Goal: Information Seeking & Learning: Learn about a topic

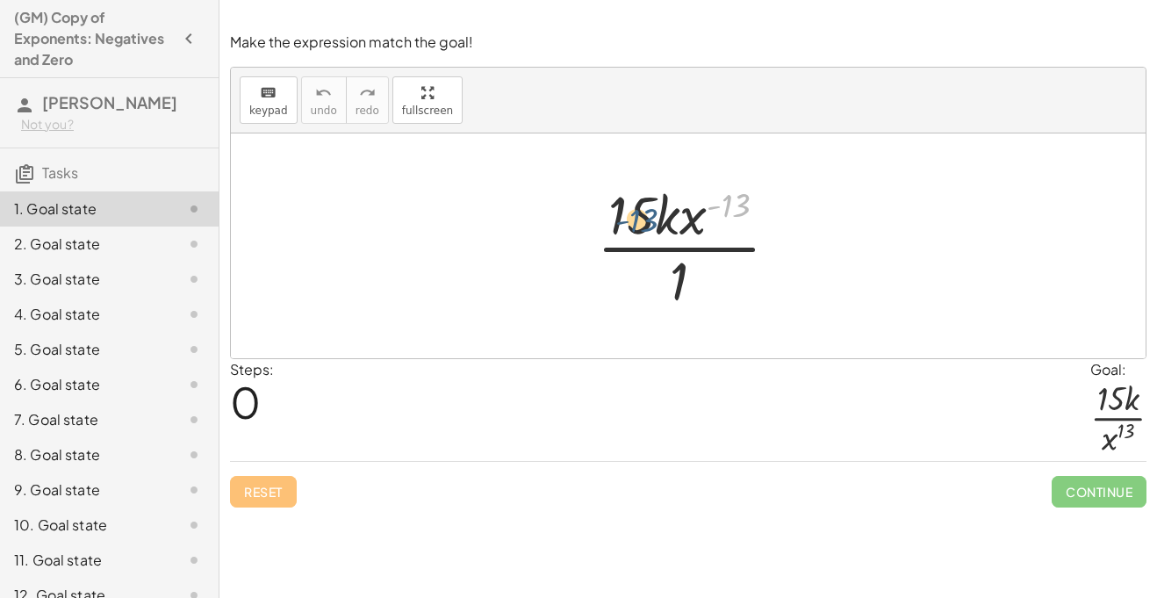
drag, startPoint x: 737, startPoint y: 205, endPoint x: 640, endPoint y: 219, distance: 98.6
click at [640, 219] on div at bounding box center [694, 245] width 213 height 135
drag, startPoint x: 683, startPoint y: 267, endPoint x: 675, endPoint y: 171, distance: 96.0
click at [675, 171] on div "· 1 · 15 · k · x ( - 13 ) · 1" at bounding box center [688, 245] width 915 height 225
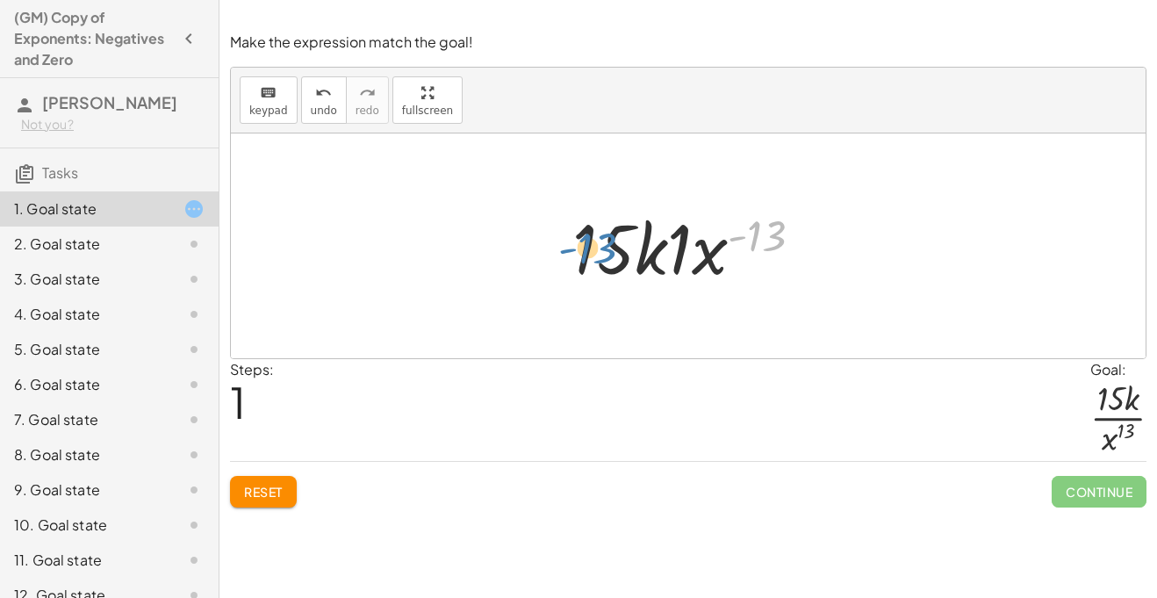
drag, startPoint x: 758, startPoint y: 233, endPoint x: 592, endPoint y: 248, distance: 166.6
click at [592, 248] on div at bounding box center [695, 246] width 262 height 90
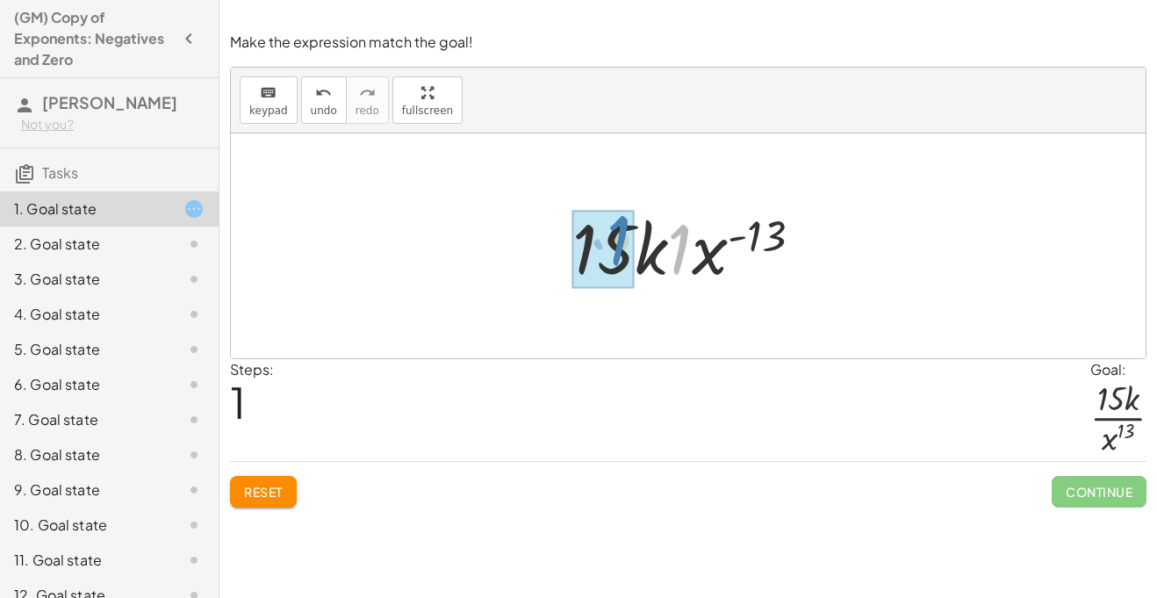
drag, startPoint x: 676, startPoint y: 261, endPoint x: 616, endPoint y: 255, distance: 60.0
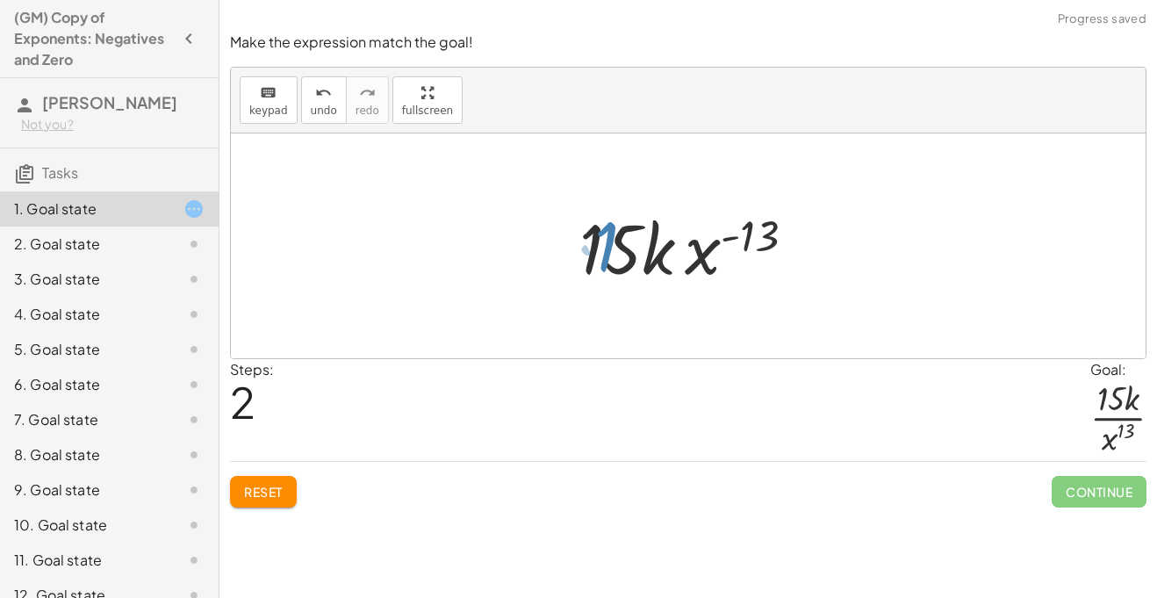
click at [616, 255] on div at bounding box center [694, 246] width 237 height 90
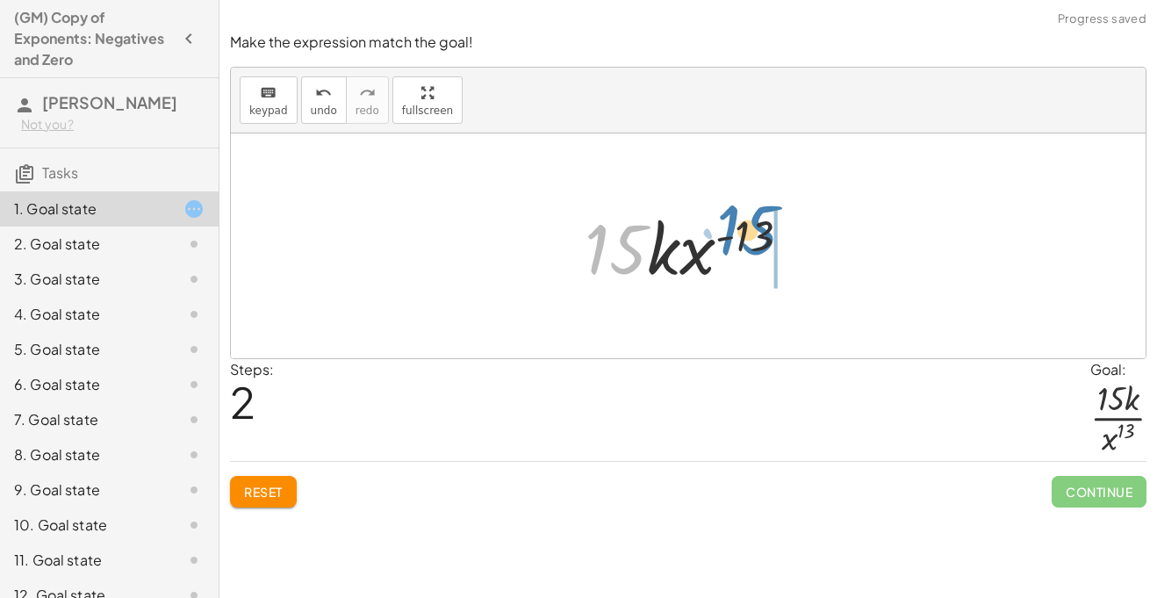
drag, startPoint x: 617, startPoint y: 255, endPoint x: 750, endPoint y: 236, distance: 134.8
click at [750, 236] on div at bounding box center [694, 246] width 237 height 90
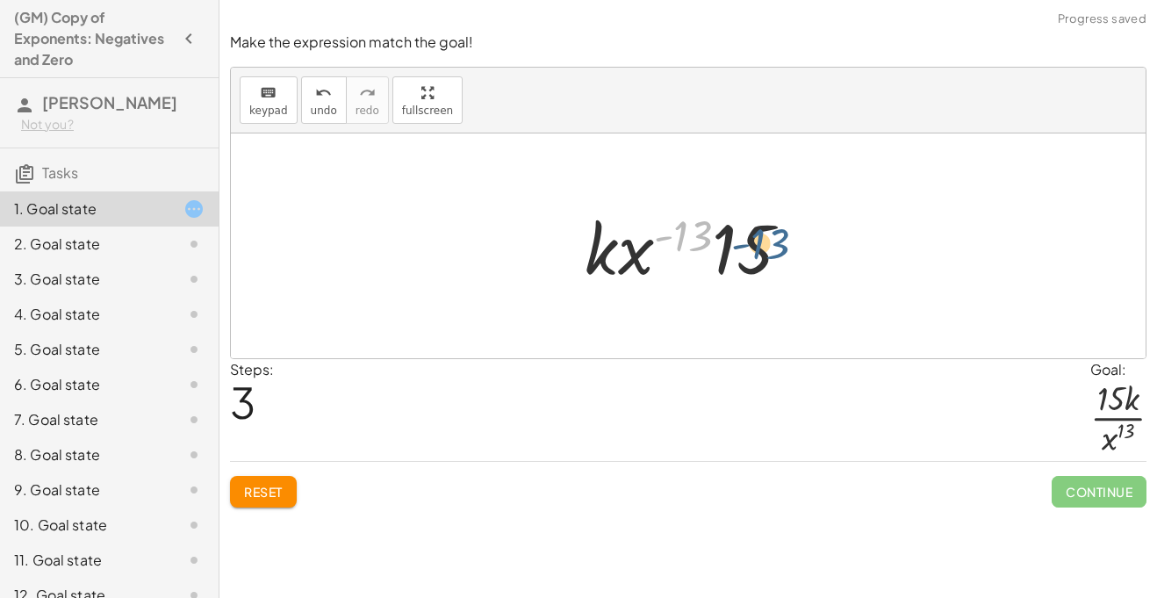
drag, startPoint x: 683, startPoint y: 236, endPoint x: 761, endPoint y: 246, distance: 78.7
click at [761, 246] on div at bounding box center [694, 246] width 237 height 90
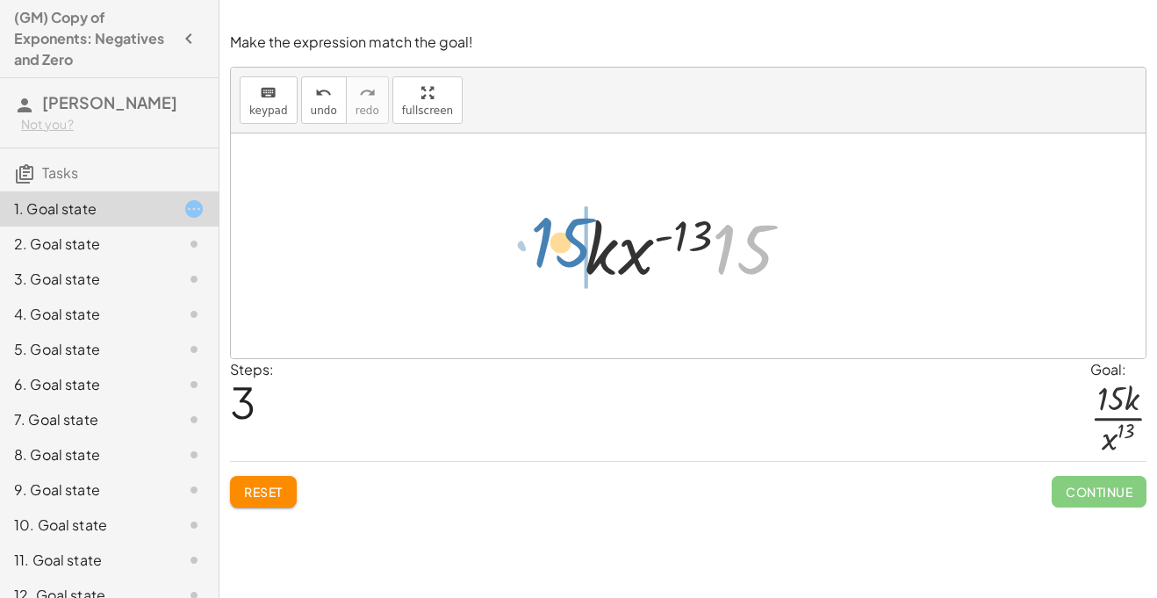
drag, startPoint x: 722, startPoint y: 242, endPoint x: 538, endPoint y: 235, distance: 183.6
click at [538, 235] on div "· 15 · k · x ( - 13 ) · 1 · 15 · k · 1 · x ( - 13 ) · 15 · k · x ( - 13 ) · 15 …" at bounding box center [688, 245] width 915 height 225
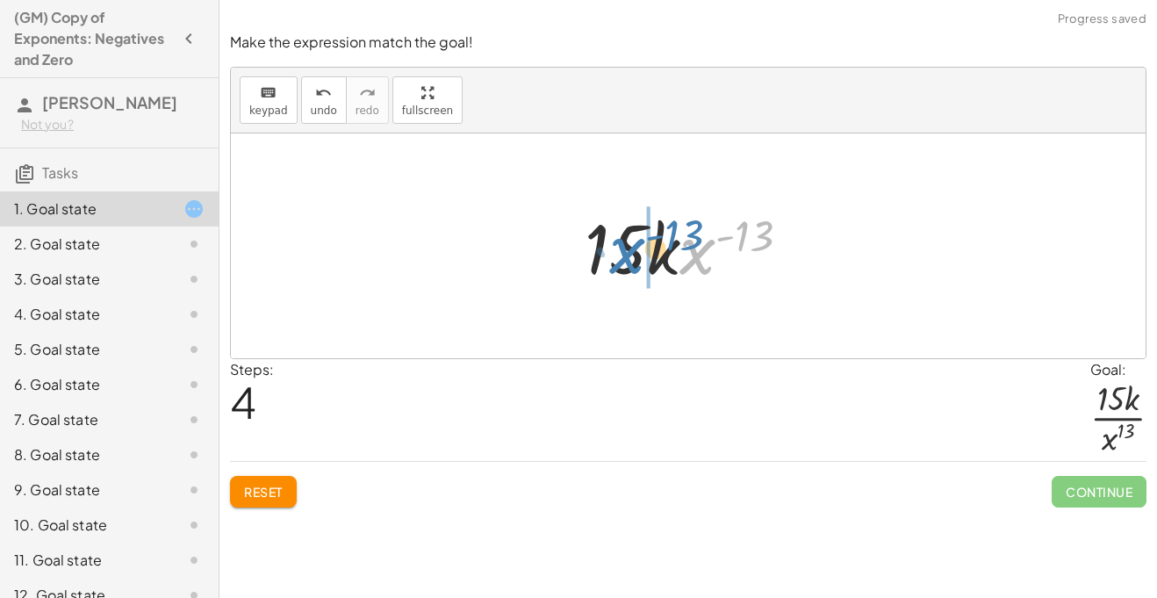
drag, startPoint x: 698, startPoint y: 254, endPoint x: 636, endPoint y: 252, distance: 61.5
click at [636, 252] on div at bounding box center [694, 246] width 237 height 90
drag, startPoint x: 721, startPoint y: 257, endPoint x: 586, endPoint y: 255, distance: 134.3
click at [586, 255] on div at bounding box center [694, 246] width 237 height 90
drag, startPoint x: 683, startPoint y: 262, endPoint x: 604, endPoint y: 252, distance: 79.7
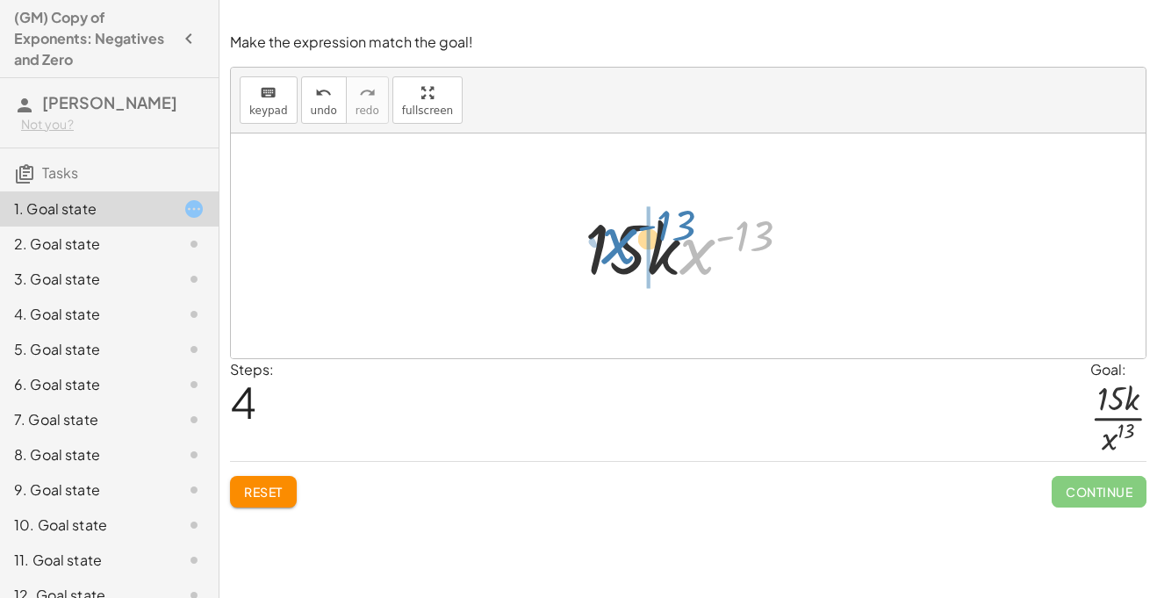
click at [604, 252] on div at bounding box center [694, 246] width 237 height 90
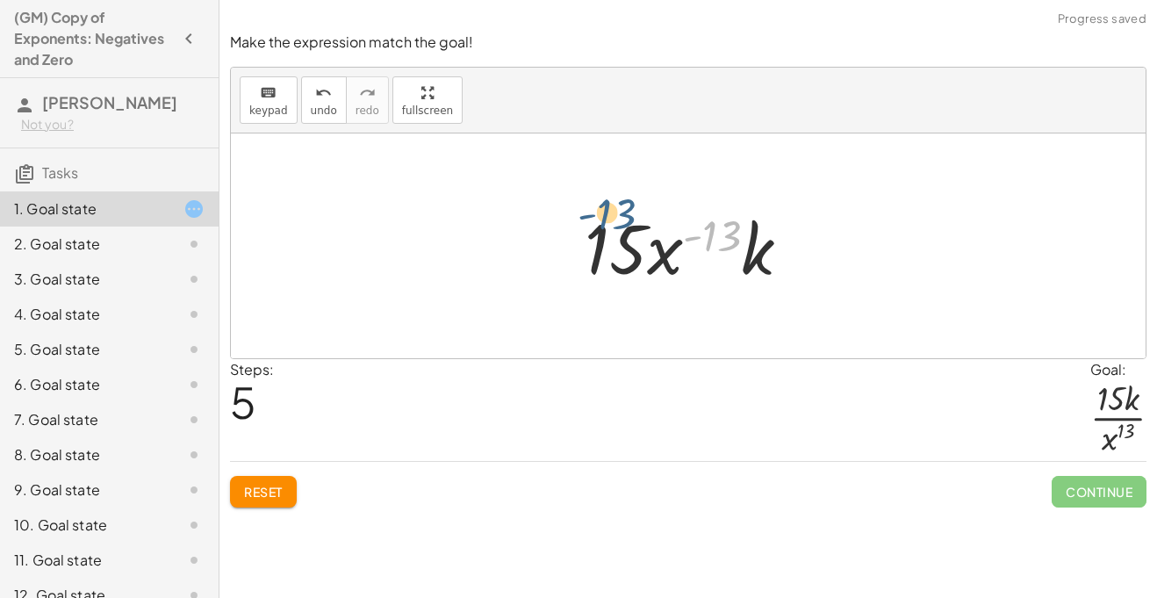
drag, startPoint x: 726, startPoint y: 233, endPoint x: 616, endPoint y: 248, distance: 110.7
click at [616, 248] on div at bounding box center [694, 246] width 237 height 90
drag, startPoint x: 703, startPoint y: 231, endPoint x: 648, endPoint y: 227, distance: 55.4
click at [648, 227] on div at bounding box center [694, 246] width 237 height 90
drag, startPoint x: 697, startPoint y: 241, endPoint x: 588, endPoint y: 248, distance: 109.1
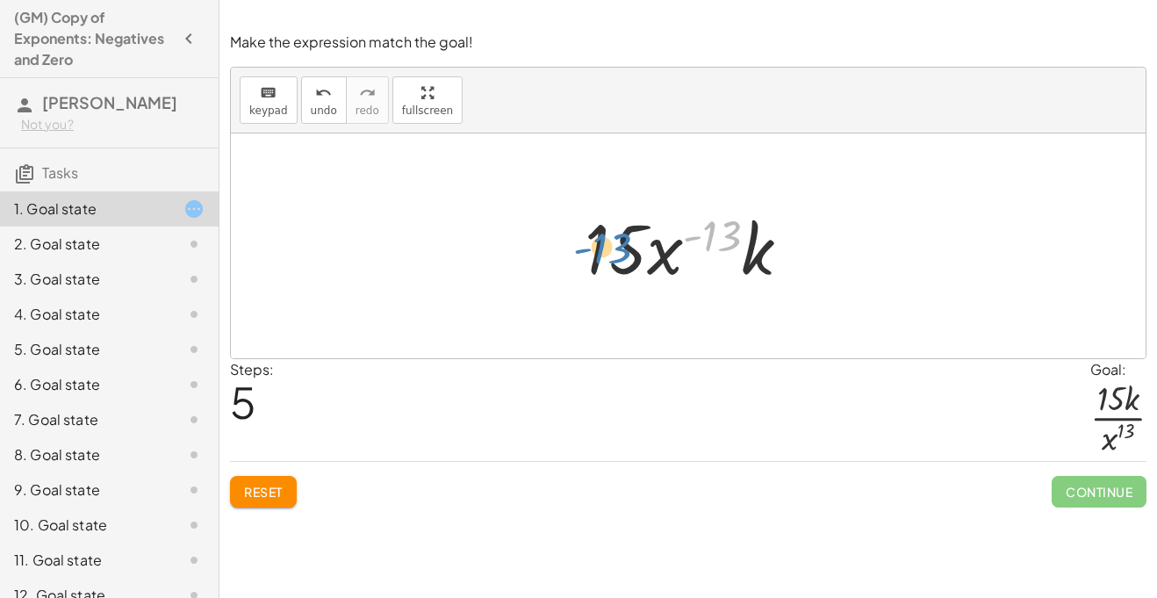
click at [588, 248] on div at bounding box center [694, 246] width 237 height 90
click at [589, 248] on div at bounding box center [694, 246] width 237 height 90
drag, startPoint x: 709, startPoint y: 231, endPoint x: 668, endPoint y: 233, distance: 41.3
click at [668, 233] on div at bounding box center [694, 246] width 237 height 90
click at [269, 498] on span "Reset" at bounding box center [263, 492] width 39 height 16
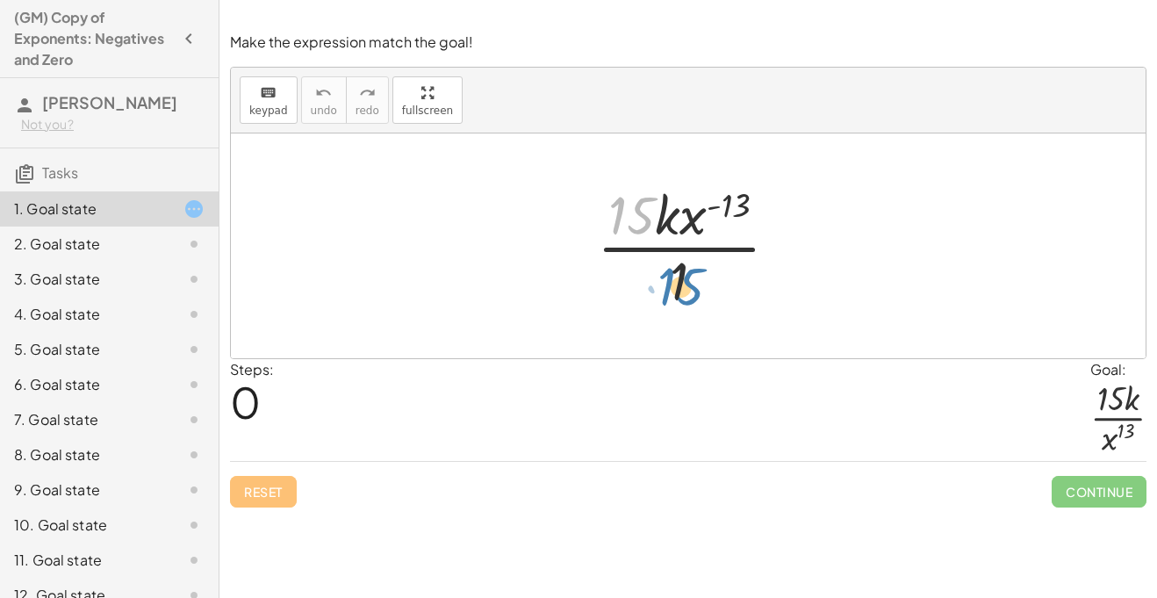
drag, startPoint x: 639, startPoint y: 208, endPoint x: 685, endPoint y: 276, distance: 82.3
click at [685, 276] on div at bounding box center [694, 245] width 213 height 135
drag, startPoint x: 635, startPoint y: 214, endPoint x: 765, endPoint y: 207, distance: 130.1
click at [765, 207] on div at bounding box center [694, 245] width 213 height 135
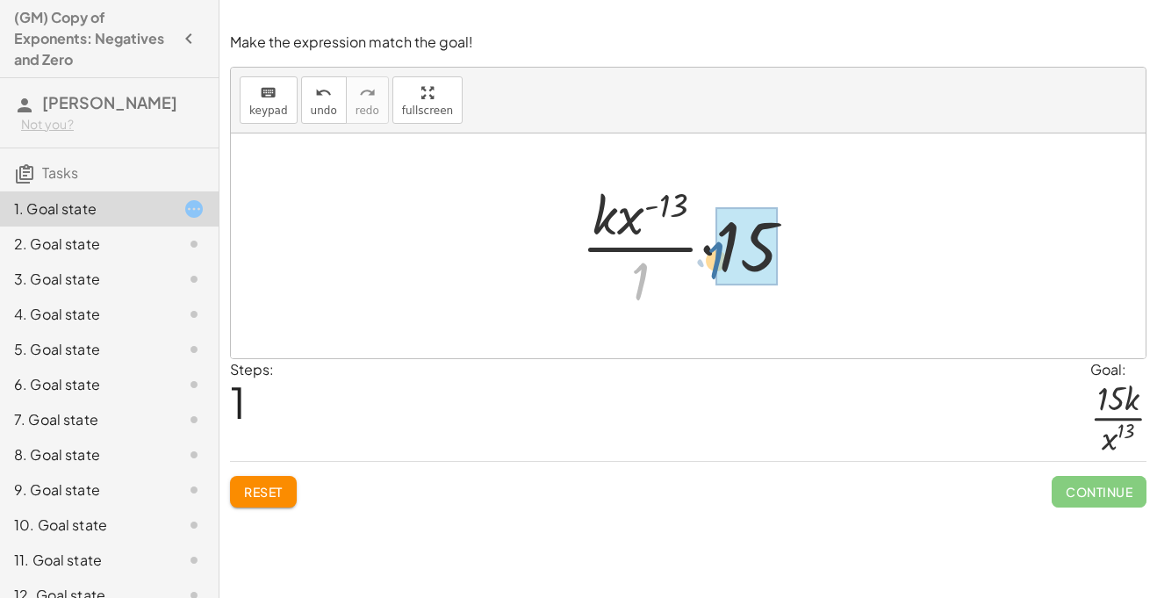
drag, startPoint x: 635, startPoint y: 280, endPoint x: 722, endPoint y: 255, distance: 91.4
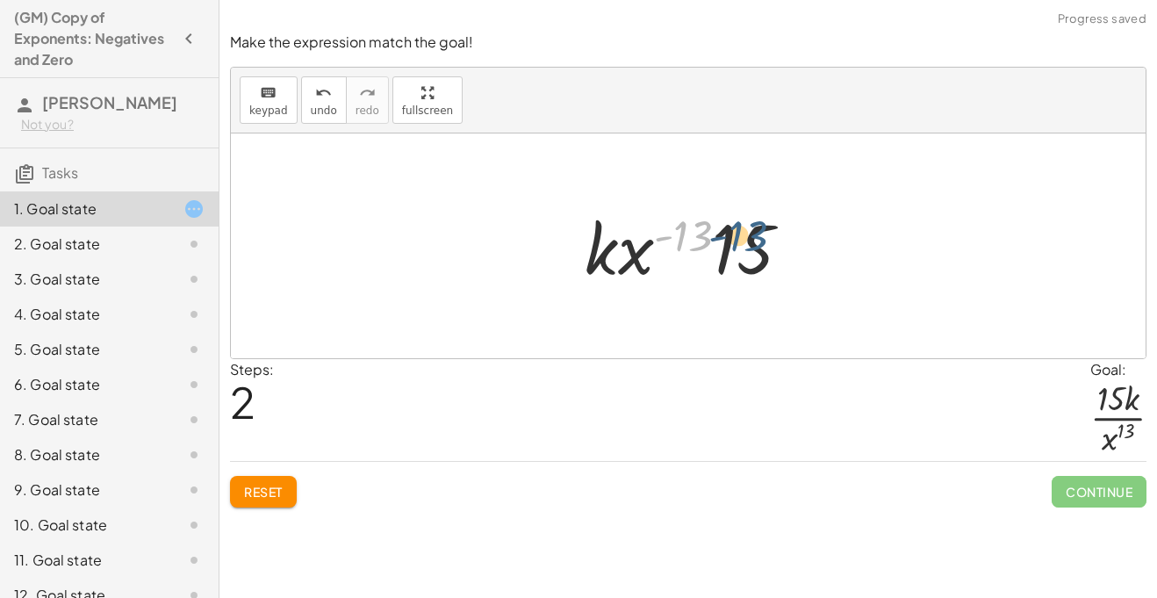
drag, startPoint x: 690, startPoint y: 245, endPoint x: 754, endPoint y: 255, distance: 64.8
click at [754, 255] on div at bounding box center [694, 246] width 237 height 90
click at [292, 495] on button "Reset" at bounding box center [263, 492] width 67 height 32
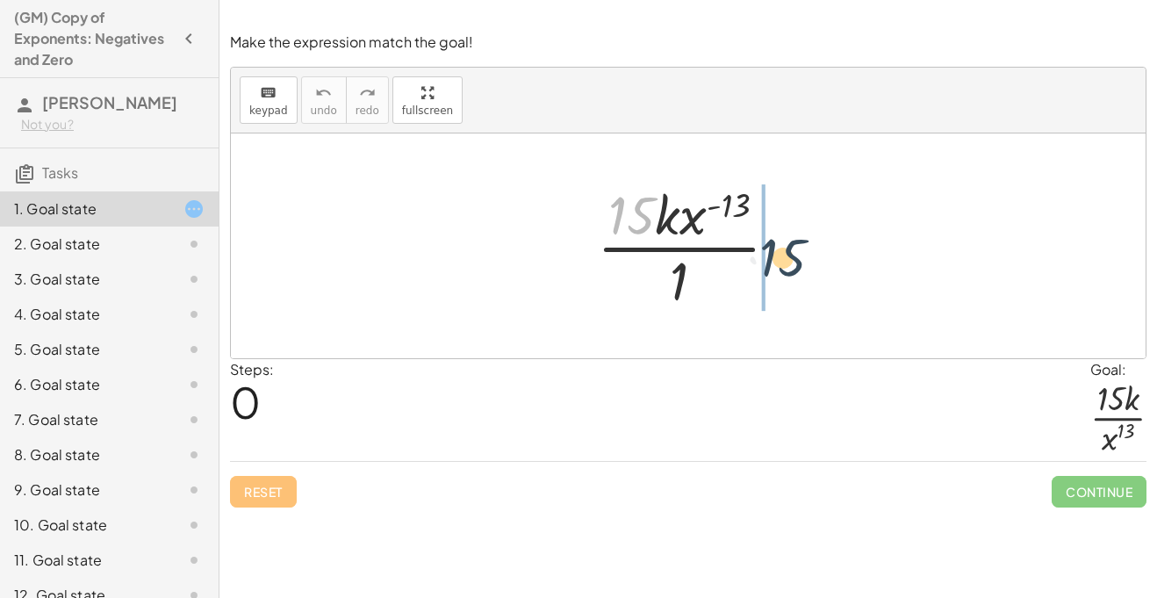
drag, startPoint x: 621, startPoint y: 205, endPoint x: 783, endPoint y: 250, distance: 168.4
click at [783, 250] on div at bounding box center [694, 245] width 213 height 135
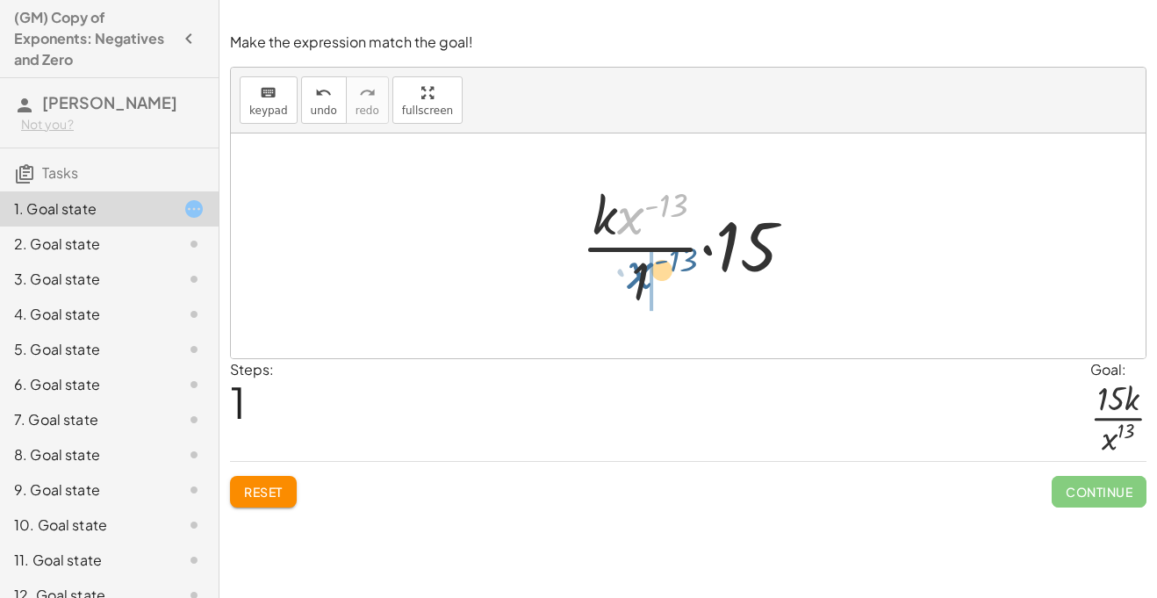
drag, startPoint x: 622, startPoint y: 218, endPoint x: 632, endPoint y: 275, distance: 57.9
click at [632, 275] on div at bounding box center [694, 245] width 245 height 135
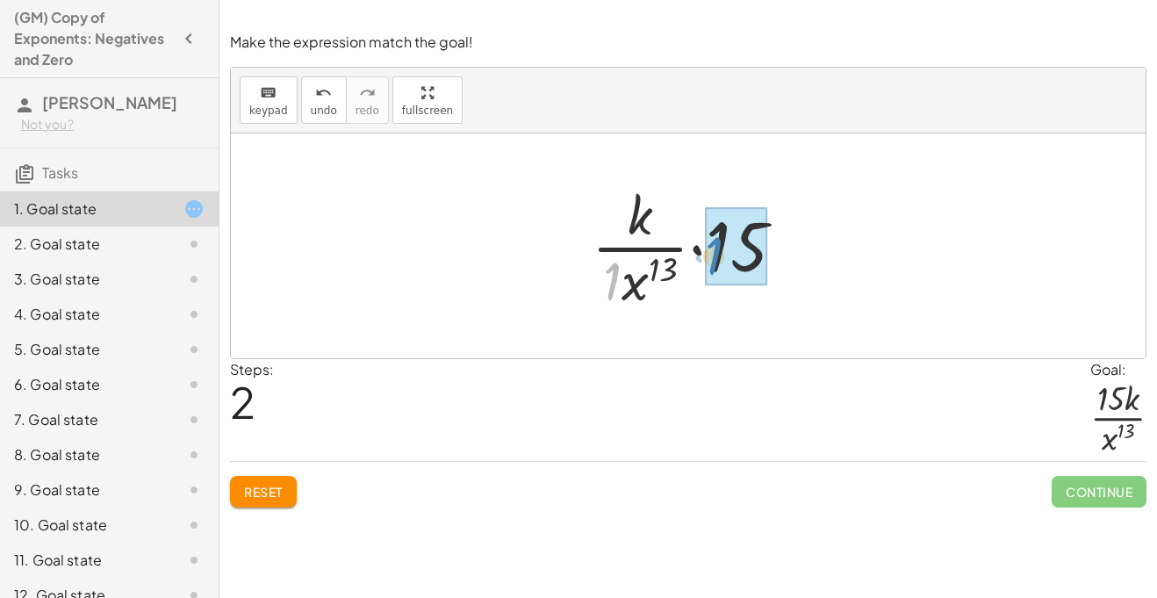
drag, startPoint x: 614, startPoint y: 279, endPoint x: 728, endPoint y: 253, distance: 116.3
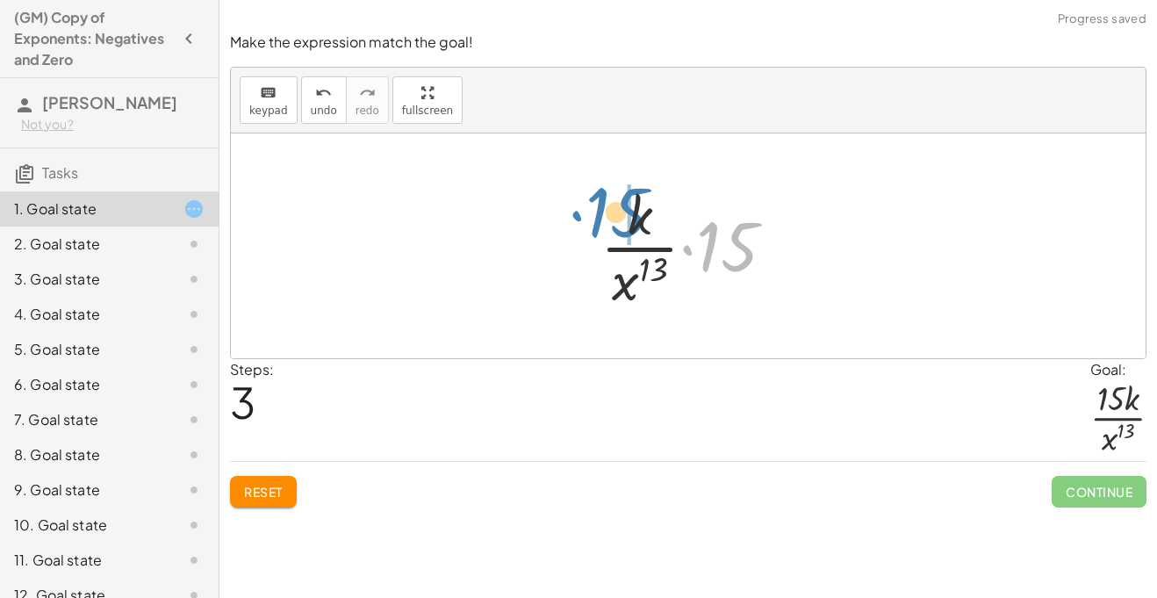
drag, startPoint x: 728, startPoint y: 253, endPoint x: 616, endPoint y: 219, distance: 116.6
click at [616, 219] on div at bounding box center [694, 245] width 205 height 135
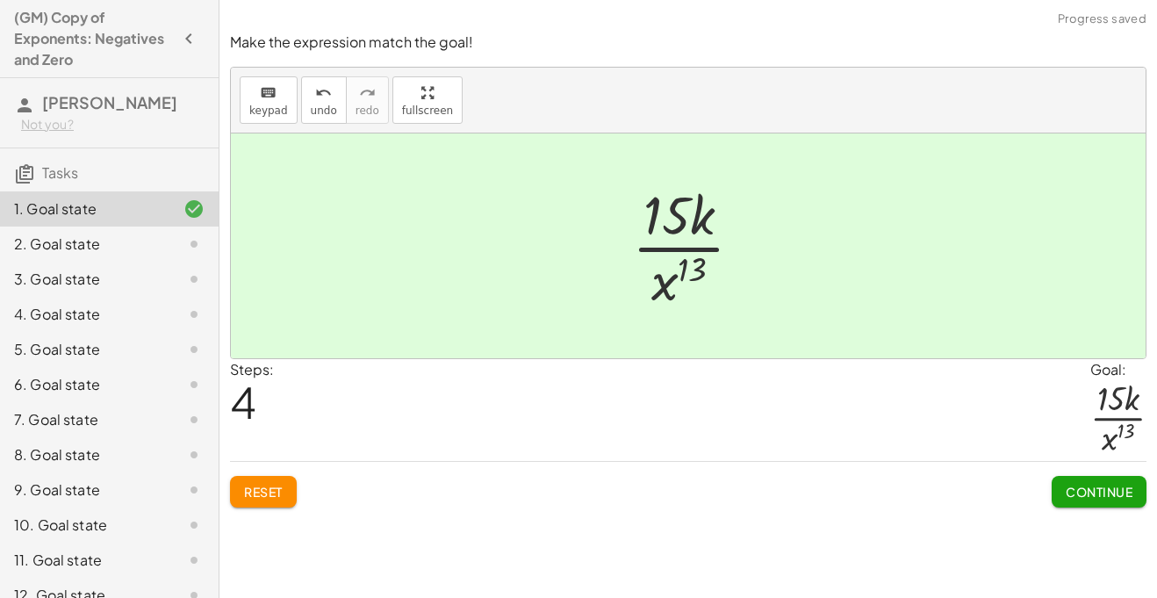
click at [1103, 485] on span "Continue" at bounding box center [1099, 492] width 67 height 16
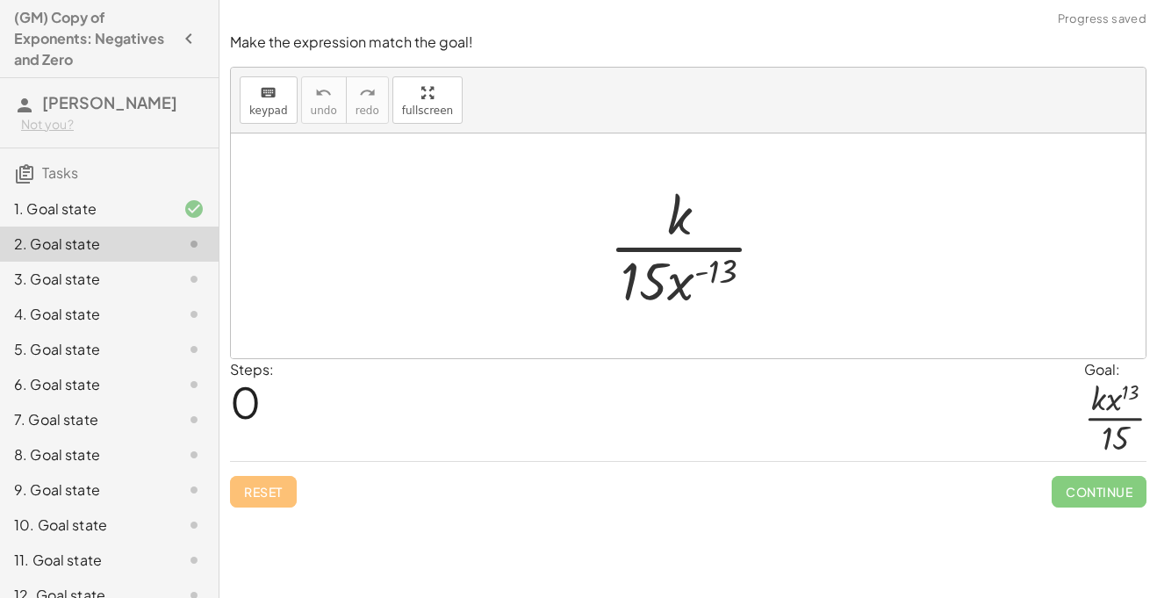
click at [107, 205] on div "1. Goal state" at bounding box center [84, 208] width 141 height 21
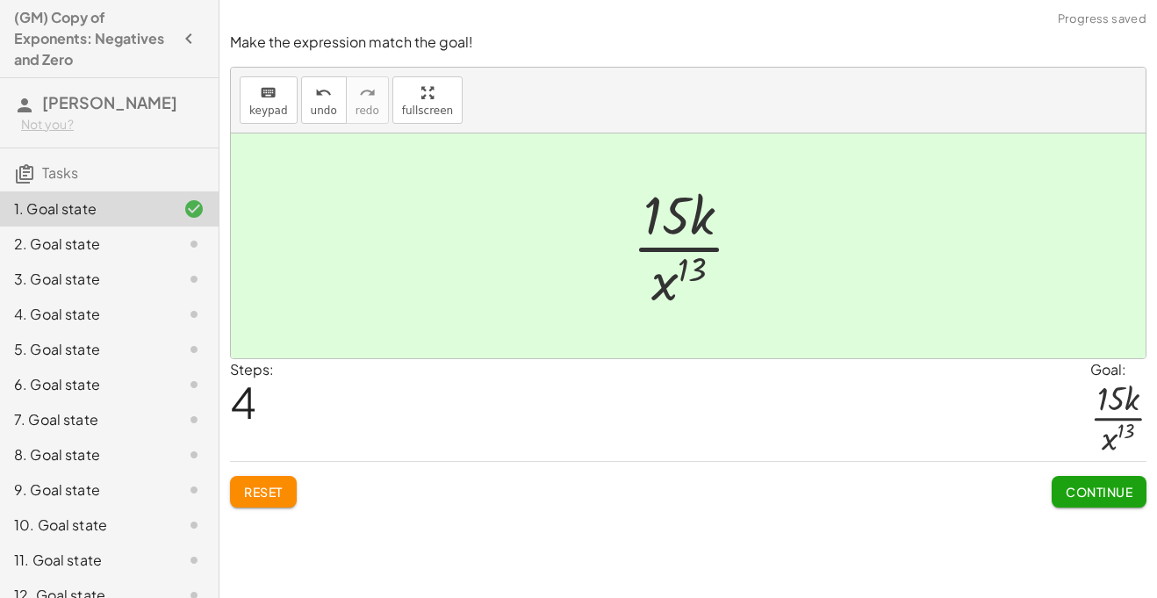
click at [118, 239] on div "2. Goal state" at bounding box center [84, 243] width 141 height 21
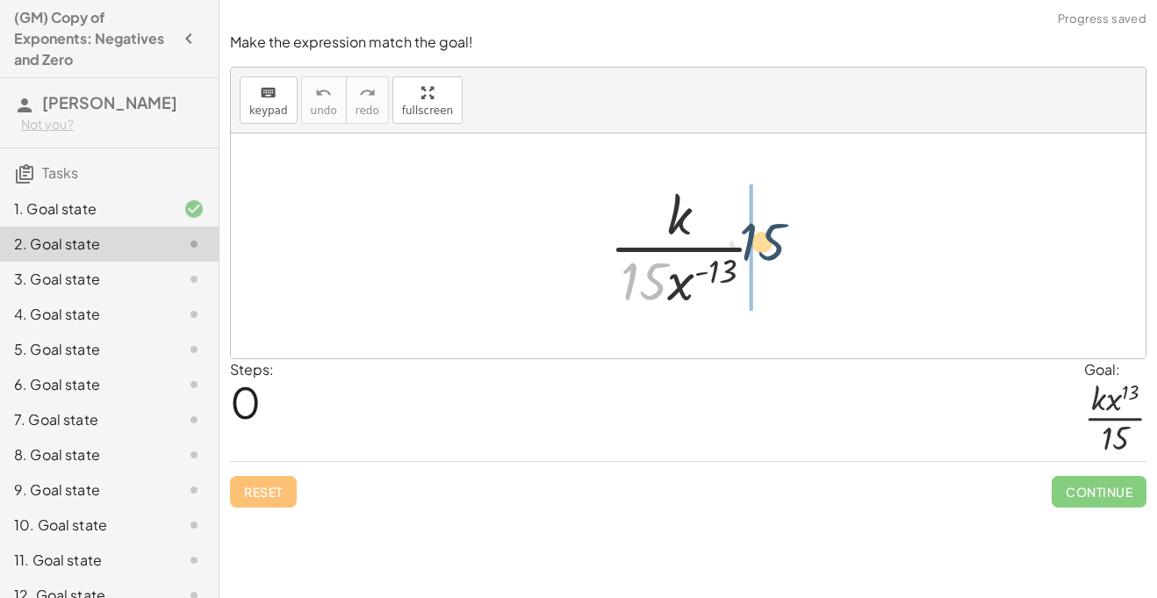
drag, startPoint x: 650, startPoint y: 284, endPoint x: 778, endPoint y: 245, distance: 134.1
click at [778, 245] on div at bounding box center [694, 245] width 188 height 135
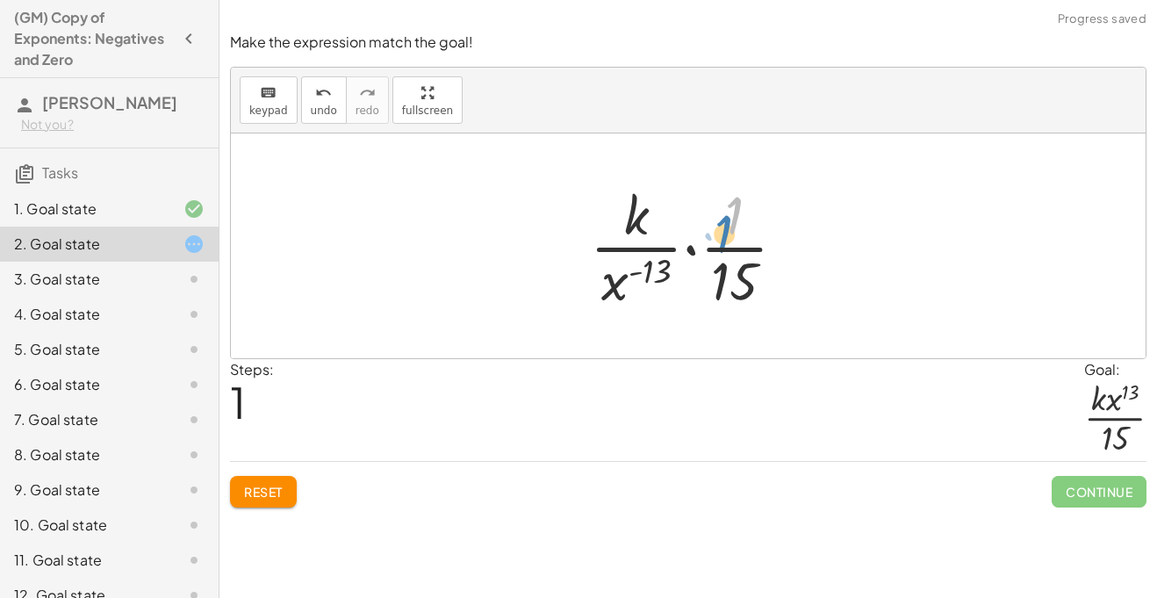
drag, startPoint x: 734, startPoint y: 215, endPoint x: 726, endPoint y: 231, distance: 17.7
click at [726, 231] on div at bounding box center [694, 245] width 227 height 135
drag, startPoint x: 650, startPoint y: 276, endPoint x: 671, endPoint y: 241, distance: 41.4
click at [671, 241] on div at bounding box center [694, 245] width 227 height 135
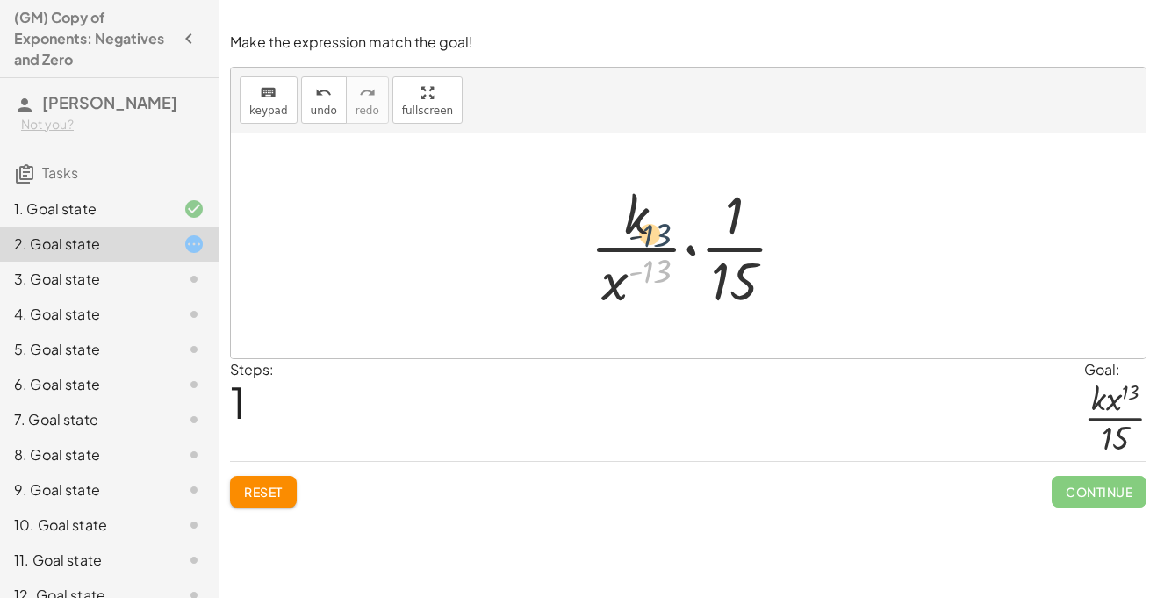
drag, startPoint x: 662, startPoint y: 270, endPoint x: 668, endPoint y: 209, distance: 61.7
click at [668, 209] on div at bounding box center [694, 245] width 227 height 135
drag, startPoint x: 740, startPoint y: 299, endPoint x: 663, endPoint y: 283, distance: 79.0
click at [663, 283] on div at bounding box center [694, 245] width 227 height 135
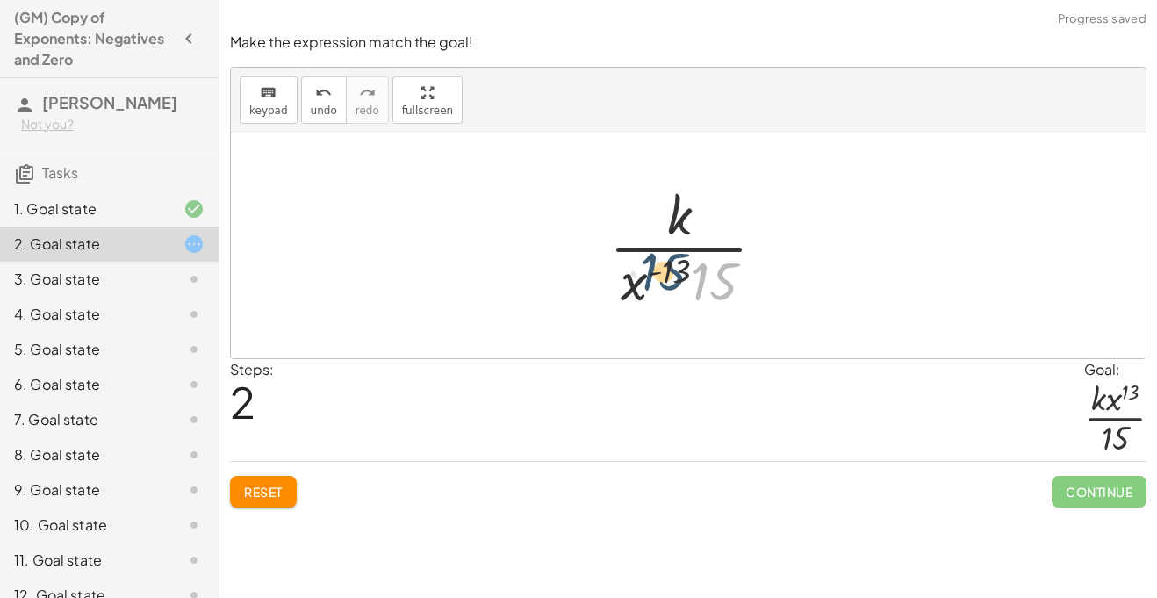
drag, startPoint x: 707, startPoint y: 279, endPoint x: 664, endPoint y: 270, distance: 43.9
click at [664, 270] on div at bounding box center [694, 245] width 188 height 135
drag, startPoint x: 666, startPoint y: 270, endPoint x: 707, endPoint y: 271, distance: 41.3
click at [707, 271] on div at bounding box center [694, 245] width 188 height 135
drag, startPoint x: 665, startPoint y: 275, endPoint x: 705, endPoint y: 210, distance: 76.0
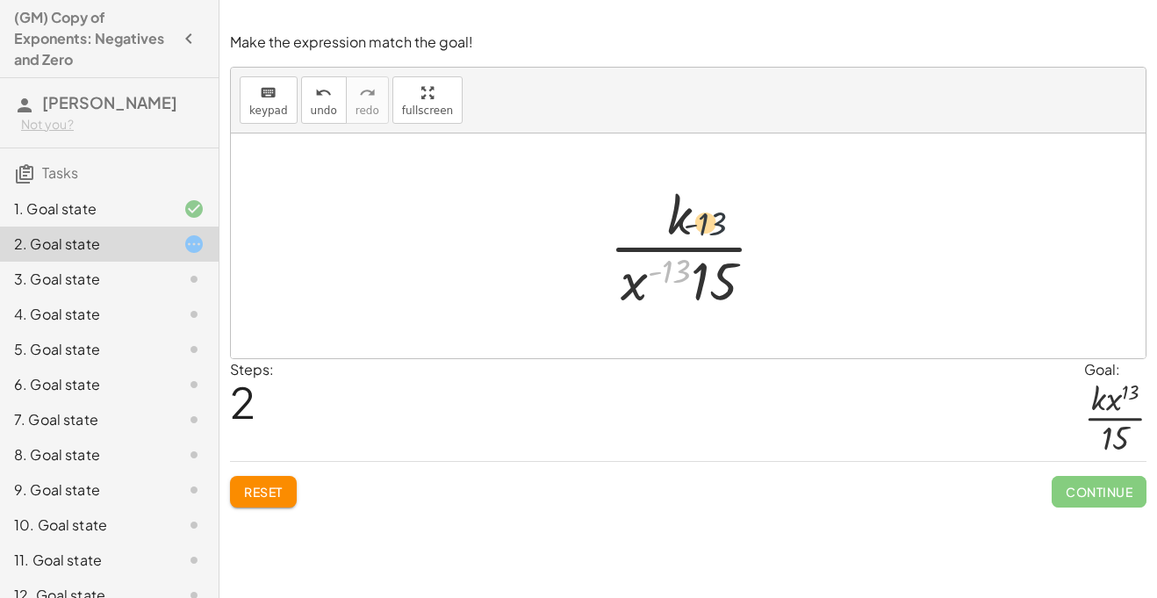
click at [705, 210] on div at bounding box center [694, 245] width 188 height 135
drag, startPoint x: 631, startPoint y: 284, endPoint x: 708, endPoint y: 227, distance: 95.5
click at [708, 227] on div at bounding box center [694, 245] width 188 height 135
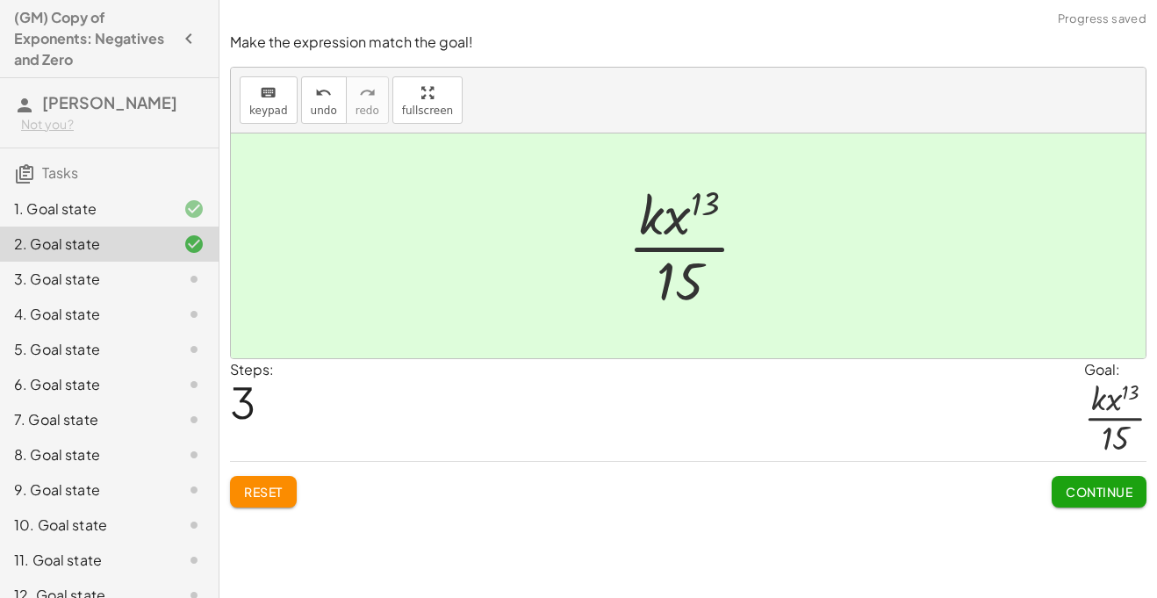
click at [1077, 490] on span "Continue" at bounding box center [1099, 492] width 67 height 16
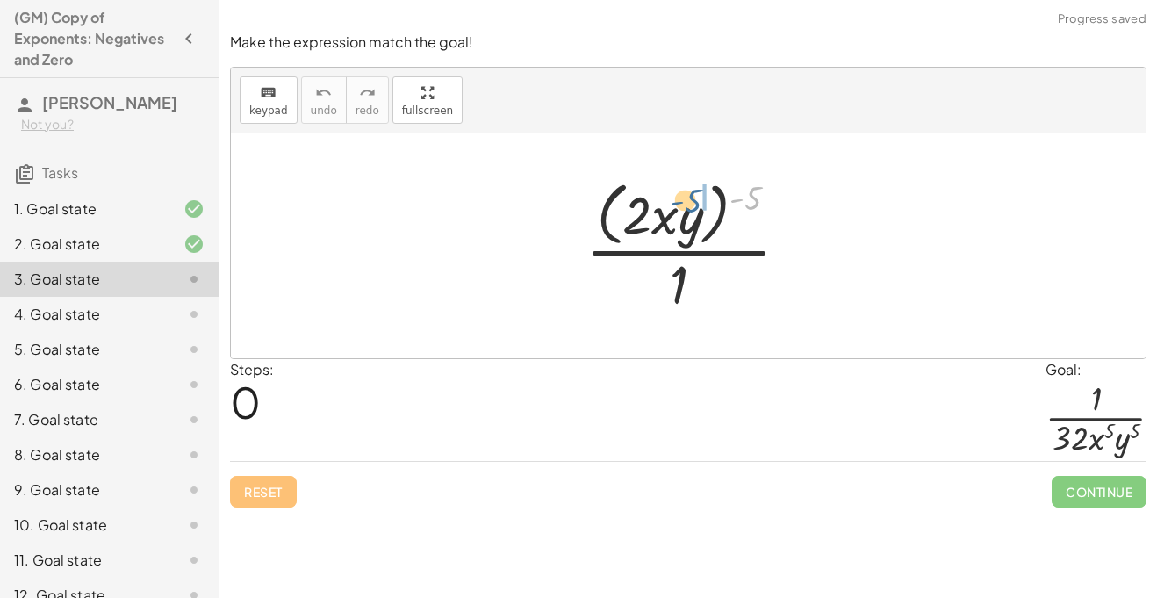
drag, startPoint x: 754, startPoint y: 198, endPoint x: 688, endPoint y: 212, distance: 67.1
click at [688, 212] on div at bounding box center [694, 245] width 235 height 143
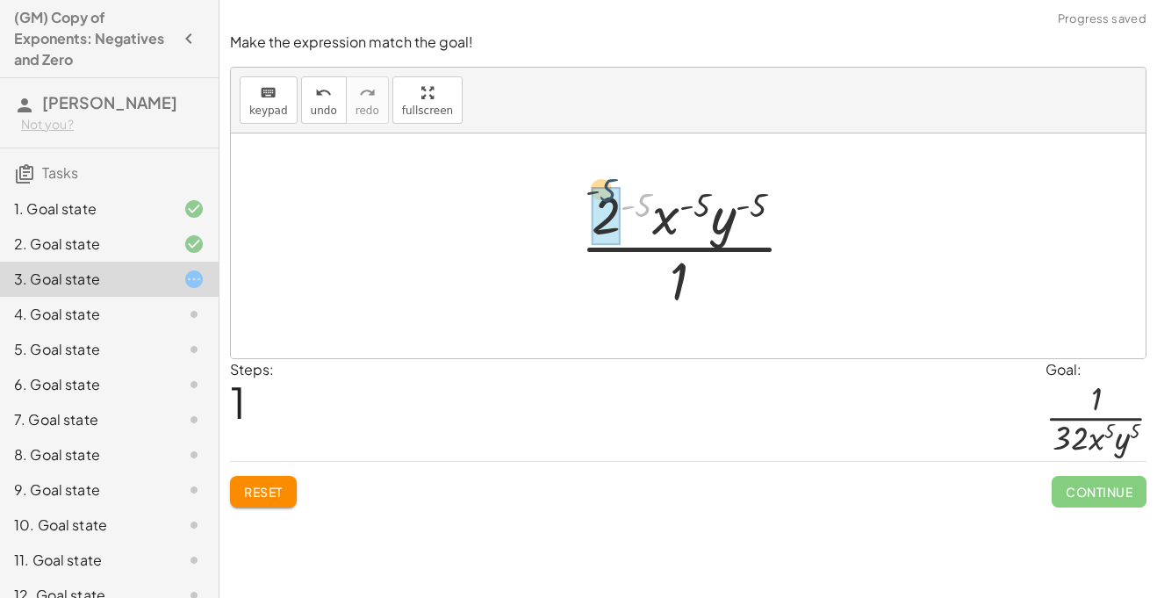
drag, startPoint x: 644, startPoint y: 198, endPoint x: 603, endPoint y: 187, distance: 42.8
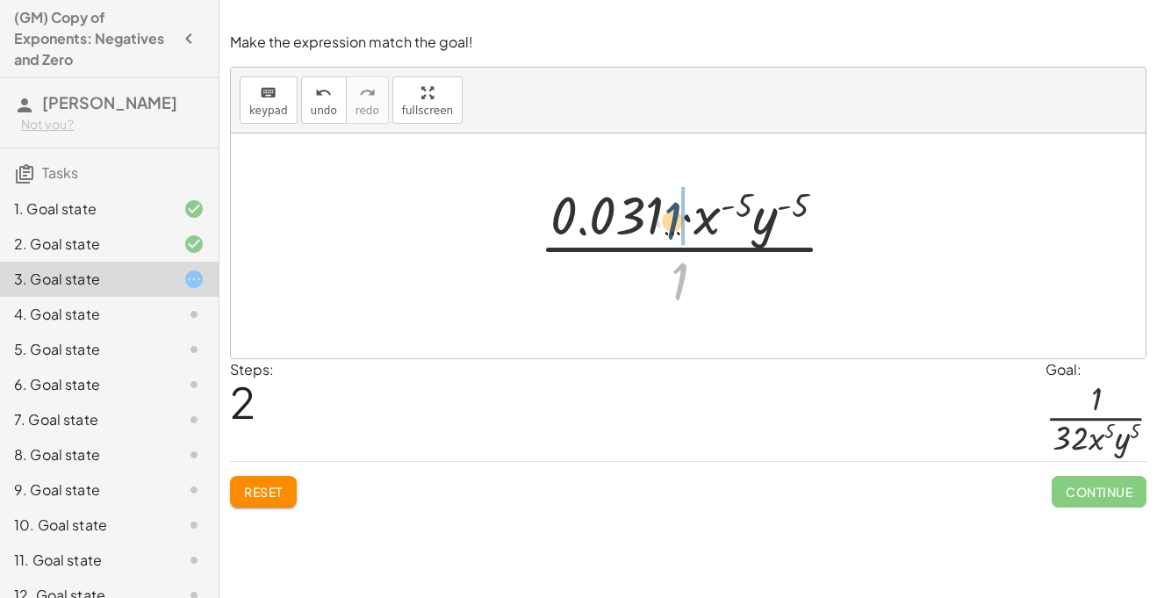
drag, startPoint x: 679, startPoint y: 276, endPoint x: 672, endPoint y: 212, distance: 63.6
click at [672, 212] on div at bounding box center [694, 245] width 329 height 135
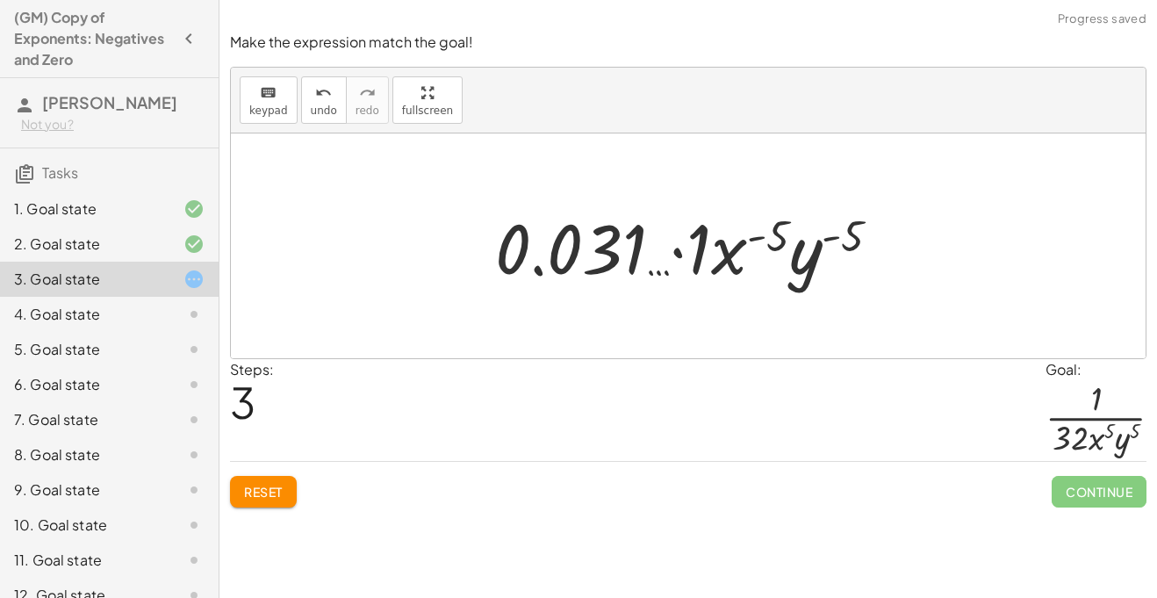
click at [0, 0] on div "Make the expression match the goal! keyboard keypad undo undo redo redo fullscr…" at bounding box center [0, 0] width 0 height 0
click at [240, 506] on button "Reset" at bounding box center [263, 492] width 67 height 32
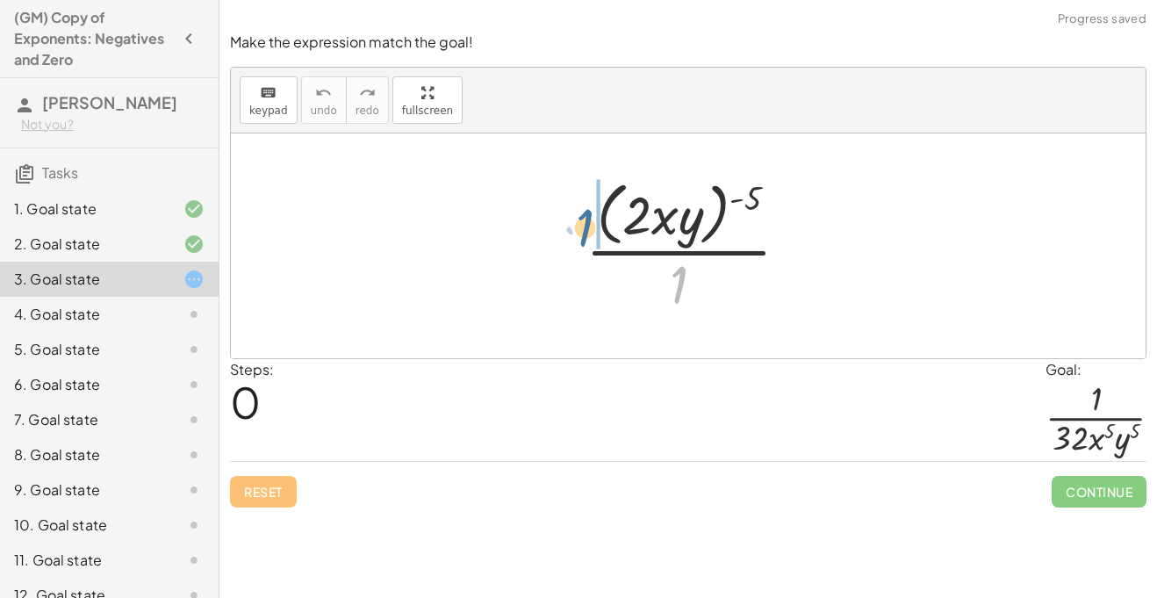
drag, startPoint x: 677, startPoint y: 280, endPoint x: 582, endPoint y: 221, distance: 111.6
click at [582, 221] on div at bounding box center [694, 245] width 235 height 143
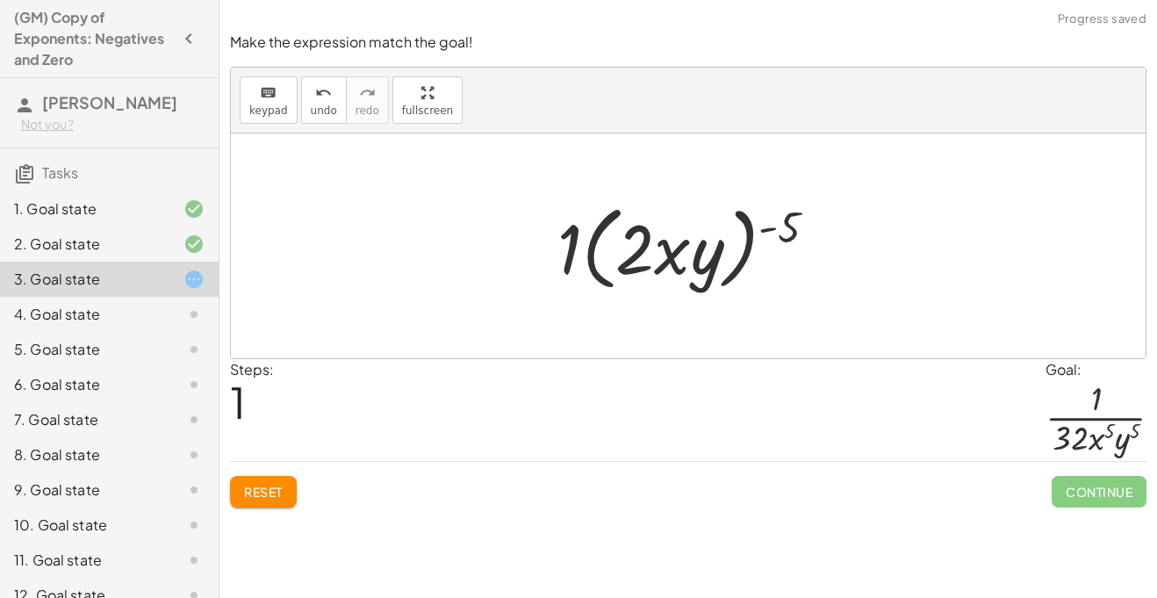
click at [265, 499] on span "Reset" at bounding box center [263, 492] width 39 height 16
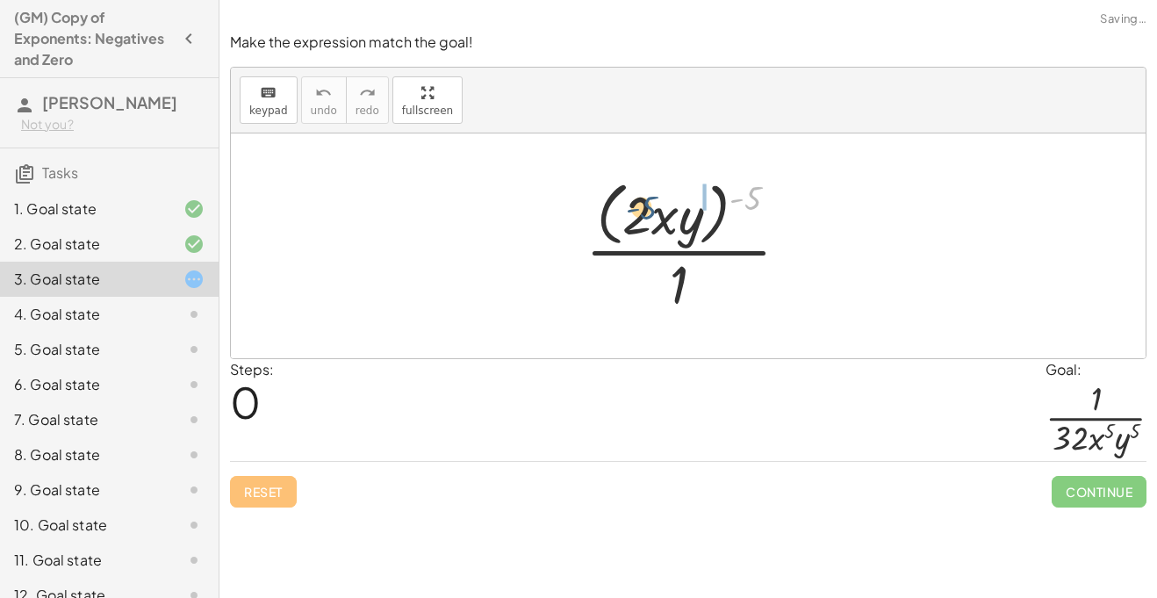
drag, startPoint x: 758, startPoint y: 197, endPoint x: 645, endPoint y: 212, distance: 114.2
click at [645, 212] on div at bounding box center [694, 245] width 235 height 143
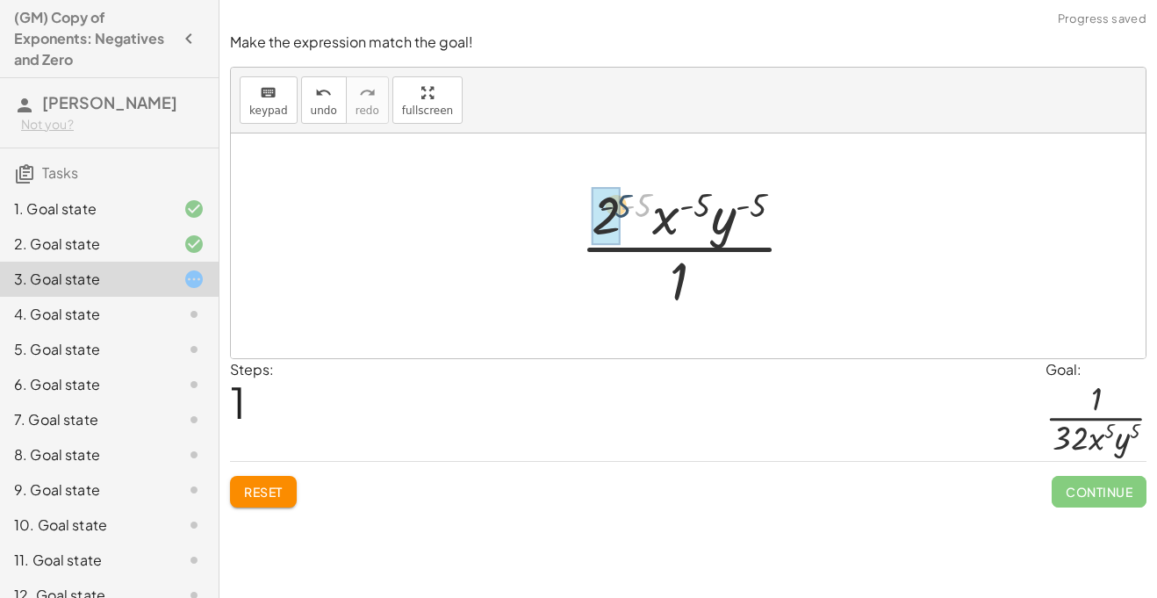
drag, startPoint x: 650, startPoint y: 202, endPoint x: 624, endPoint y: 204, distance: 25.5
click at [624, 204] on div at bounding box center [694, 245] width 247 height 135
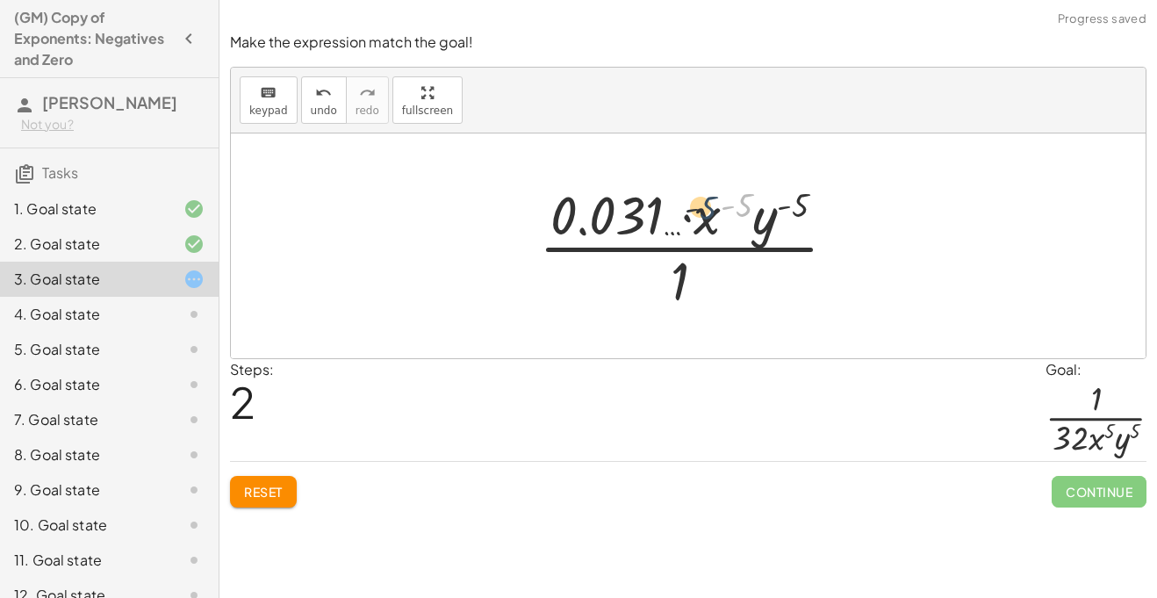
drag, startPoint x: 736, startPoint y: 206, endPoint x: 689, endPoint y: 212, distance: 46.8
click at [689, 212] on div at bounding box center [694, 245] width 329 height 135
drag, startPoint x: 800, startPoint y: 207, endPoint x: 715, endPoint y: 210, distance: 84.3
click at [715, 210] on div at bounding box center [694, 245] width 329 height 135
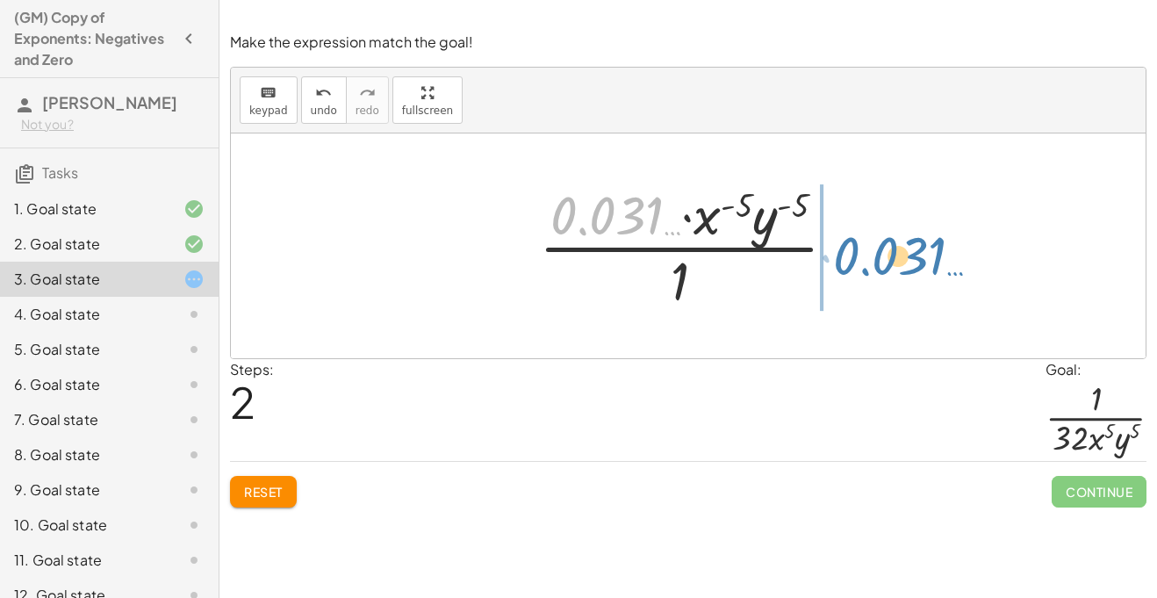
drag, startPoint x: 638, startPoint y: 226, endPoint x: 919, endPoint y: 268, distance: 283.9
click at [919, 268] on div "· ( · 2 · x · y ) ( - 5 ) · 1 · 2 ( - 5 ) · x ( - 5 ) · y ( - 5 ) · 1 · 0.031 ……" at bounding box center [688, 245] width 915 height 225
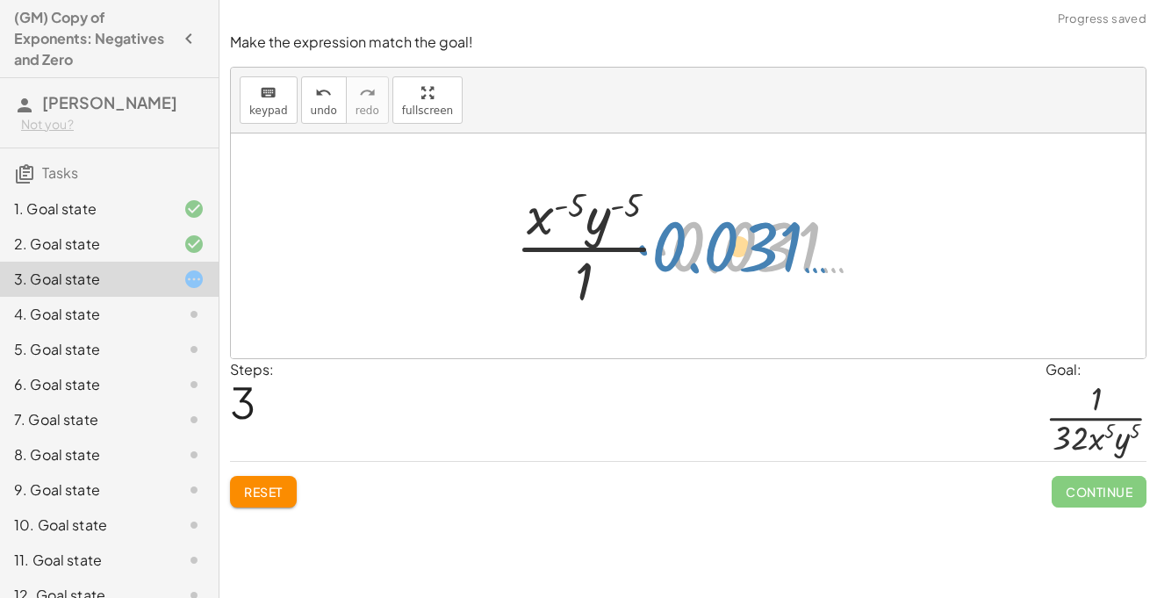
drag, startPoint x: 757, startPoint y: 244, endPoint x: 741, endPoint y: 242, distance: 15.9
click at [741, 242] on div at bounding box center [694, 245] width 377 height 135
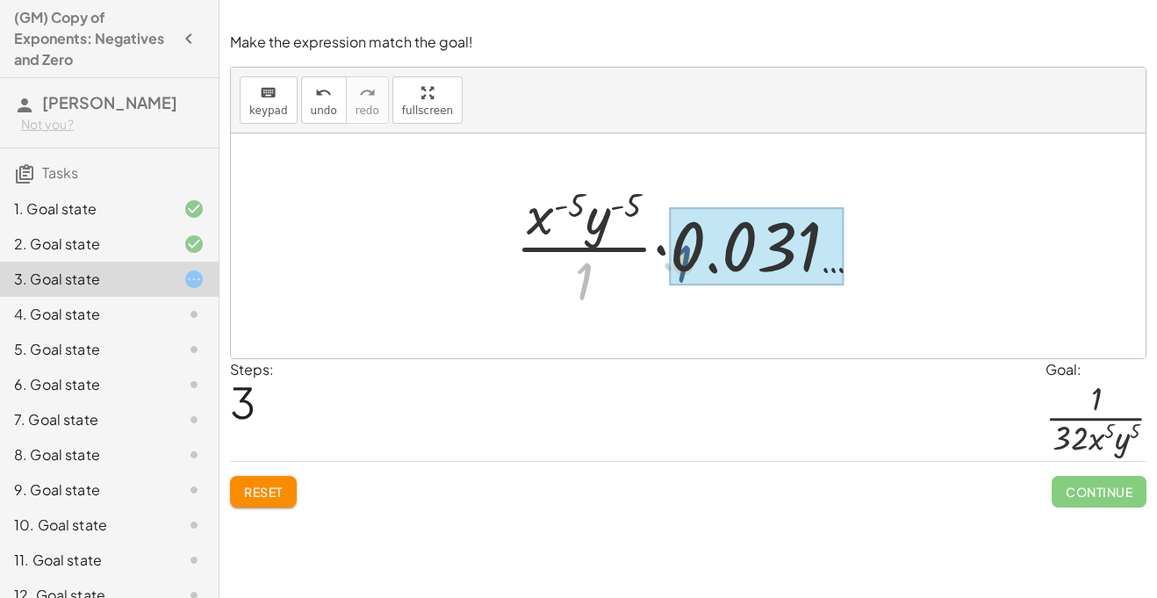
drag, startPoint x: 580, startPoint y: 273, endPoint x: 687, endPoint y: 252, distance: 109.1
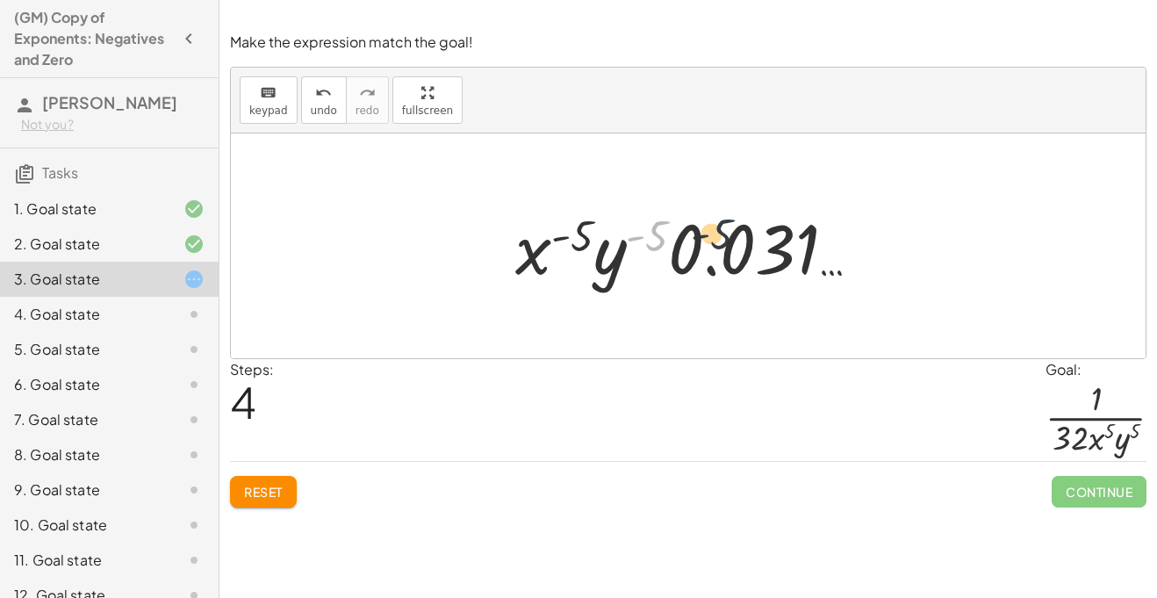
drag, startPoint x: 648, startPoint y: 240, endPoint x: 722, endPoint y: 242, distance: 73.8
click at [722, 242] on div at bounding box center [694, 246] width 376 height 90
click at [274, 485] on span "Reset" at bounding box center [263, 492] width 39 height 16
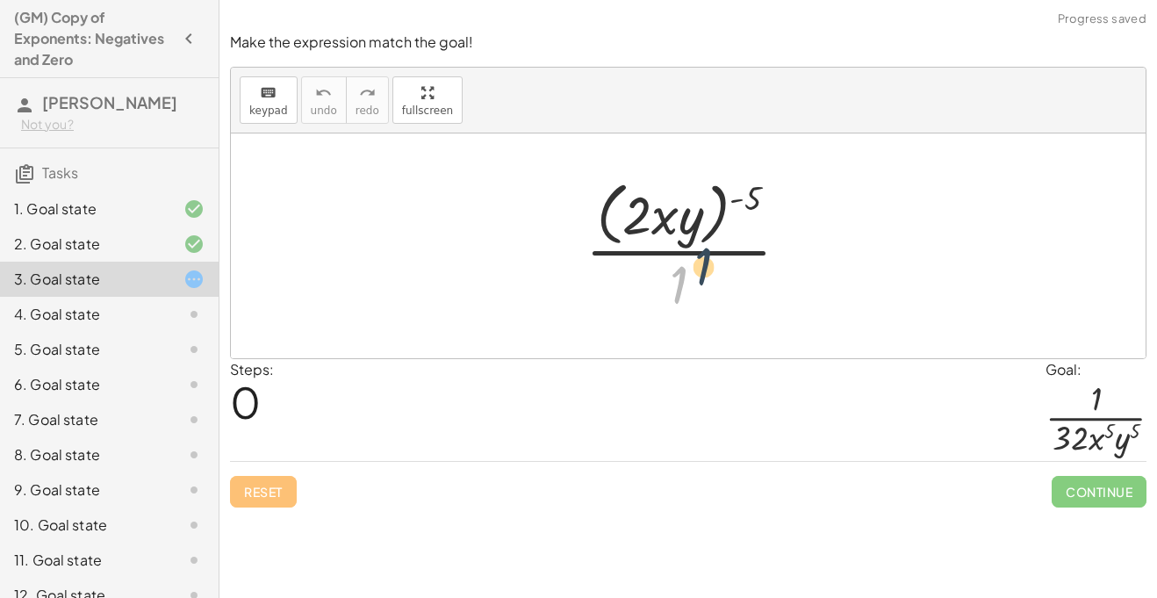
drag, startPoint x: 679, startPoint y: 280, endPoint x: 723, endPoint y: 244, distance: 56.8
click at [723, 244] on div at bounding box center [694, 245] width 235 height 143
drag, startPoint x: 687, startPoint y: 285, endPoint x: 677, endPoint y: 219, distance: 67.5
click at [677, 219] on div at bounding box center [694, 245] width 235 height 143
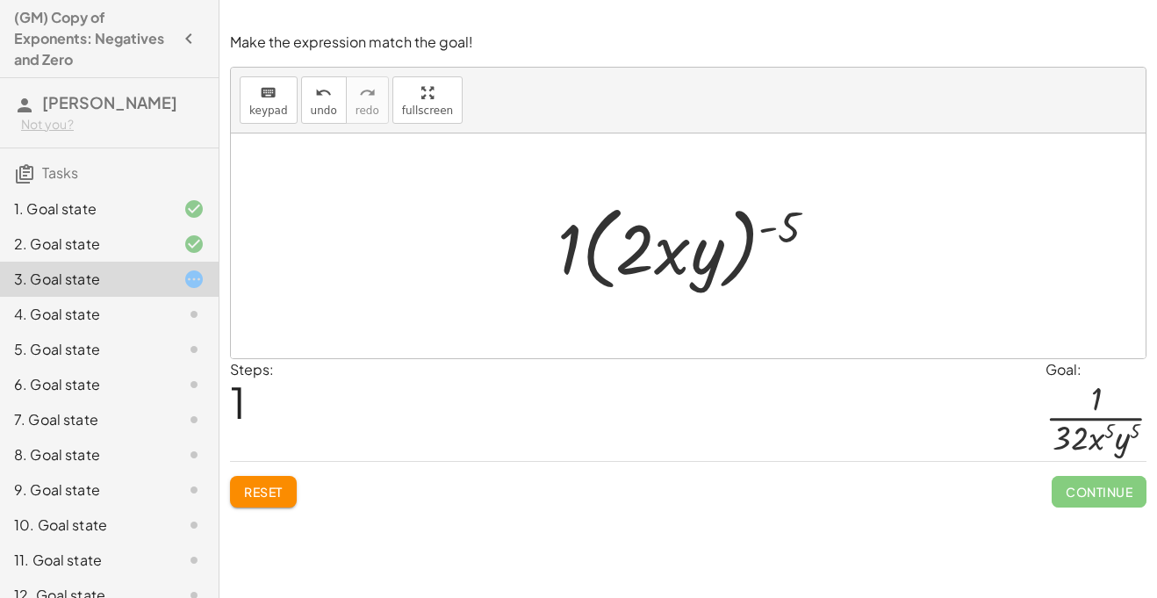
click at [273, 491] on span "Reset" at bounding box center [263, 492] width 39 height 16
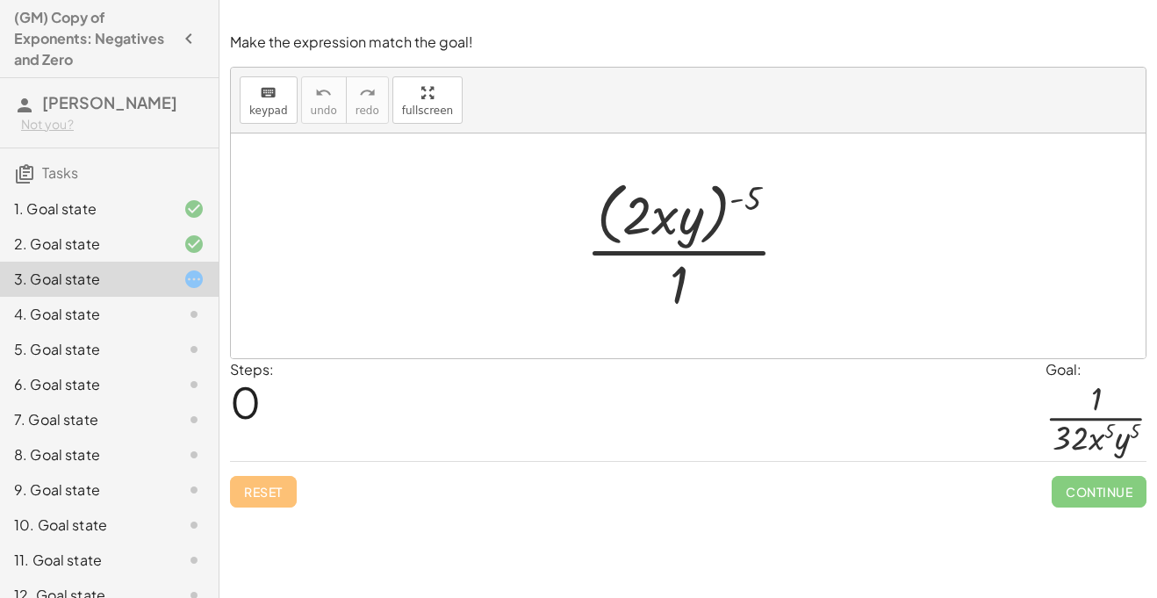
drag, startPoint x: 685, startPoint y: 283, endPoint x: 735, endPoint y: 212, distance: 86.2
click at [735, 212] on div at bounding box center [694, 245] width 235 height 143
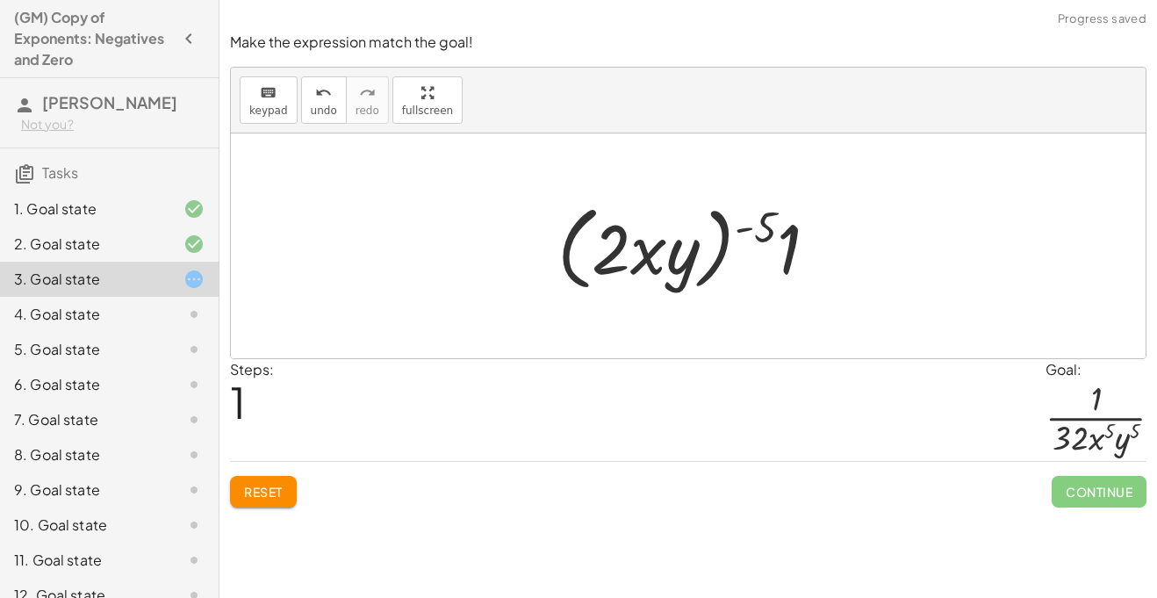
click at [271, 492] on span "Reset" at bounding box center [263, 492] width 39 height 16
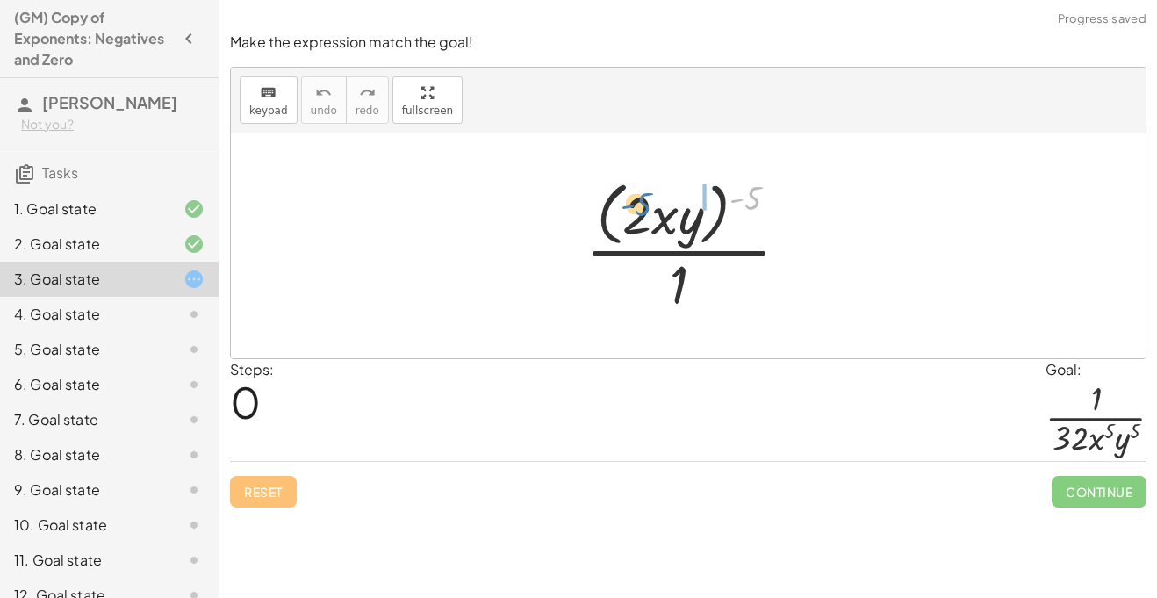
drag, startPoint x: 750, startPoint y: 203, endPoint x: 639, endPoint y: 210, distance: 111.7
click at [639, 210] on div at bounding box center [694, 245] width 235 height 143
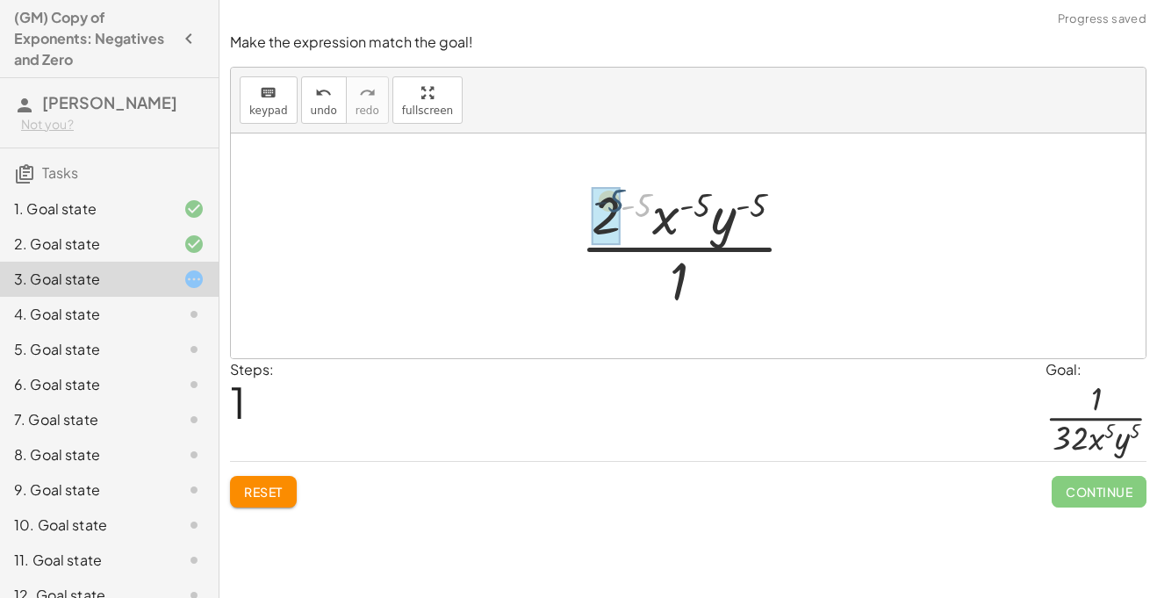
drag, startPoint x: 643, startPoint y: 209, endPoint x: 614, endPoint y: 205, distance: 30.0
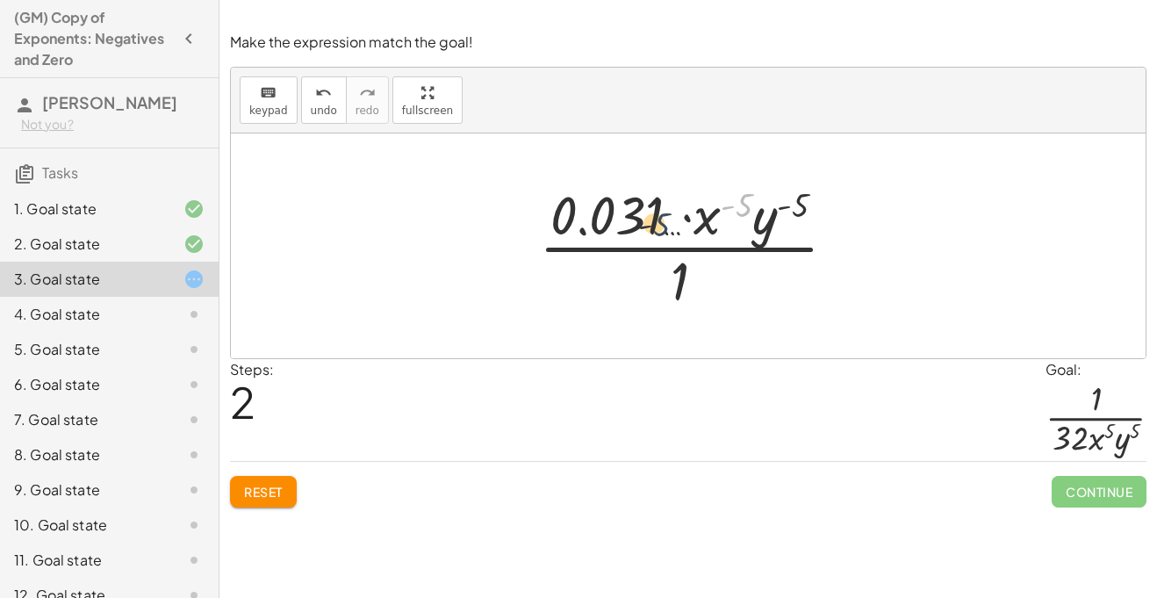
drag, startPoint x: 740, startPoint y: 213, endPoint x: 606, endPoint y: 247, distance: 138.4
click at [606, 247] on div at bounding box center [694, 245] width 329 height 135
click at [286, 494] on button "Reset" at bounding box center [263, 492] width 67 height 32
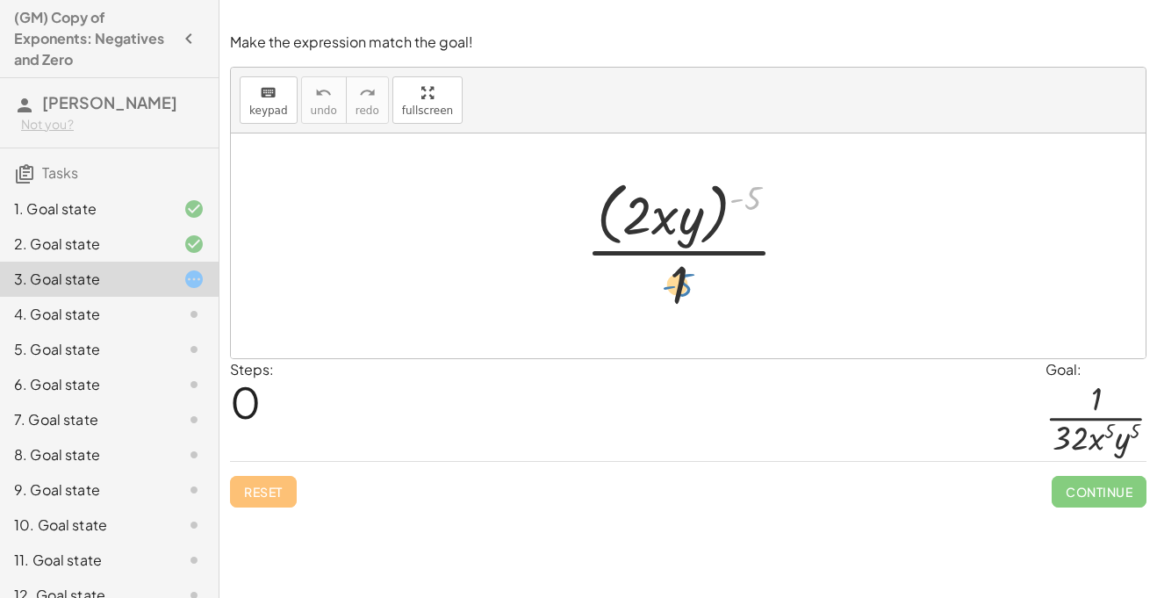
drag, startPoint x: 751, startPoint y: 195, endPoint x: 683, endPoint y: 282, distance: 110.6
click at [683, 282] on div at bounding box center [694, 245] width 235 height 143
drag, startPoint x: 671, startPoint y: 277, endPoint x: 774, endPoint y: 232, distance: 112.4
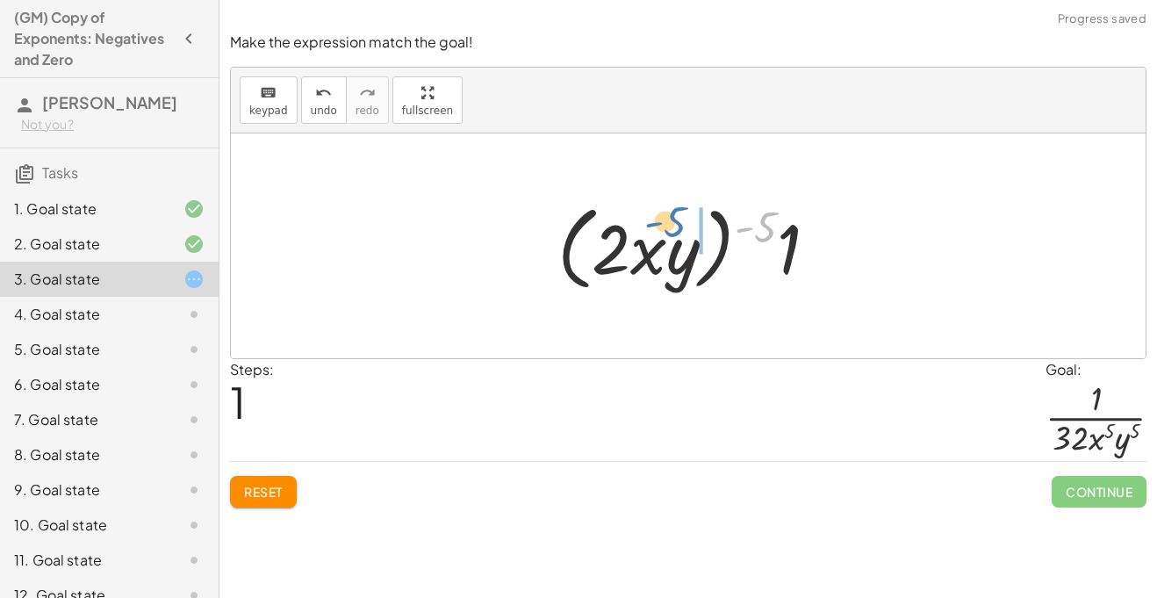
drag, startPoint x: 769, startPoint y: 228, endPoint x: 679, endPoint y: 233, distance: 90.5
click at [679, 233] on div at bounding box center [694, 246] width 291 height 101
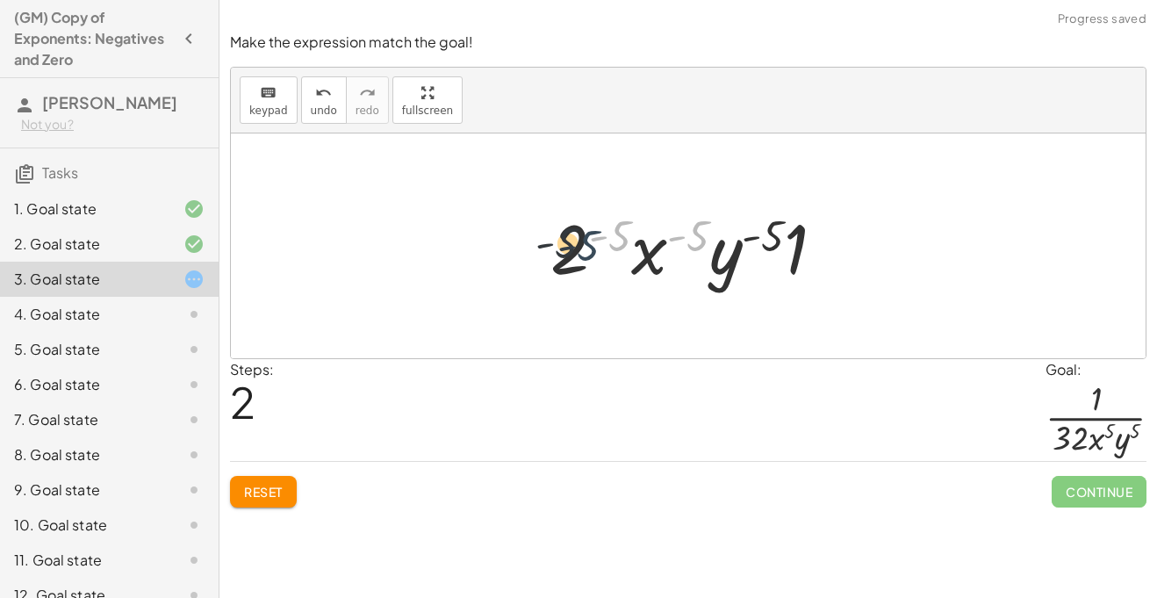
drag, startPoint x: 706, startPoint y: 237, endPoint x: 586, endPoint y: 248, distance: 119.8
click at [586, 248] on div at bounding box center [695, 246] width 306 height 90
drag, startPoint x: 618, startPoint y: 235, endPoint x: 595, endPoint y: 236, distance: 22.8
click at [554, 240] on div at bounding box center [695, 246] width 306 height 90
drag, startPoint x: 609, startPoint y: 241, endPoint x: 568, endPoint y: 244, distance: 41.3
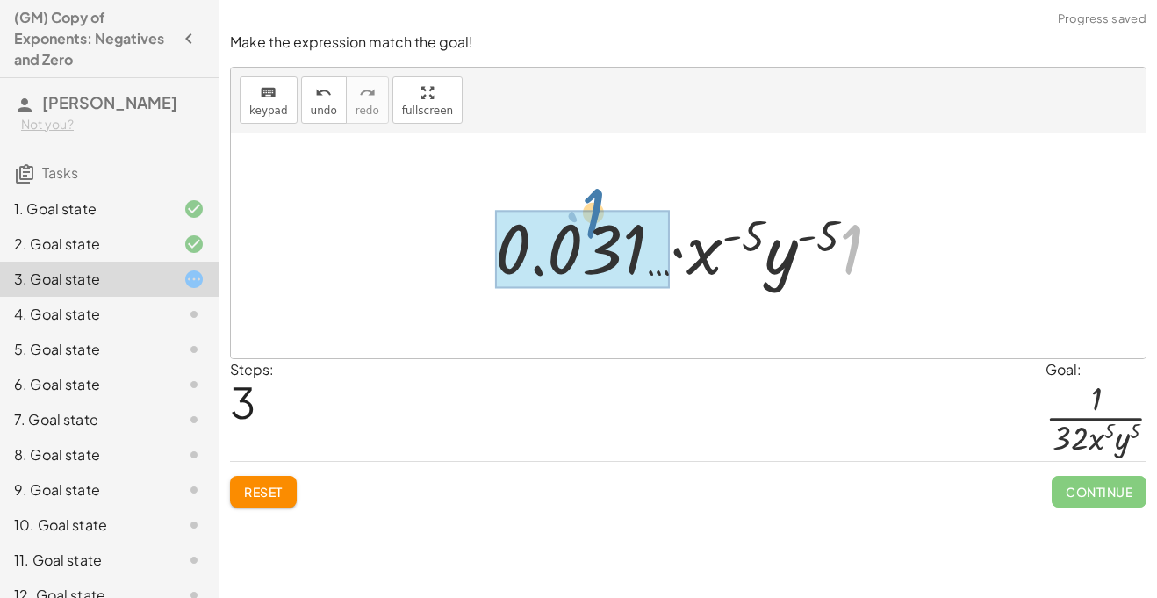
drag, startPoint x: 843, startPoint y: 266, endPoint x: 574, endPoint y: 235, distance: 270.3
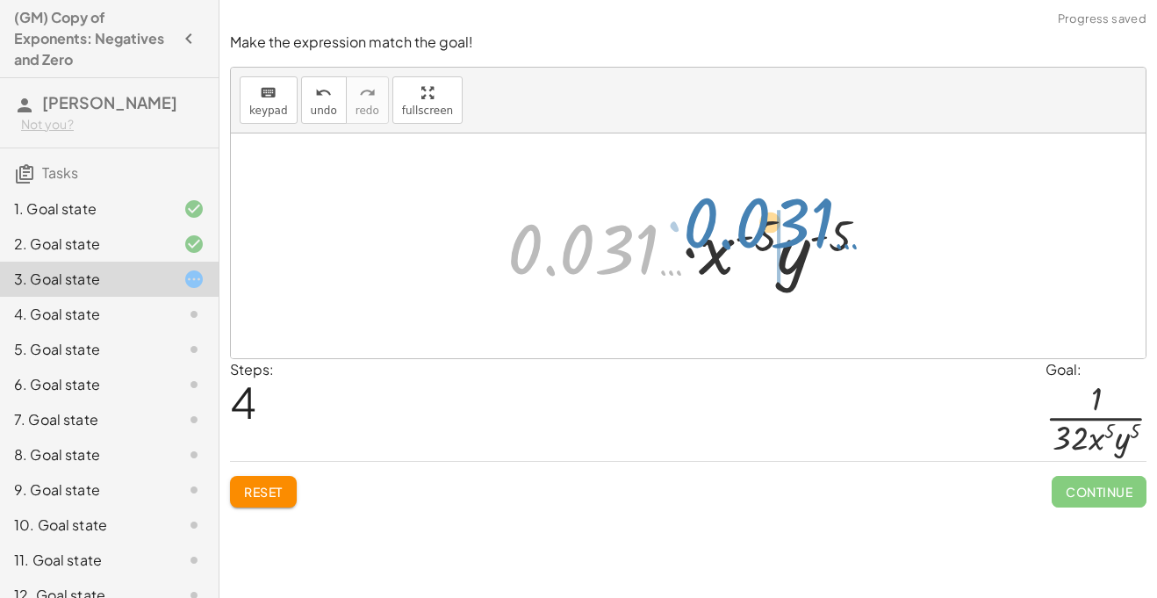
drag, startPoint x: 568, startPoint y: 264, endPoint x: 743, endPoint y: 240, distance: 177.3
click at [743, 240] on div at bounding box center [695, 246] width 392 height 90
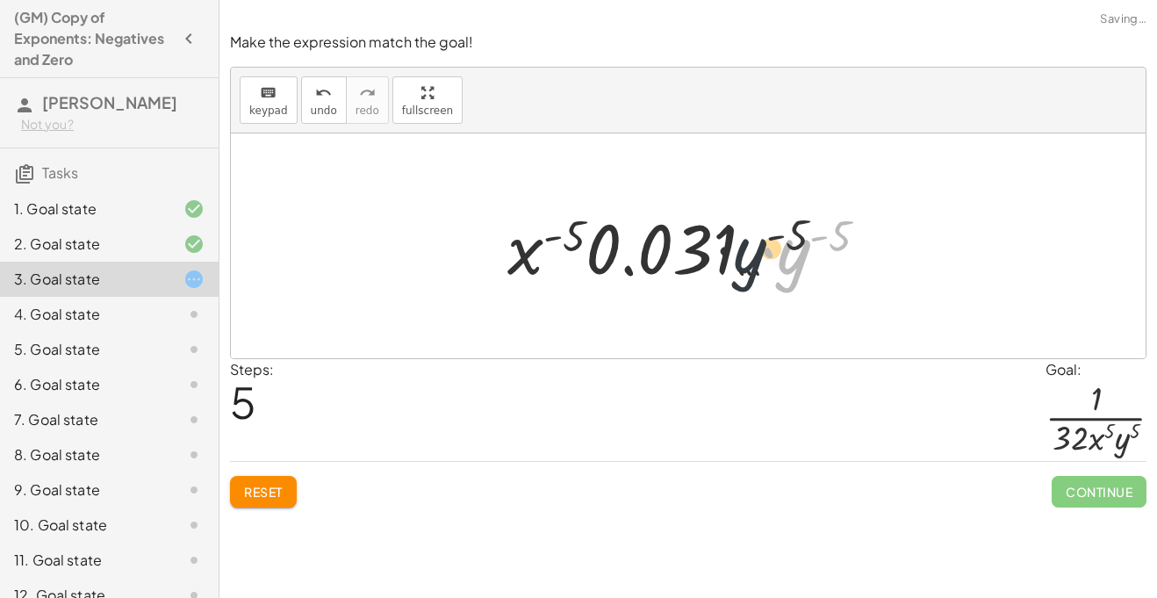
drag, startPoint x: 802, startPoint y: 260, endPoint x: 741, endPoint y: 260, distance: 61.4
click at [741, 260] on div at bounding box center [695, 246] width 392 height 90
click at [632, 251] on div at bounding box center [695, 246] width 392 height 90
click at [282, 483] on button "Reset" at bounding box center [263, 492] width 67 height 32
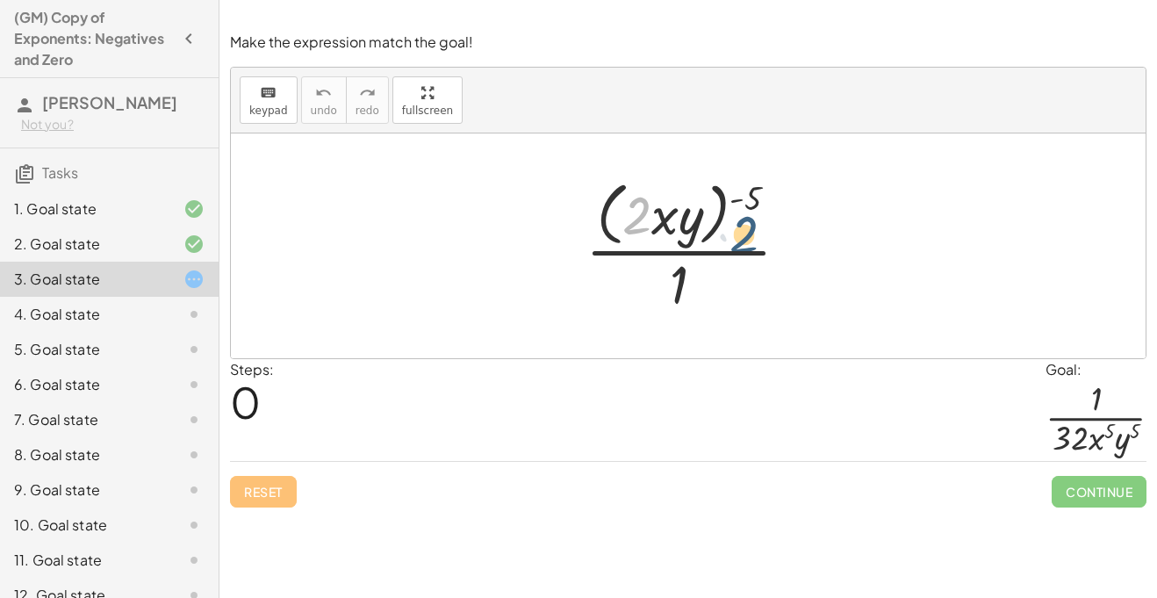
drag, startPoint x: 639, startPoint y: 217, endPoint x: 747, endPoint y: 237, distance: 109.8
click at [747, 237] on div at bounding box center [694, 245] width 235 height 143
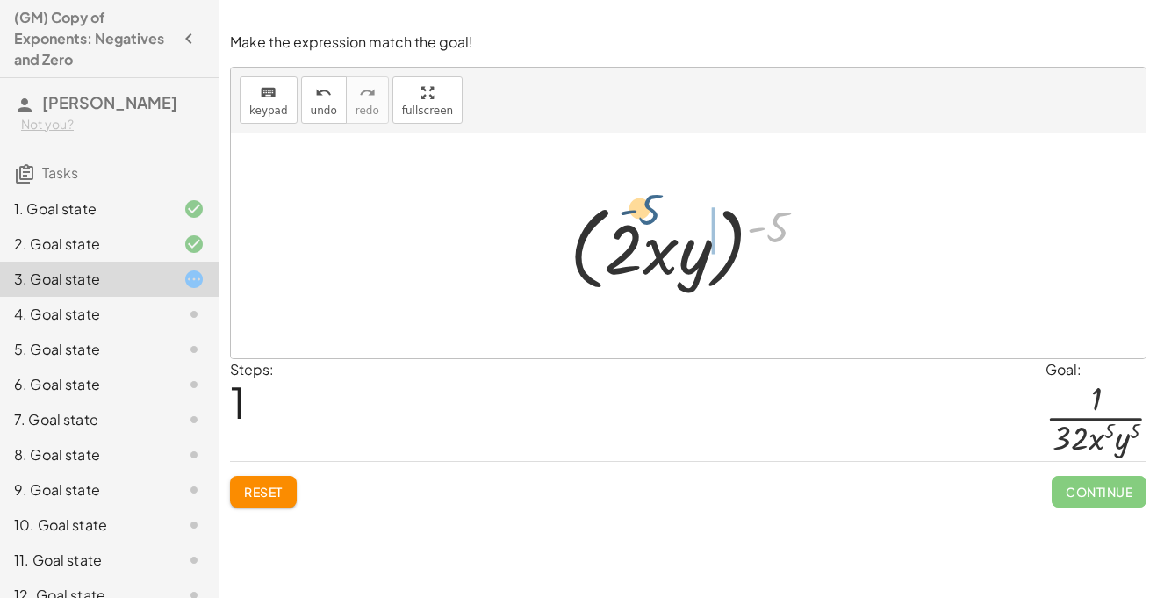
drag, startPoint x: 778, startPoint y: 232, endPoint x: 648, endPoint y: 216, distance: 130.9
click at [648, 216] on div at bounding box center [695, 246] width 268 height 101
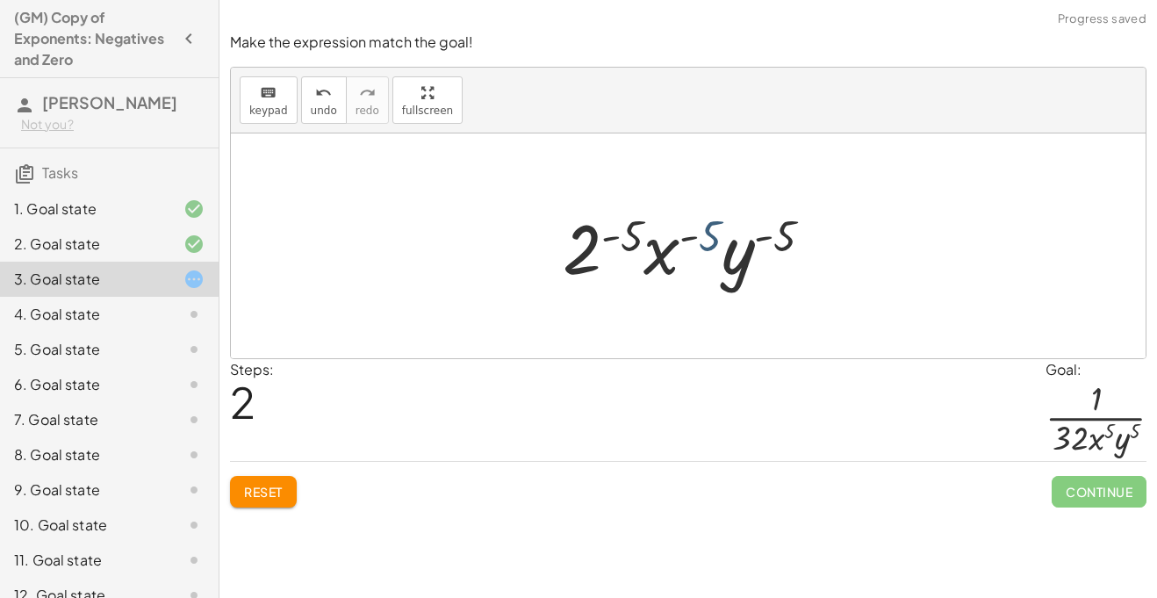
drag, startPoint x: 711, startPoint y: 249, endPoint x: 662, endPoint y: 239, distance: 50.3
click at [662, 239] on div at bounding box center [695, 246] width 282 height 90
drag, startPoint x: 642, startPoint y: 240, endPoint x: 588, endPoint y: 235, distance: 53.7
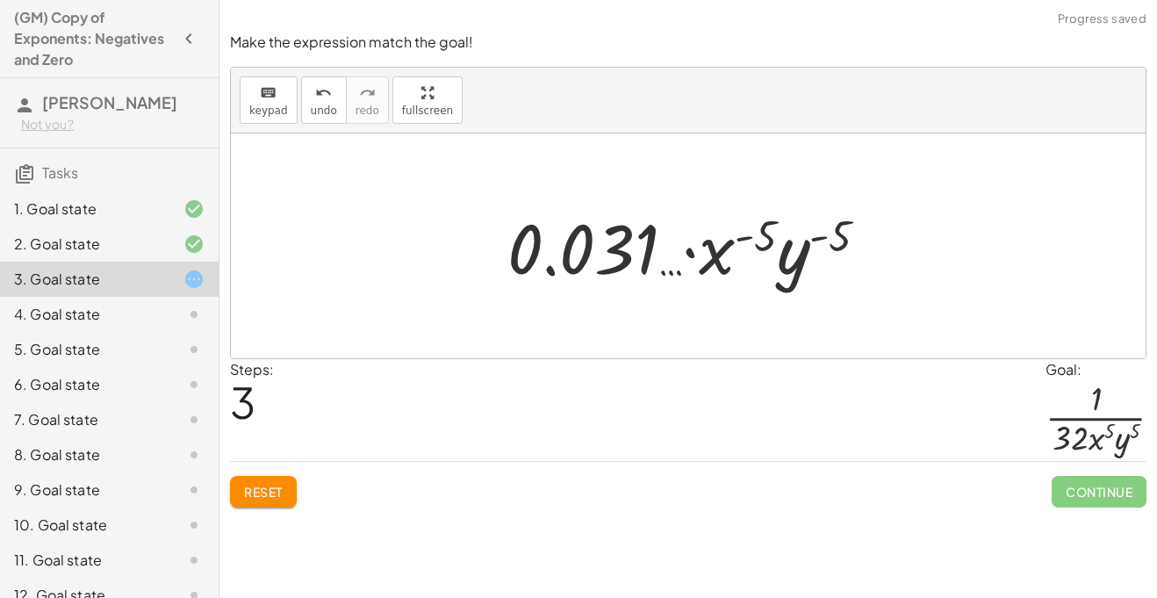
click at [285, 492] on button "Reset" at bounding box center [263, 492] width 67 height 32
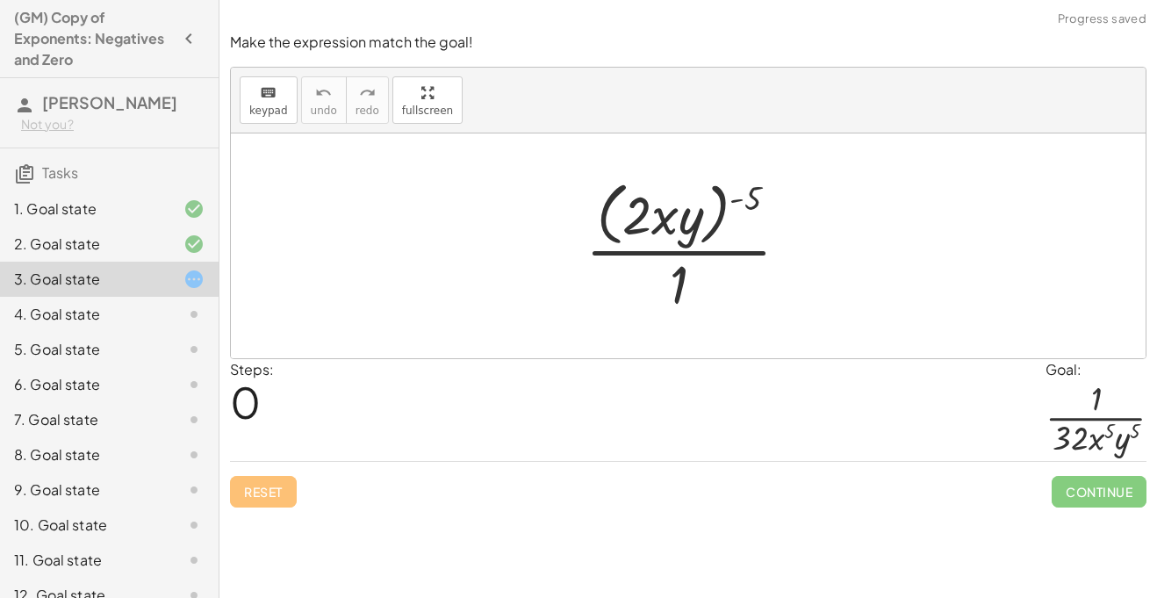
click at [173, 313] on div at bounding box center [179, 314] width 49 height 21
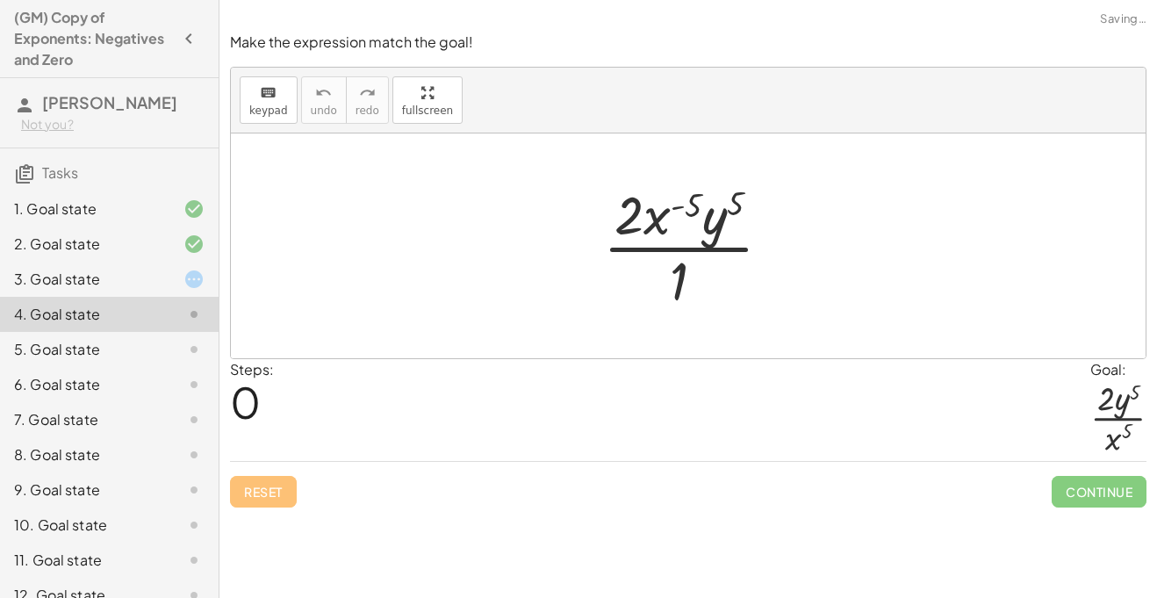
click at [174, 277] on div at bounding box center [179, 279] width 49 height 21
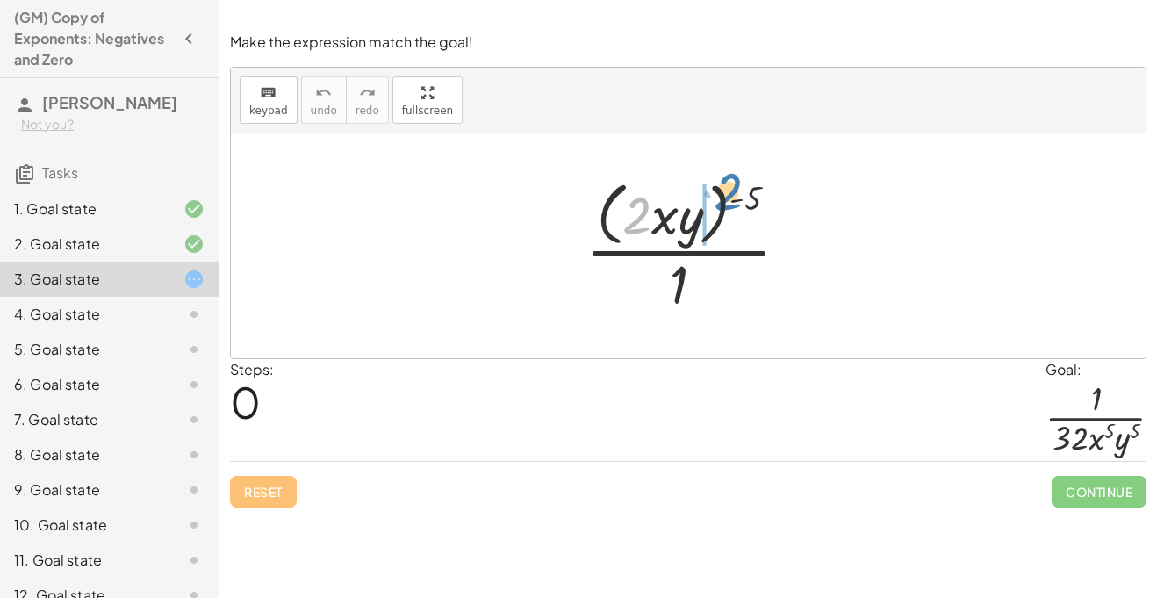
drag, startPoint x: 629, startPoint y: 226, endPoint x: 711, endPoint y: 203, distance: 84.8
click at [711, 203] on div at bounding box center [694, 245] width 235 height 143
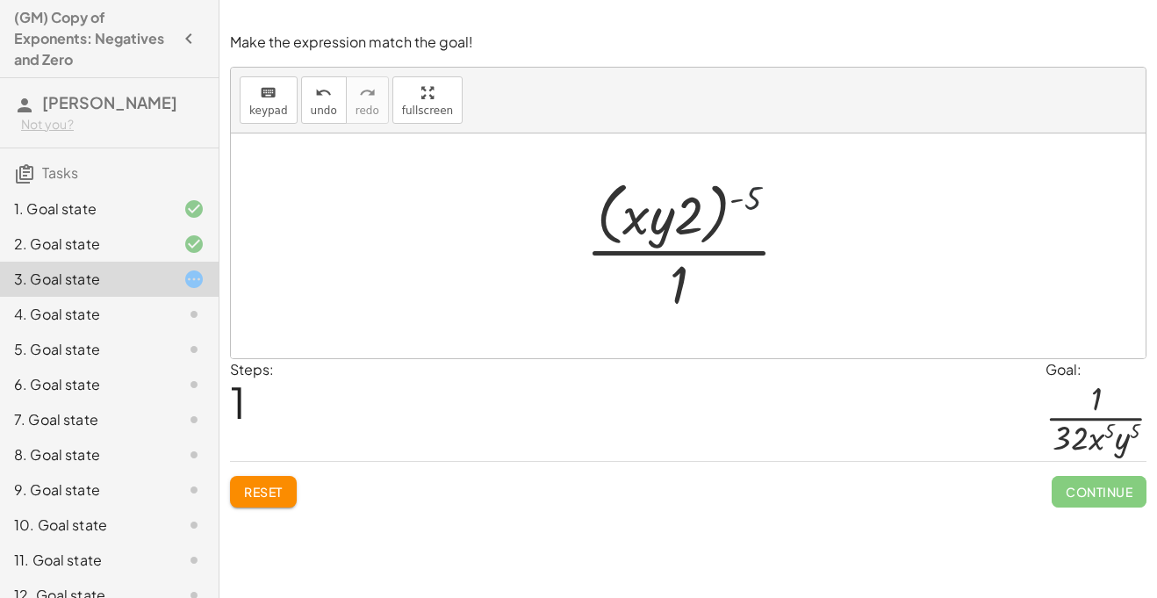
click at [745, 200] on div at bounding box center [694, 245] width 235 height 143
drag, startPoint x: 745, startPoint y: 200, endPoint x: 715, endPoint y: 301, distance: 105.3
click at [715, 301] on div at bounding box center [694, 245] width 235 height 143
click at [287, 499] on button "Reset" at bounding box center [263, 492] width 67 height 32
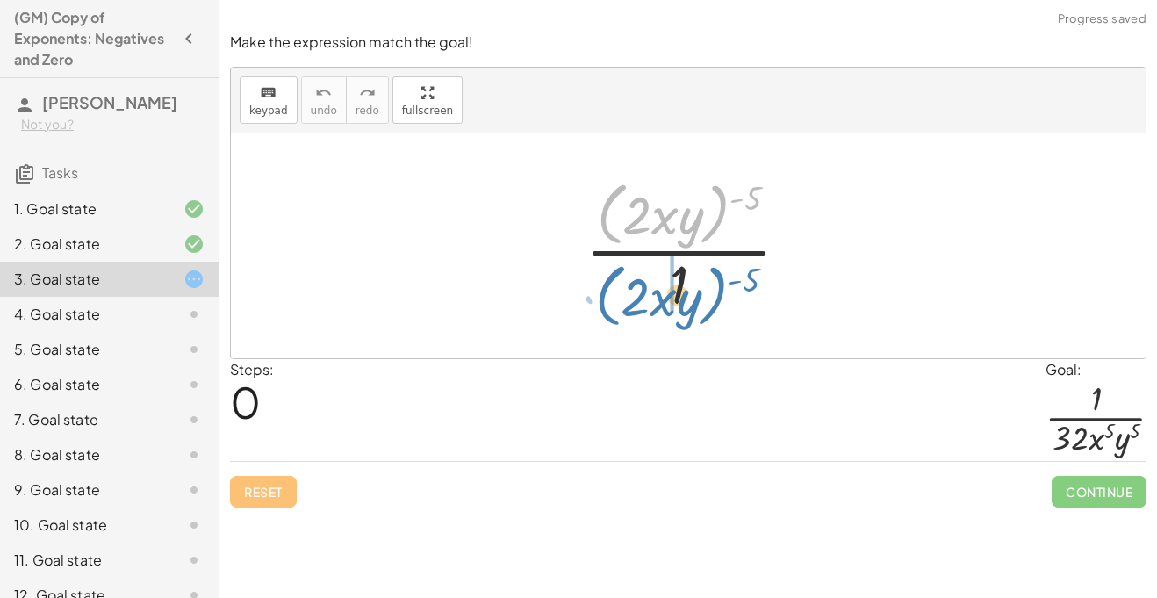
drag, startPoint x: 720, startPoint y: 201, endPoint x: 718, endPoint y: 283, distance: 81.7
click at [718, 283] on div at bounding box center [694, 245] width 235 height 143
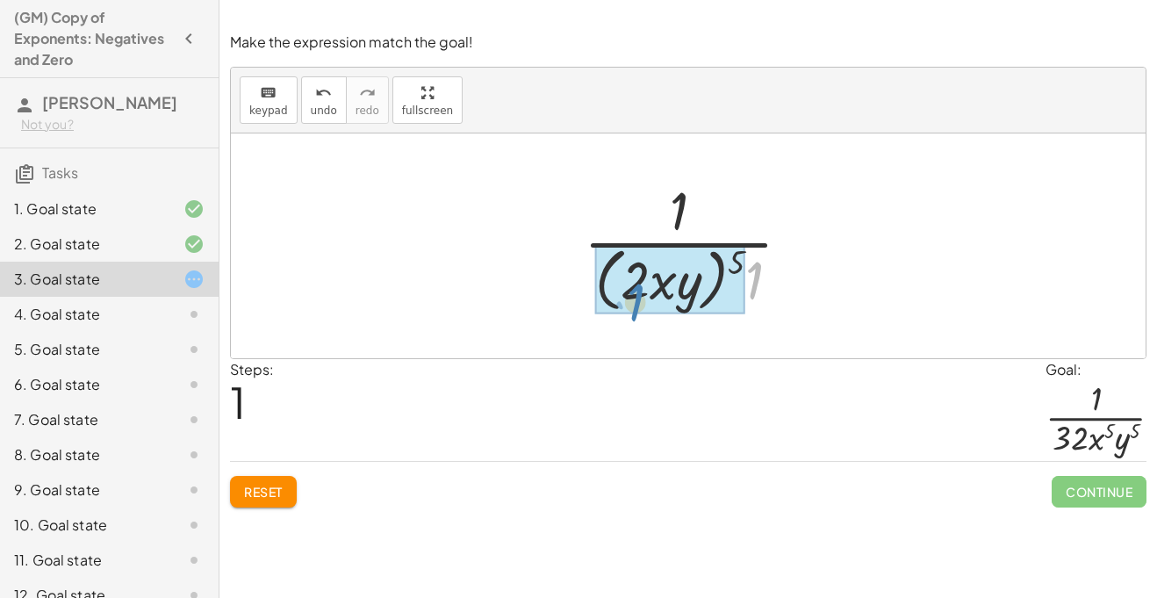
drag, startPoint x: 757, startPoint y: 282, endPoint x: 650, endPoint y: 298, distance: 108.4
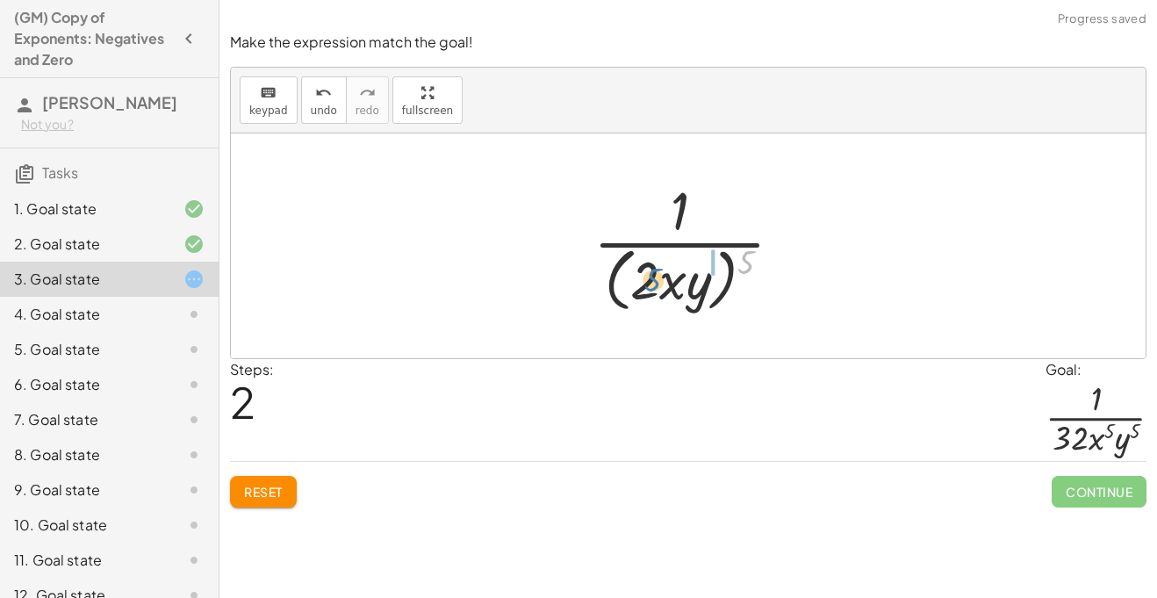
drag, startPoint x: 743, startPoint y: 259, endPoint x: 643, endPoint y: 277, distance: 100.9
click at [643, 277] on div at bounding box center [695, 245] width 221 height 143
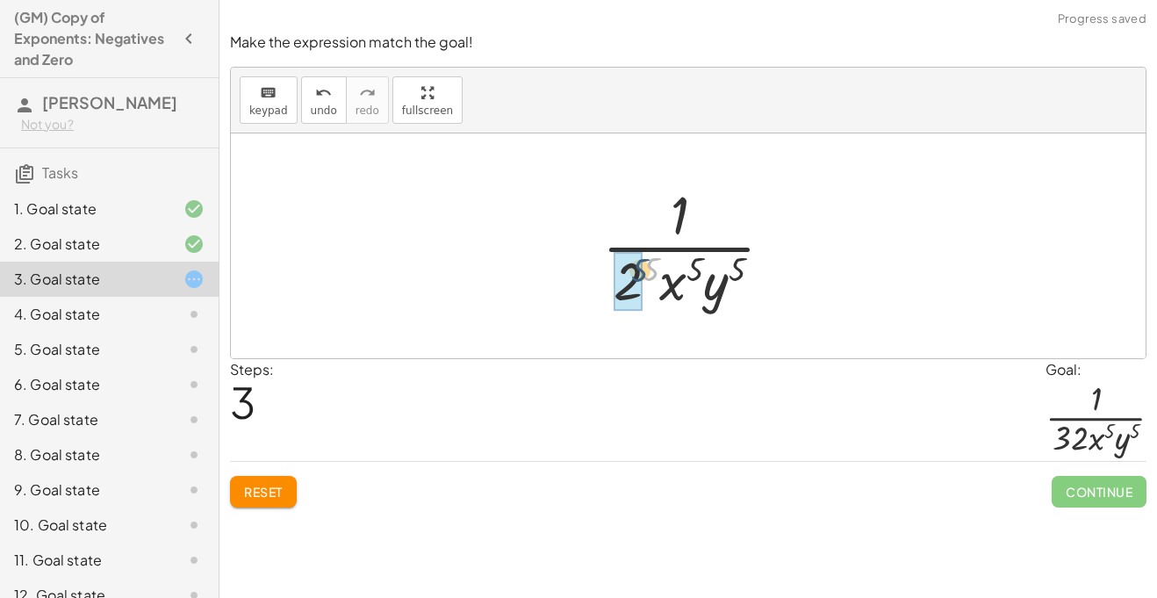
drag, startPoint x: 652, startPoint y: 273, endPoint x: 630, endPoint y: 274, distance: 22.0
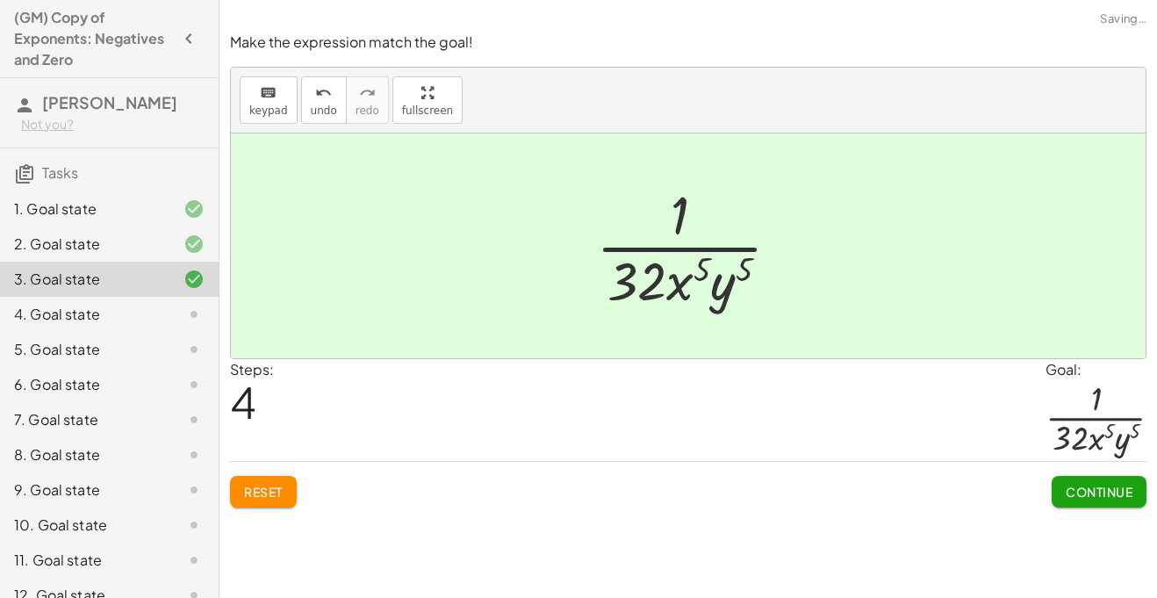
click at [1068, 477] on button "Continue" at bounding box center [1099, 492] width 95 height 32
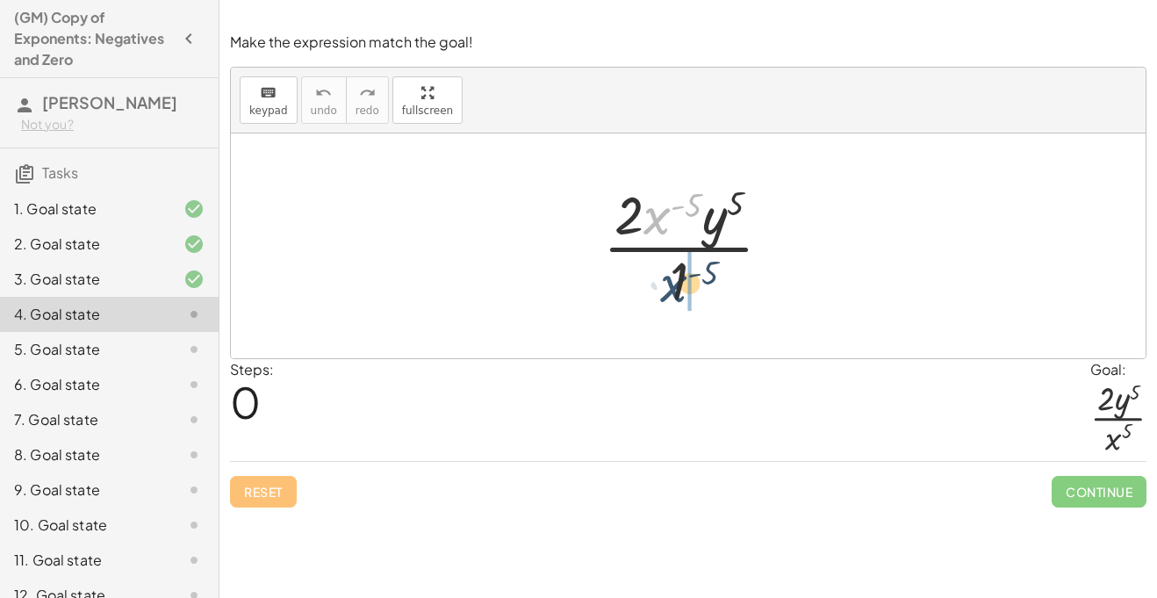
drag, startPoint x: 658, startPoint y: 213, endPoint x: 675, endPoint y: 284, distance: 72.2
click at [675, 284] on div at bounding box center [694, 245] width 200 height 135
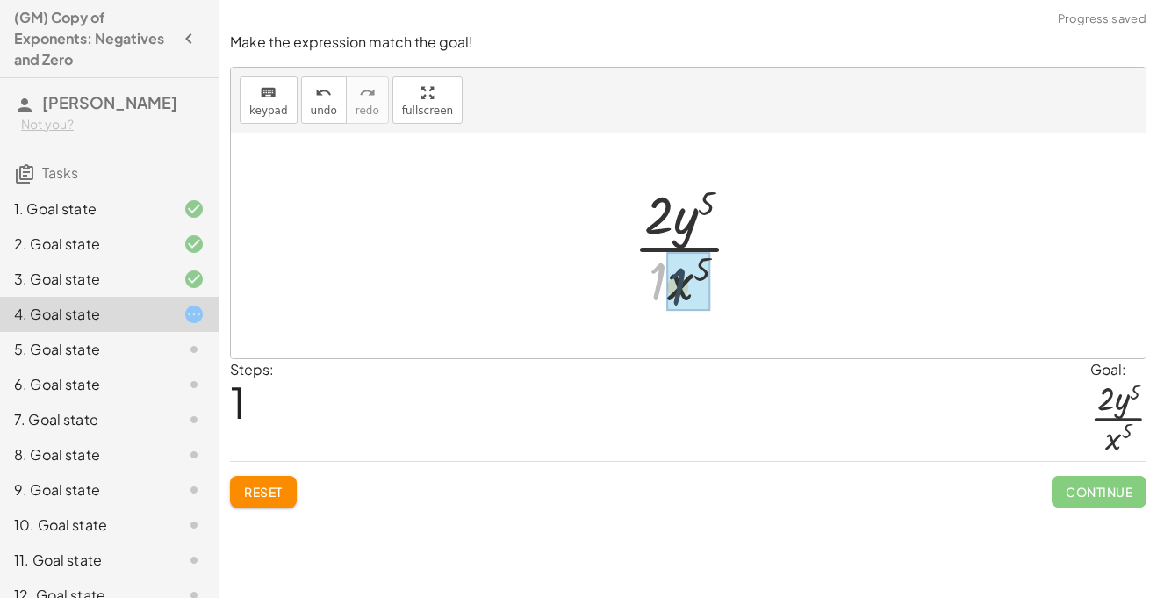
drag, startPoint x: 661, startPoint y: 282, endPoint x: 697, endPoint y: 294, distance: 38.0
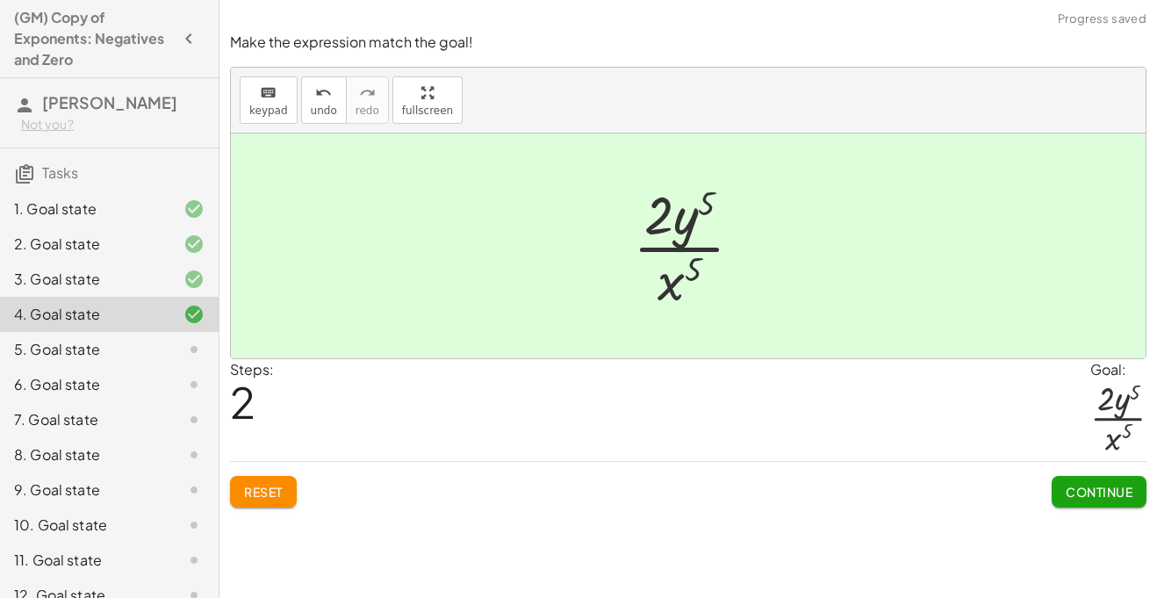
click at [1066, 490] on span "Continue" at bounding box center [1099, 492] width 67 height 16
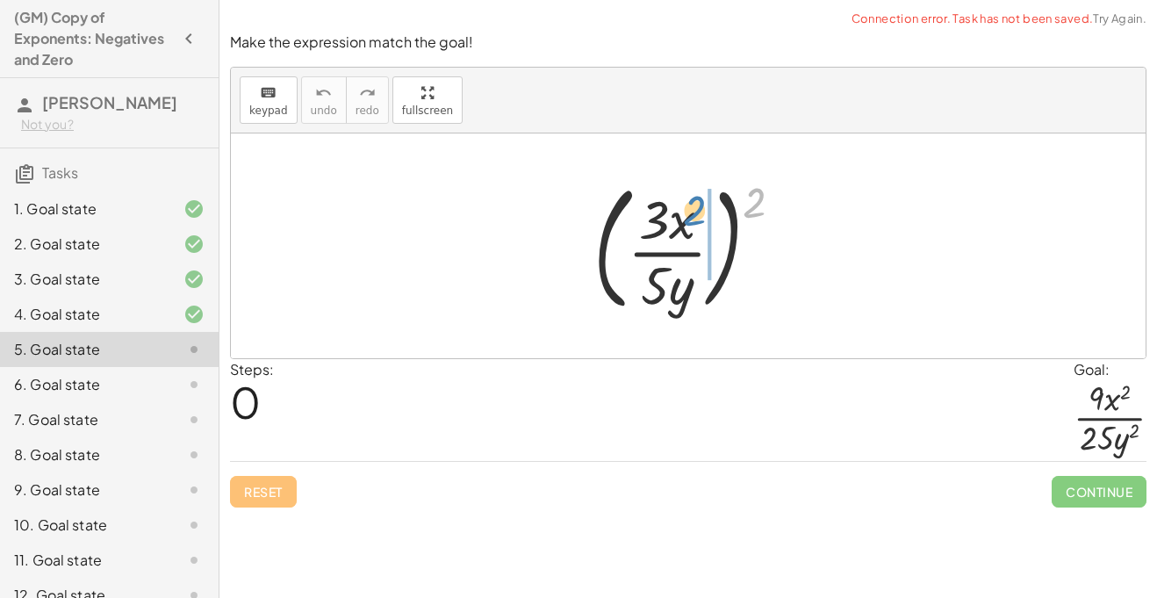
drag, startPoint x: 748, startPoint y: 207, endPoint x: 691, endPoint y: 218, distance: 58.0
click at [691, 218] on div at bounding box center [695, 246] width 221 height 146
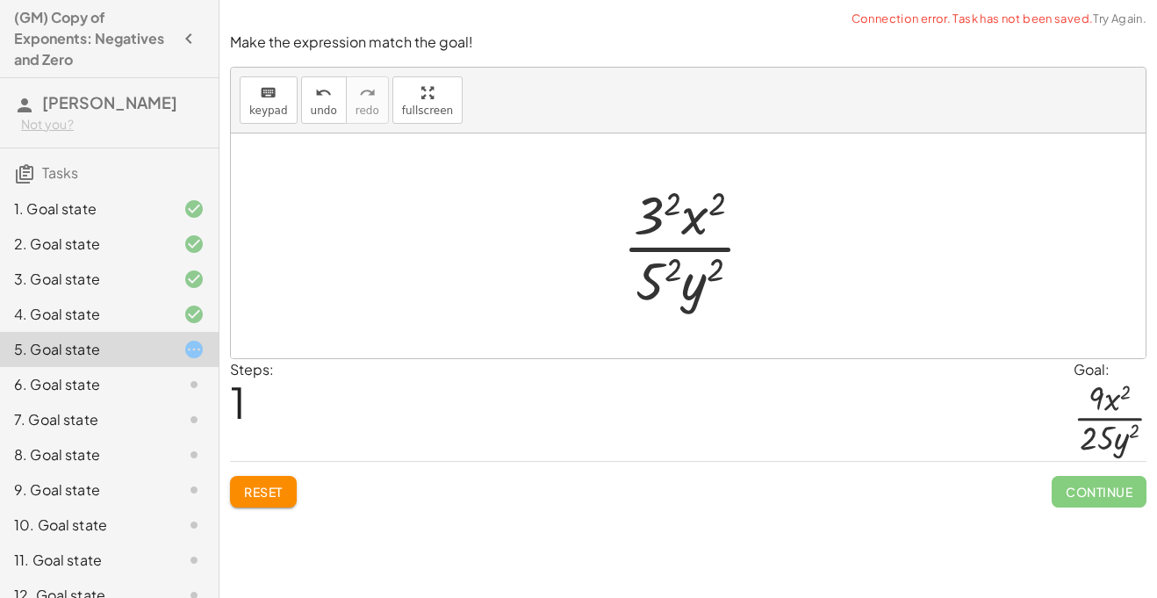
click at [1108, 22] on link "Try Again." at bounding box center [1120, 18] width 54 height 14
drag, startPoint x: 674, startPoint y: 205, endPoint x: 641, endPoint y: 202, distance: 33.5
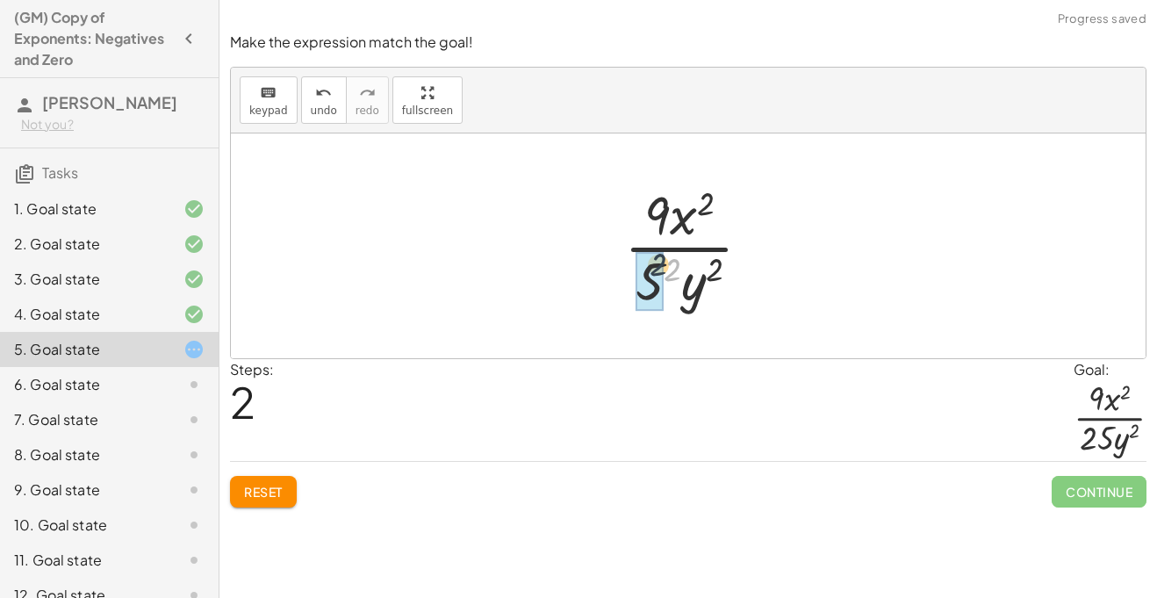
drag, startPoint x: 673, startPoint y: 269, endPoint x: 649, endPoint y: 267, distance: 24.6
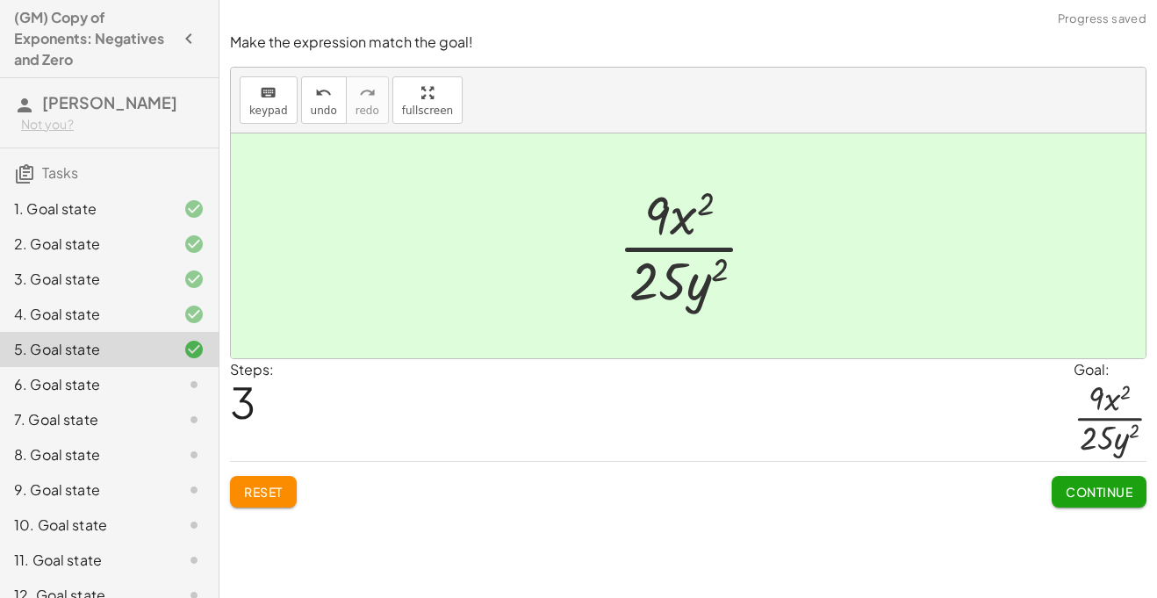
click at [1088, 485] on span "Continue" at bounding box center [1099, 492] width 67 height 16
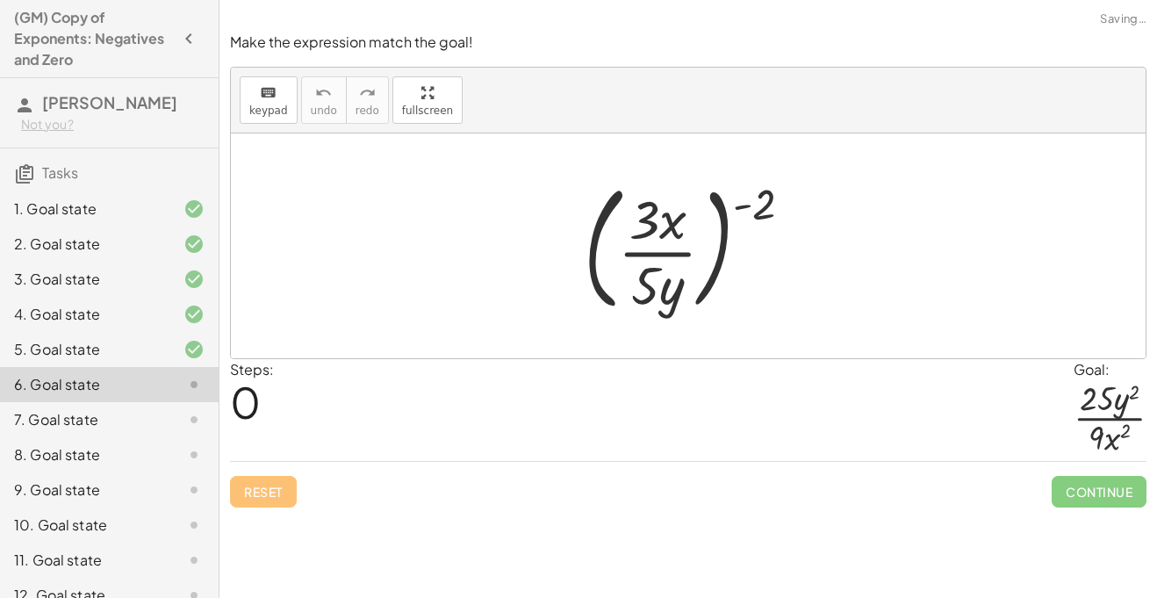
click at [932, 443] on div "Steps: 0 Goal: · 25 · y 2 · 9 · x 2" at bounding box center [688, 410] width 916 height 103
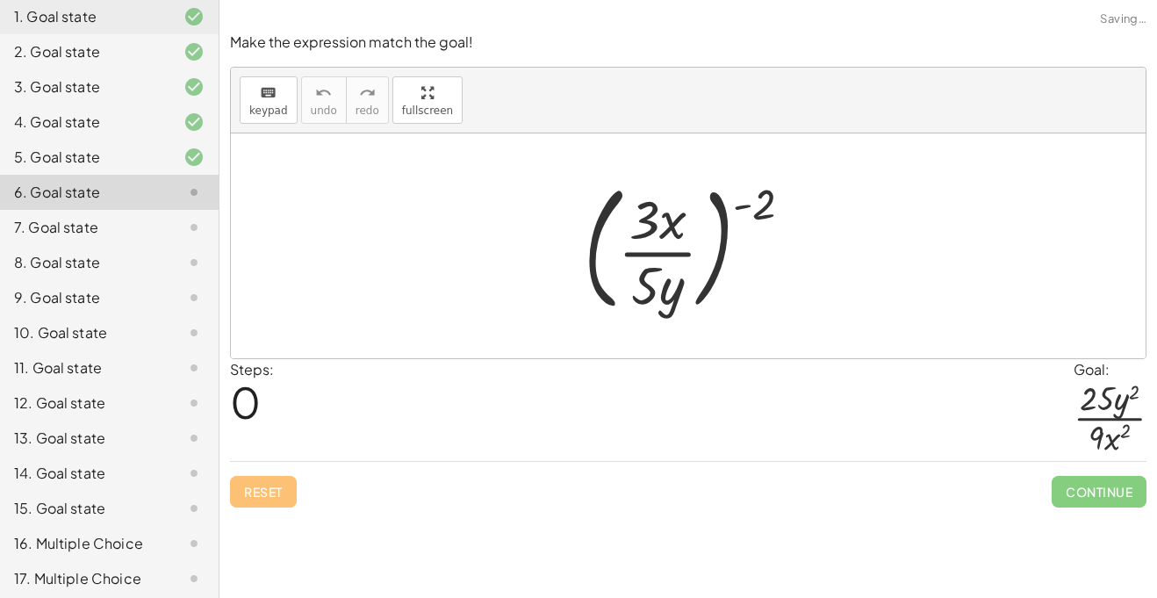
scroll to position [233, 0]
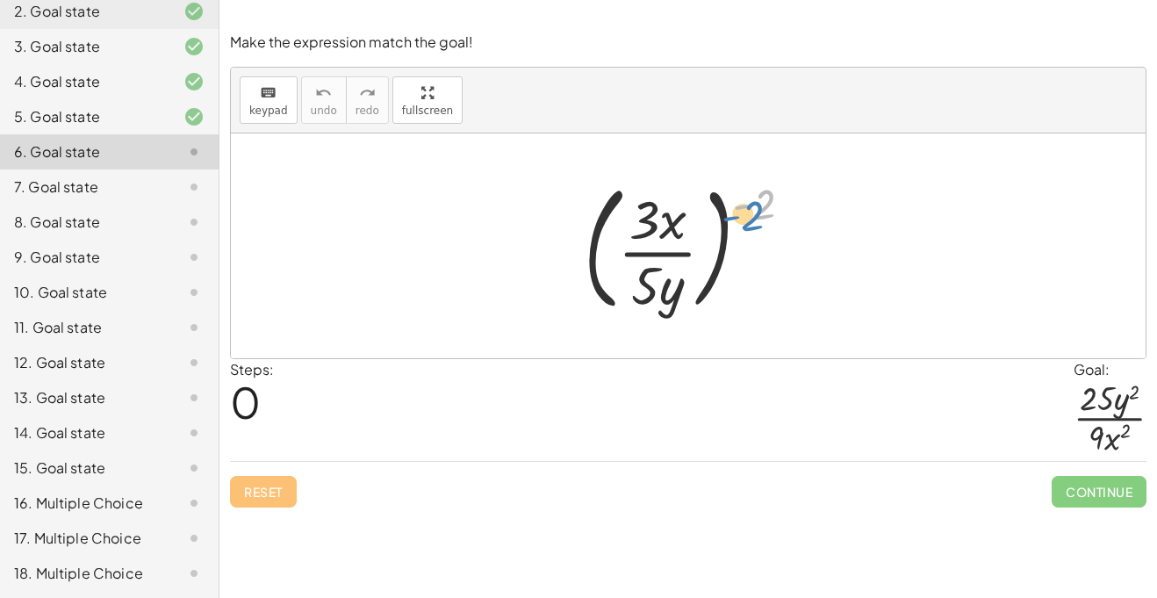
drag, startPoint x: 772, startPoint y: 197, endPoint x: 761, endPoint y: 210, distance: 16.8
click at [761, 210] on div at bounding box center [695, 246] width 241 height 146
drag, startPoint x: 762, startPoint y: 213, endPoint x: 679, endPoint y: 305, distance: 123.0
click at [679, 305] on div at bounding box center [695, 246] width 241 height 146
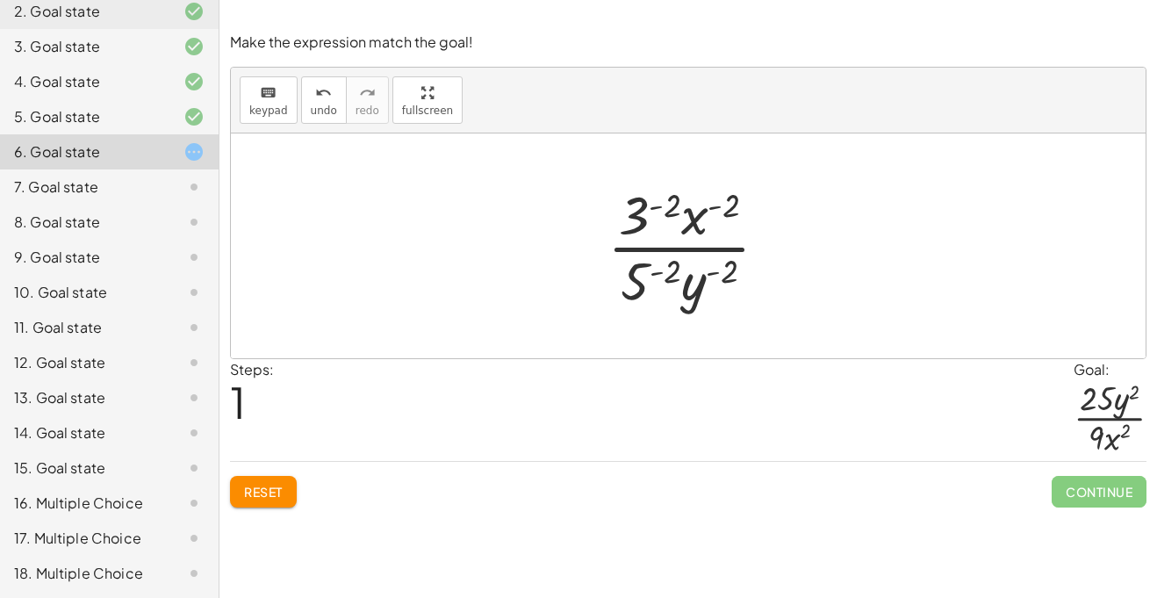
click at [283, 503] on button "Reset" at bounding box center [263, 492] width 67 height 32
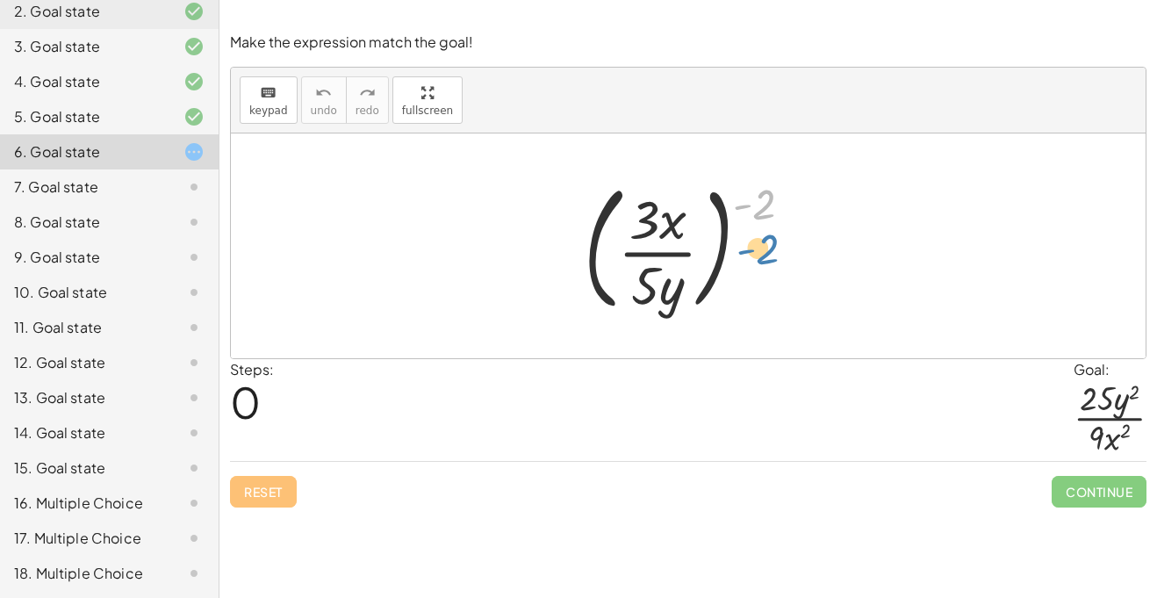
drag, startPoint x: 762, startPoint y: 212, endPoint x: 770, endPoint y: 250, distance: 39.4
click at [770, 250] on div at bounding box center [695, 246] width 241 height 146
drag, startPoint x: 642, startPoint y: 288, endPoint x: 652, endPoint y: 235, distance: 53.7
click at [652, 235] on div at bounding box center [695, 246] width 241 height 146
drag, startPoint x: 645, startPoint y: 234, endPoint x: 670, endPoint y: 294, distance: 64.5
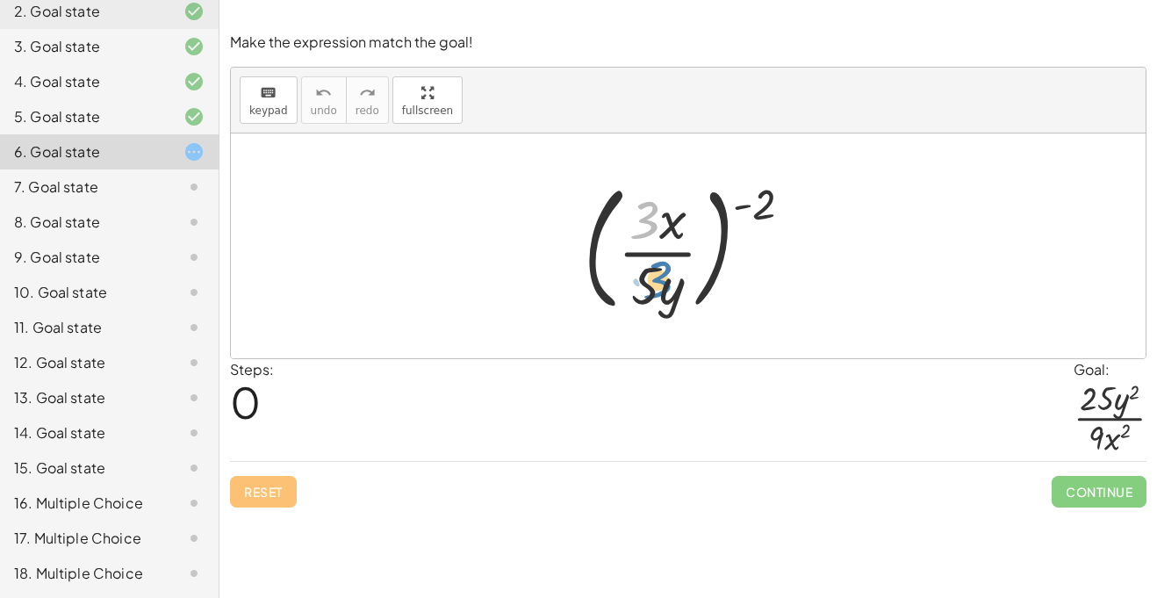
click at [670, 294] on div at bounding box center [695, 246] width 241 height 146
drag, startPoint x: 664, startPoint y: 238, endPoint x: 678, endPoint y: 313, distance: 76.8
click at [678, 313] on div at bounding box center [695, 246] width 241 height 146
drag, startPoint x: 753, startPoint y: 199, endPoint x: 661, endPoint y: 230, distance: 97.1
click at [661, 230] on div at bounding box center [695, 246] width 241 height 146
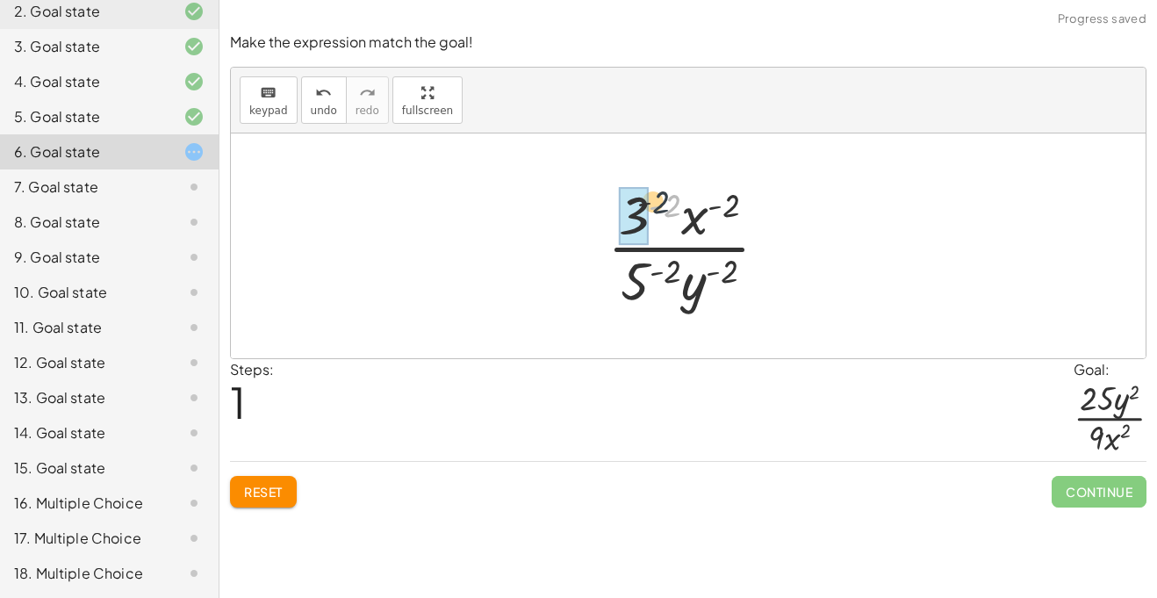
drag, startPoint x: 673, startPoint y: 203, endPoint x: 641, endPoint y: 197, distance: 33.1
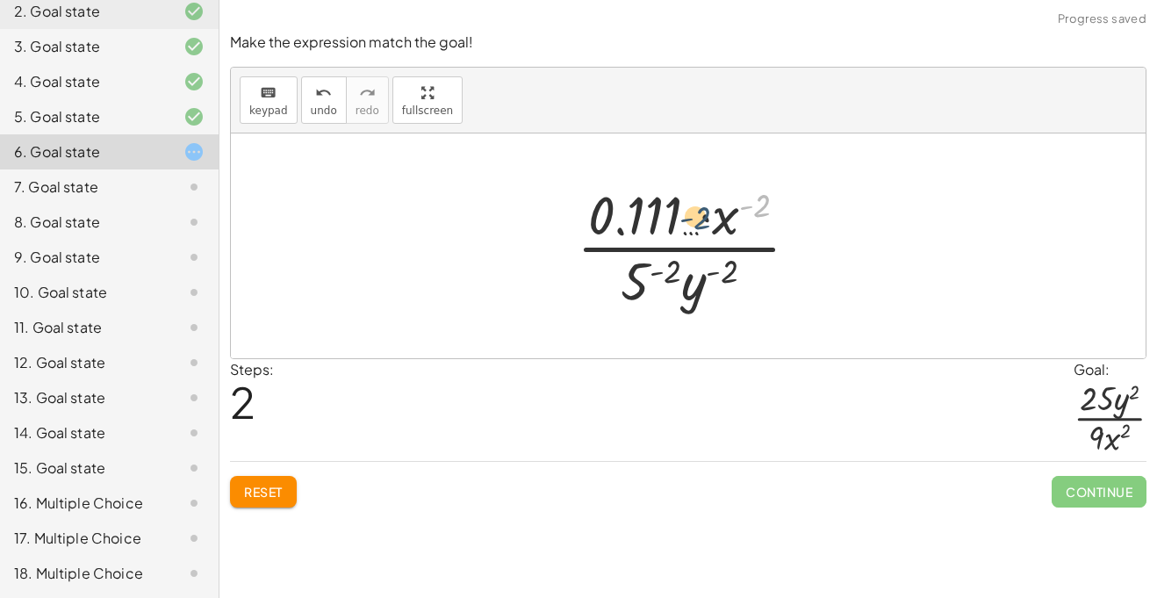
drag, startPoint x: 759, startPoint y: 208, endPoint x: 681, endPoint y: 218, distance: 78.7
click at [681, 218] on div at bounding box center [695, 245] width 254 height 135
drag, startPoint x: 671, startPoint y: 273, endPoint x: 629, endPoint y: 278, distance: 42.5
drag, startPoint x: 756, startPoint y: 269, endPoint x: 671, endPoint y: 282, distance: 86.2
click at [671, 282] on div at bounding box center [695, 245] width 254 height 135
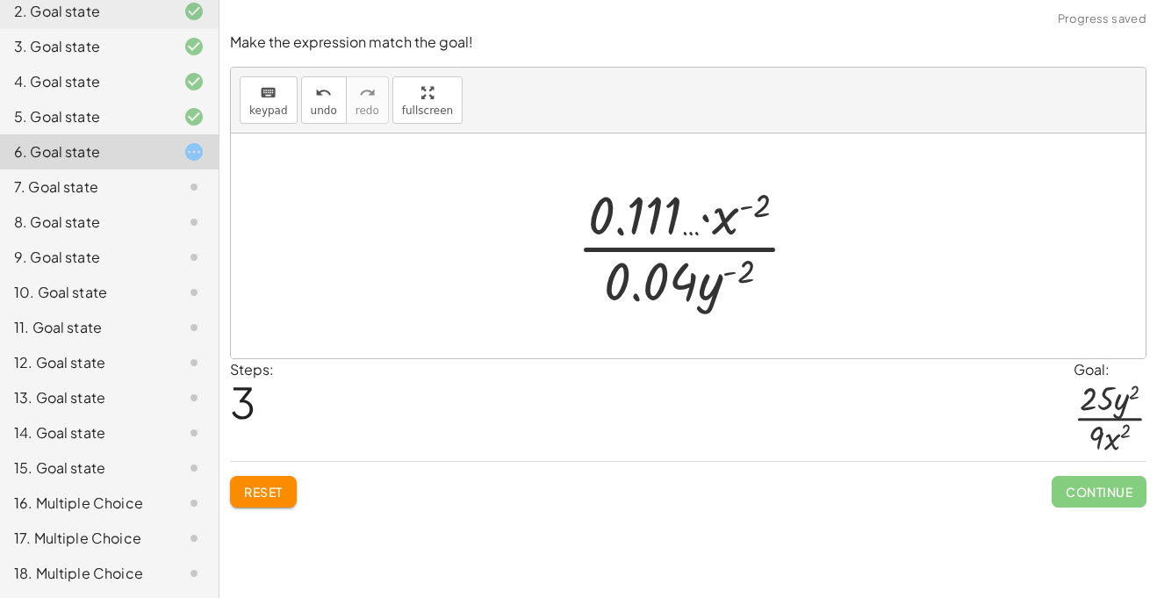
click at [285, 477] on button "Reset" at bounding box center [263, 492] width 67 height 32
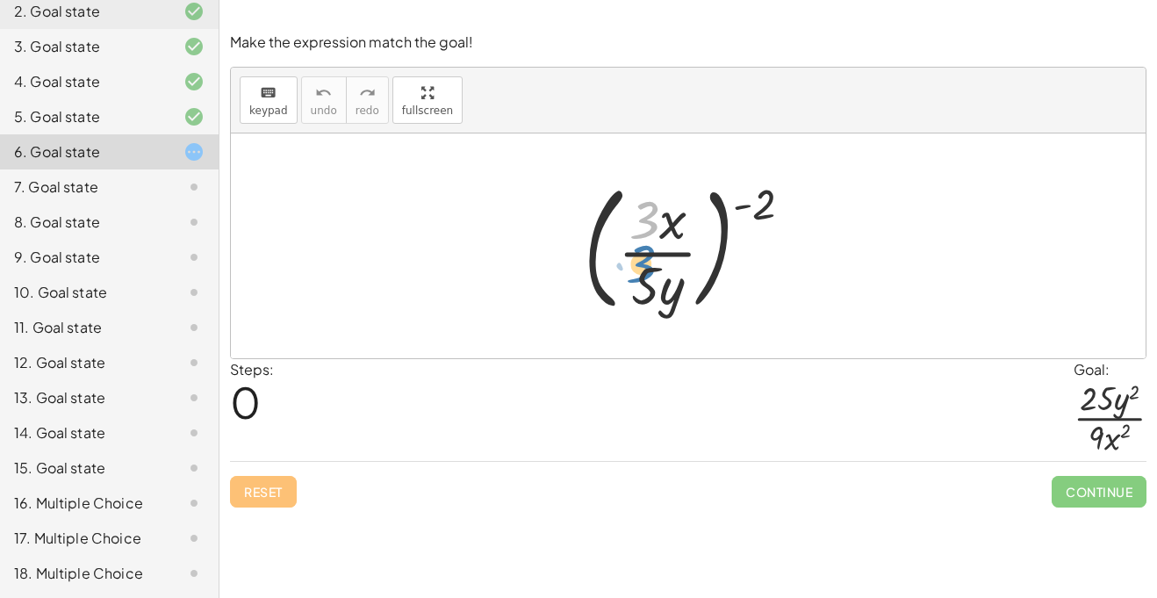
drag, startPoint x: 645, startPoint y: 222, endPoint x: 643, endPoint y: 256, distance: 34.3
click at [643, 256] on div at bounding box center [695, 246] width 241 height 146
drag, startPoint x: 762, startPoint y: 205, endPoint x: 740, endPoint y: 219, distance: 25.6
click at [740, 219] on div at bounding box center [695, 246] width 241 height 146
drag, startPoint x: 764, startPoint y: 201, endPoint x: 709, endPoint y: 214, distance: 56.0
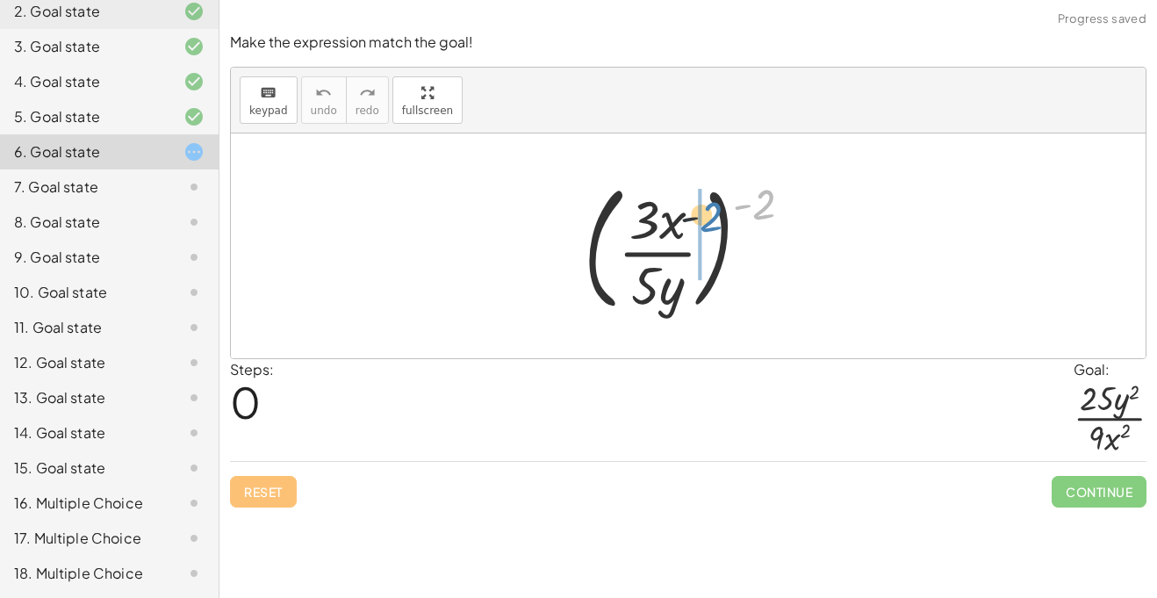
click at [709, 214] on div at bounding box center [695, 246] width 241 height 146
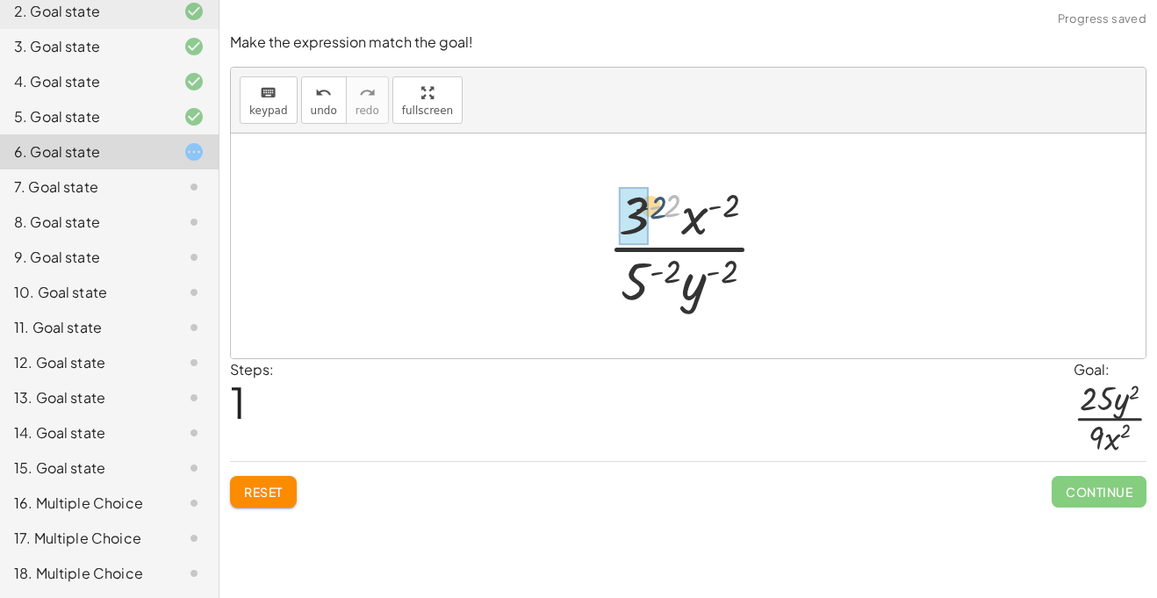
drag, startPoint x: 666, startPoint y: 205, endPoint x: 625, endPoint y: 211, distance: 41.7
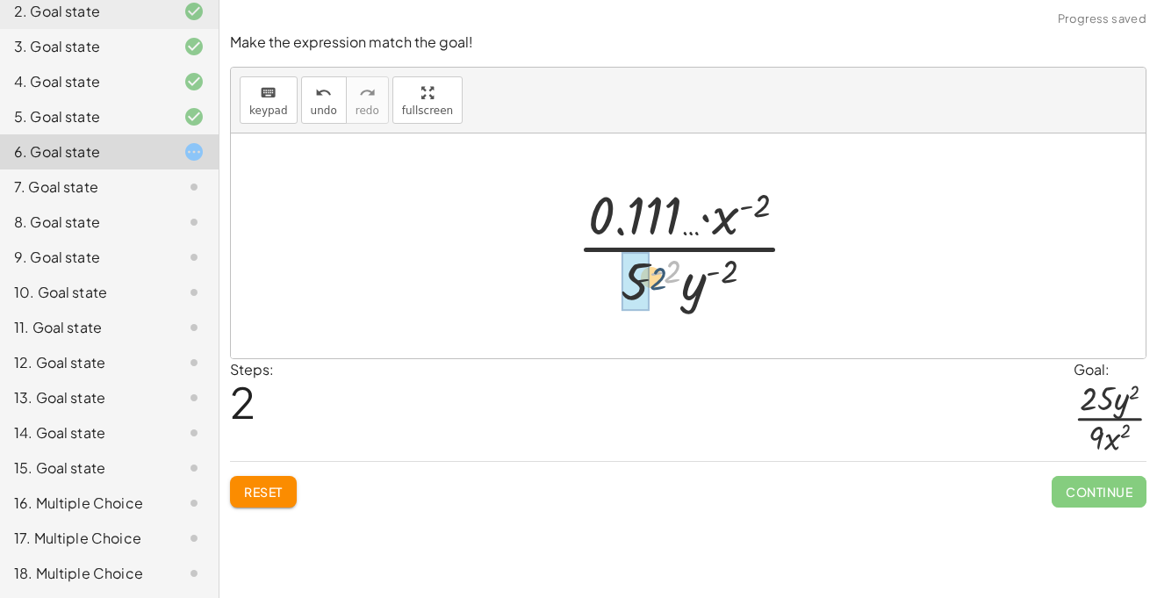
drag, startPoint x: 671, startPoint y: 264, endPoint x: 643, endPoint y: 282, distance: 33.1
click at [287, 503] on button "Reset" at bounding box center [263, 492] width 67 height 32
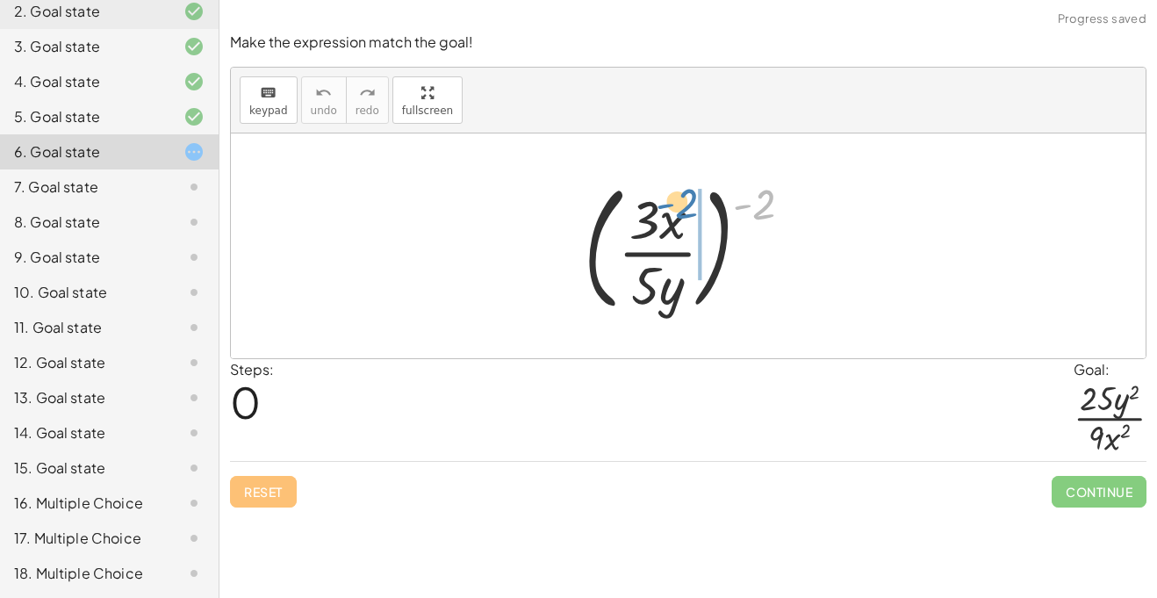
drag, startPoint x: 755, startPoint y: 213, endPoint x: 671, endPoint y: 214, distance: 84.3
click at [671, 214] on div at bounding box center [695, 246] width 241 height 146
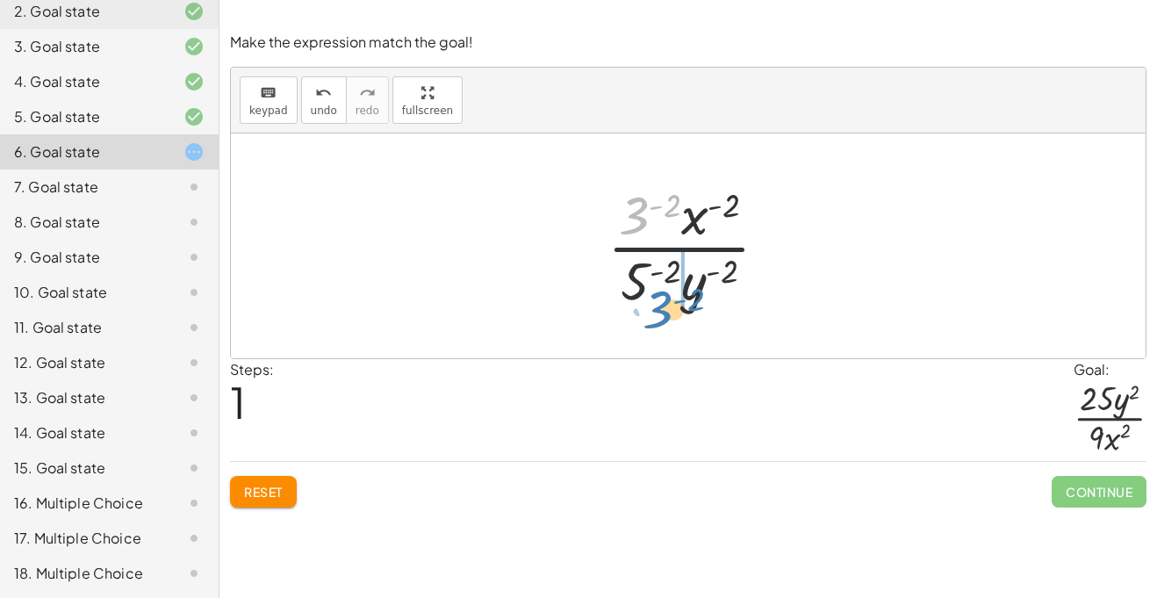
drag, startPoint x: 646, startPoint y: 233, endPoint x: 670, endPoint y: 327, distance: 96.9
click at [670, 327] on div "( · 3 · x · 5 · y ) ( - 2 ) · 3 ( - 2 ) · 3 · x · 5 · y ( - 2 ) ( - 2 ) ( - 2 )…" at bounding box center [688, 245] width 915 height 225
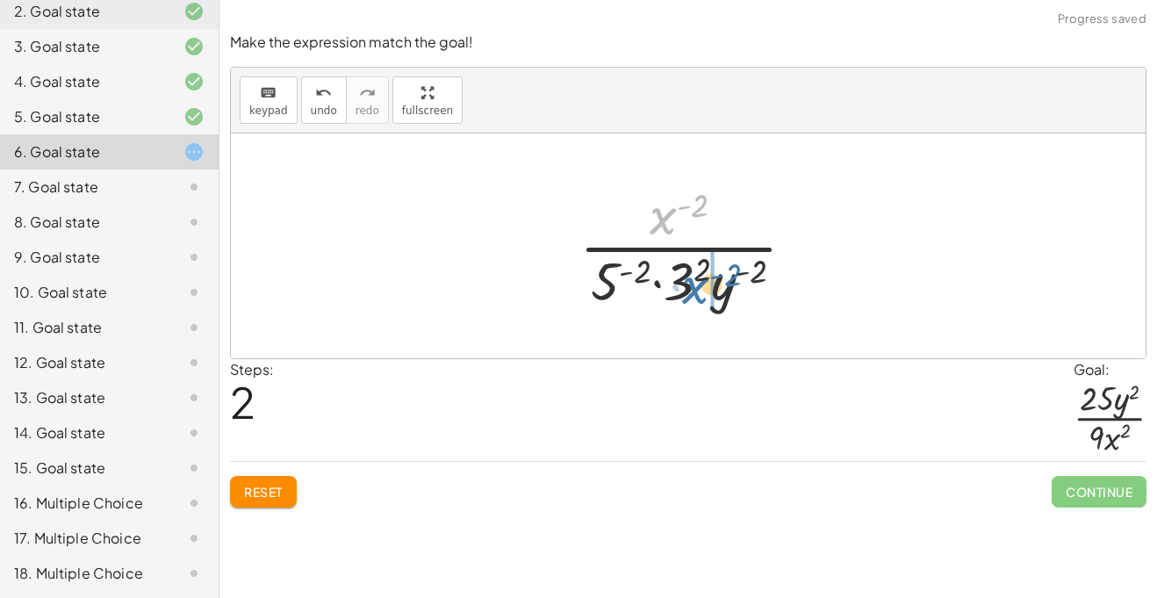
drag, startPoint x: 671, startPoint y: 230, endPoint x: 707, endPoint y: 302, distance: 80.5
click at [707, 302] on div at bounding box center [695, 245] width 248 height 135
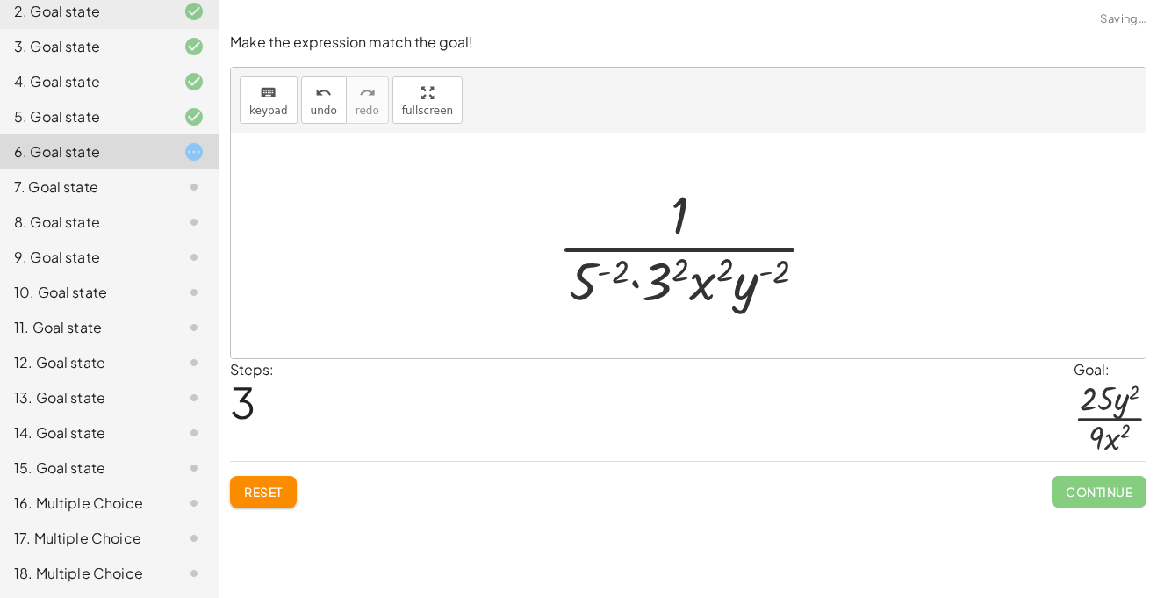
click at [746, 302] on div at bounding box center [695, 245] width 292 height 135
drag, startPoint x: 736, startPoint y: 290, endPoint x: 707, endPoint y: 232, distance: 65.2
click at [707, 232] on div at bounding box center [695, 245] width 292 height 135
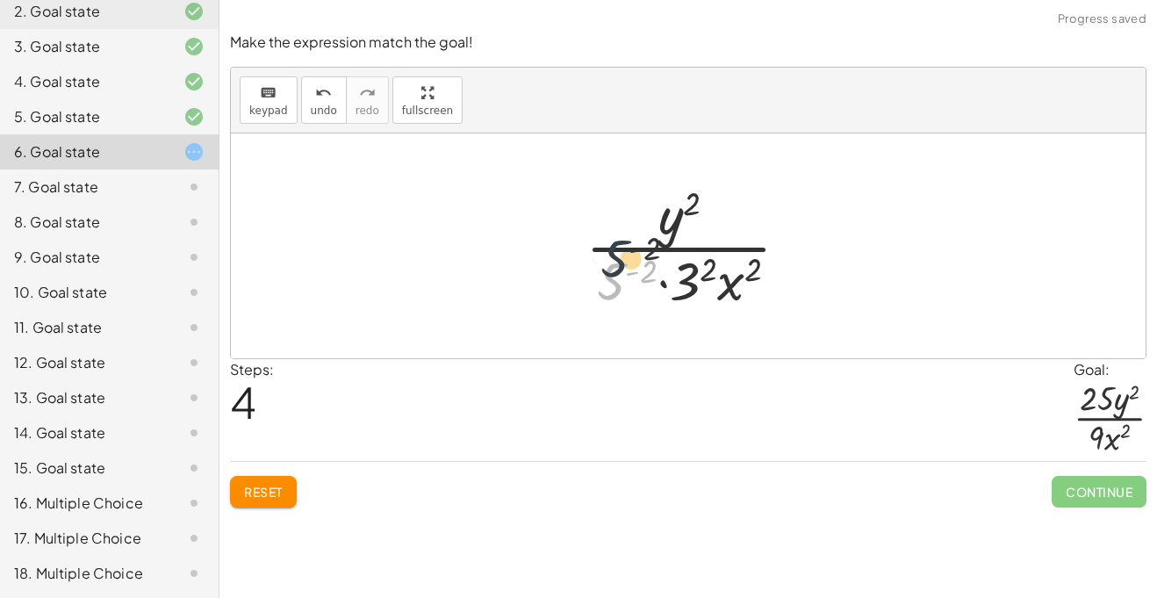
drag, startPoint x: 611, startPoint y: 284, endPoint x: 615, endPoint y: 243, distance: 40.6
click at [615, 243] on div at bounding box center [694, 245] width 235 height 135
click at [601, 273] on div at bounding box center [694, 245] width 235 height 135
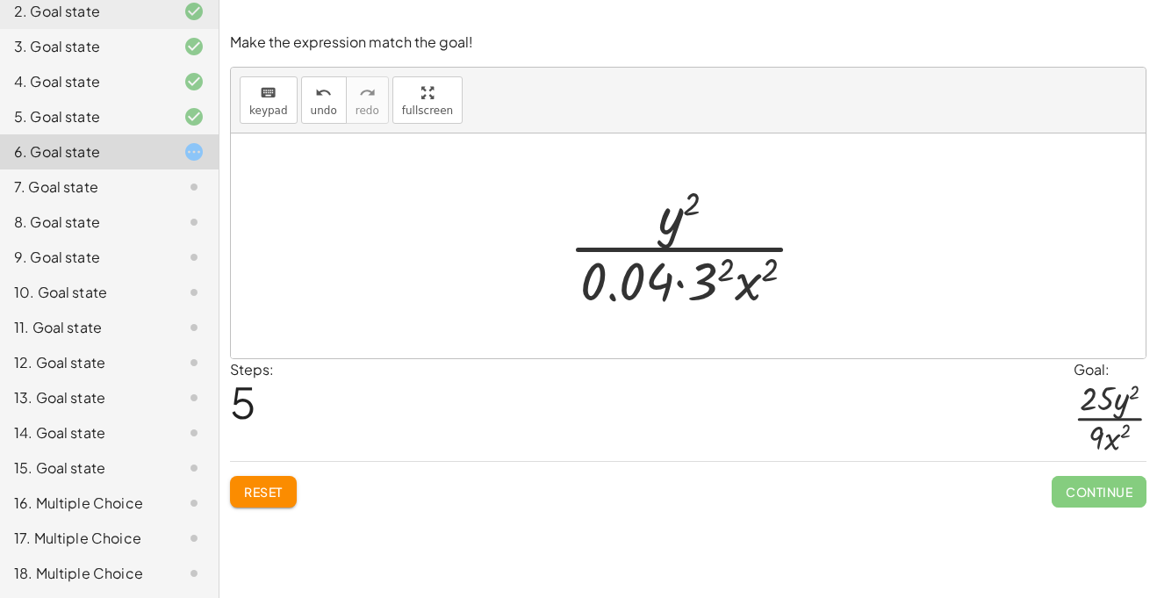
click at [256, 506] on button "Reset" at bounding box center [263, 492] width 67 height 32
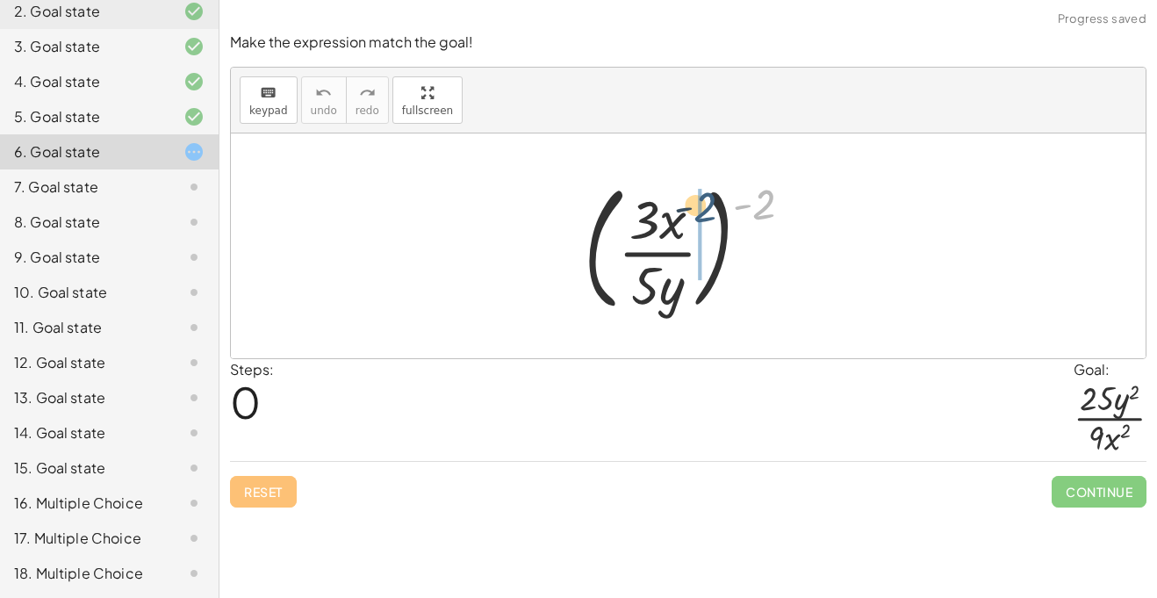
drag, startPoint x: 767, startPoint y: 204, endPoint x: 691, endPoint y: 203, distance: 76.4
click at [691, 203] on div at bounding box center [695, 246] width 241 height 146
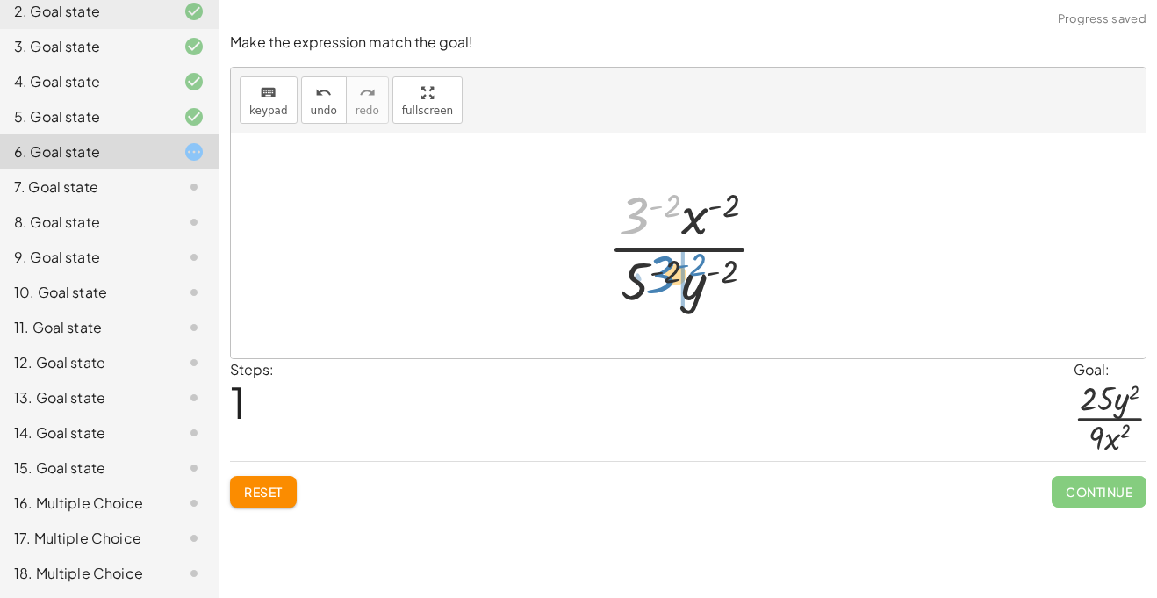
drag, startPoint x: 641, startPoint y: 237, endPoint x: 668, endPoint y: 304, distance: 72.0
click at [668, 304] on div at bounding box center [695, 245] width 192 height 135
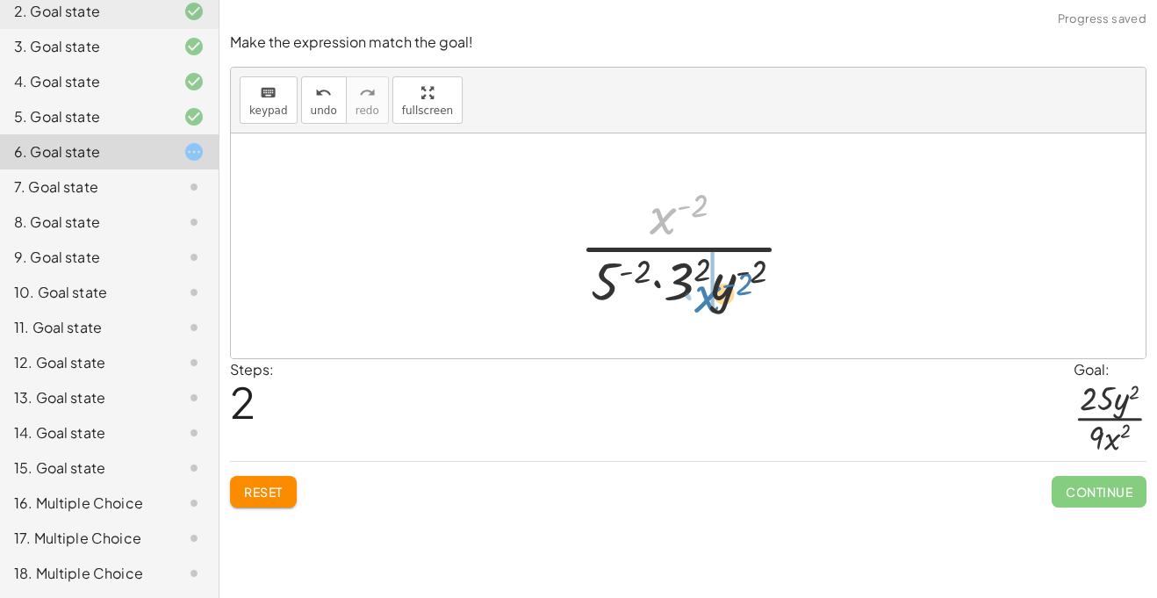
drag, startPoint x: 659, startPoint y: 220, endPoint x: 704, endPoint y: 296, distance: 87.8
click at [704, 296] on div at bounding box center [695, 245] width 248 height 135
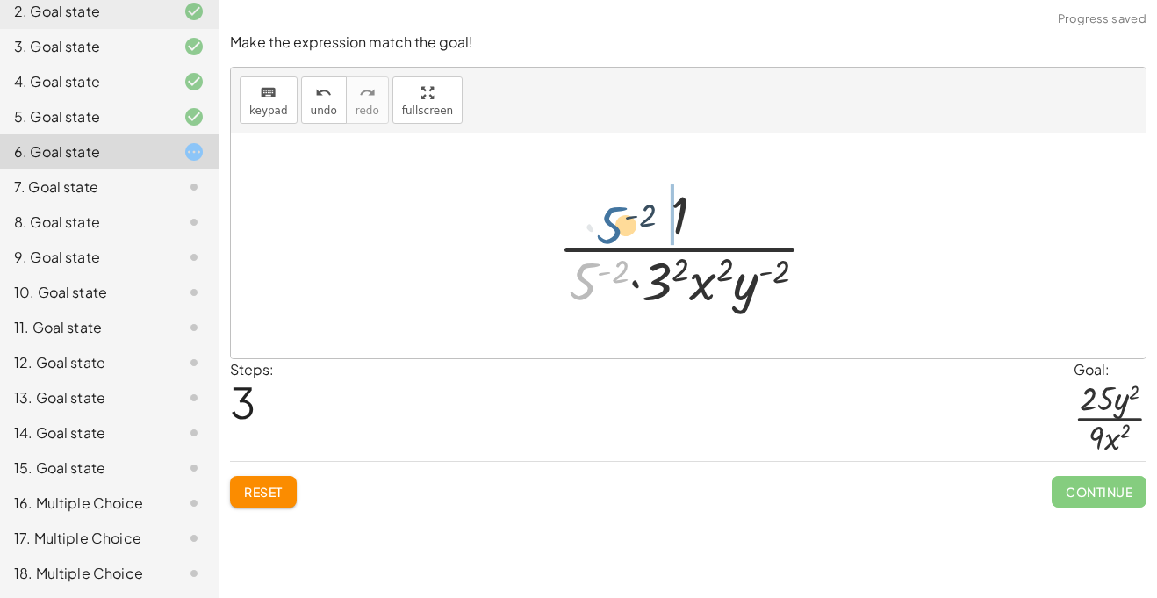
drag, startPoint x: 585, startPoint y: 287, endPoint x: 613, endPoint y: 229, distance: 64.0
click at [613, 229] on div at bounding box center [695, 245] width 292 height 135
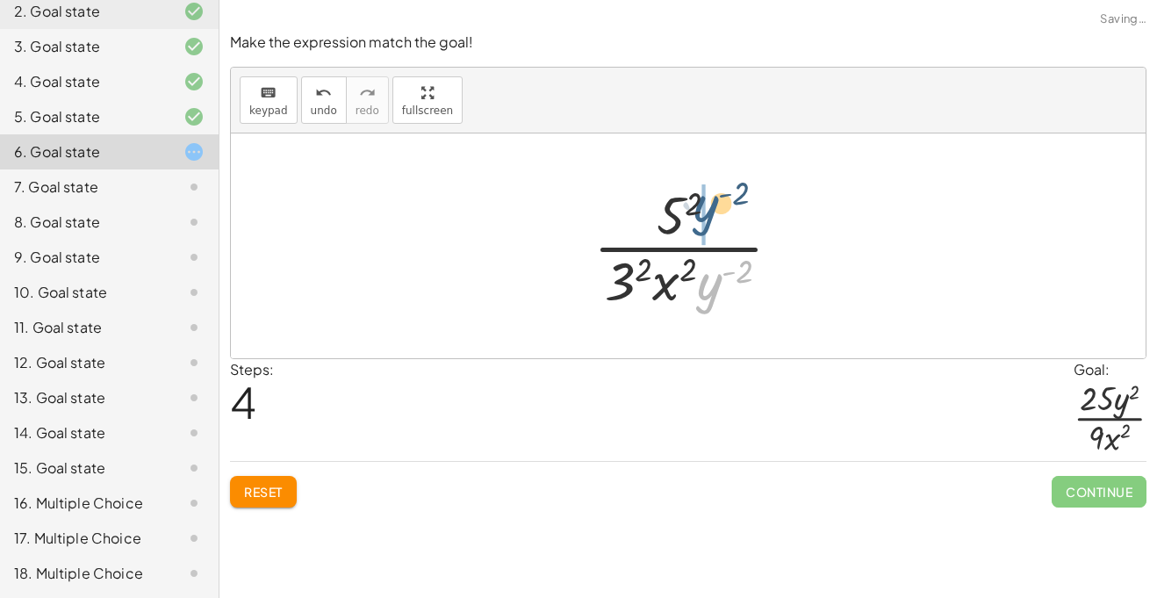
drag, startPoint x: 707, startPoint y: 305, endPoint x: 704, endPoint y: 227, distance: 78.2
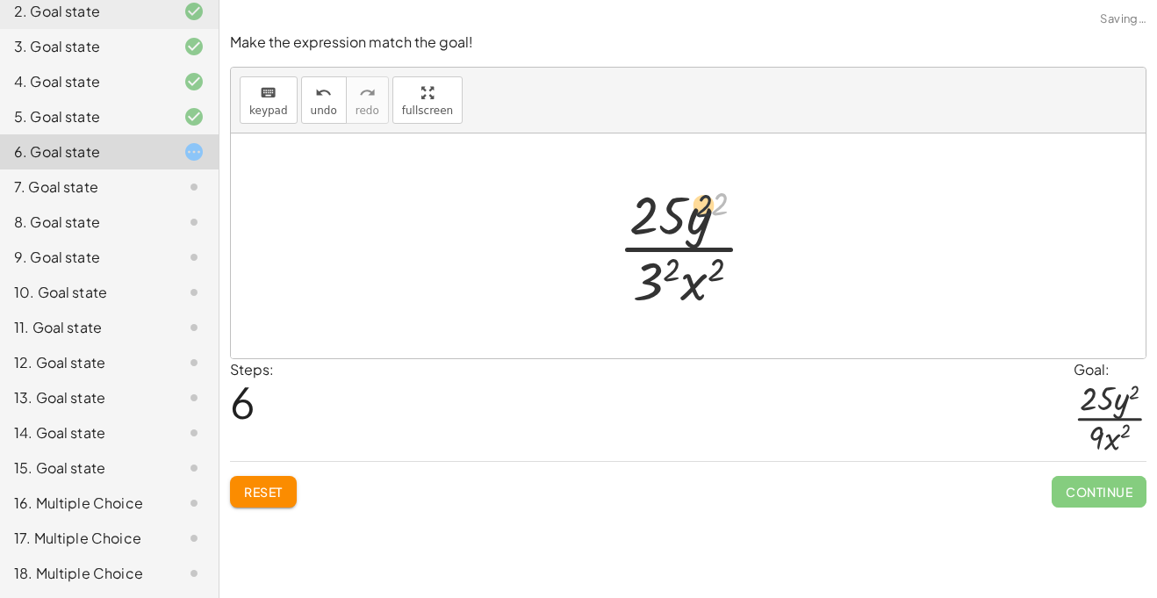
drag, startPoint x: 722, startPoint y: 201, endPoint x: 704, endPoint y: 203, distance: 18.5
click at [704, 203] on div at bounding box center [694, 245] width 170 height 135
click at [659, 262] on div at bounding box center [694, 245] width 170 height 135
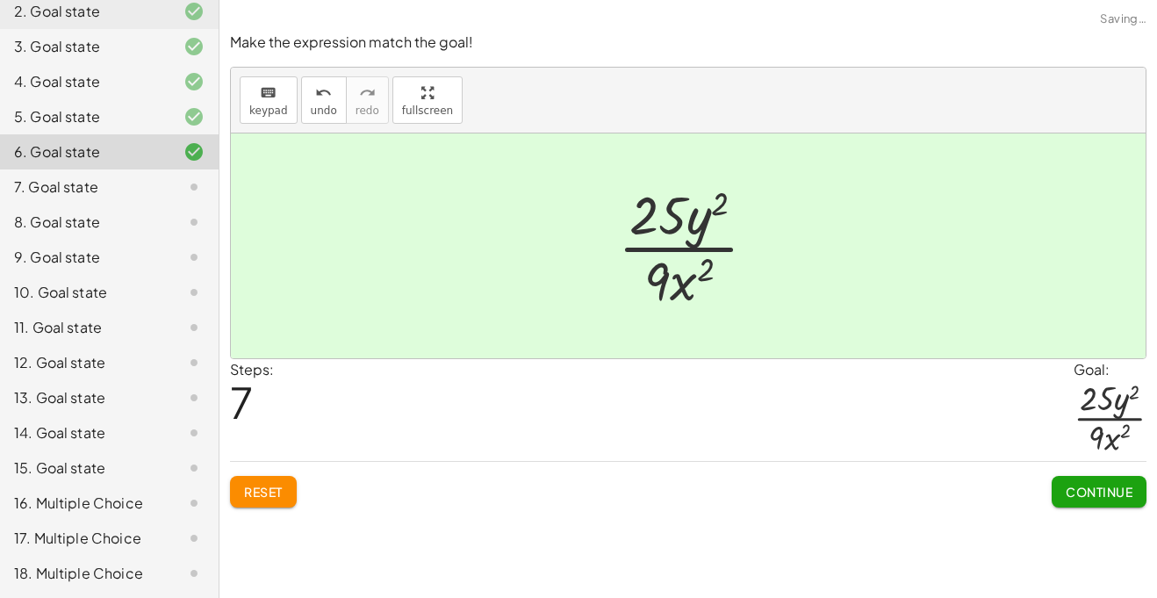
click at [1076, 495] on span "Continue" at bounding box center [1099, 492] width 67 height 16
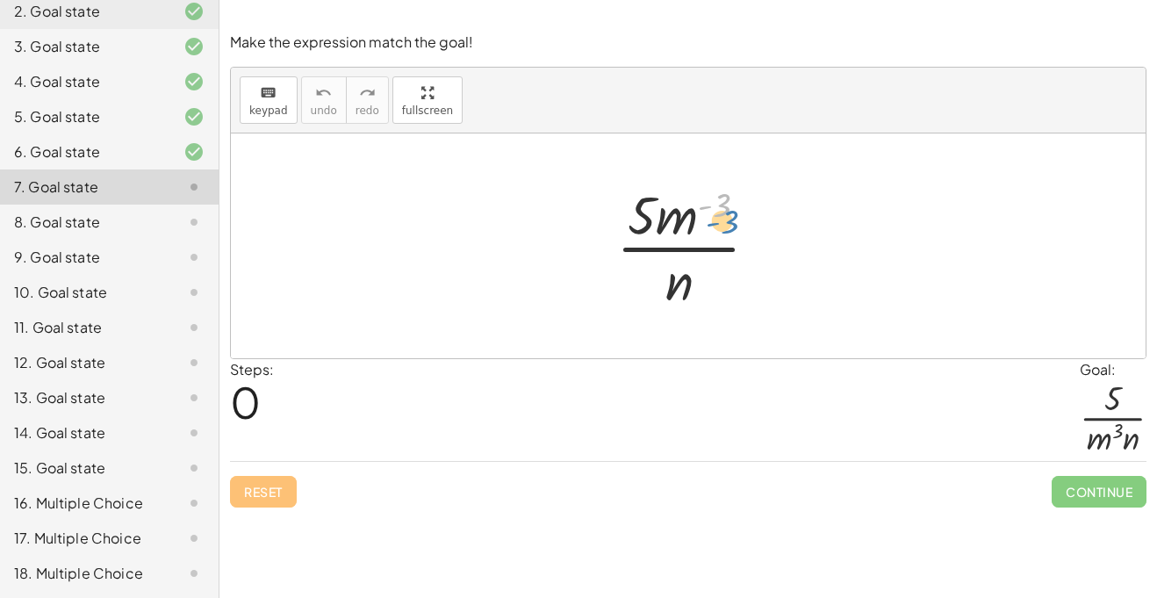
drag, startPoint x: 719, startPoint y: 196, endPoint x: 733, endPoint y: 218, distance: 26.1
click at [733, 218] on div at bounding box center [694, 245] width 174 height 135
drag, startPoint x: 690, startPoint y: 224, endPoint x: 643, endPoint y: 289, distance: 79.9
click at [643, 289] on div at bounding box center [694, 245] width 174 height 135
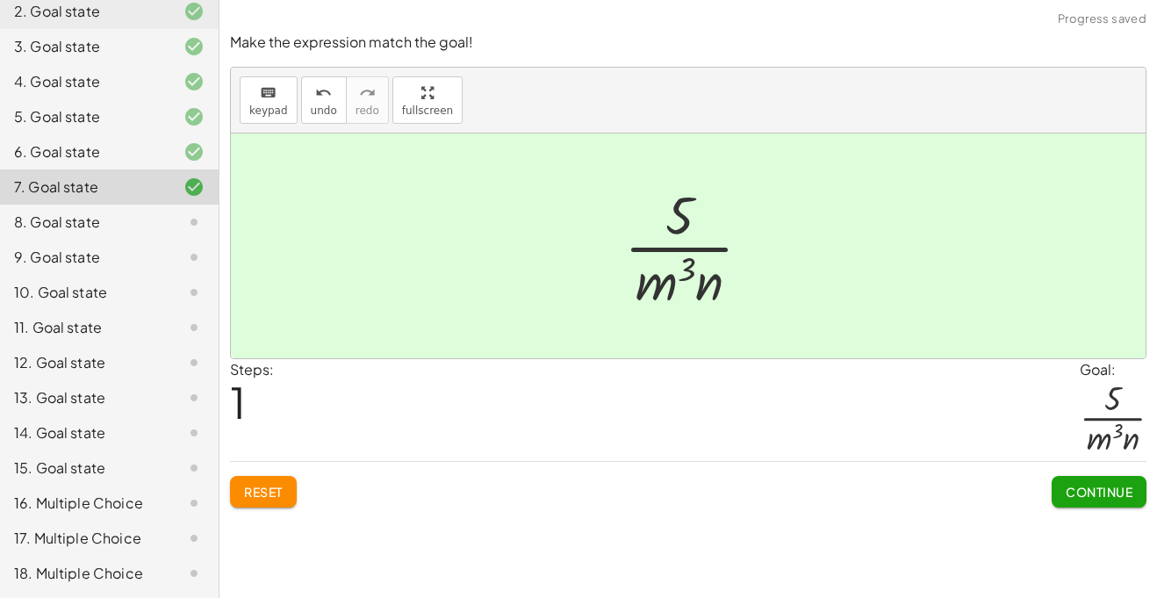
click at [1109, 500] on button "Continue" at bounding box center [1099, 492] width 95 height 32
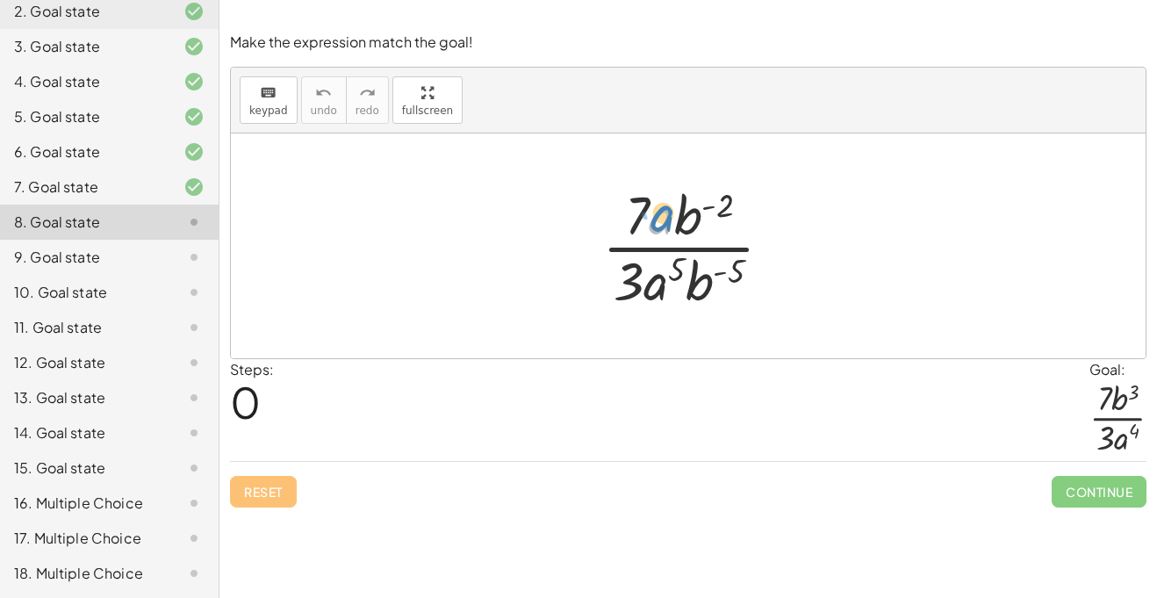
click at [663, 225] on div at bounding box center [694, 245] width 202 height 135
drag, startPoint x: 676, startPoint y: 222, endPoint x: 672, endPoint y: 285, distance: 63.3
click at [672, 285] on div at bounding box center [694, 245] width 202 height 135
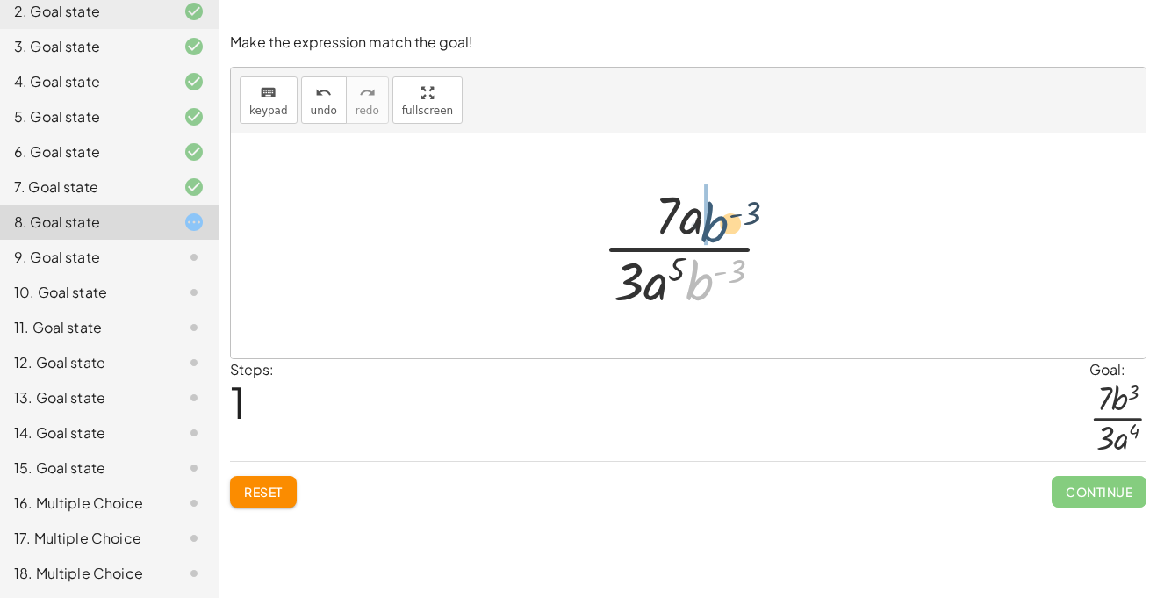
drag, startPoint x: 696, startPoint y: 277, endPoint x: 711, endPoint y: 219, distance: 59.8
click at [711, 219] on div at bounding box center [694, 245] width 203 height 135
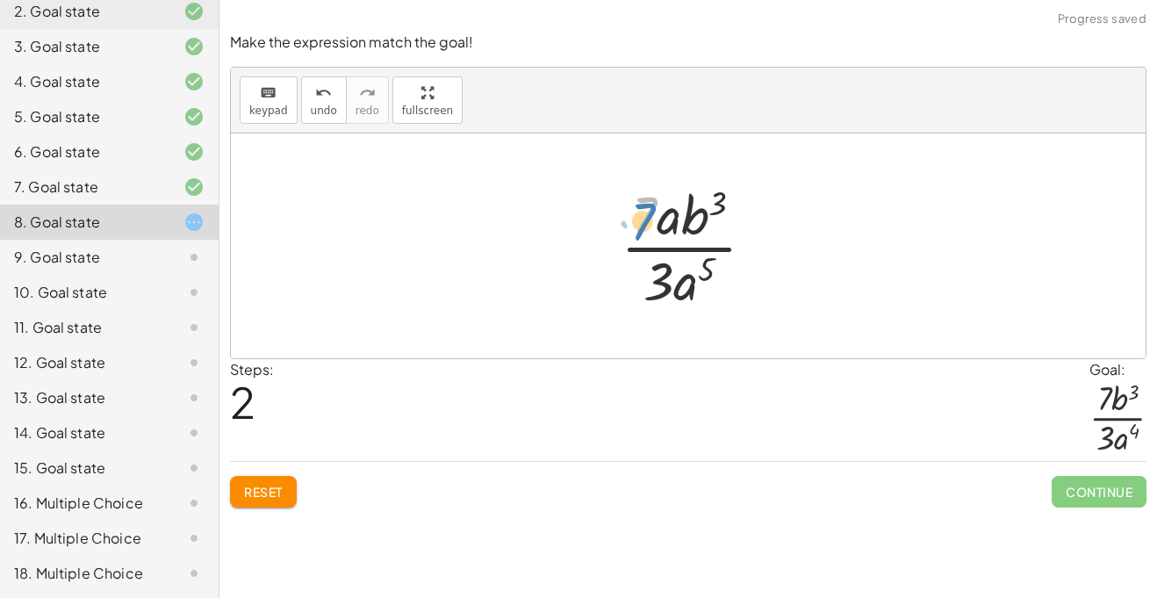
click at [654, 223] on div at bounding box center [695, 245] width 166 height 135
drag, startPoint x: 664, startPoint y: 224, endPoint x: 683, endPoint y: 297, distance: 75.1
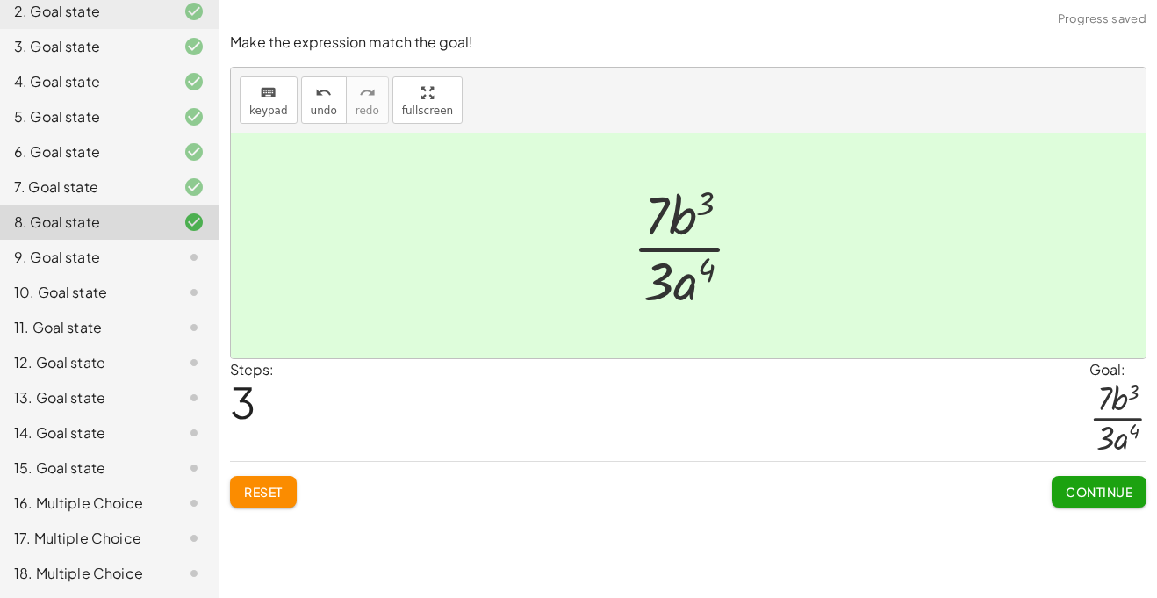
click at [1070, 480] on button "Continue" at bounding box center [1099, 492] width 95 height 32
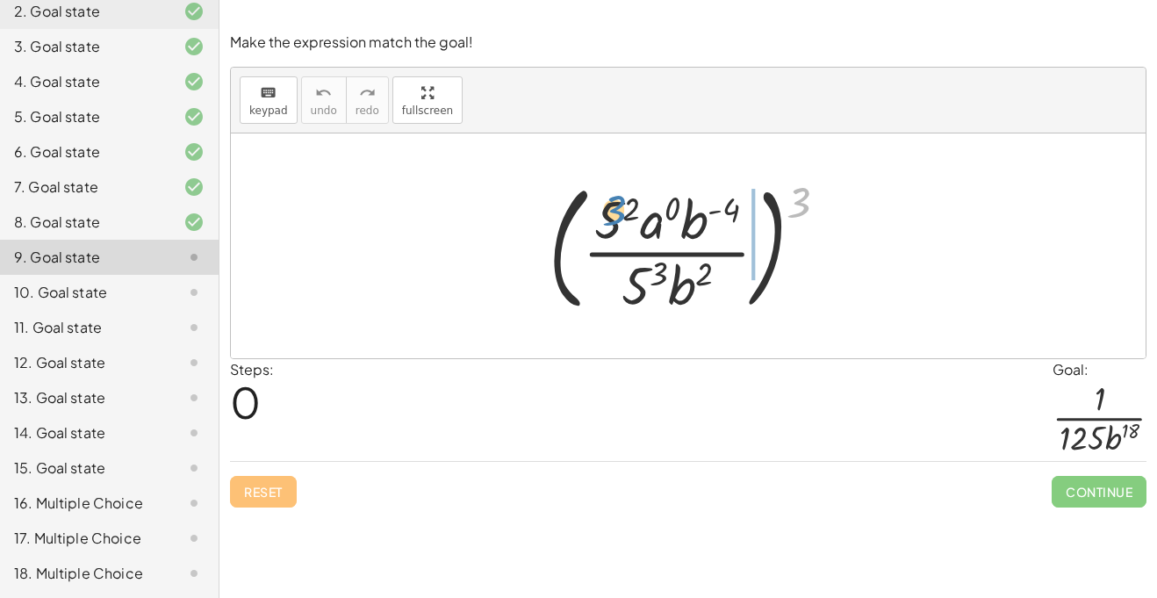
drag, startPoint x: 806, startPoint y: 200, endPoint x: 631, endPoint y: 210, distance: 174.9
click at [631, 210] on div at bounding box center [695, 246] width 311 height 146
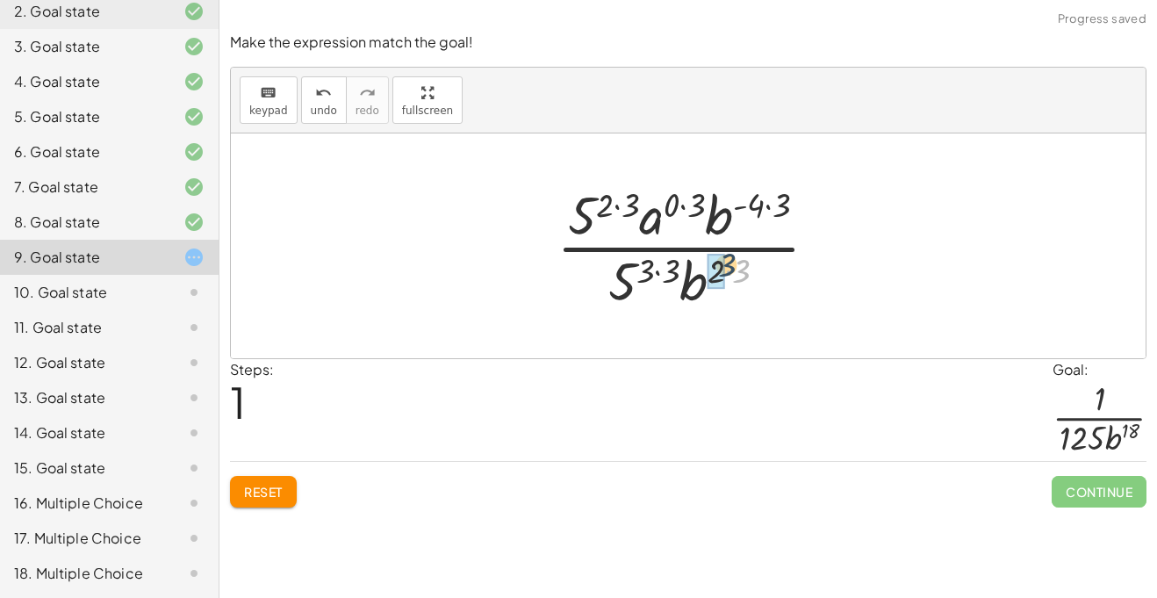
drag, startPoint x: 740, startPoint y: 275, endPoint x: 716, endPoint y: 269, distance: 24.5
drag, startPoint x: 686, startPoint y: 271, endPoint x: 661, endPoint y: 265, distance: 25.3
drag, startPoint x: 625, startPoint y: 194, endPoint x: 604, endPoint y: 191, distance: 21.2
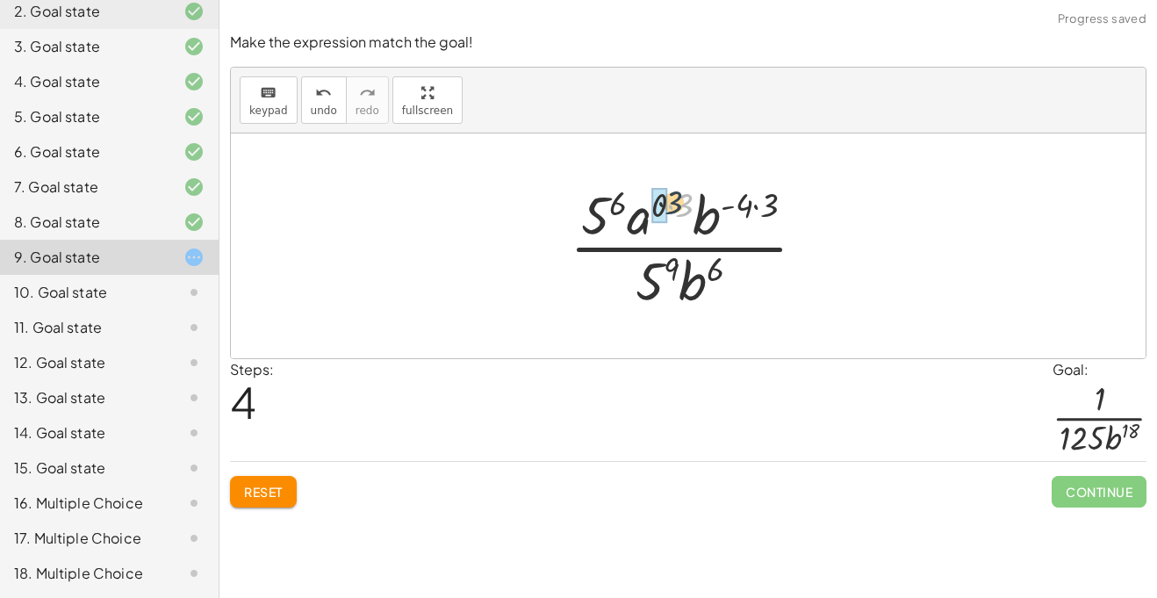
drag, startPoint x: 684, startPoint y: 205, endPoint x: 656, endPoint y: 202, distance: 28.3
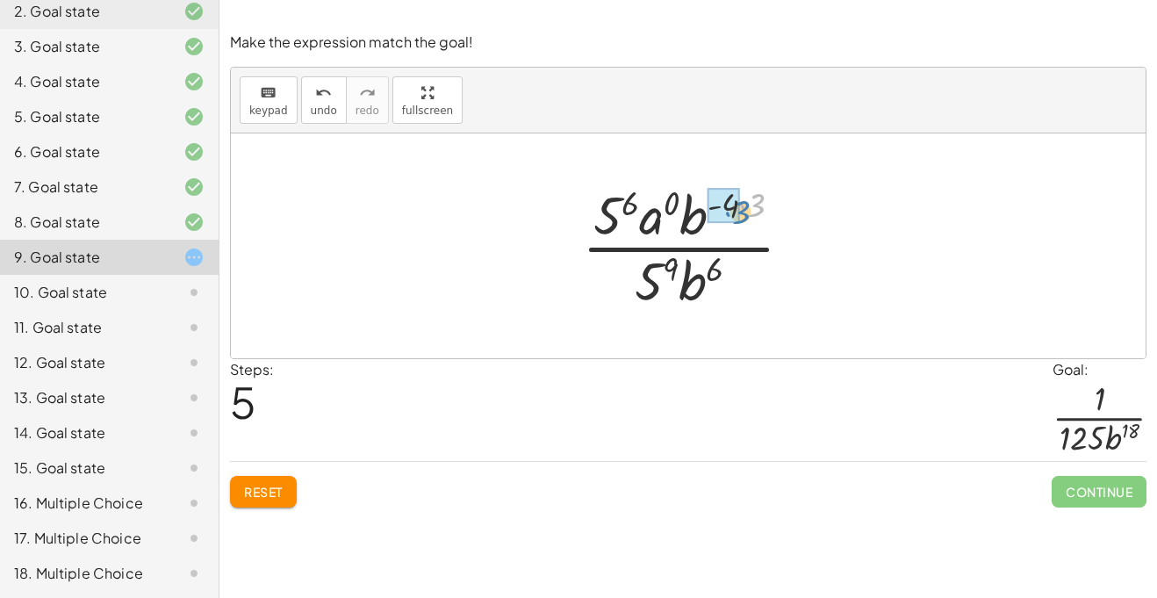
drag, startPoint x: 761, startPoint y: 205, endPoint x: 743, endPoint y: 209, distance: 18.9
click at [743, 209] on div at bounding box center [694, 245] width 242 height 135
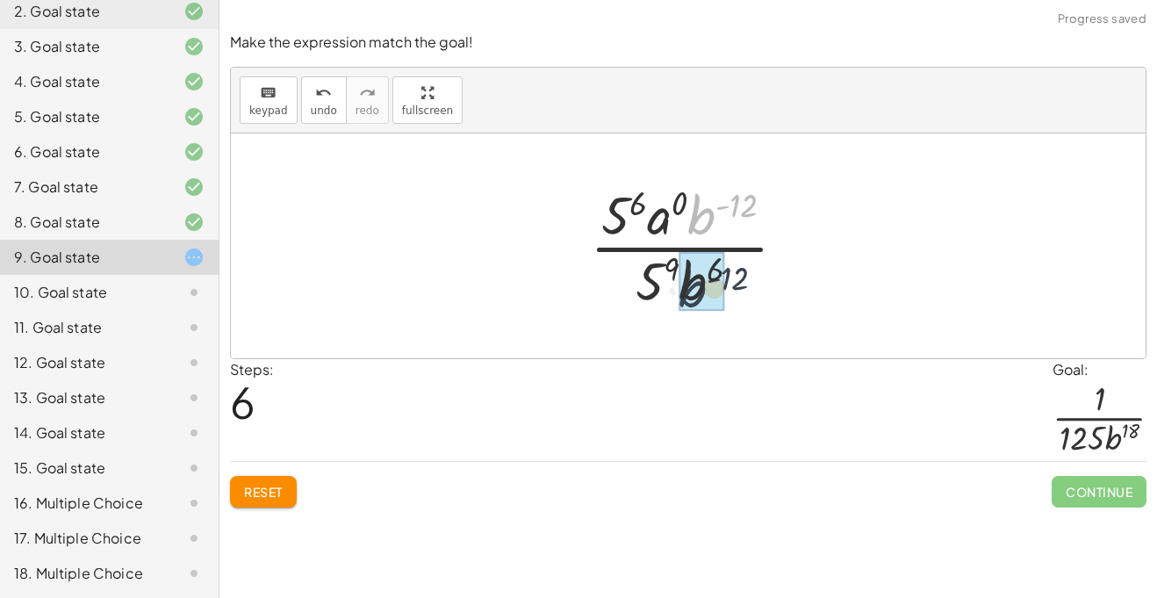
drag, startPoint x: 702, startPoint y: 217, endPoint x: 688, endPoint y: 297, distance: 81.1
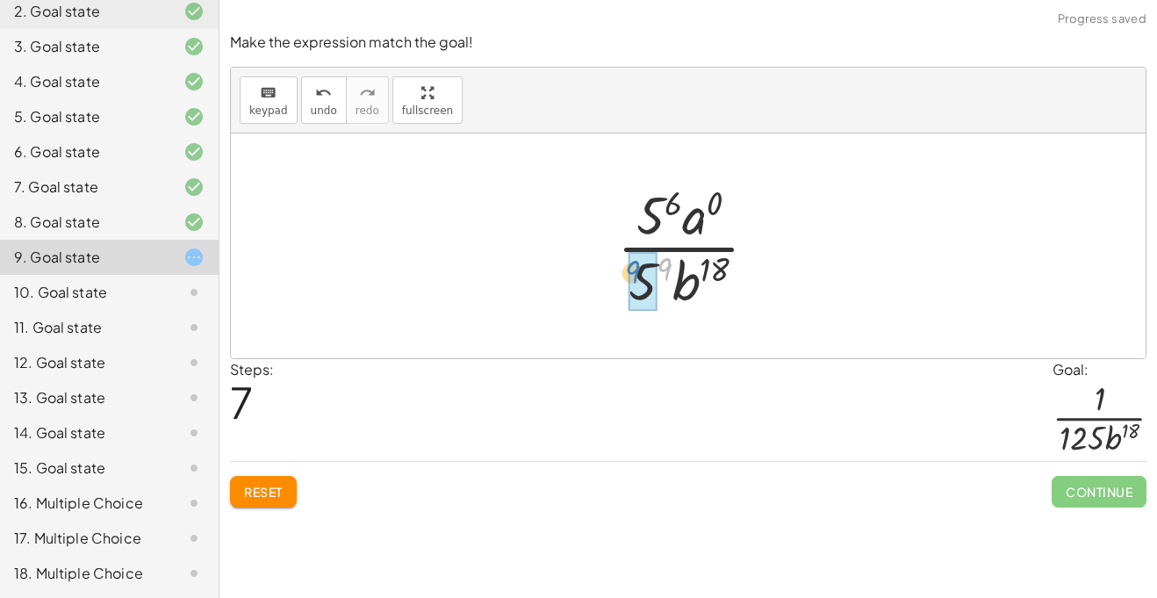
drag, startPoint x: 661, startPoint y: 269, endPoint x: 631, endPoint y: 274, distance: 30.2
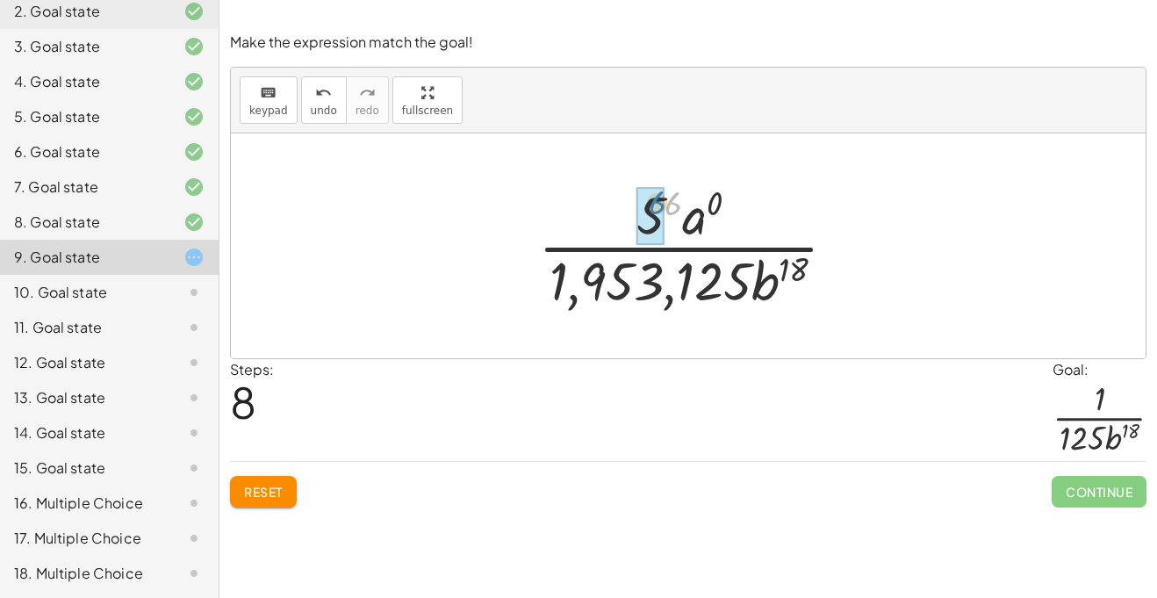
drag, startPoint x: 671, startPoint y: 208, endPoint x: 636, endPoint y: 210, distance: 34.3
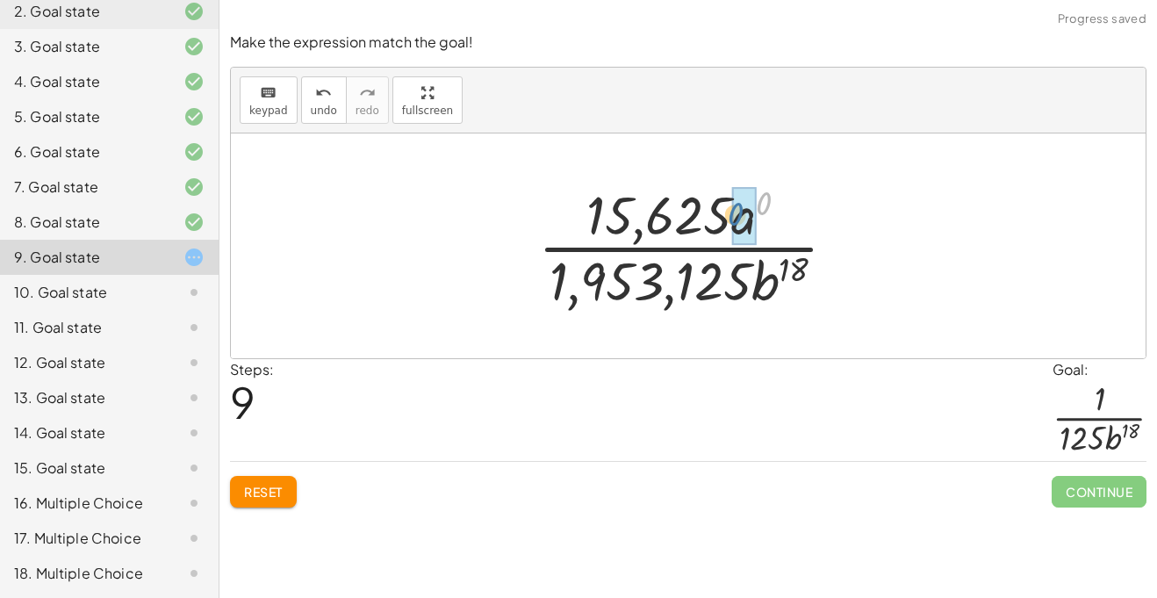
drag, startPoint x: 763, startPoint y: 205, endPoint x: 742, endPoint y: 214, distance: 22.8
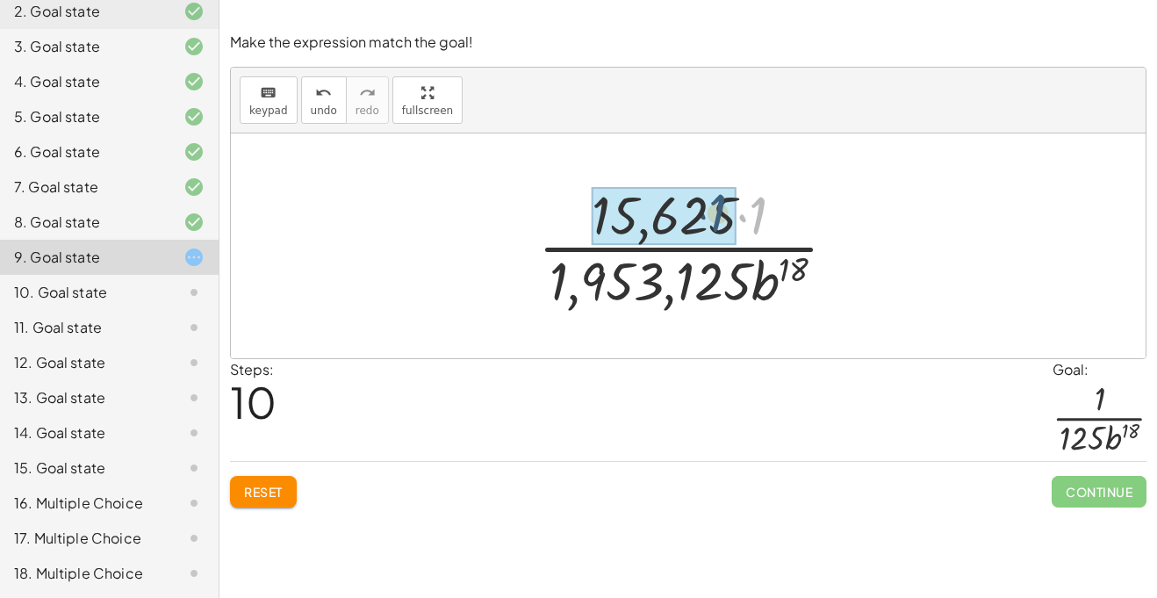
drag, startPoint x: 764, startPoint y: 209, endPoint x: 718, endPoint y: 205, distance: 45.8
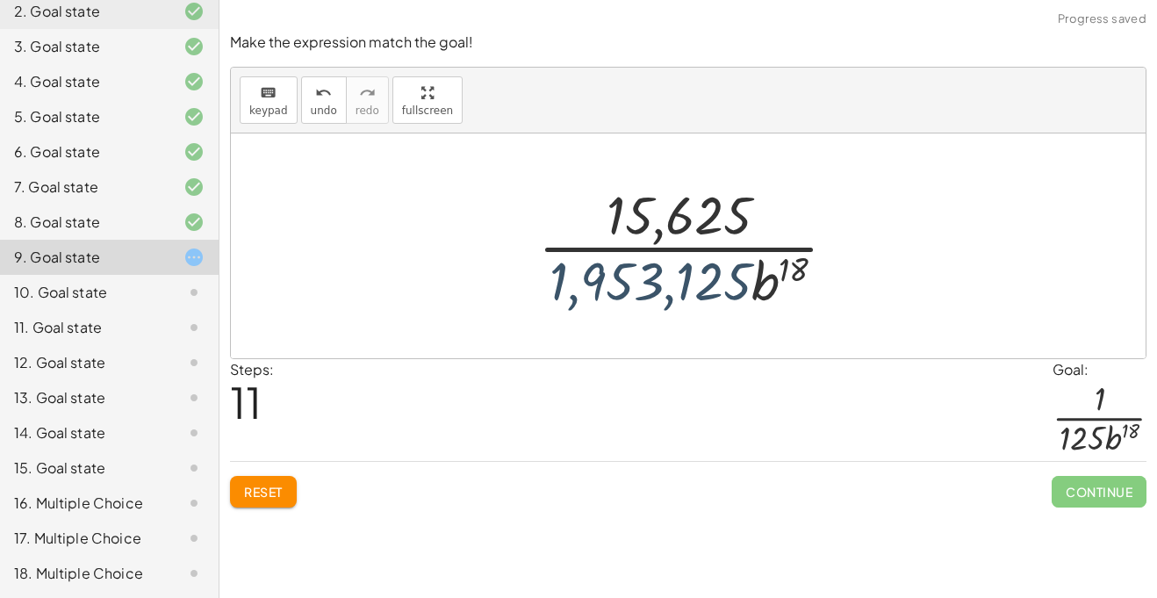
drag, startPoint x: 683, startPoint y: 276, endPoint x: 679, endPoint y: 262, distance: 13.6
click at [679, 262] on div at bounding box center [694, 245] width 330 height 135
click at [248, 500] on button "Reset" at bounding box center [263, 492] width 67 height 32
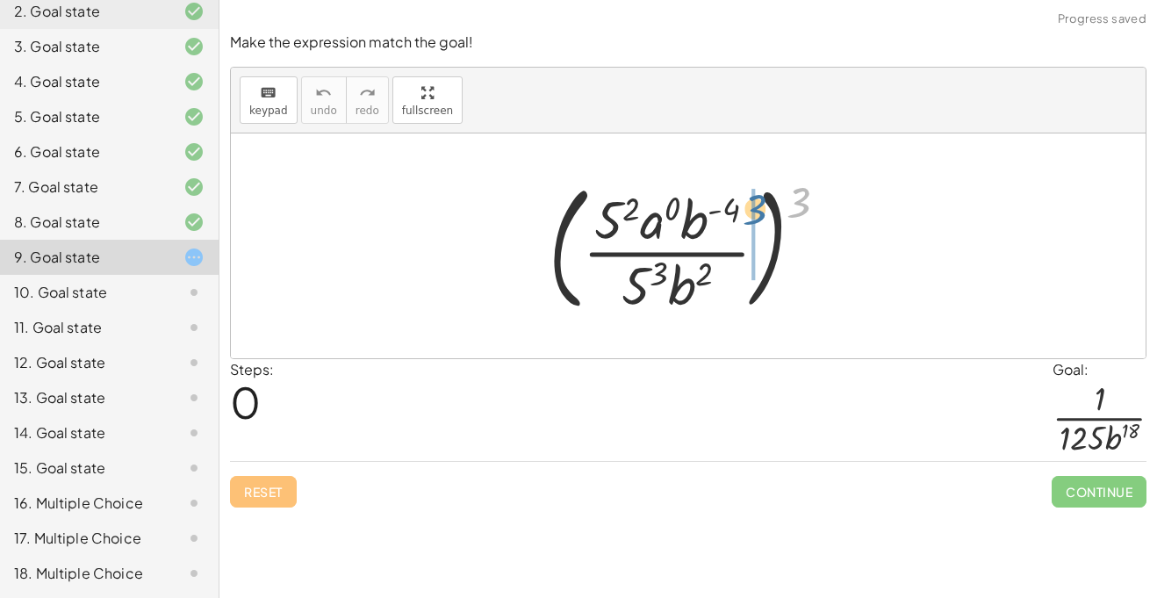
drag, startPoint x: 799, startPoint y: 202, endPoint x: 731, endPoint y: 205, distance: 67.6
click at [731, 205] on div at bounding box center [695, 246] width 311 height 146
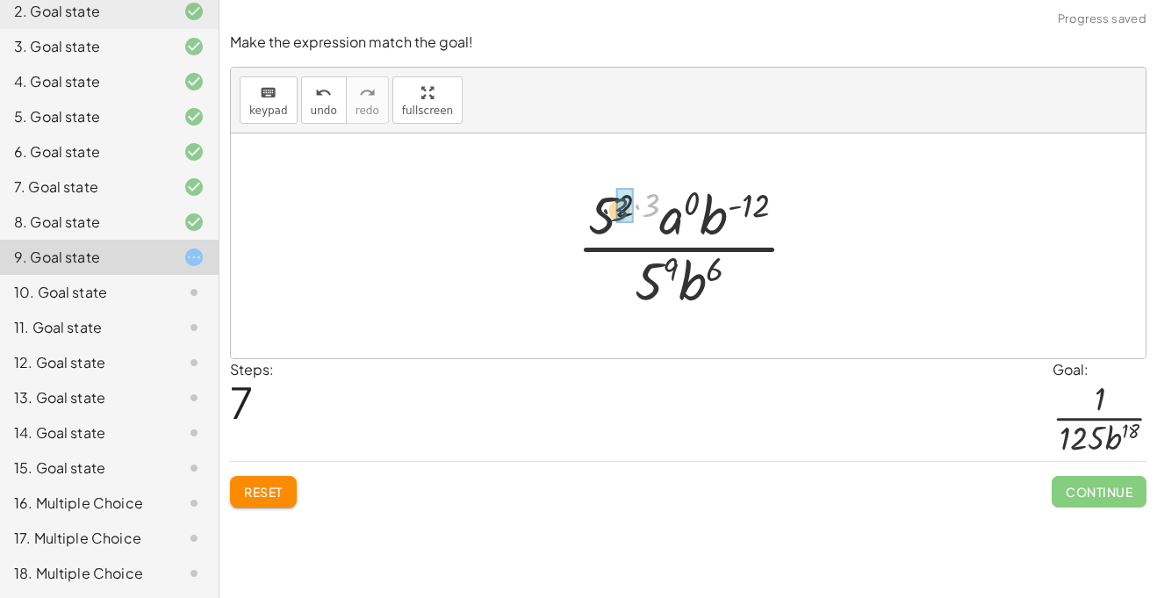
drag, startPoint x: 650, startPoint y: 192, endPoint x: 624, endPoint y: 199, distance: 26.4
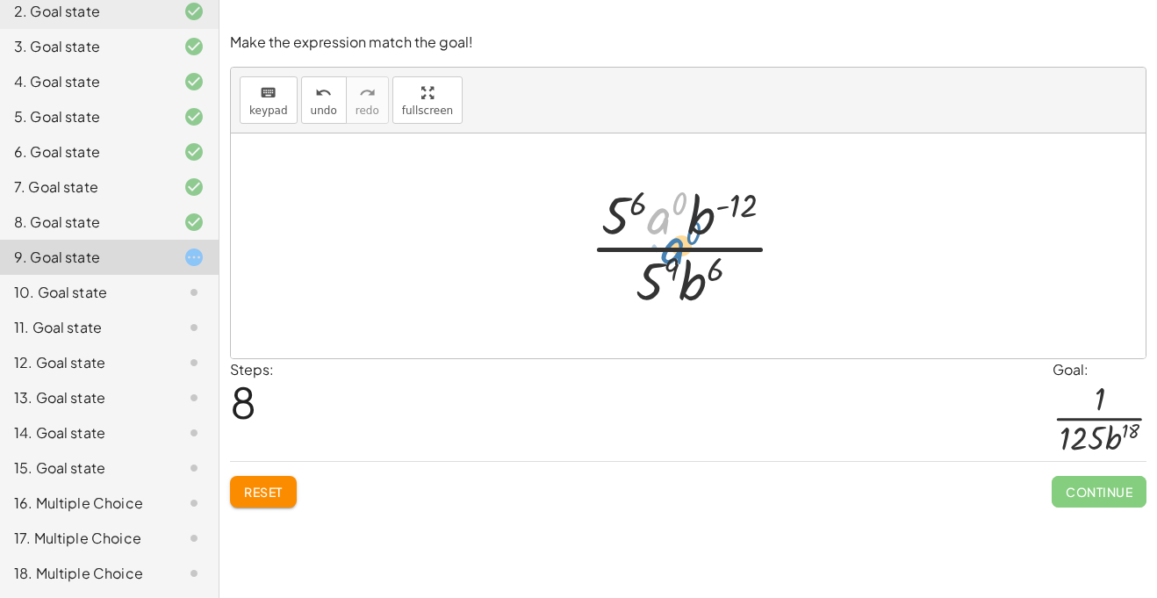
click at [655, 226] on div at bounding box center [695, 245] width 228 height 135
drag, startPoint x: 681, startPoint y: 193, endPoint x: 657, endPoint y: 213, distance: 31.1
click at [671, 221] on div at bounding box center [694, 245] width 218 height 135
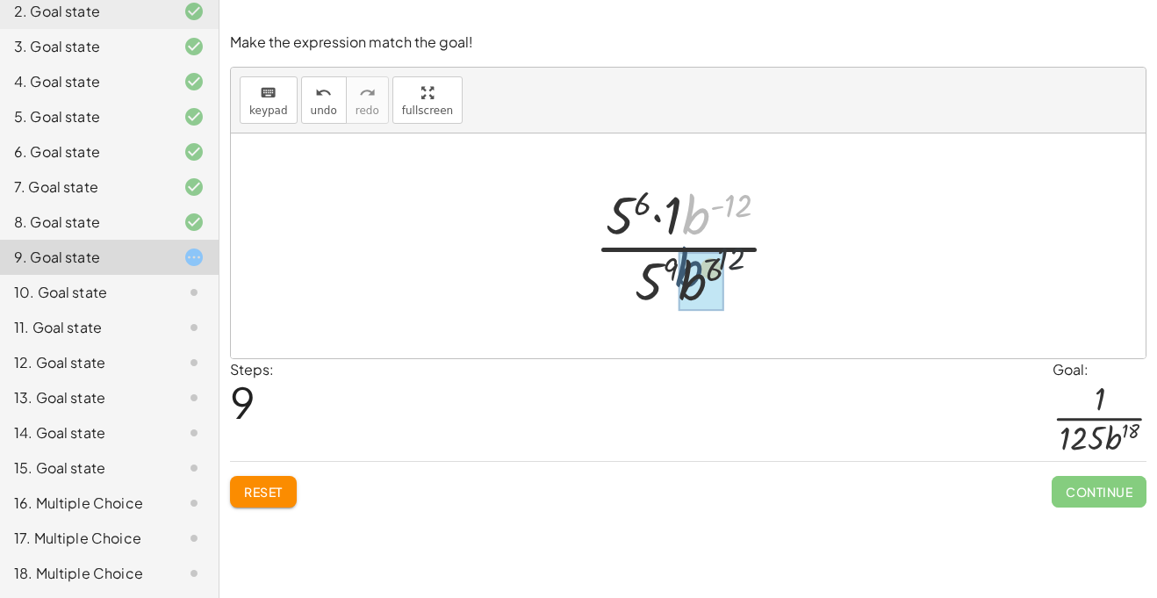
drag, startPoint x: 699, startPoint y: 209, endPoint x: 687, endPoint y: 280, distance: 72.0
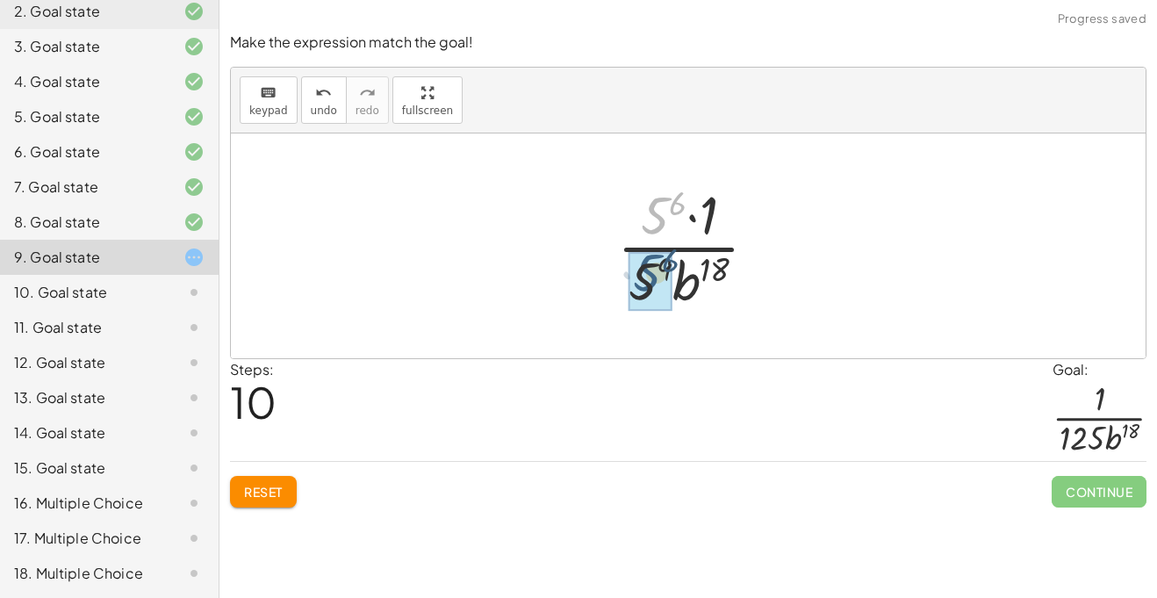
drag, startPoint x: 659, startPoint y: 208, endPoint x: 650, endPoint y: 269, distance: 61.2
click at [647, 273] on div at bounding box center [694, 245] width 175 height 135
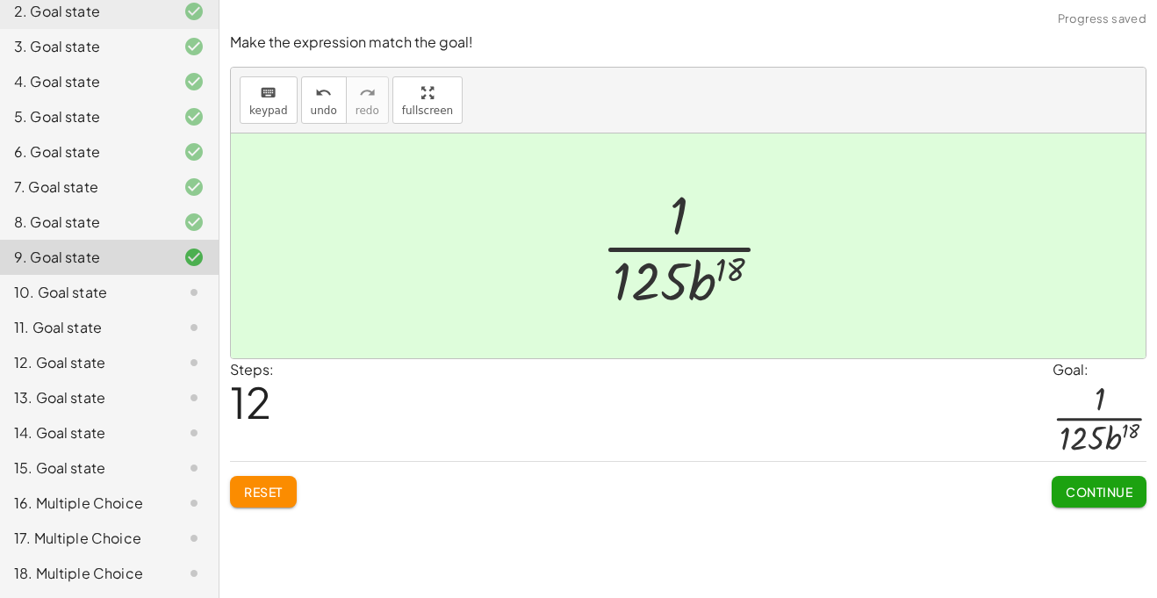
click at [1101, 500] on button "Continue" at bounding box center [1099, 492] width 95 height 32
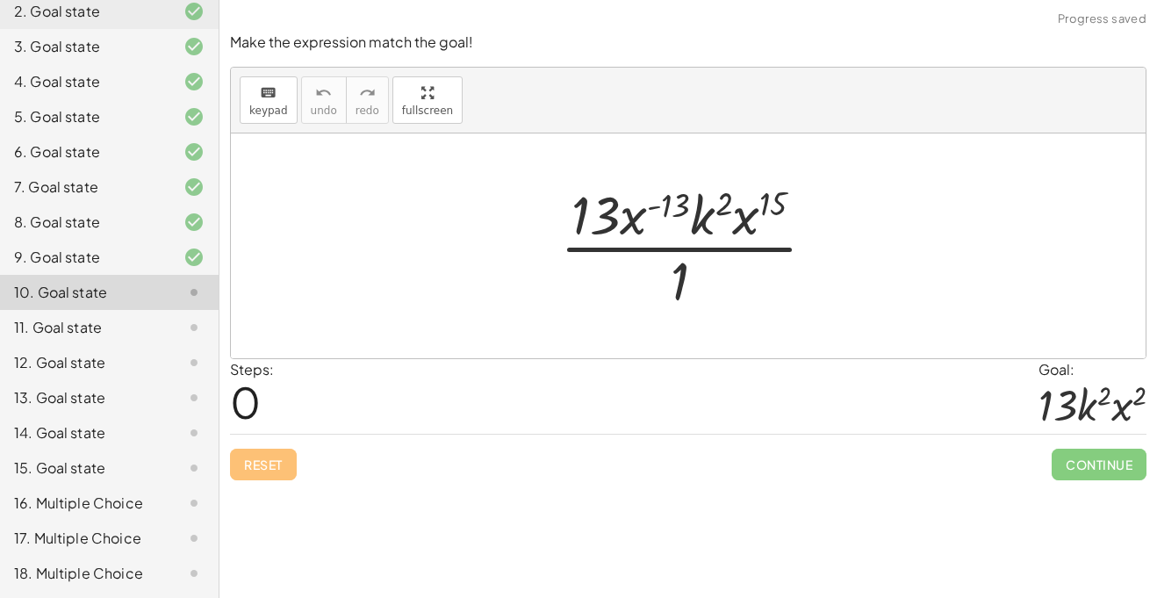
click at [88, 254] on div "9. Goal state" at bounding box center [84, 257] width 141 height 21
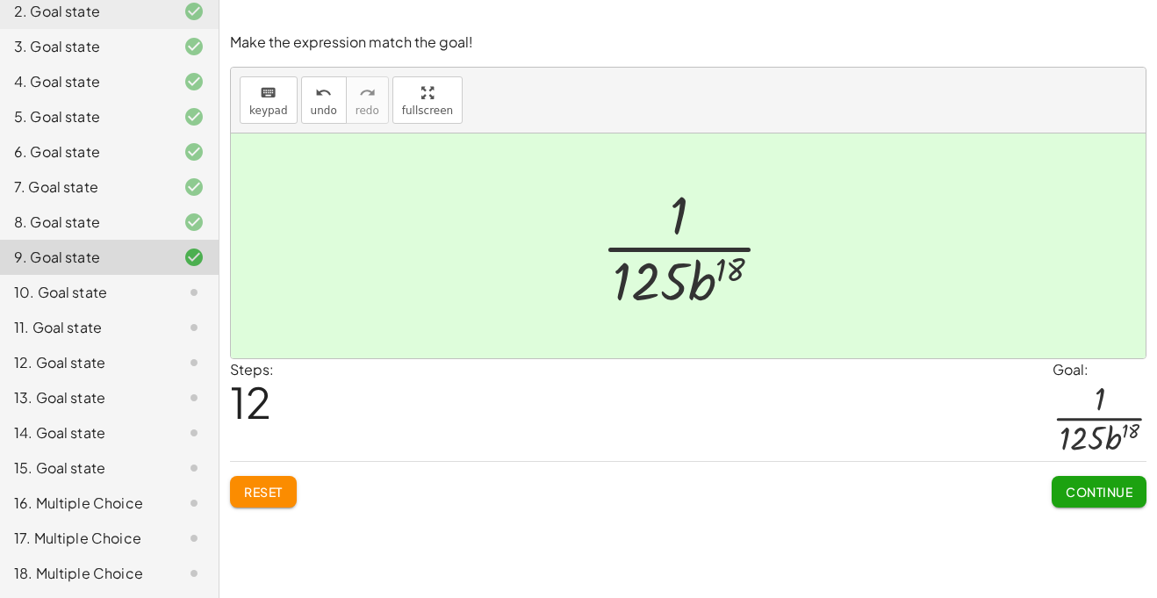
click at [254, 485] on span "Reset" at bounding box center [263, 492] width 39 height 16
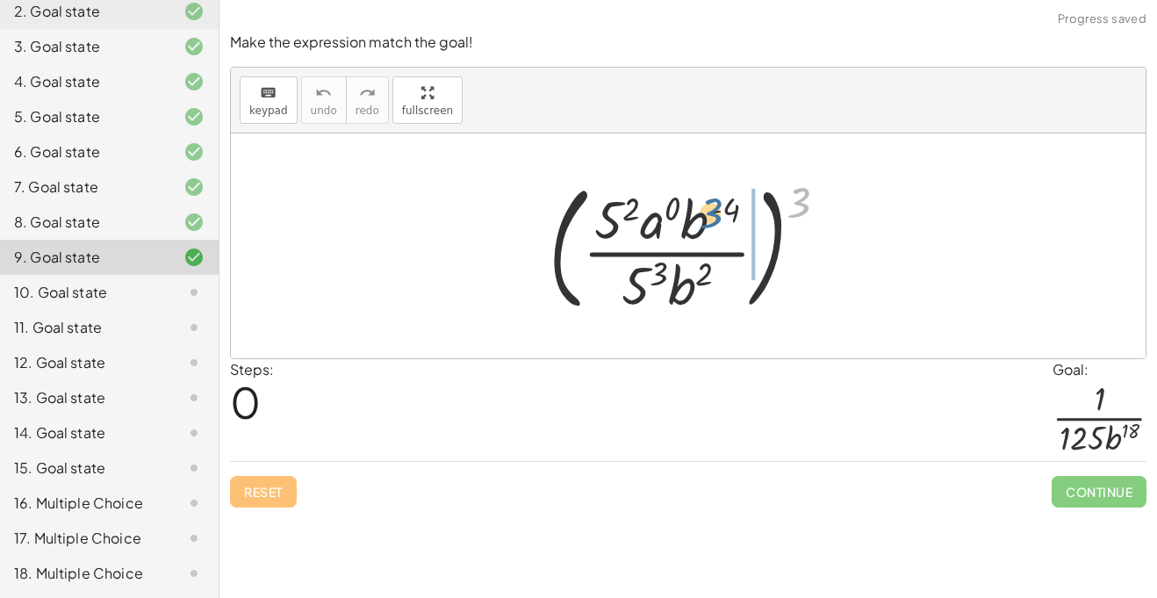
drag, startPoint x: 804, startPoint y: 202, endPoint x: 716, endPoint y: 214, distance: 88.6
click at [716, 214] on div at bounding box center [695, 246] width 311 height 146
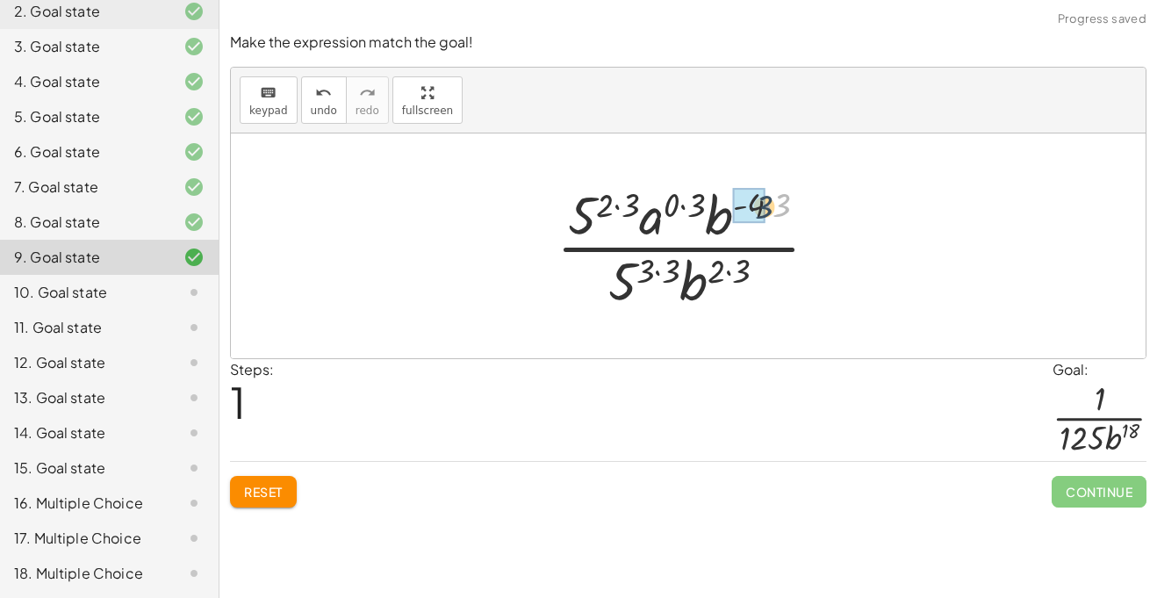
drag, startPoint x: 780, startPoint y: 198, endPoint x: 760, endPoint y: 200, distance: 20.3
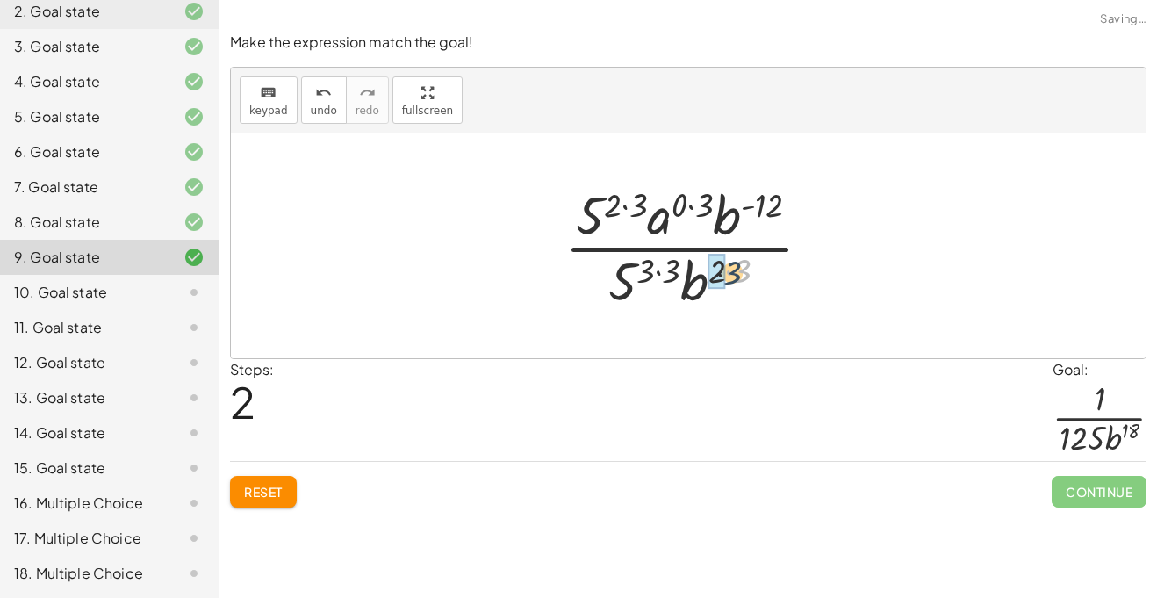
drag, startPoint x: 745, startPoint y: 260, endPoint x: 718, endPoint y: 265, distance: 27.7
drag, startPoint x: 684, startPoint y: 270, endPoint x: 647, endPoint y: 269, distance: 36.9
click at [647, 269] on div at bounding box center [695, 245] width 279 height 135
drag, startPoint x: 641, startPoint y: 215, endPoint x: 615, endPoint y: 209, distance: 26.2
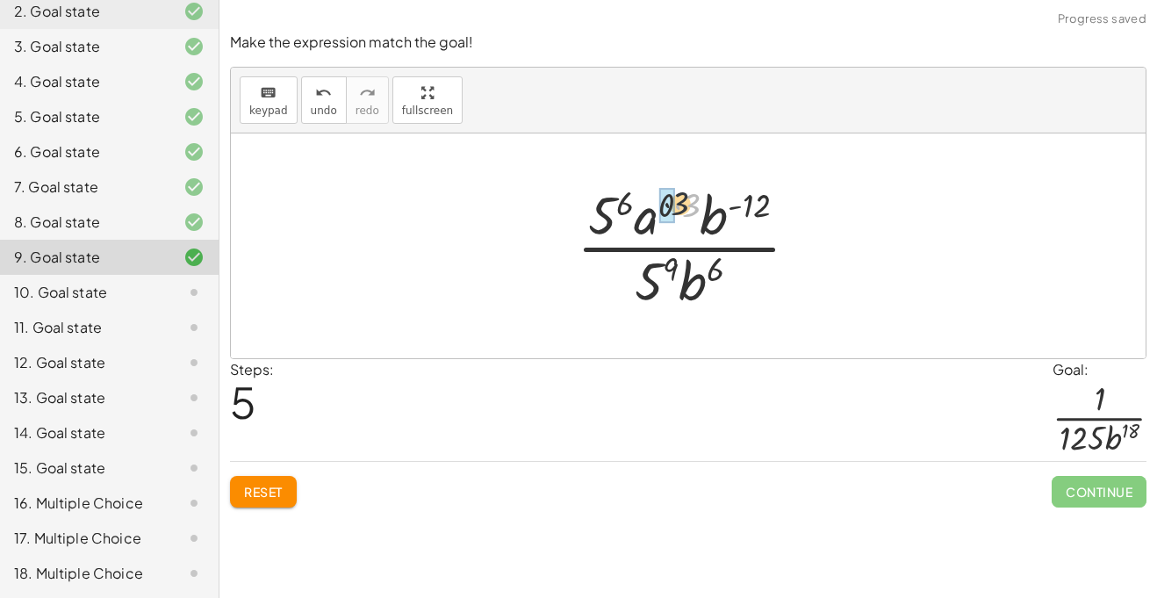
drag, startPoint x: 690, startPoint y: 207, endPoint x: 671, endPoint y: 205, distance: 18.5
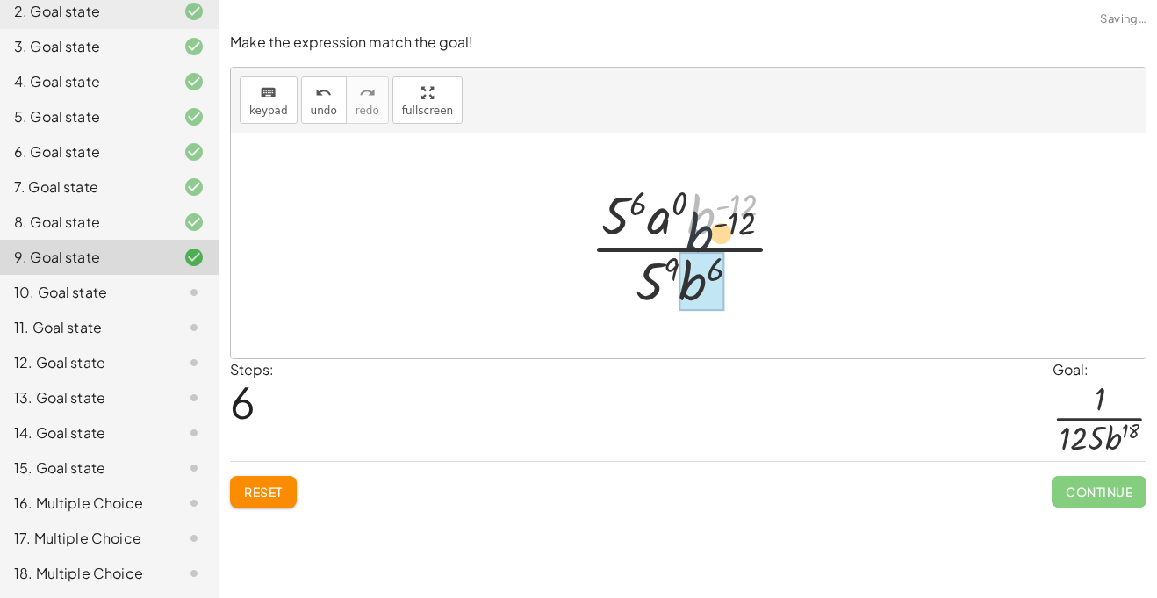
drag, startPoint x: 693, startPoint y: 222, endPoint x: 685, endPoint y: 280, distance: 58.5
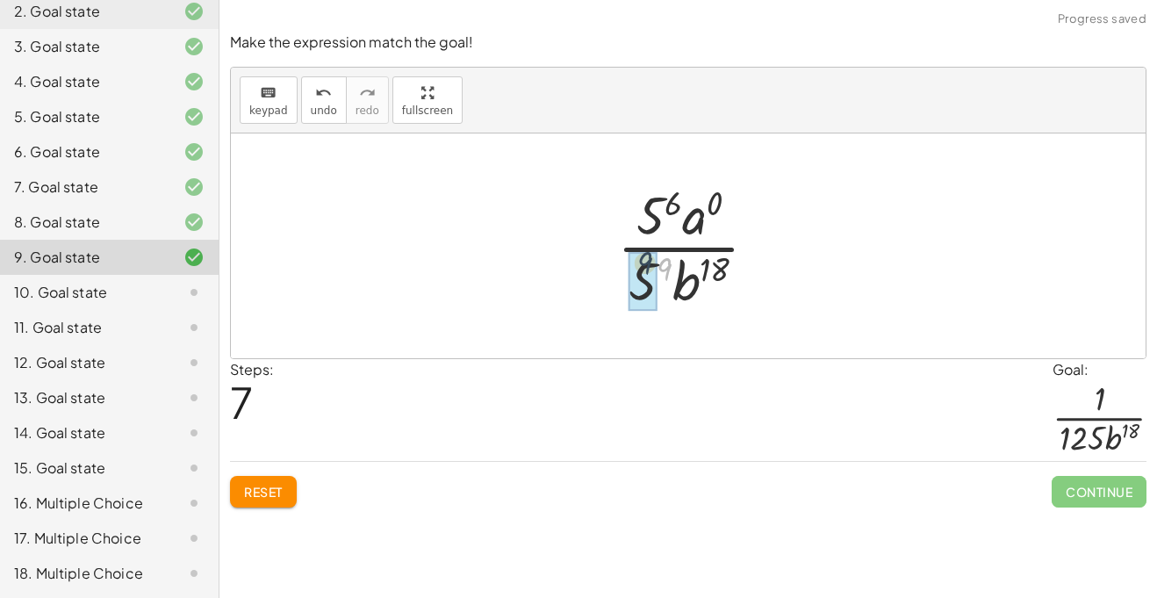
drag, startPoint x: 668, startPoint y: 267, endPoint x: 646, endPoint y: 261, distance: 22.8
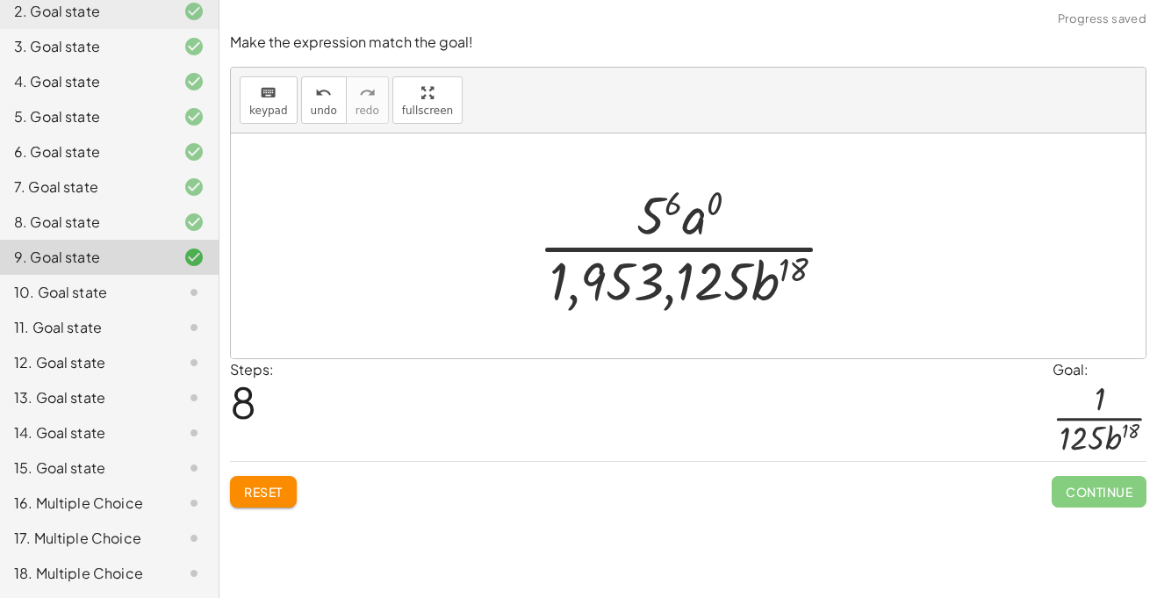
click at [245, 480] on button "Reset" at bounding box center [263, 492] width 67 height 32
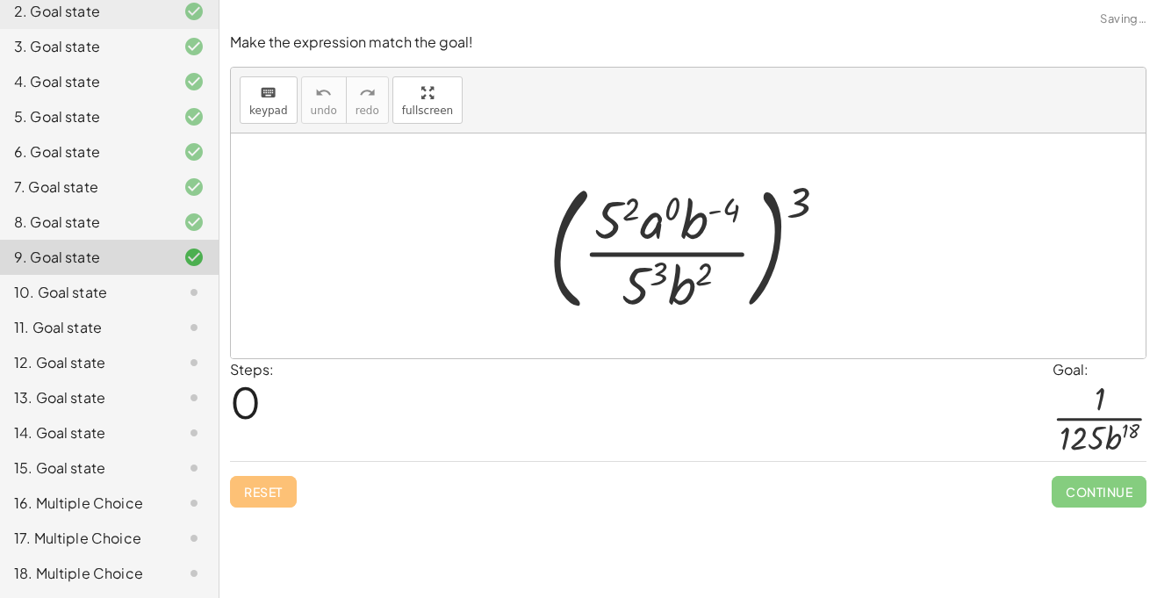
click at [183, 298] on icon at bounding box center [193, 292] width 21 height 21
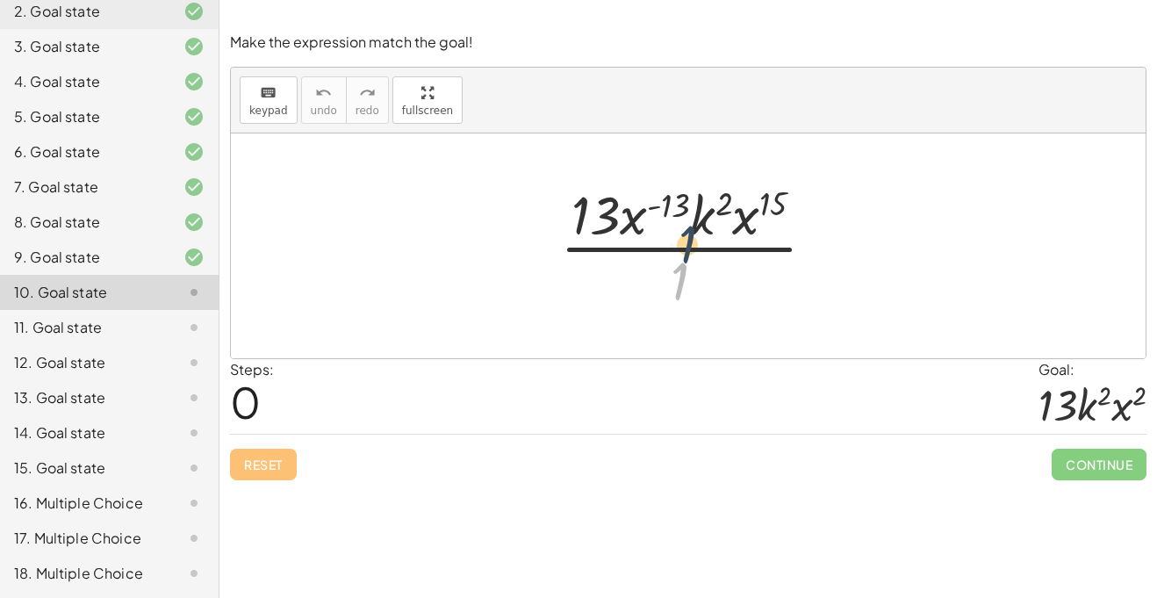
drag, startPoint x: 681, startPoint y: 280, endPoint x: 685, endPoint y: 233, distance: 47.5
click at [685, 233] on div at bounding box center [694, 245] width 287 height 135
drag, startPoint x: 682, startPoint y: 281, endPoint x: 680, endPoint y: 214, distance: 66.7
click at [680, 214] on div at bounding box center [694, 245] width 287 height 135
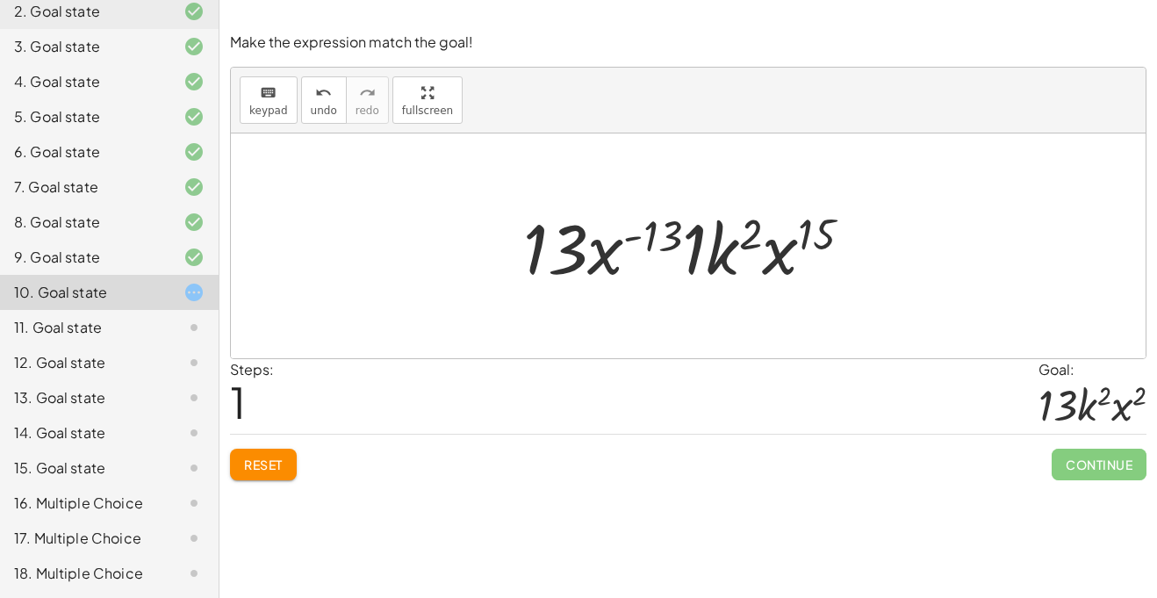
click at [635, 314] on div "· 13 · x ( - 13 ) · k 2 · x [DATE] · x ( - 13 ) · k 2 · x 15 · 1" at bounding box center [688, 245] width 915 height 225
drag, startPoint x: 695, startPoint y: 233, endPoint x: 572, endPoint y: 240, distance: 123.0
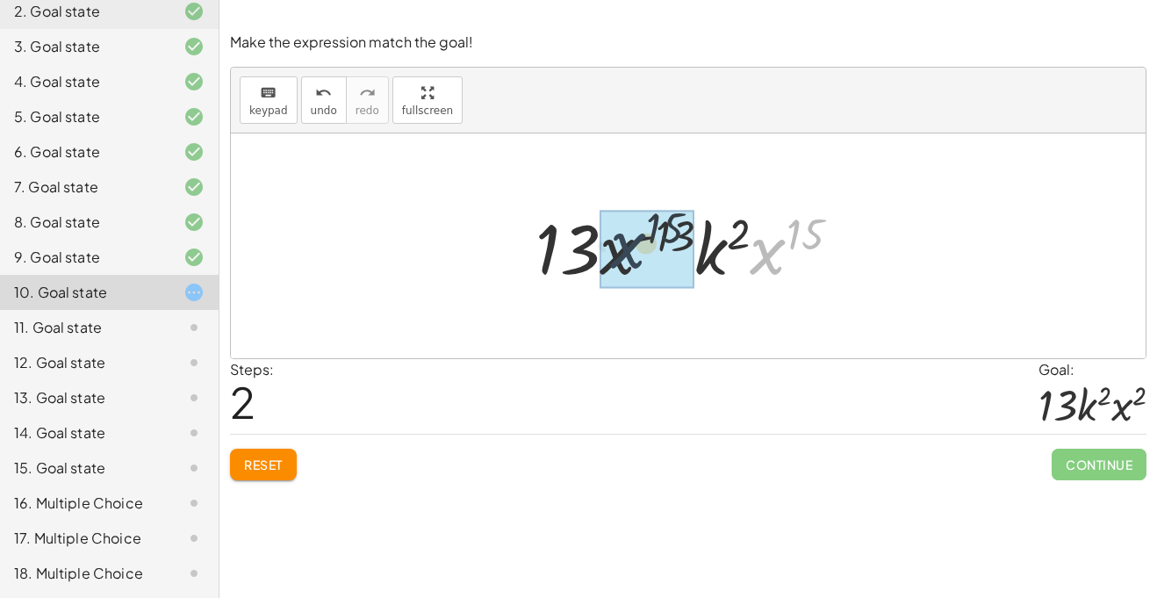
drag, startPoint x: 774, startPoint y: 261, endPoint x: 615, endPoint y: 253, distance: 159.1
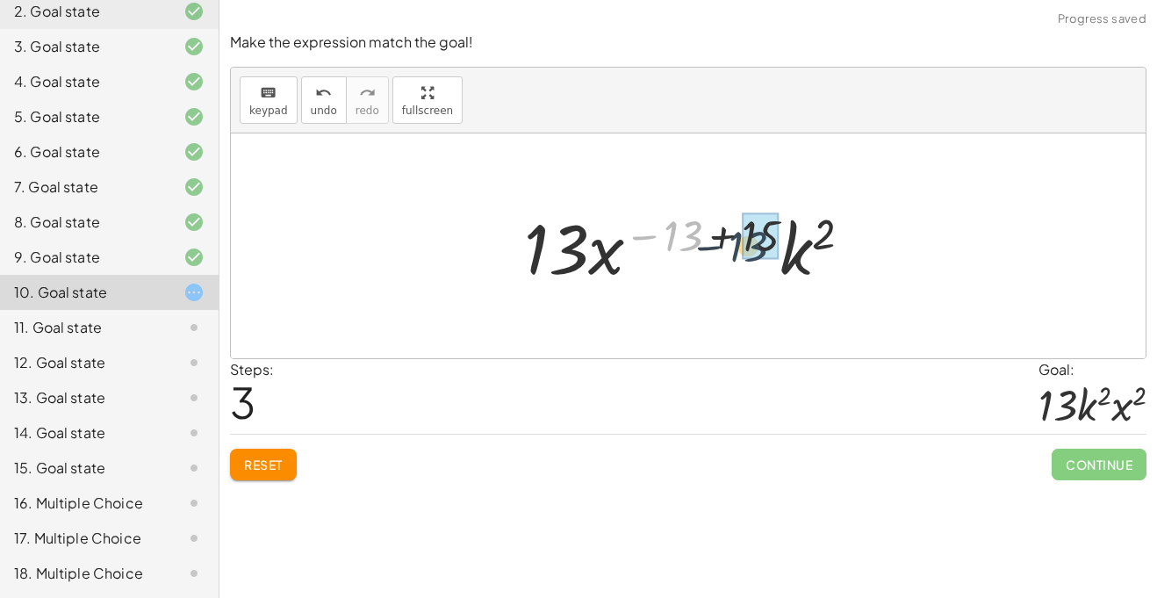
drag, startPoint x: 683, startPoint y: 239, endPoint x: 758, endPoint y: 247, distance: 75.9
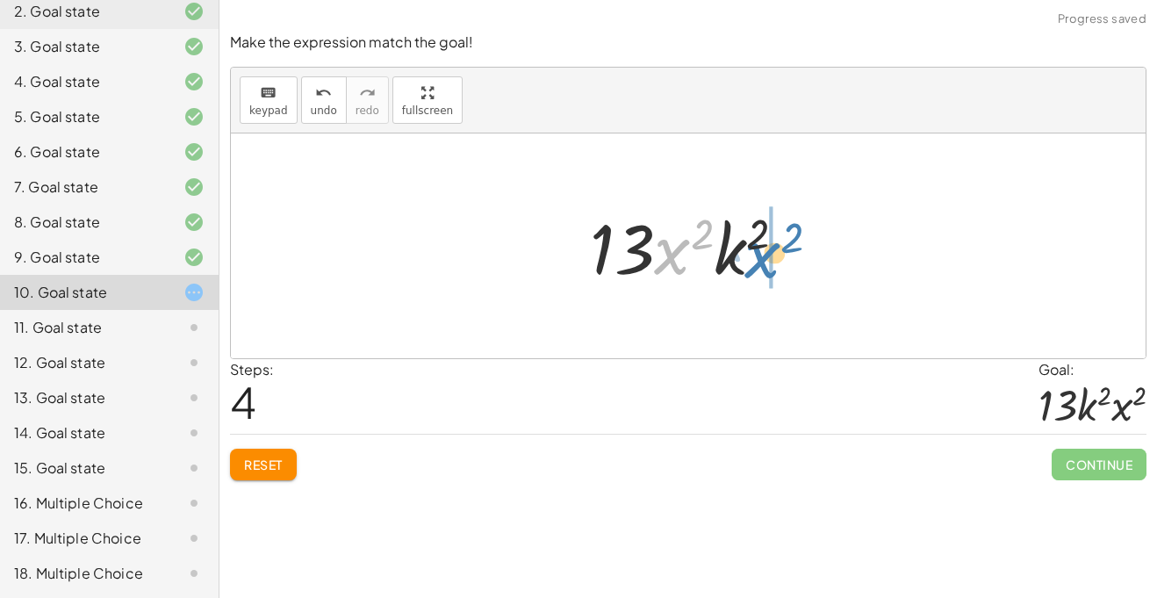
drag, startPoint x: 680, startPoint y: 255, endPoint x: 772, endPoint y: 259, distance: 91.4
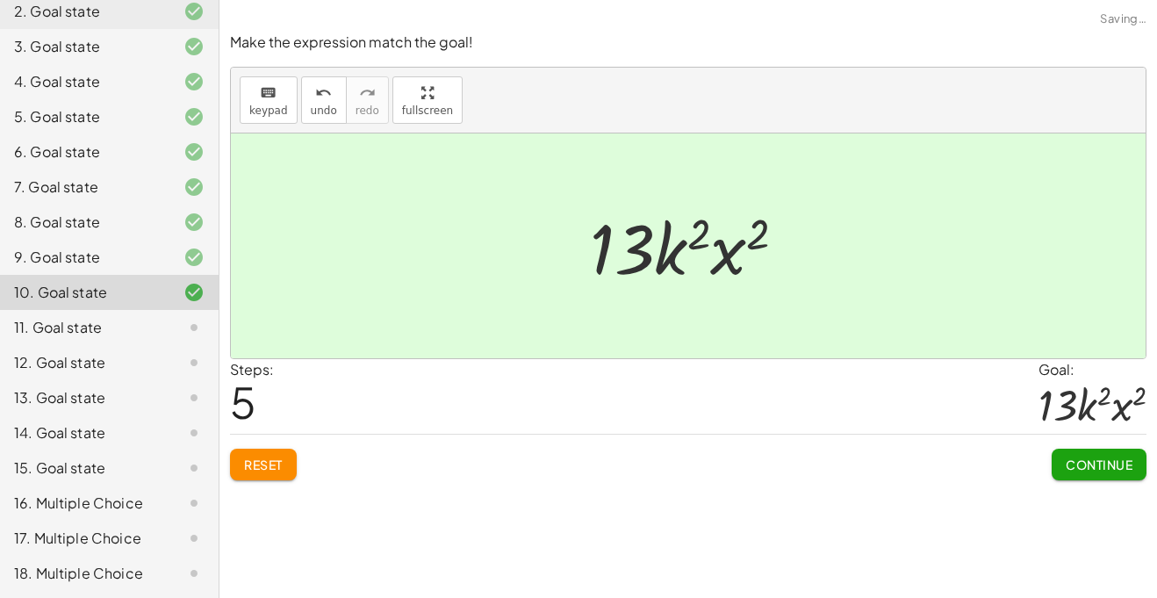
click at [1109, 478] on button "Continue" at bounding box center [1099, 465] width 95 height 32
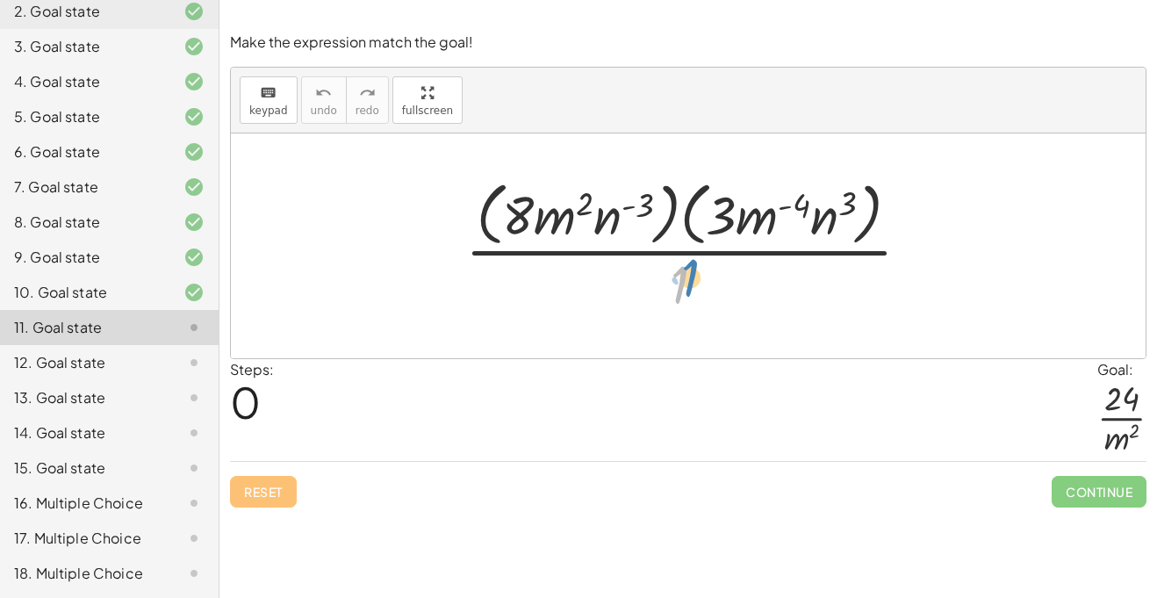
drag, startPoint x: 685, startPoint y: 276, endPoint x: 696, endPoint y: 289, distance: 16.8
click at [696, 289] on div at bounding box center [694, 245] width 477 height 143
drag, startPoint x: 550, startPoint y: 221, endPoint x: 693, endPoint y: 307, distance: 166.9
click at [693, 307] on div at bounding box center [694, 245] width 477 height 143
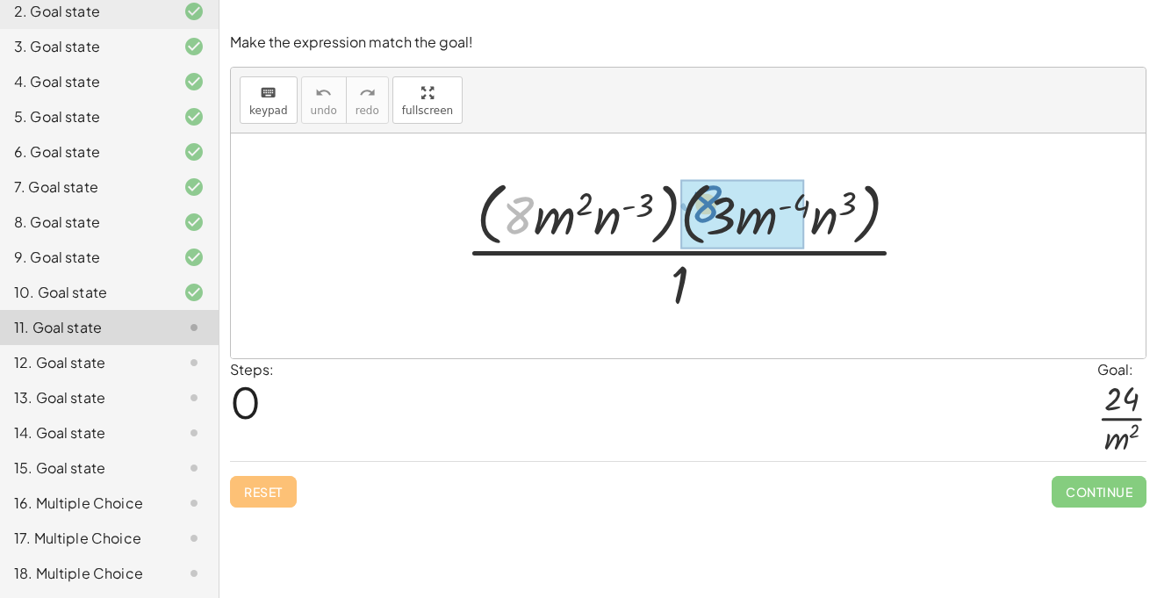
drag, startPoint x: 519, startPoint y: 218, endPoint x: 710, endPoint y: 208, distance: 191.6
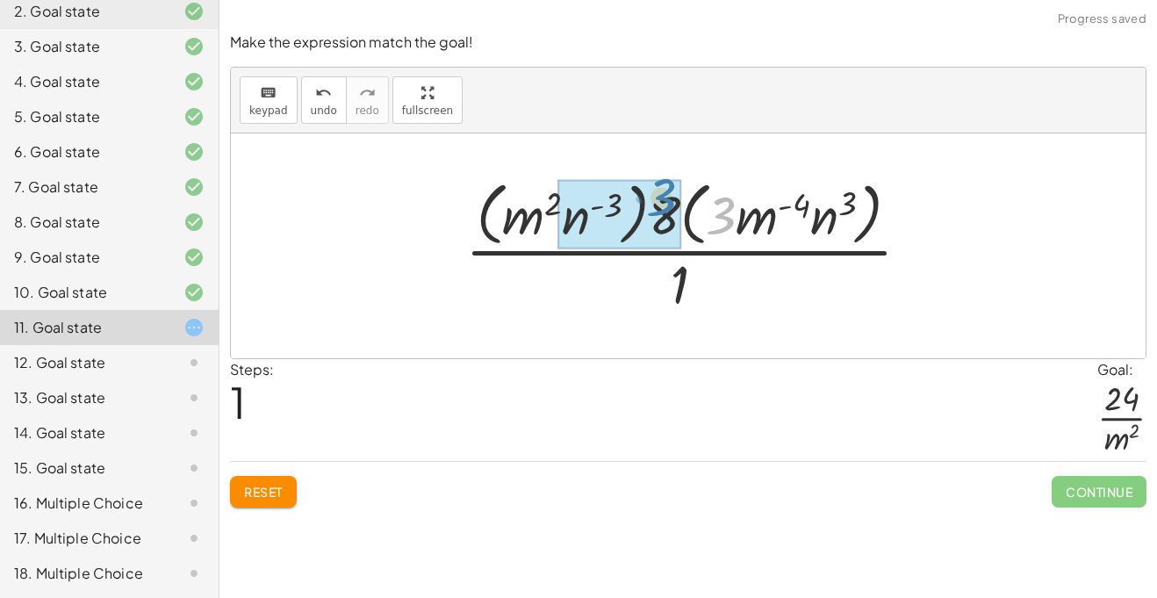
drag, startPoint x: 722, startPoint y: 222, endPoint x: 662, endPoint y: 212, distance: 60.5
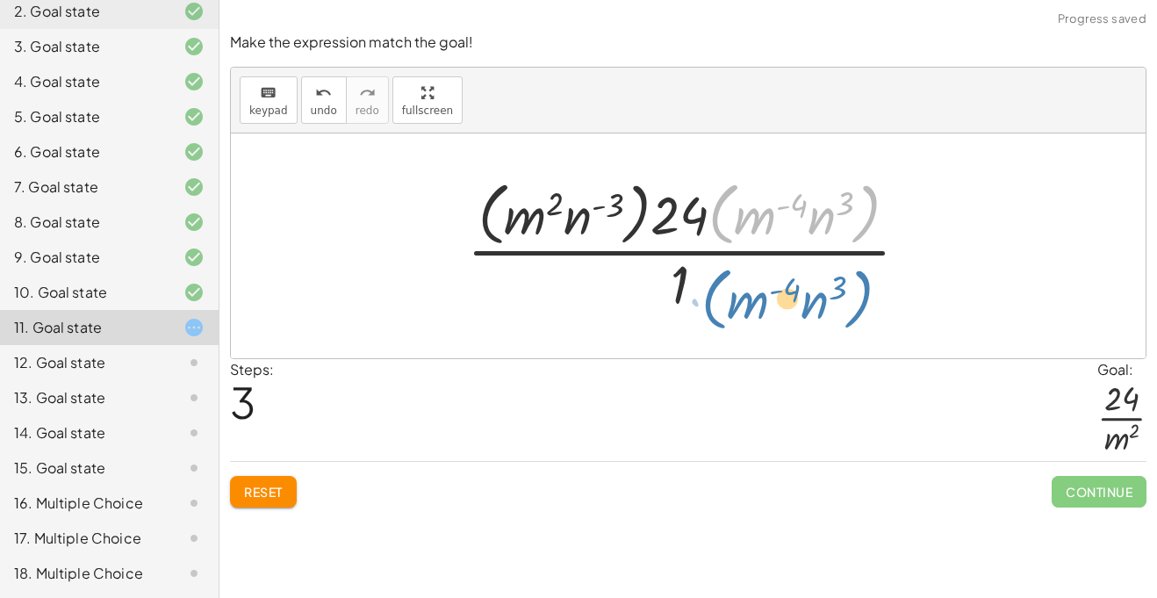
drag, startPoint x: 716, startPoint y: 215, endPoint x: 707, endPoint y: 292, distance: 77.7
click at [707, 292] on div at bounding box center [694, 245] width 473 height 143
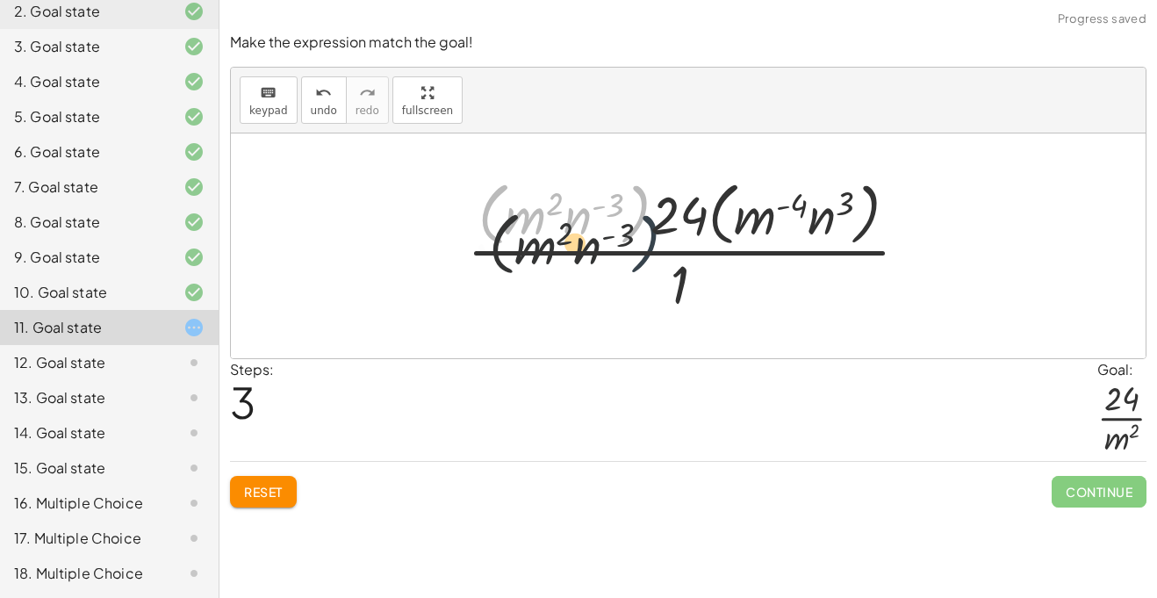
drag, startPoint x: 627, startPoint y: 231, endPoint x: 662, endPoint y: 305, distance: 81.7
click at [662, 305] on div at bounding box center [694, 245] width 473 height 143
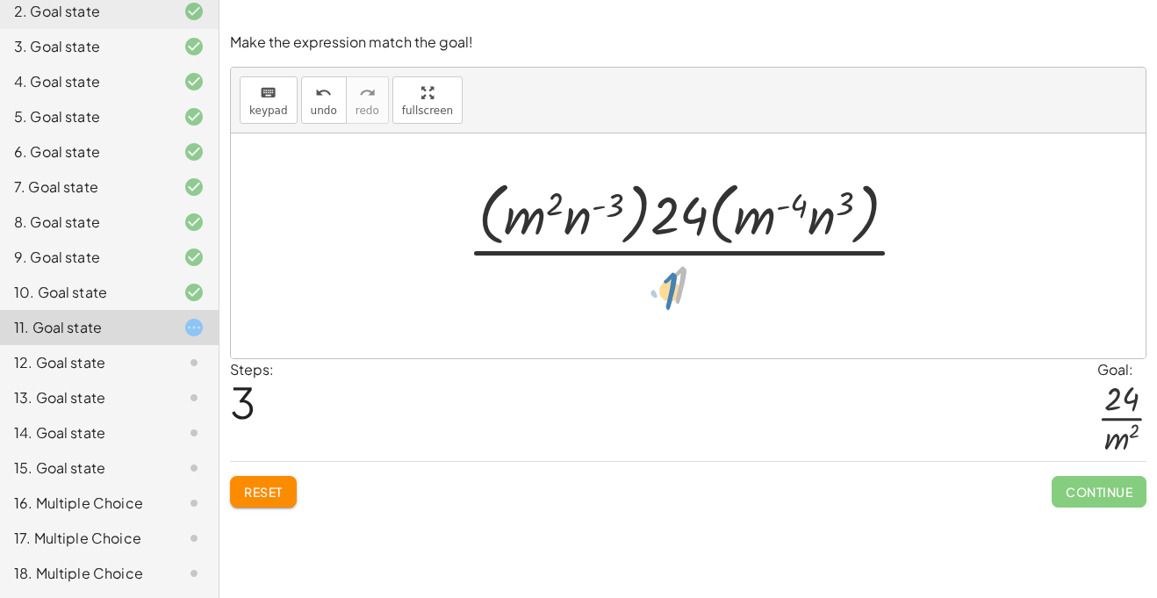
drag, startPoint x: 678, startPoint y: 275, endPoint x: 677, endPoint y: 295, distance: 20.2
click at [677, 295] on div at bounding box center [694, 245] width 473 height 143
drag, startPoint x: 578, startPoint y: 219, endPoint x: 822, endPoint y: 220, distance: 244.9
click at [822, 220] on div at bounding box center [694, 245] width 473 height 143
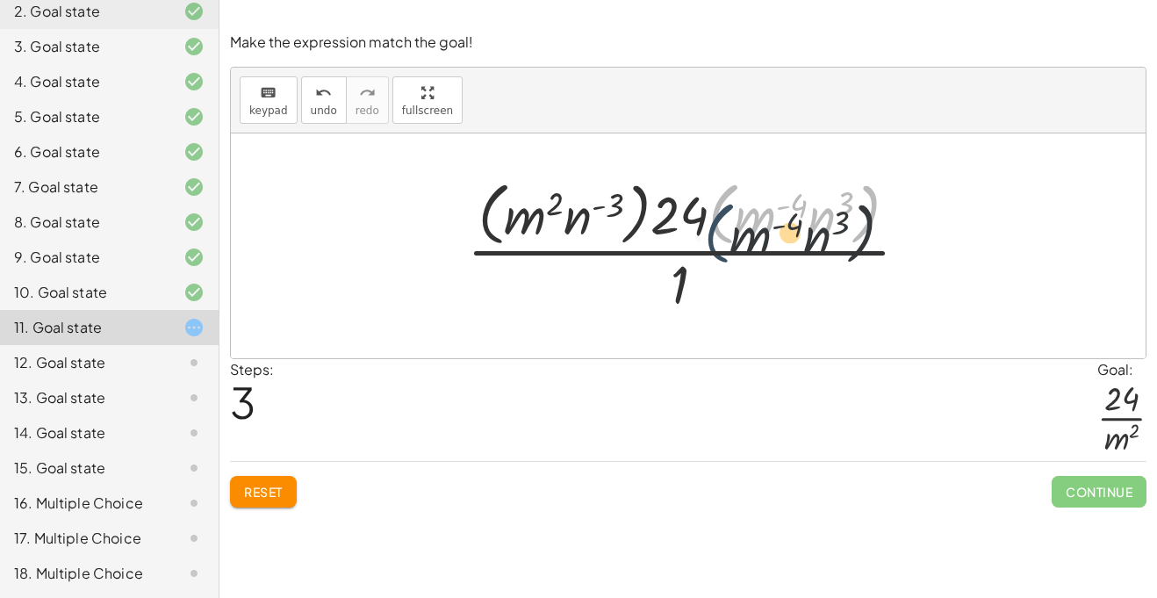
drag, startPoint x: 718, startPoint y: 212, endPoint x: 712, endPoint y: 233, distance: 21.9
click at [712, 233] on div at bounding box center [694, 245] width 473 height 143
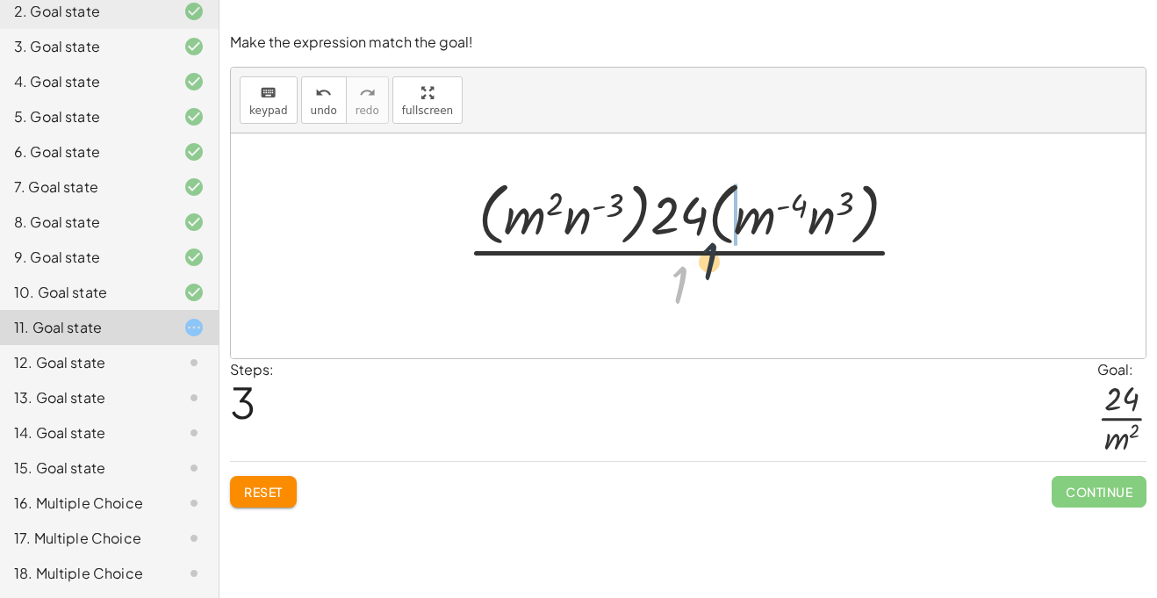
drag, startPoint x: 678, startPoint y: 272, endPoint x: 754, endPoint y: 222, distance: 91.3
click at [754, 222] on div at bounding box center [694, 245] width 473 height 143
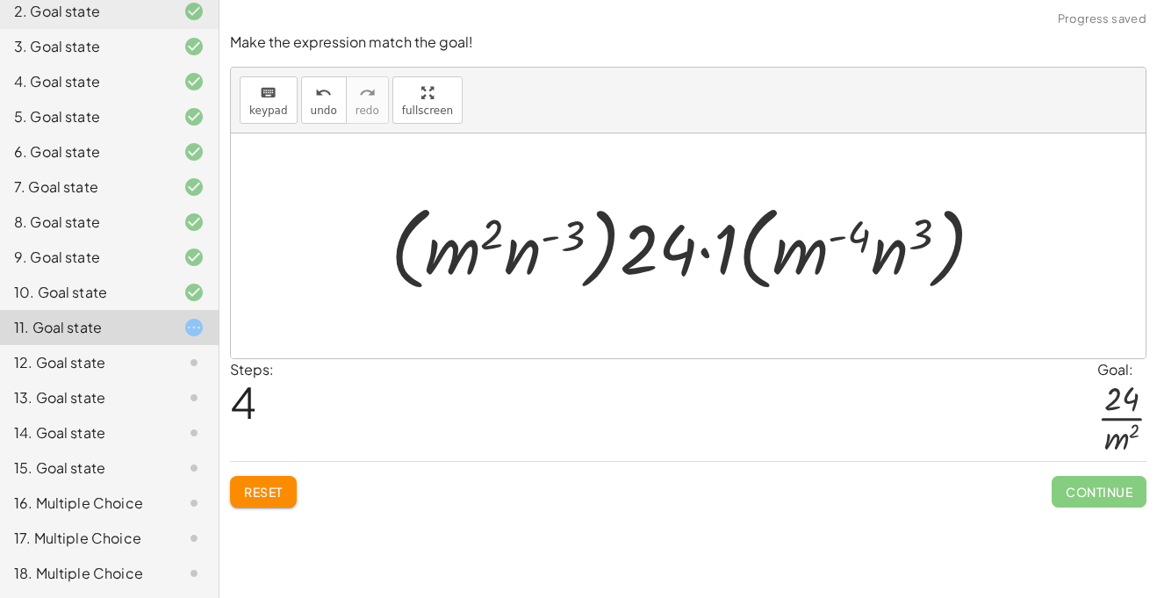
click at [284, 491] on button "Reset" at bounding box center [263, 492] width 67 height 32
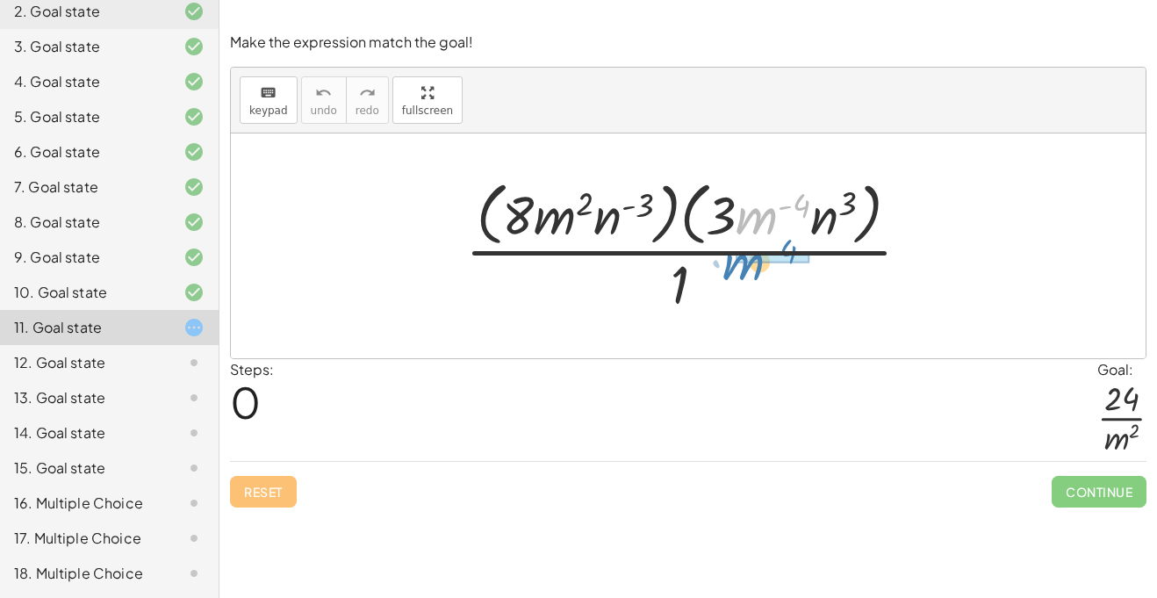
drag, startPoint x: 752, startPoint y: 210, endPoint x: 739, endPoint y: 255, distance: 46.7
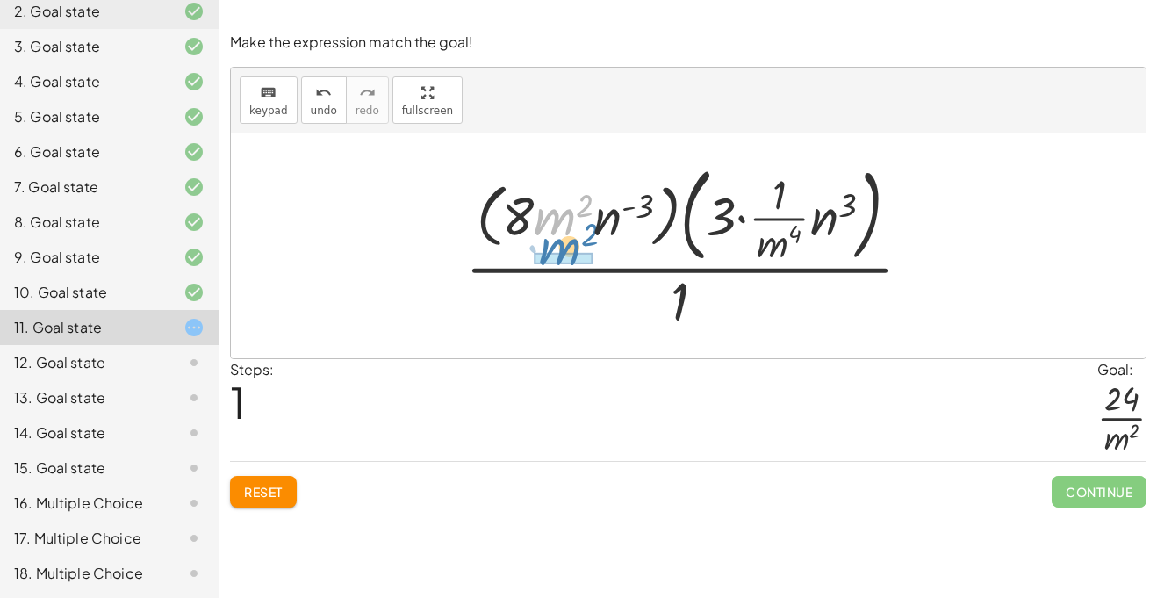
drag, startPoint x: 565, startPoint y: 231, endPoint x: 571, endPoint y: 260, distance: 29.4
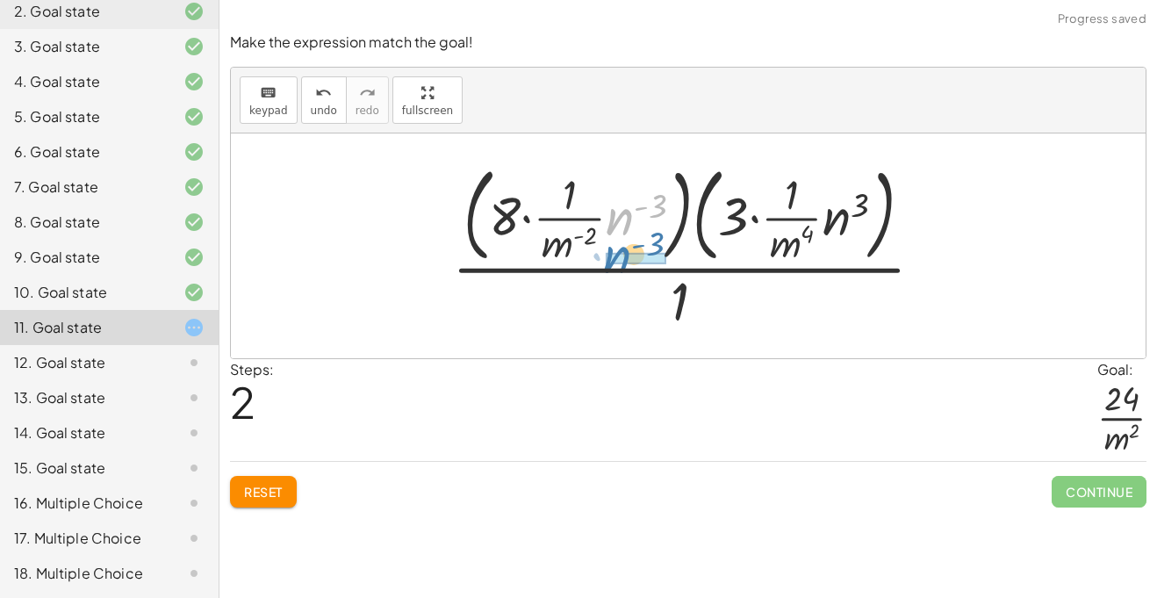
drag, startPoint x: 614, startPoint y: 228, endPoint x: 612, endPoint y: 267, distance: 38.7
click at [612, 267] on div at bounding box center [694, 245] width 503 height 177
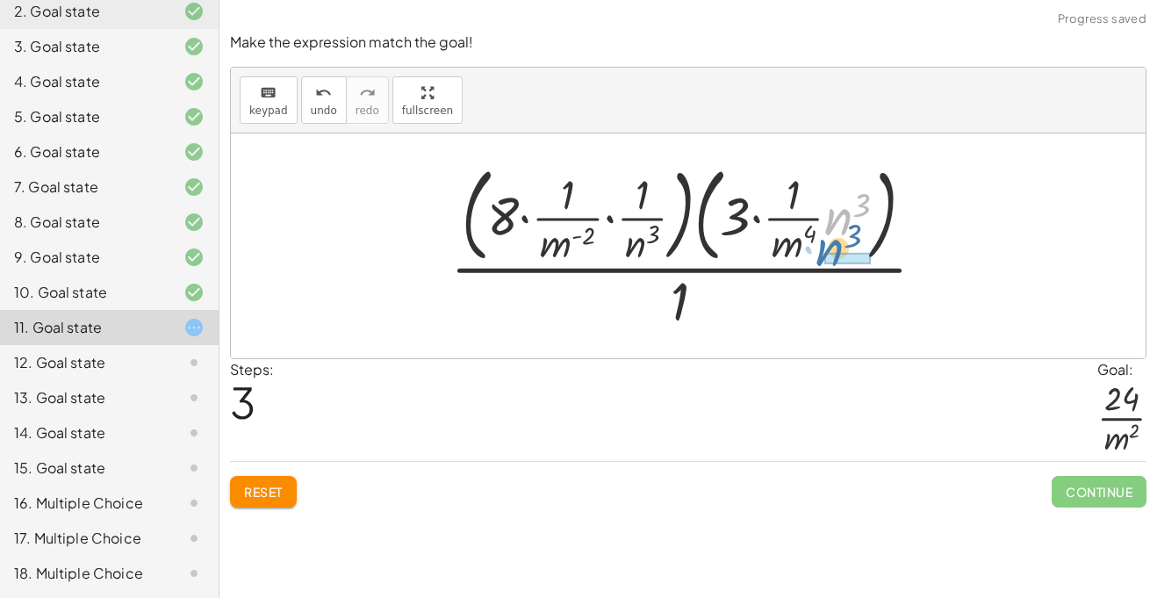
drag, startPoint x: 838, startPoint y: 230, endPoint x: 829, endPoint y: 267, distance: 37.9
click at [829, 267] on div at bounding box center [695, 245] width 506 height 177
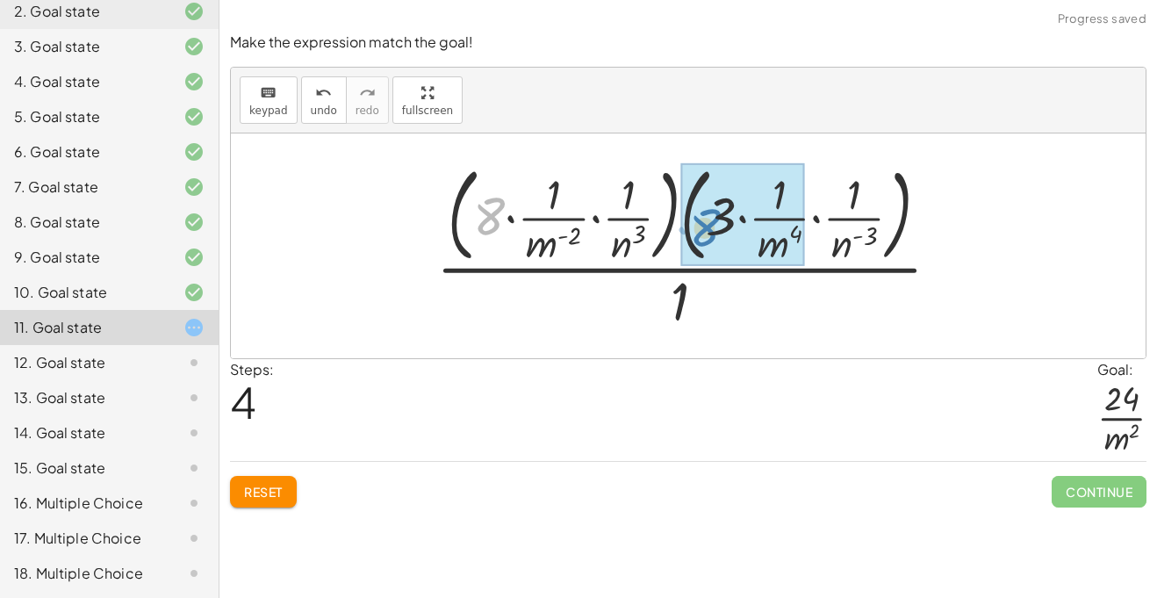
drag, startPoint x: 497, startPoint y: 208, endPoint x: 711, endPoint y: 216, distance: 214.3
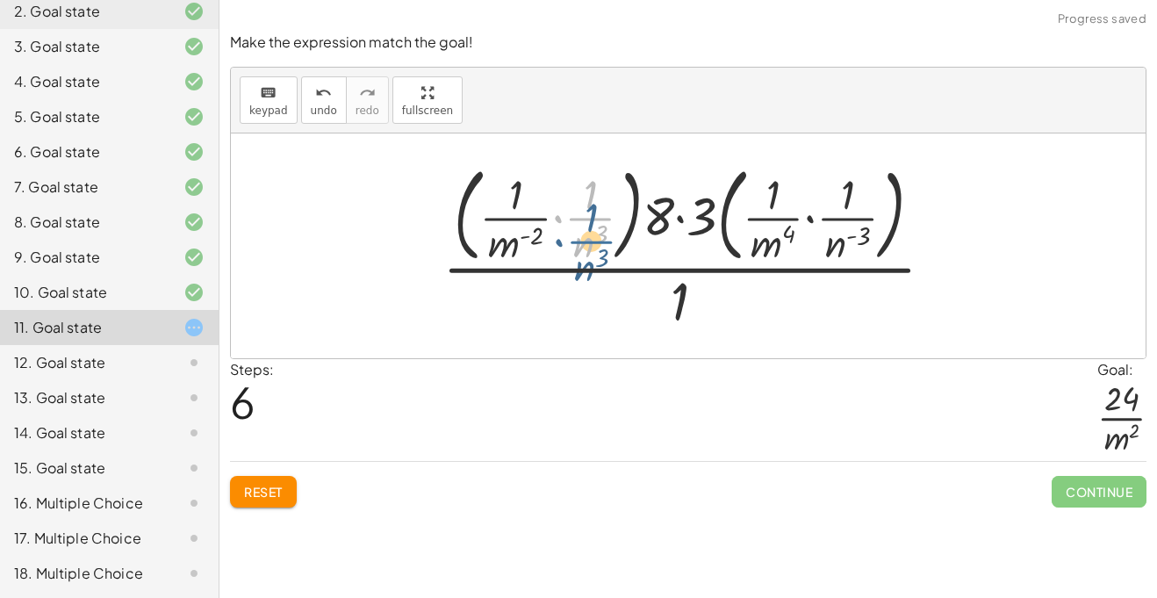
drag, startPoint x: 595, startPoint y: 209, endPoint x: 596, endPoint y: 218, distance: 8.8
click at [596, 218] on div at bounding box center [695, 245] width 523 height 177
drag, startPoint x: 600, startPoint y: 228, endPoint x: 575, endPoint y: 246, distance: 30.9
click at [575, 246] on div at bounding box center [695, 245] width 523 height 177
drag, startPoint x: 832, startPoint y: 249, endPoint x: 571, endPoint y: 245, distance: 260.7
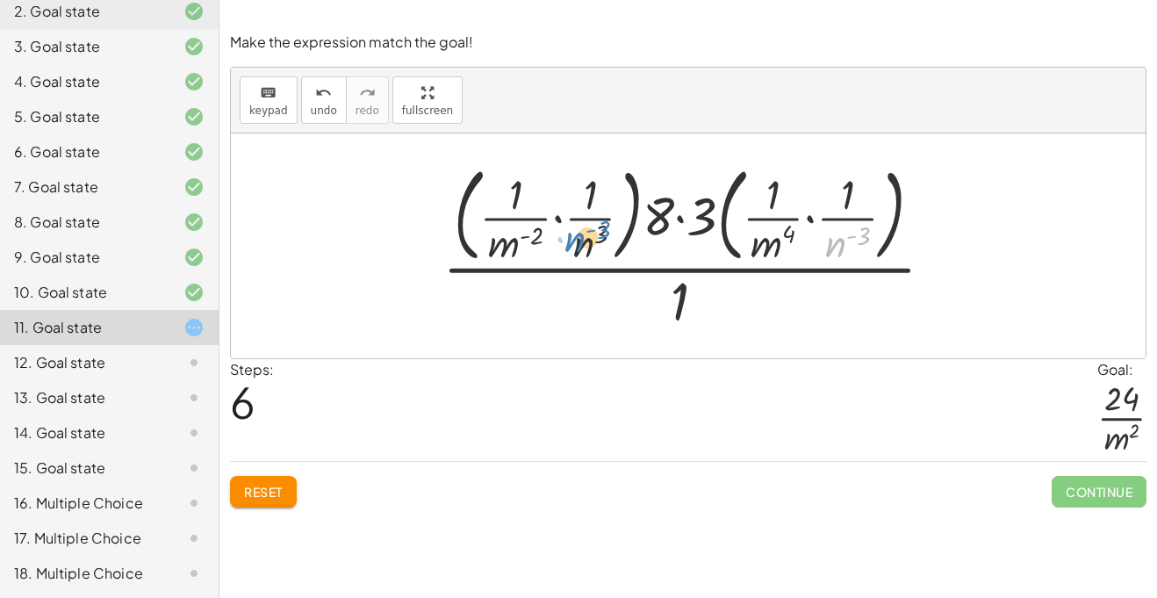
click at [571, 245] on div at bounding box center [695, 245] width 523 height 177
click at [262, 487] on span "Reset" at bounding box center [263, 492] width 39 height 16
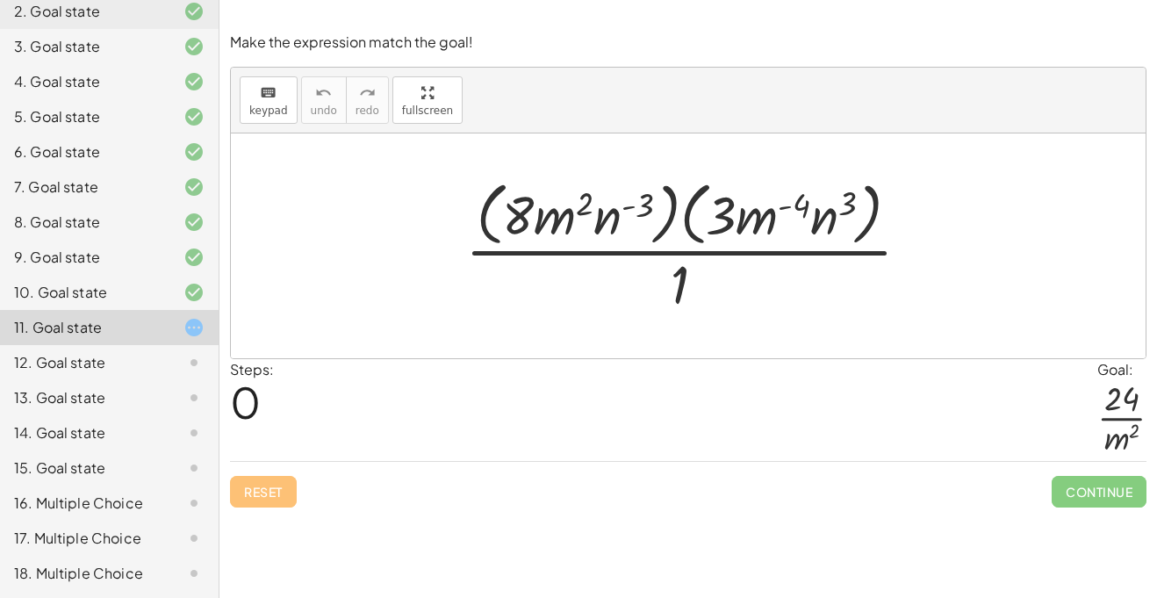
click at [609, 221] on div at bounding box center [694, 245] width 477 height 143
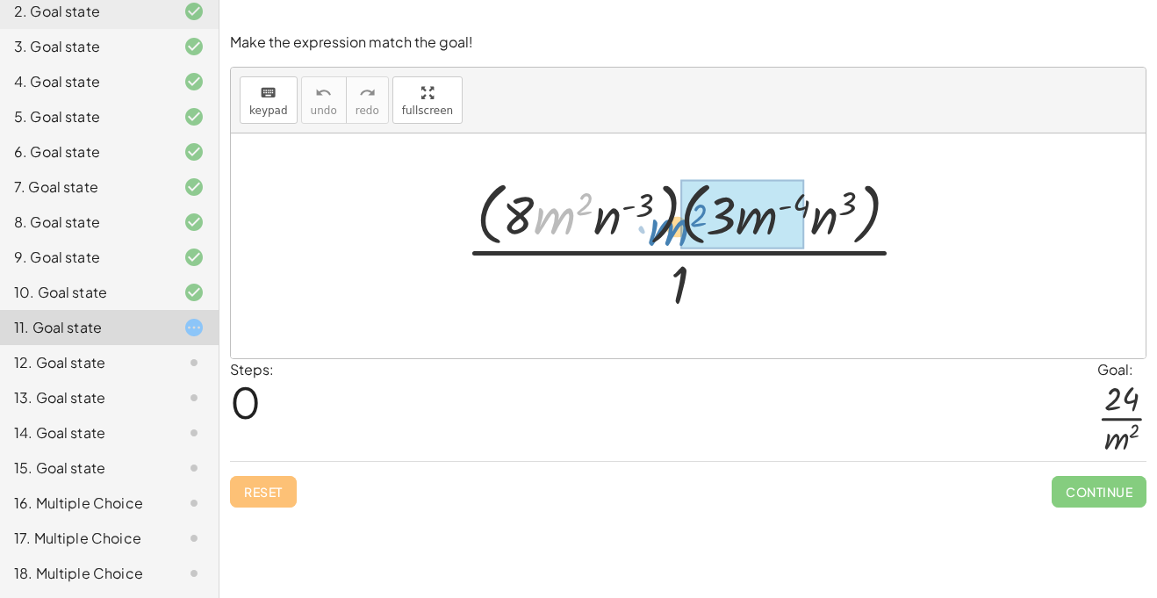
drag, startPoint x: 543, startPoint y: 211, endPoint x: 656, endPoint y: 222, distance: 112.9
click at [656, 222] on div at bounding box center [694, 245] width 477 height 143
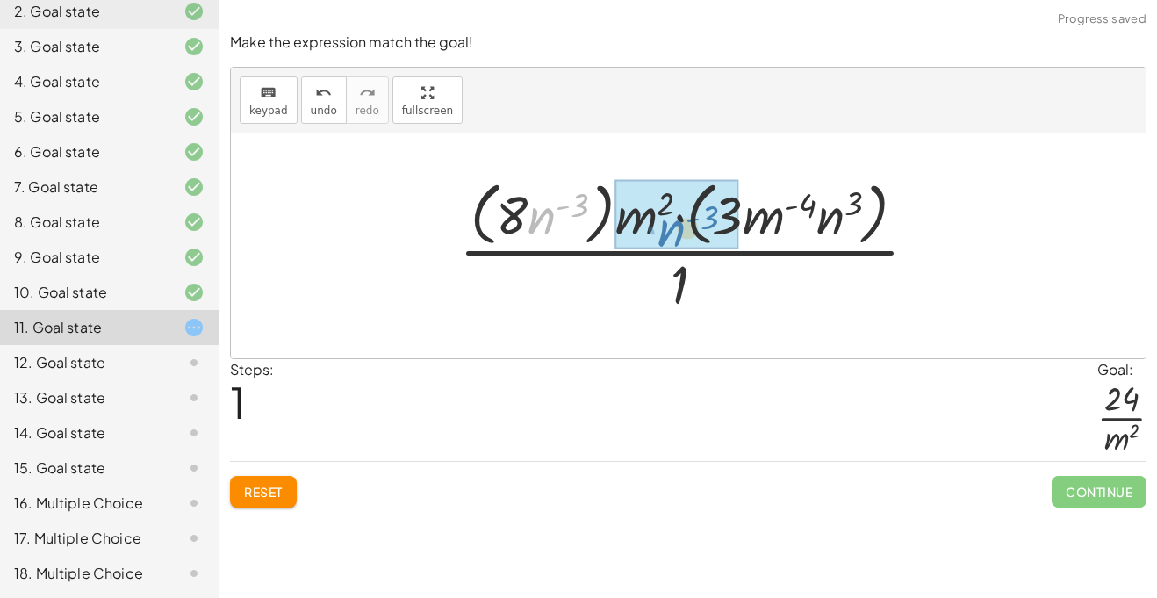
drag, startPoint x: 537, startPoint y: 214, endPoint x: 653, endPoint y: 222, distance: 116.1
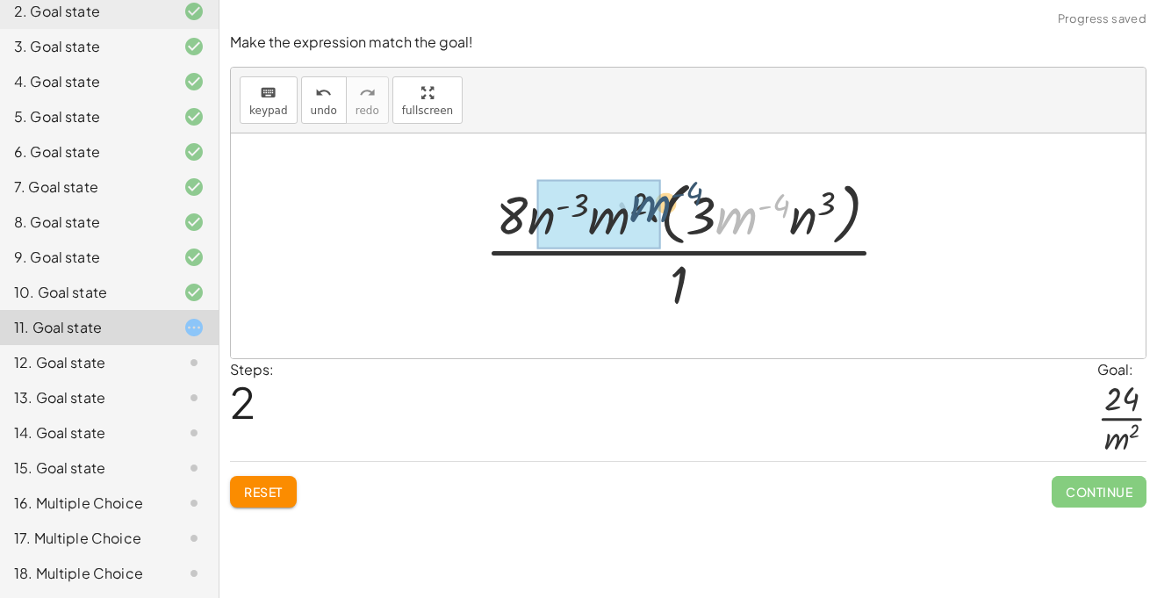
drag, startPoint x: 729, startPoint y: 217, endPoint x: 619, endPoint y: 202, distance: 111.6
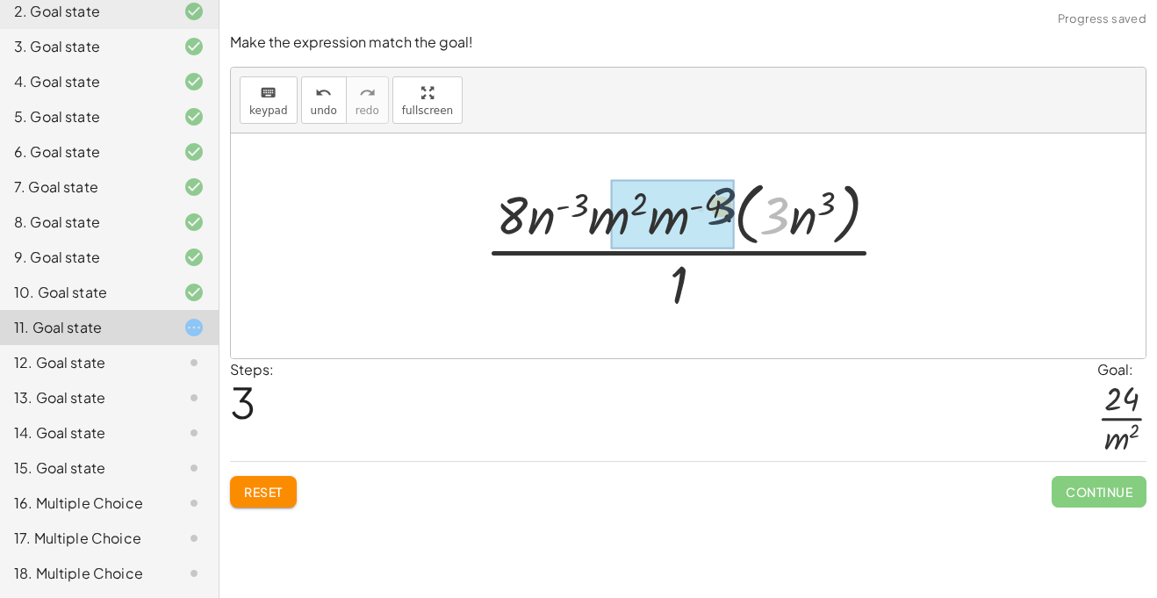
drag, startPoint x: 783, startPoint y: 226, endPoint x: 722, endPoint y: 216, distance: 61.5
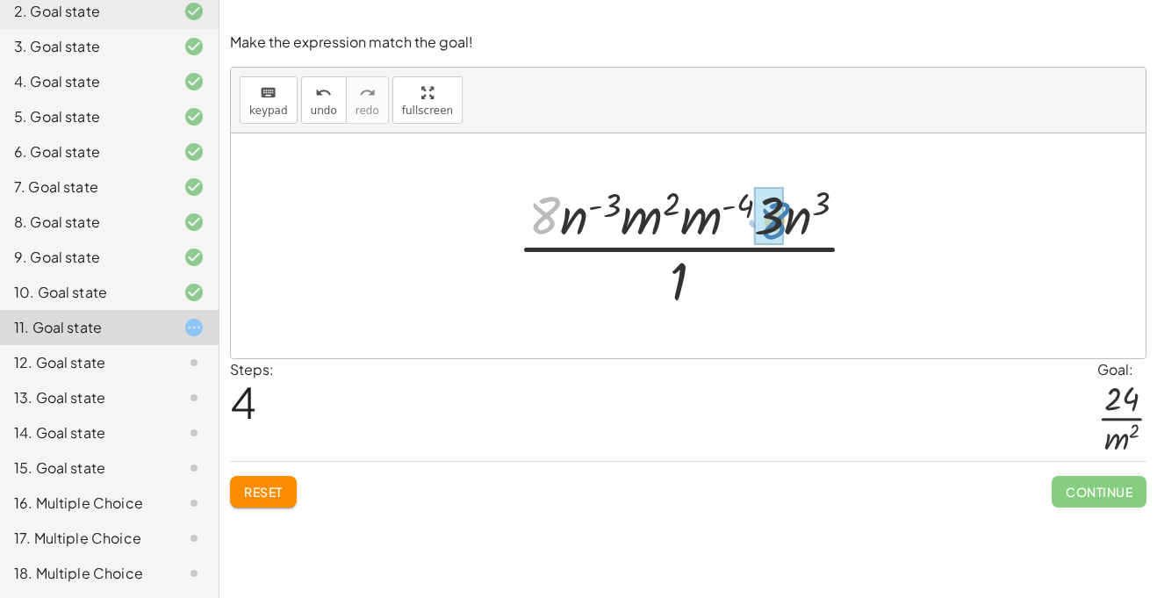
drag, startPoint x: 549, startPoint y: 197, endPoint x: 776, endPoint y: 202, distance: 226.5
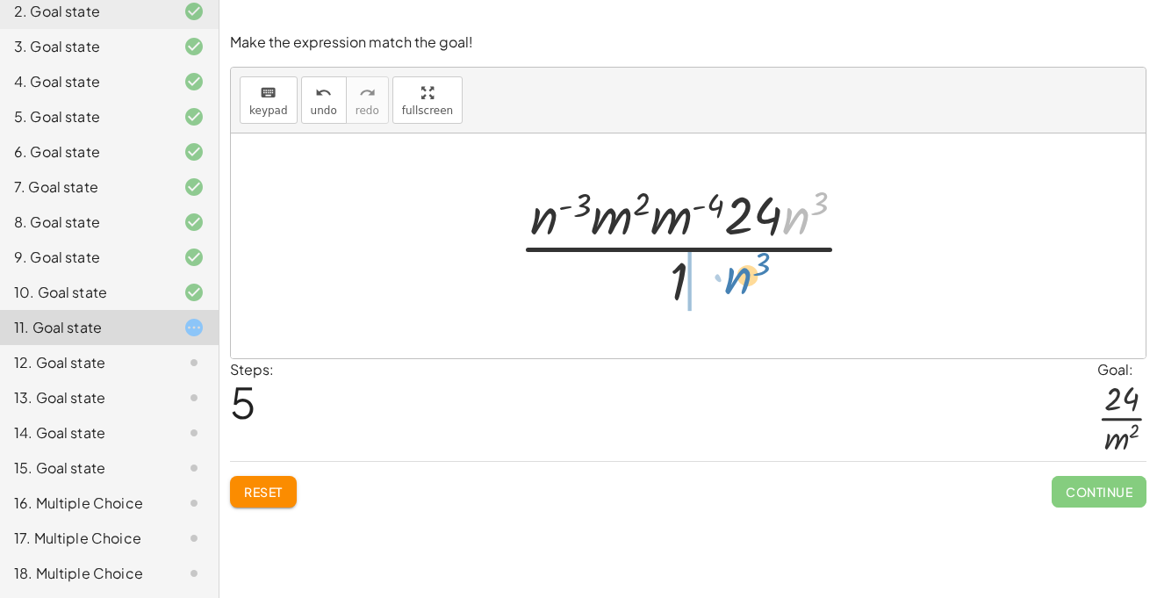
drag, startPoint x: 789, startPoint y: 212, endPoint x: 729, endPoint y: 274, distance: 86.3
click at [729, 274] on div at bounding box center [694, 245] width 369 height 135
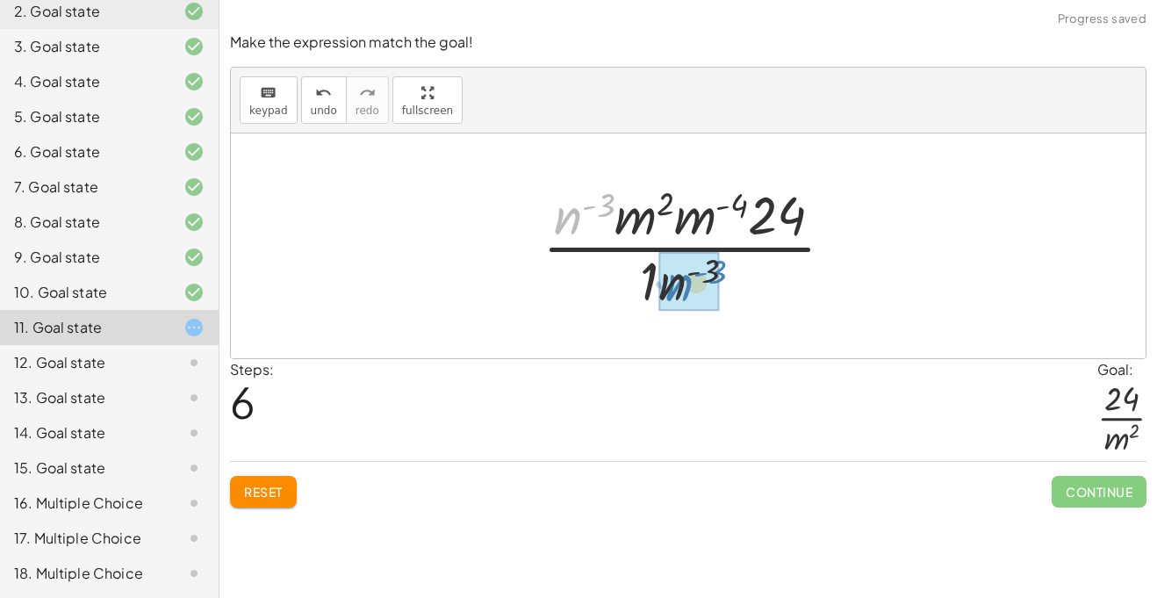
drag, startPoint x: 566, startPoint y: 220, endPoint x: 676, endPoint y: 287, distance: 128.4
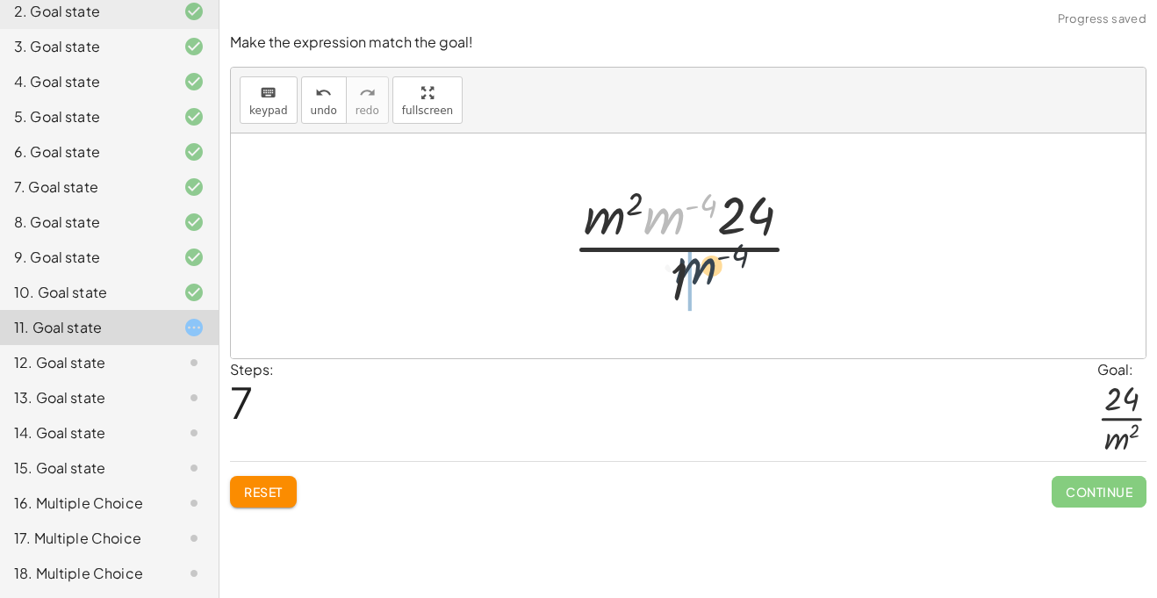
drag, startPoint x: 659, startPoint y: 212, endPoint x: 693, endPoint y: 279, distance: 75.8
click at [693, 279] on div at bounding box center [695, 245] width 262 height 135
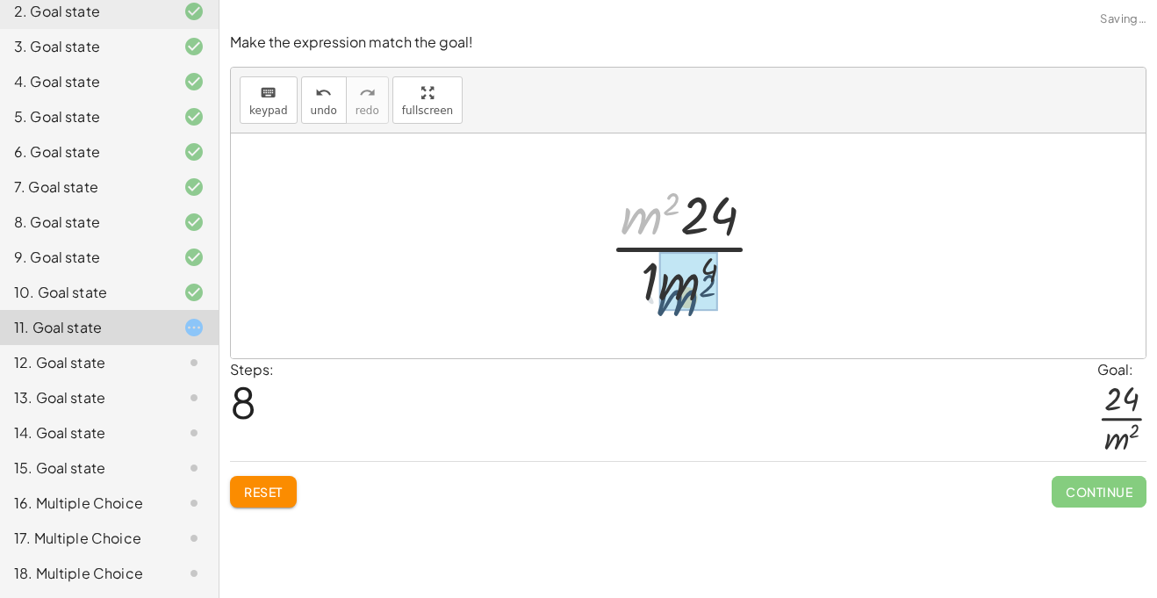
drag, startPoint x: 638, startPoint y: 221, endPoint x: 677, endPoint y: 304, distance: 91.1
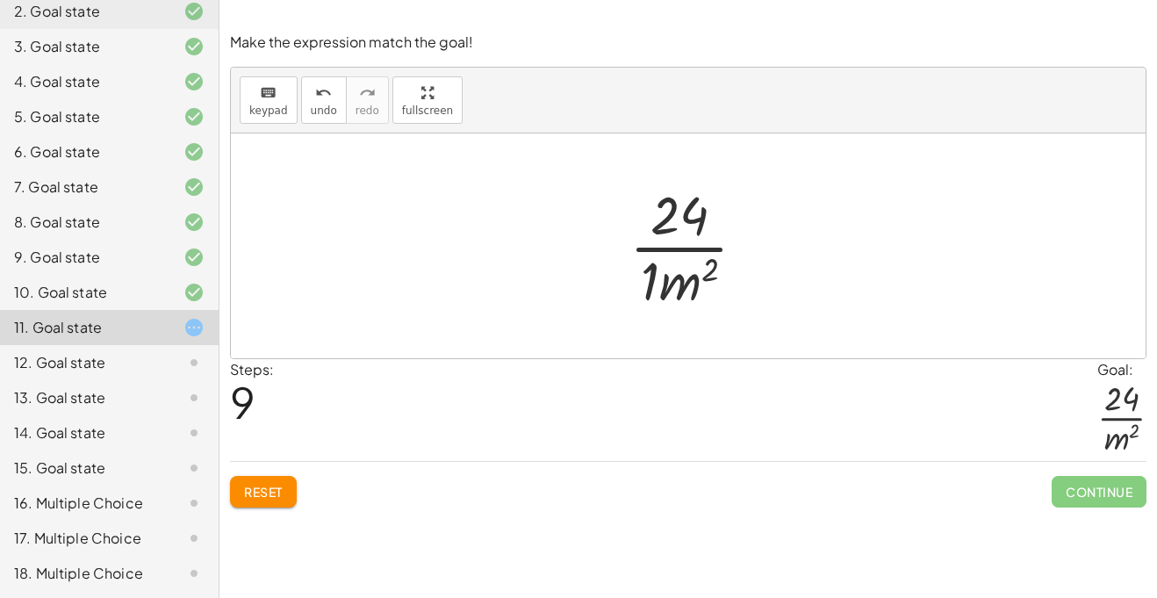
click at [674, 298] on div at bounding box center [695, 245] width 148 height 135
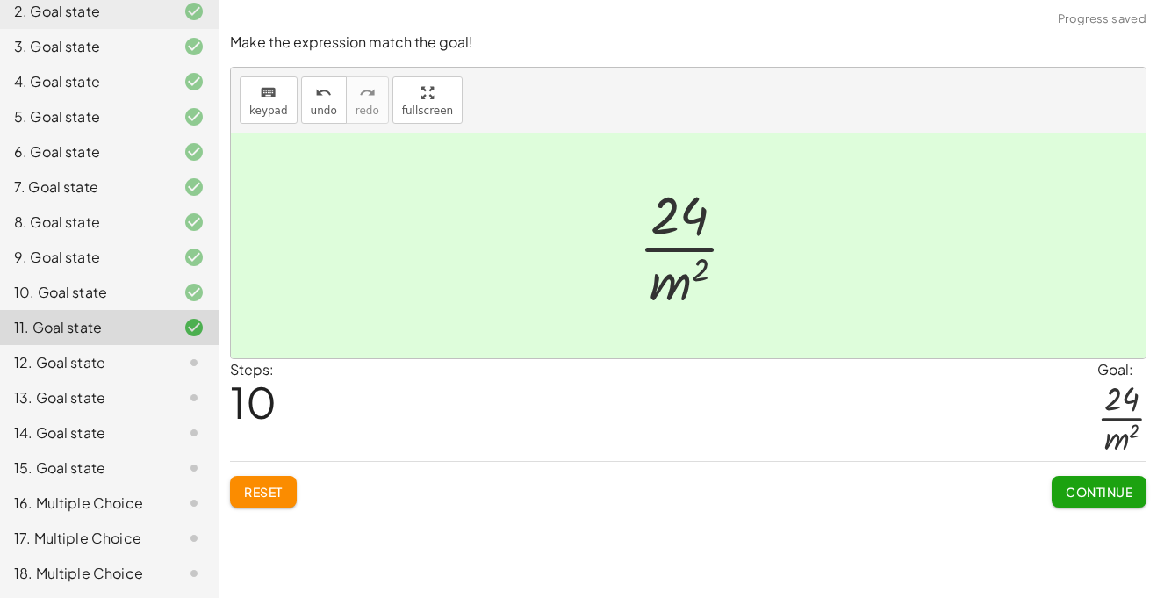
click at [1095, 502] on button "Continue" at bounding box center [1099, 492] width 95 height 32
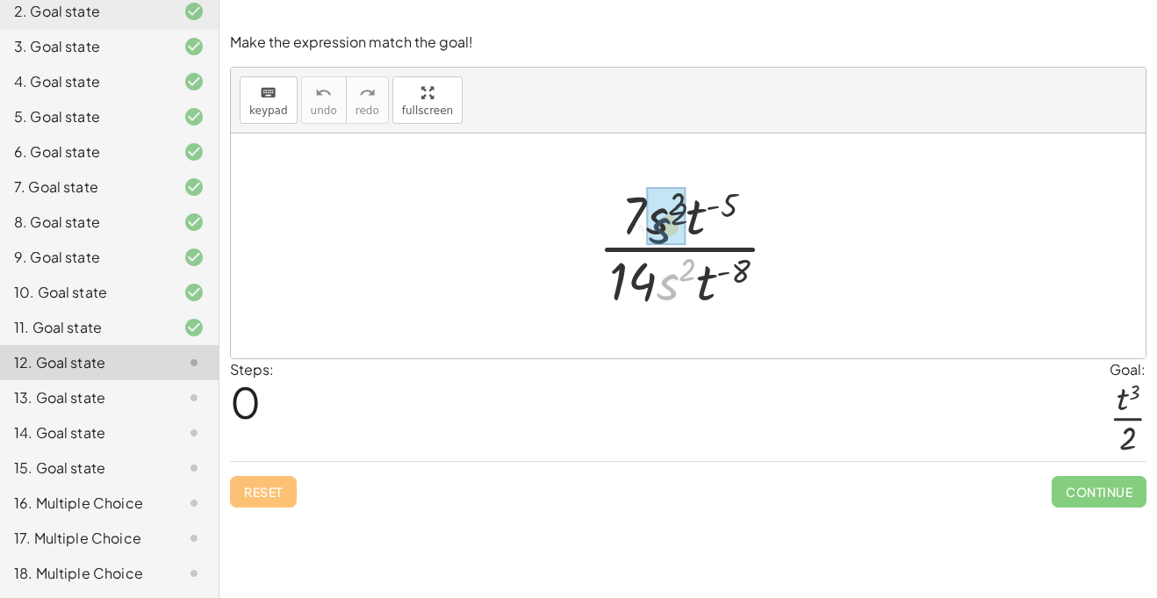
drag, startPoint x: 669, startPoint y: 284, endPoint x: 658, endPoint y: 215, distance: 69.3
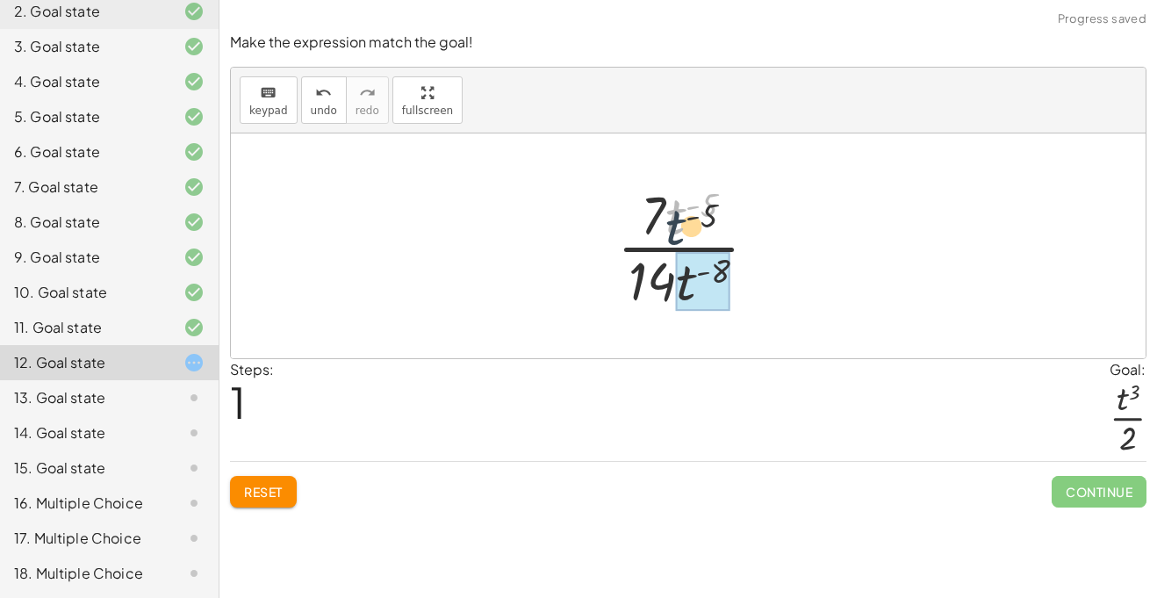
drag, startPoint x: 677, startPoint y: 224, endPoint x: 689, endPoint y: 289, distance: 66.1
click at [268, 500] on button "Reset" at bounding box center [263, 492] width 67 height 32
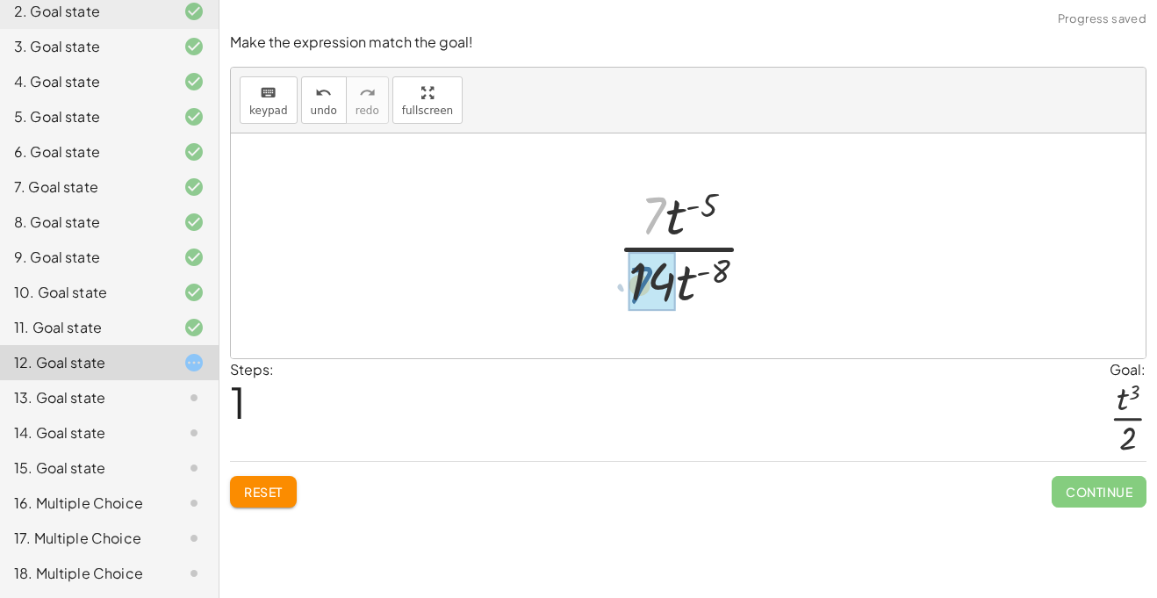
drag, startPoint x: 663, startPoint y: 205, endPoint x: 649, endPoint y: 272, distance: 69.0
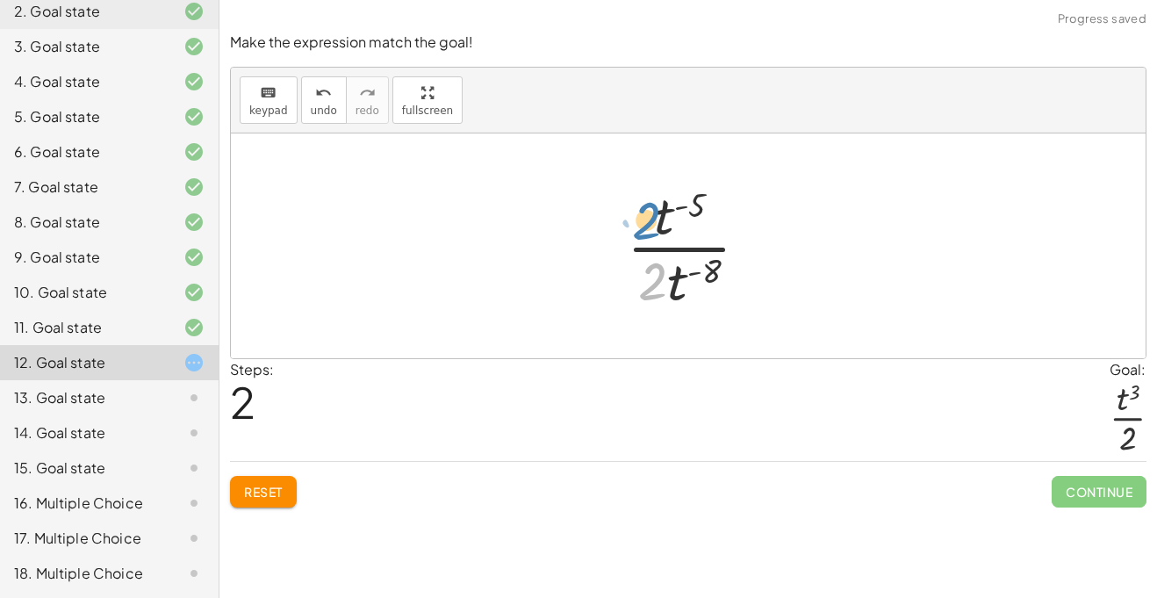
drag, startPoint x: 659, startPoint y: 283, endPoint x: 653, endPoint y: 217, distance: 66.1
click at [653, 217] on div at bounding box center [695, 245] width 154 height 135
drag, startPoint x: 696, startPoint y: 286, endPoint x: 687, endPoint y: 228, distance: 58.6
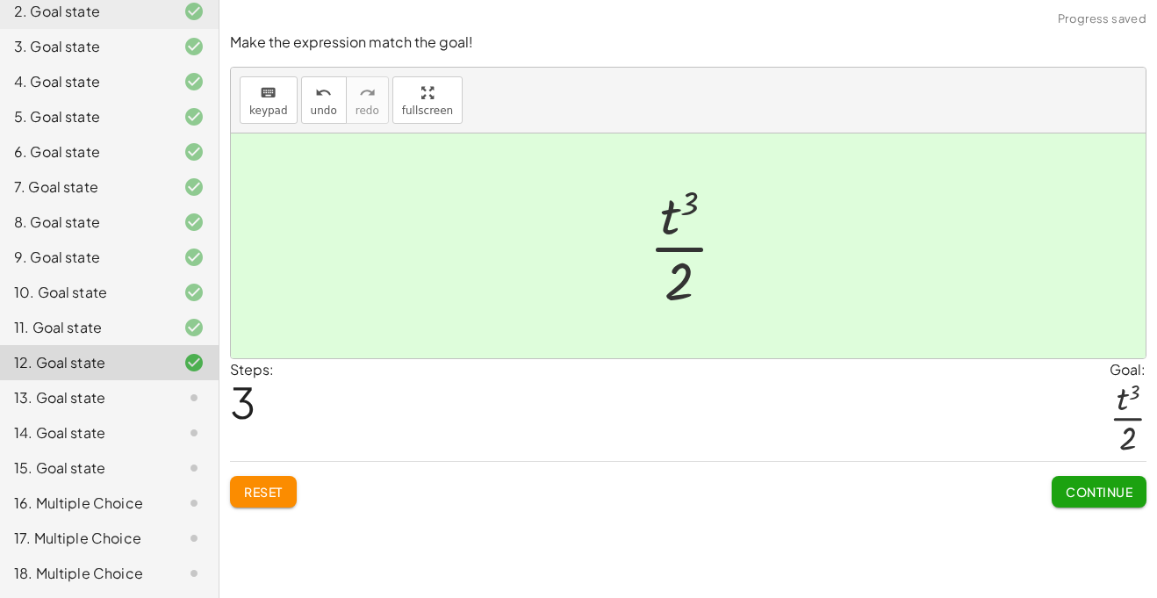
click at [1076, 506] on button "Continue" at bounding box center [1099, 492] width 95 height 32
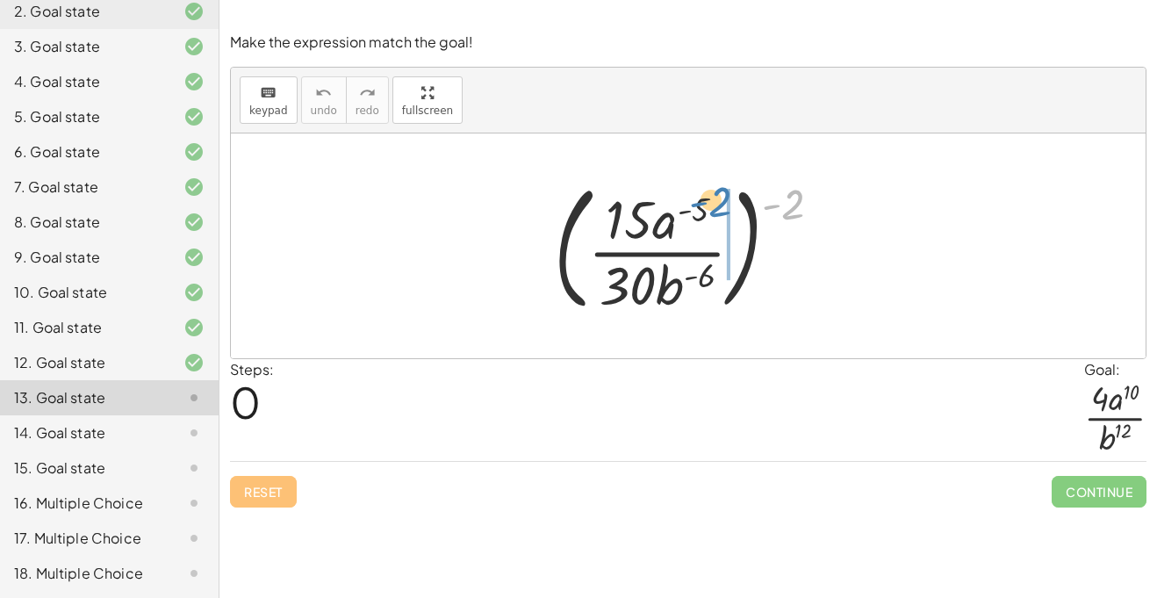
drag, startPoint x: 795, startPoint y: 203, endPoint x: 725, endPoint y: 202, distance: 70.2
click at [725, 202] on div at bounding box center [694, 246] width 299 height 146
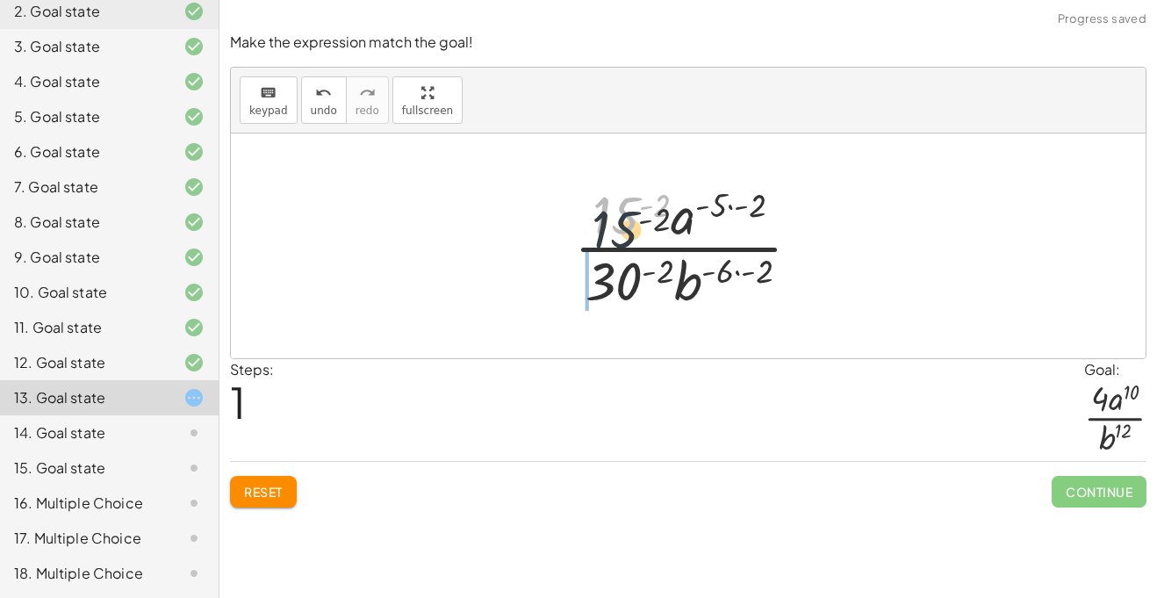
drag, startPoint x: 626, startPoint y: 214, endPoint x: 618, endPoint y: 286, distance: 72.4
click at [618, 286] on div at bounding box center [694, 245] width 258 height 135
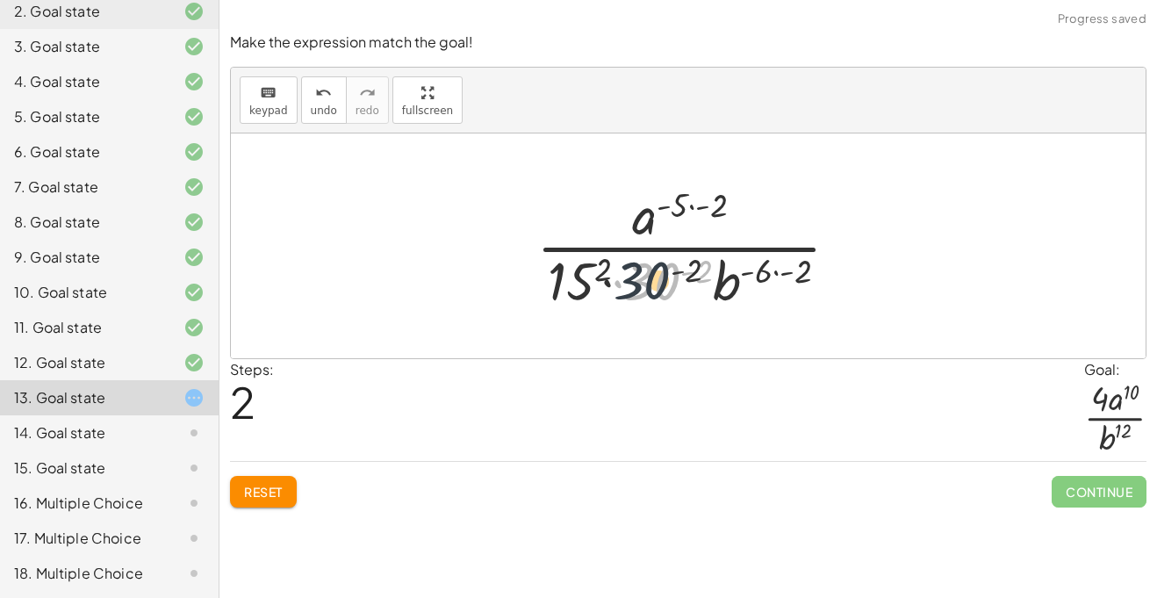
drag, startPoint x: 660, startPoint y: 287, endPoint x: 581, endPoint y: 284, distance: 79.0
click at [581, 284] on div at bounding box center [695, 245] width 334 height 135
drag, startPoint x: 598, startPoint y: 272, endPoint x: 565, endPoint y: 273, distance: 32.5
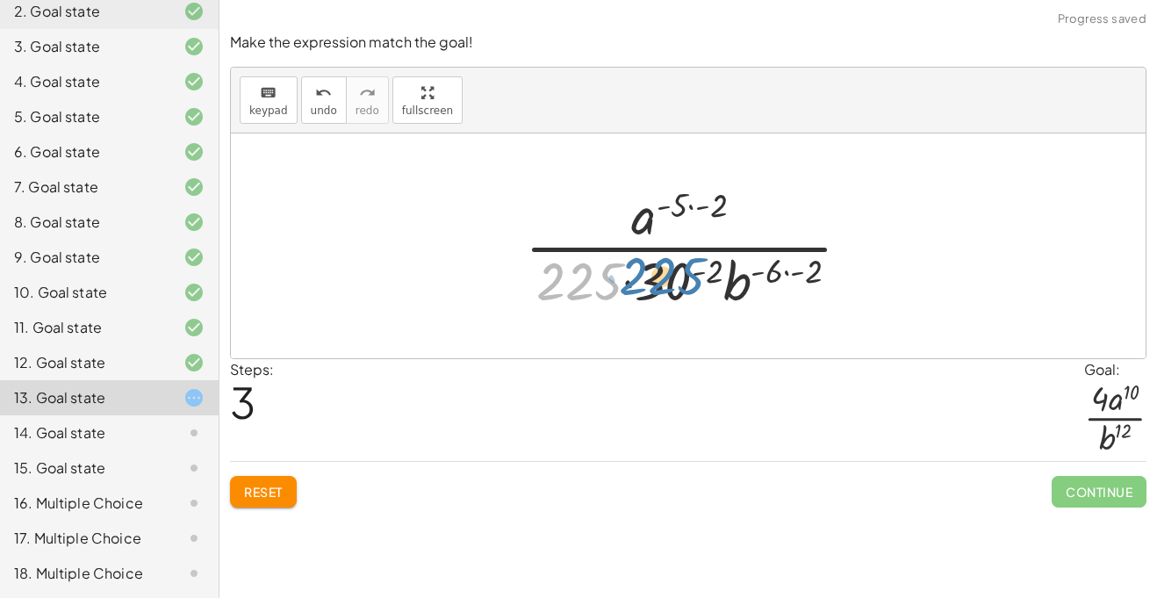
drag, startPoint x: 575, startPoint y: 285, endPoint x: 658, endPoint y: 281, distance: 83.5
click at [658, 281] on div at bounding box center [694, 245] width 357 height 135
drag, startPoint x: 664, startPoint y: 283, endPoint x: 577, endPoint y: 276, distance: 87.1
click at [577, 276] on div at bounding box center [694, 245] width 357 height 135
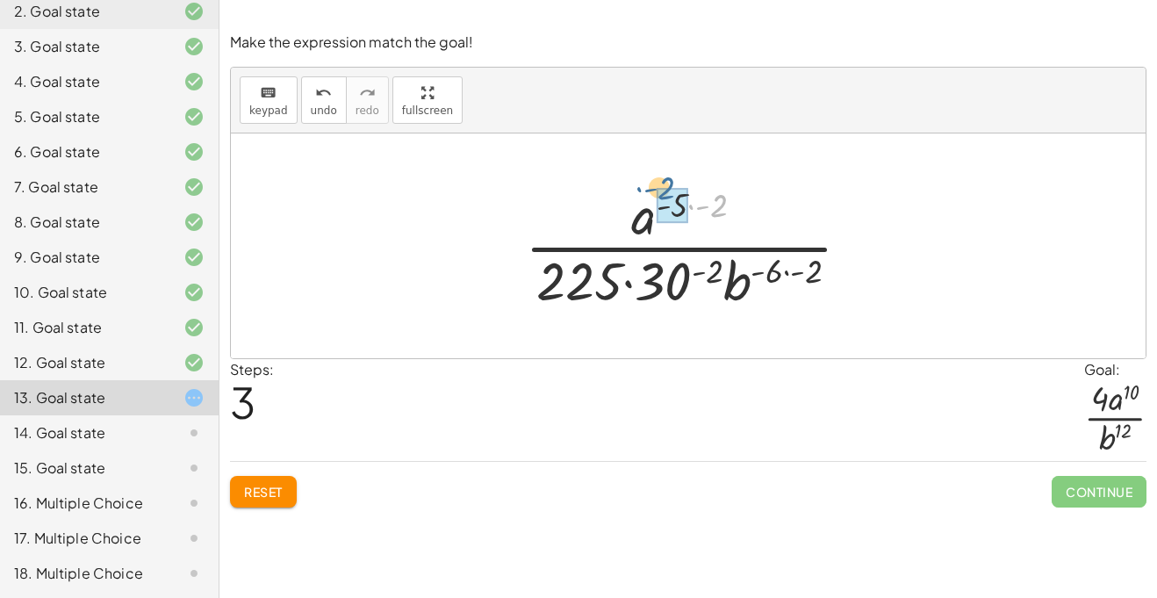
drag, startPoint x: 718, startPoint y: 212, endPoint x: 676, endPoint y: 203, distance: 43.2
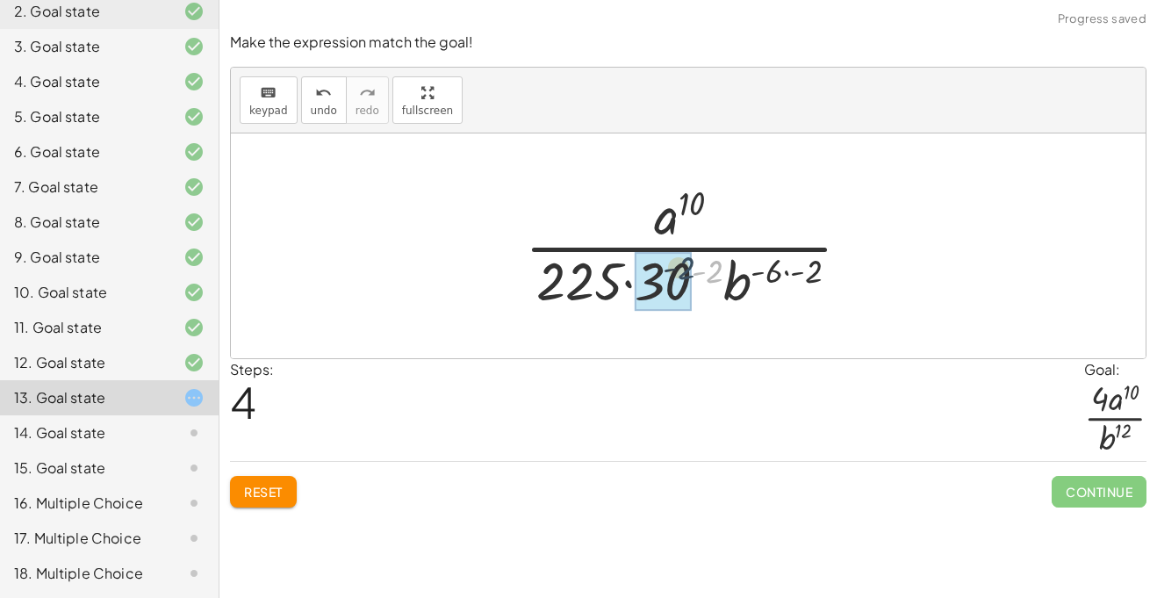
drag, startPoint x: 710, startPoint y: 270, endPoint x: 679, endPoint y: 268, distance: 30.8
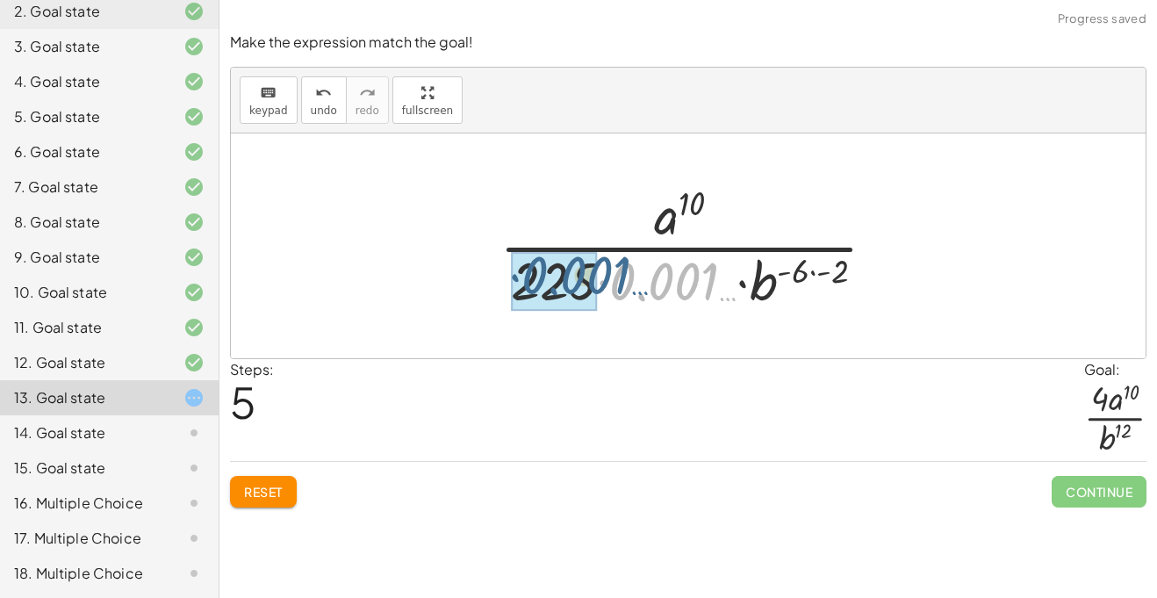
drag, startPoint x: 696, startPoint y: 276, endPoint x: 588, endPoint y: 271, distance: 108.1
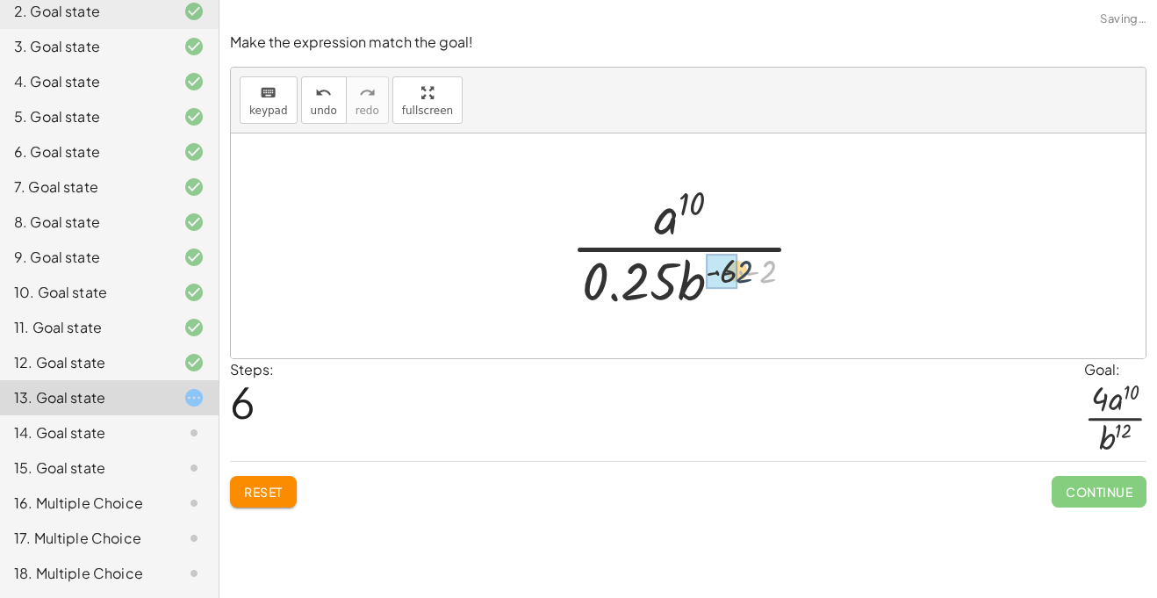
drag, startPoint x: 771, startPoint y: 272, endPoint x: 734, endPoint y: 272, distance: 36.9
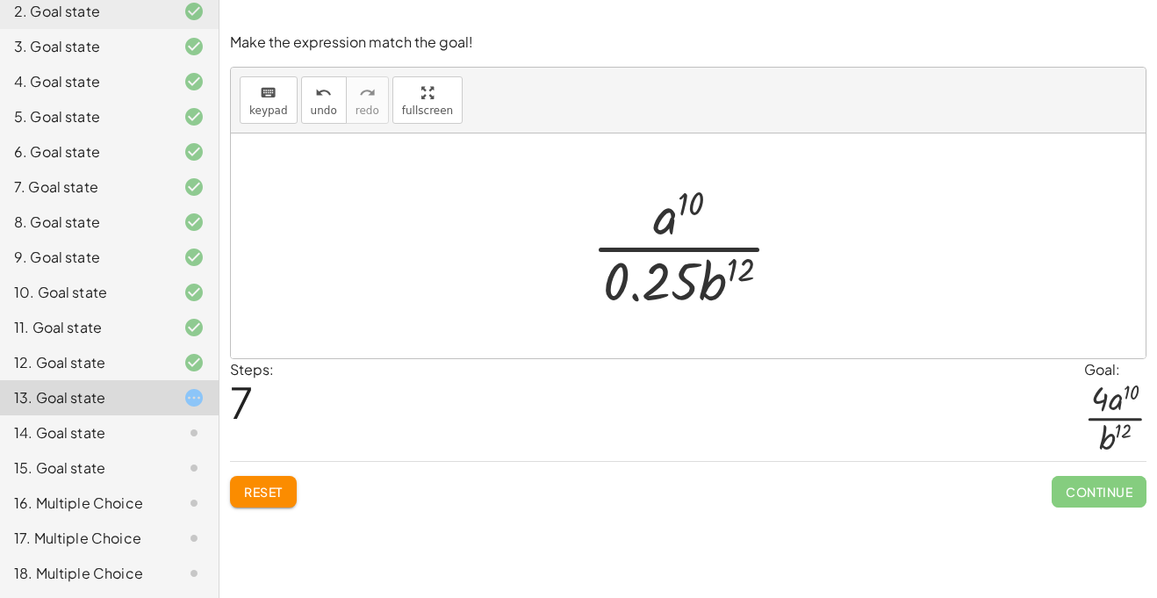
click at [268, 482] on button "Reset" at bounding box center [263, 492] width 67 height 32
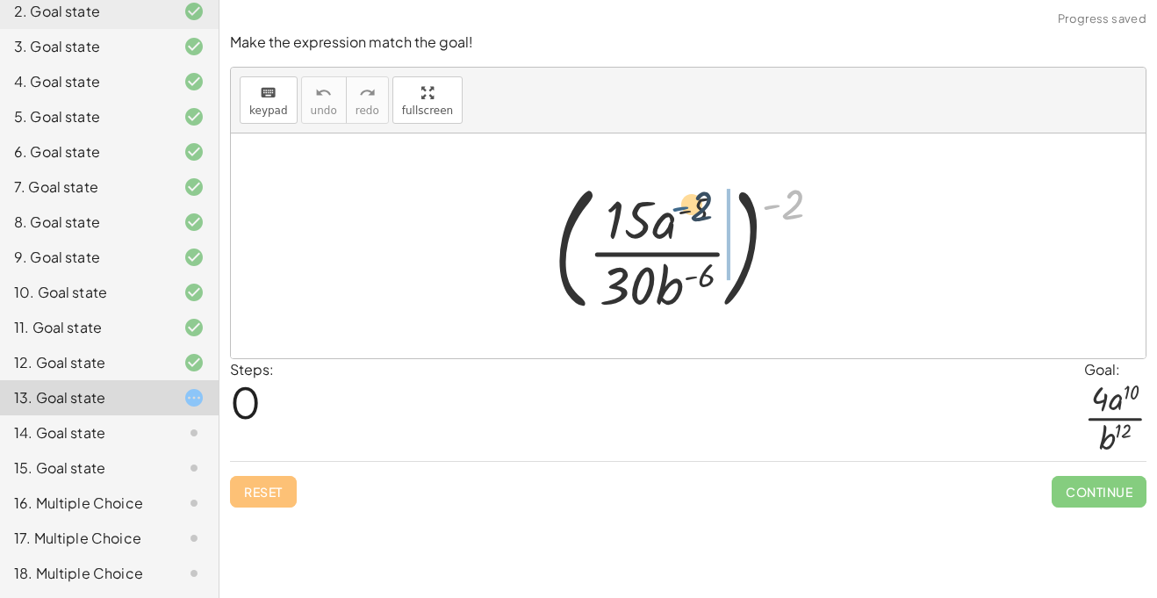
drag, startPoint x: 776, startPoint y: 203, endPoint x: 684, endPoint y: 206, distance: 92.2
click at [684, 206] on div at bounding box center [694, 246] width 299 height 146
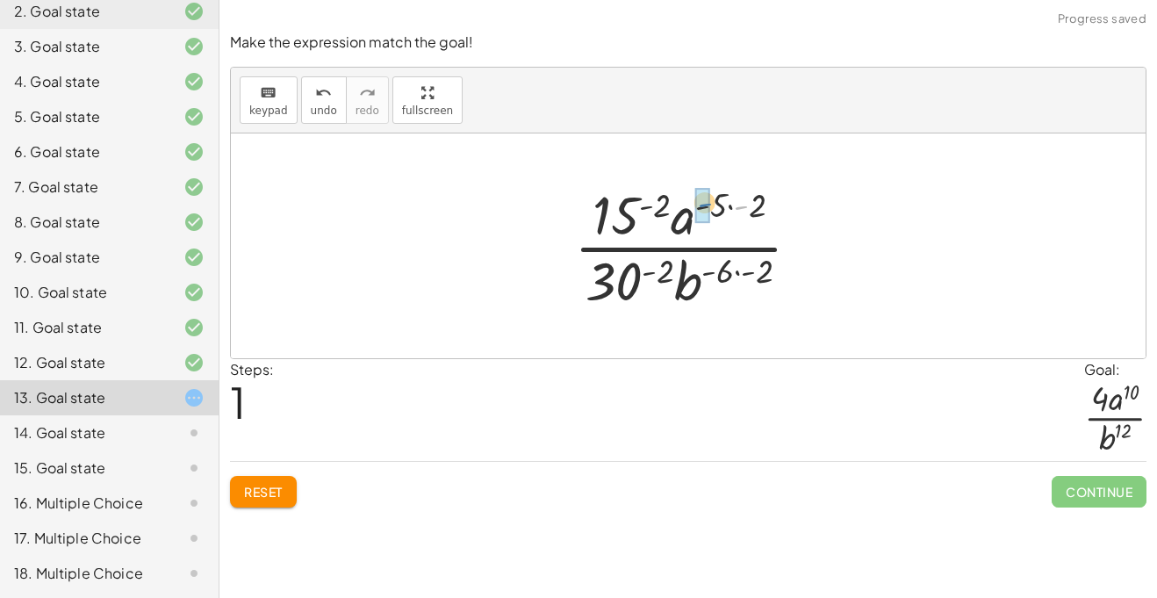
drag, startPoint x: 749, startPoint y: 211, endPoint x: 710, endPoint y: 208, distance: 38.7
click at [710, 208] on div at bounding box center [694, 245] width 258 height 135
click at [738, 209] on div at bounding box center [694, 245] width 258 height 135
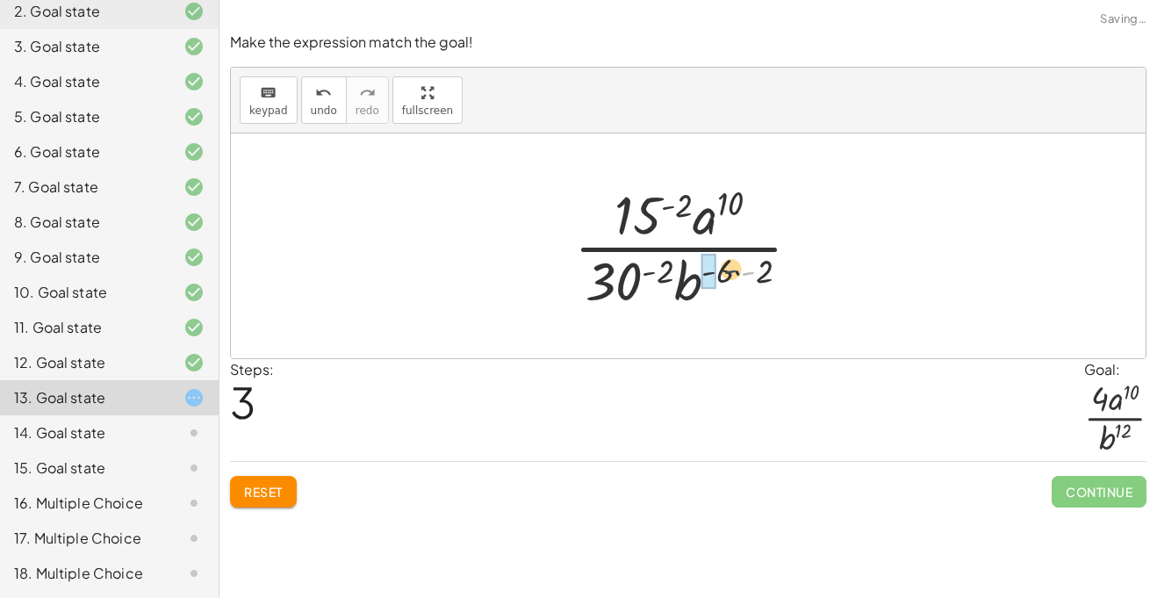
drag, startPoint x: 750, startPoint y: 275, endPoint x: 770, endPoint y: 284, distance: 22.0
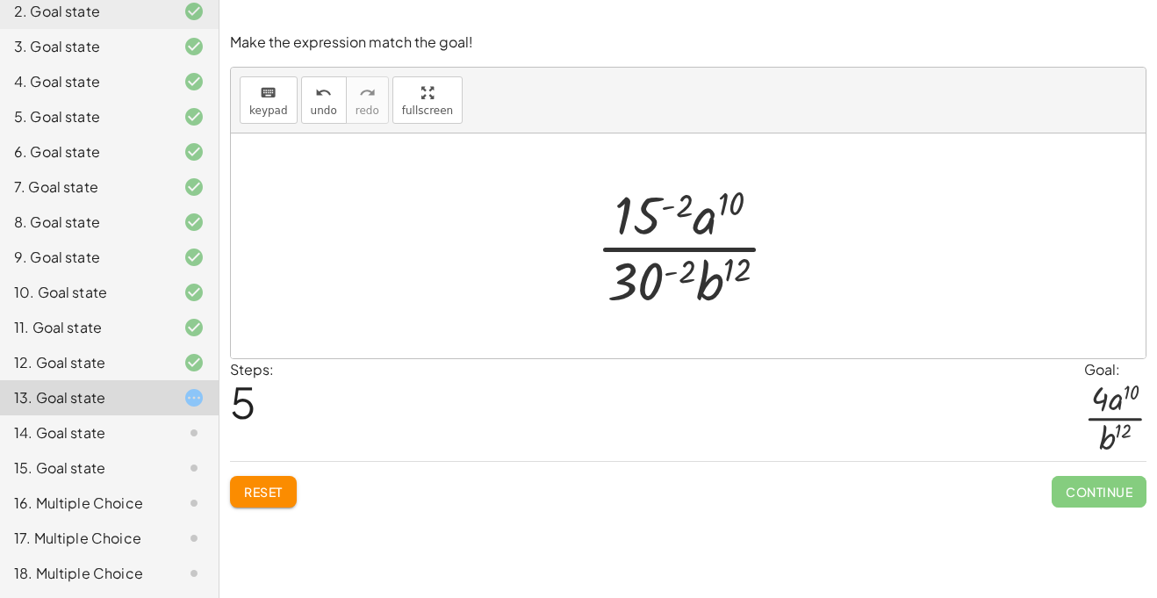
click at [672, 275] on div at bounding box center [694, 245] width 215 height 135
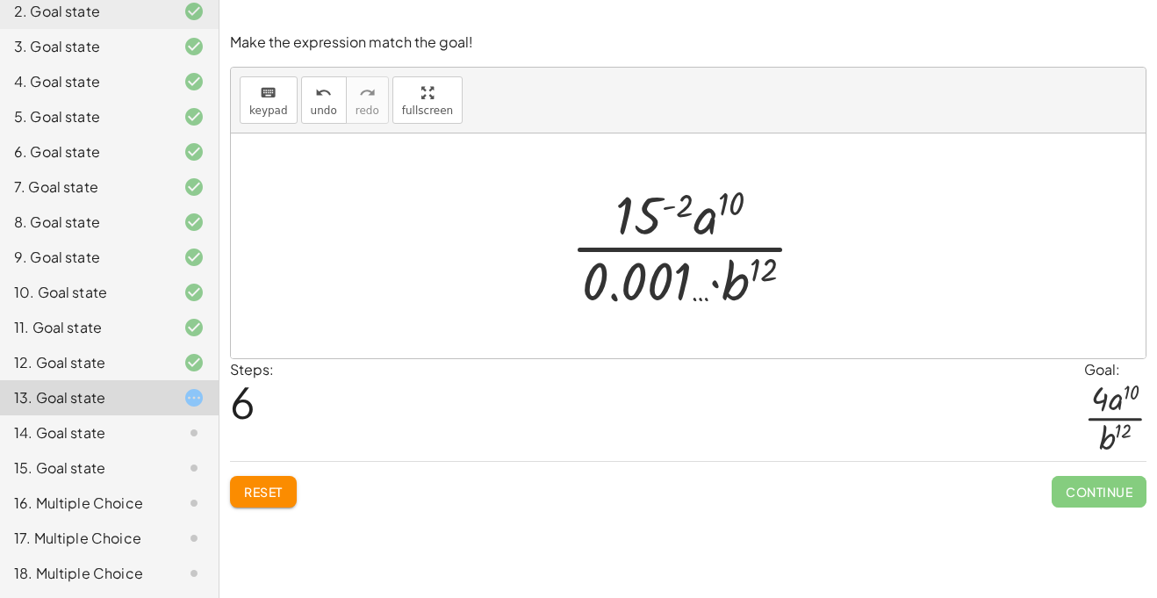
click at [289, 477] on button "Reset" at bounding box center [263, 492] width 67 height 32
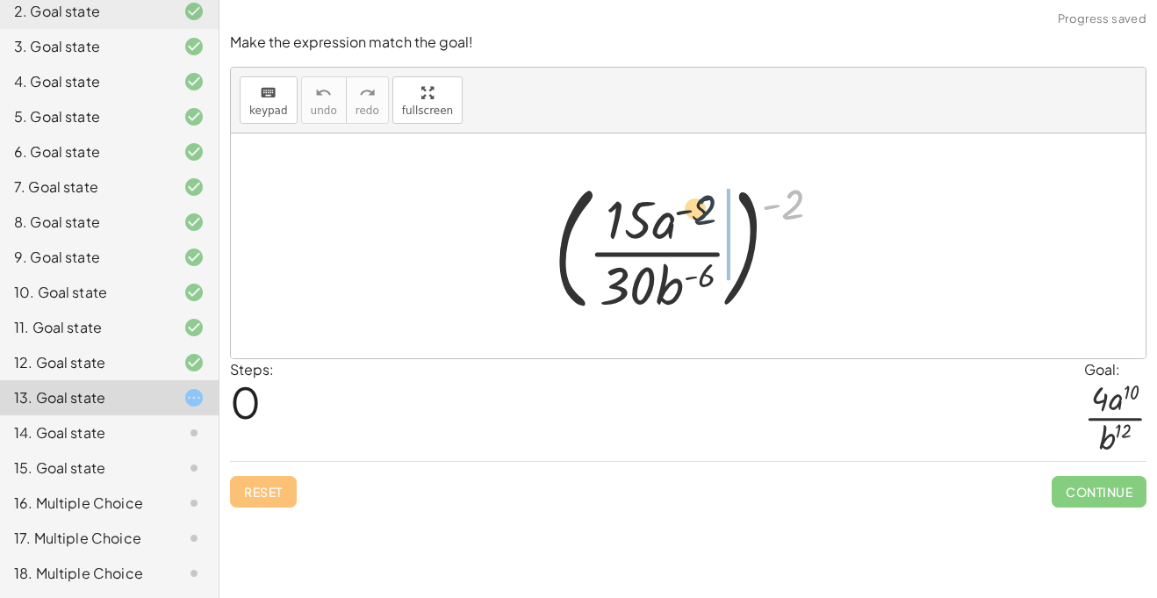
drag, startPoint x: 787, startPoint y: 201, endPoint x: 679, endPoint y: 208, distance: 109.1
click at [679, 208] on div at bounding box center [694, 246] width 299 height 146
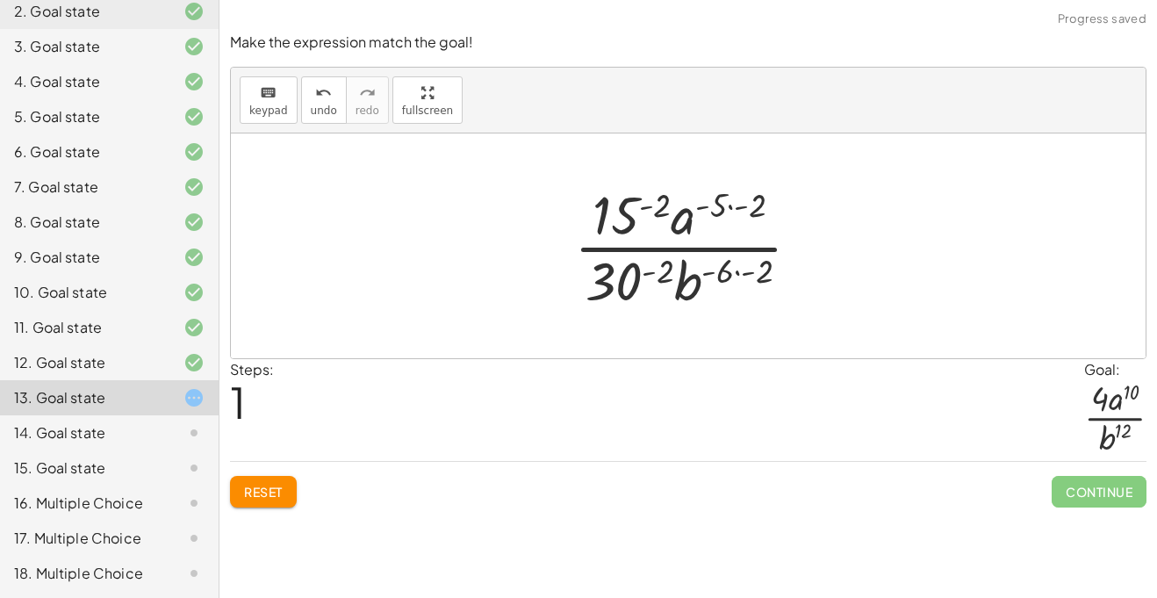
click at [753, 274] on div at bounding box center [694, 245] width 258 height 135
click at [744, 207] on div at bounding box center [694, 245] width 245 height 135
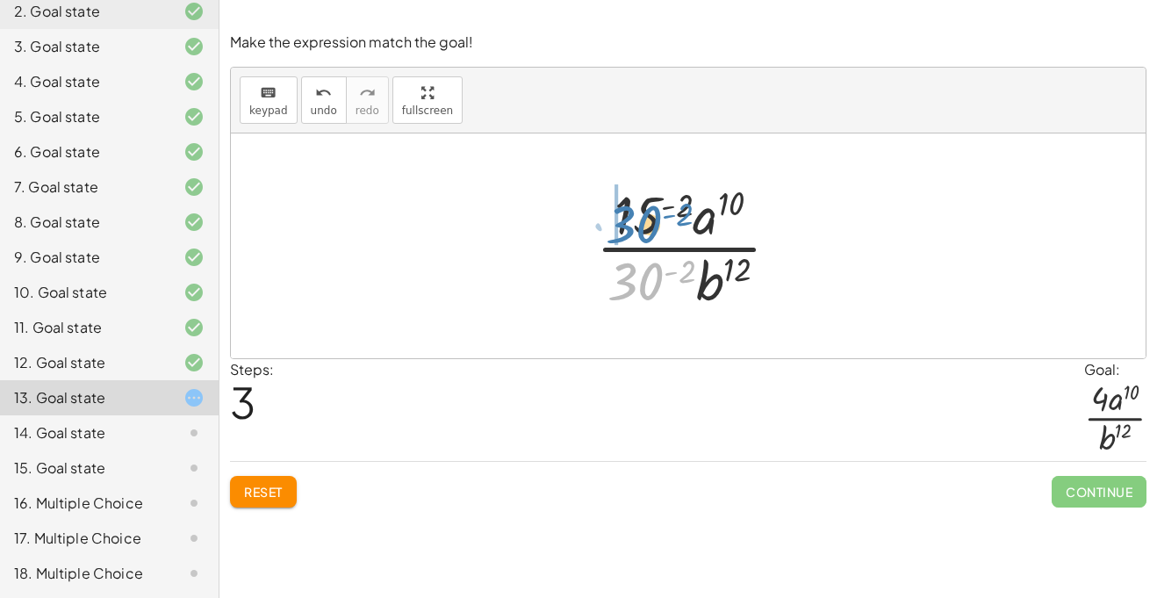
drag, startPoint x: 650, startPoint y: 291, endPoint x: 649, endPoint y: 230, distance: 60.6
click at [649, 230] on div at bounding box center [694, 245] width 215 height 135
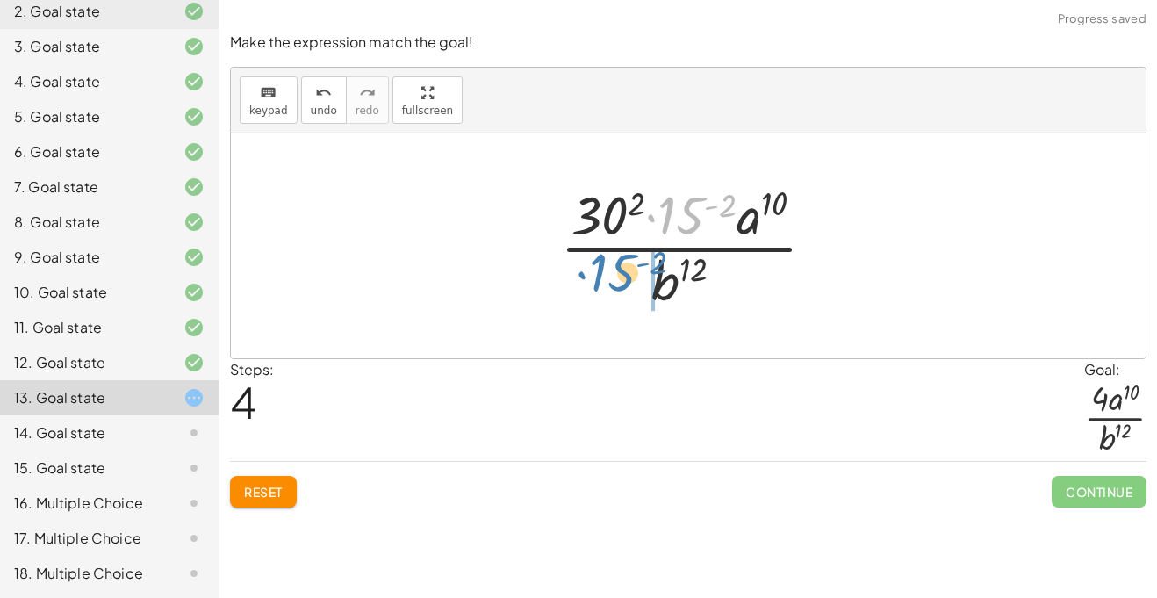
drag, startPoint x: 669, startPoint y: 228, endPoint x: 598, endPoint y: 288, distance: 92.8
click at [598, 288] on div at bounding box center [694, 245] width 287 height 135
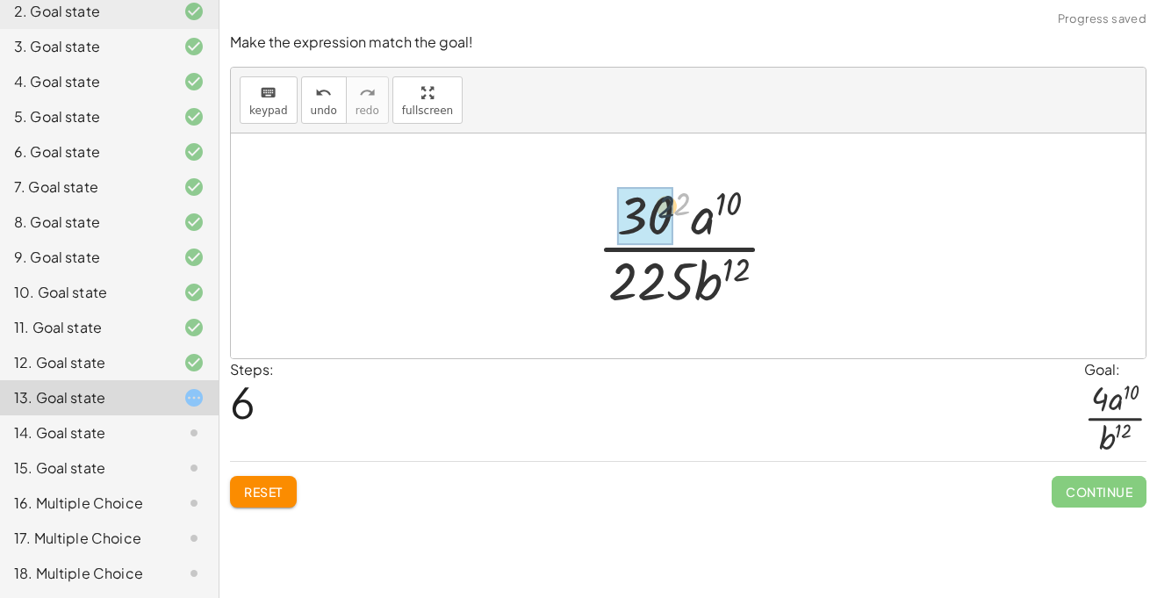
drag, startPoint x: 685, startPoint y: 207, endPoint x: 663, endPoint y: 211, distance: 22.2
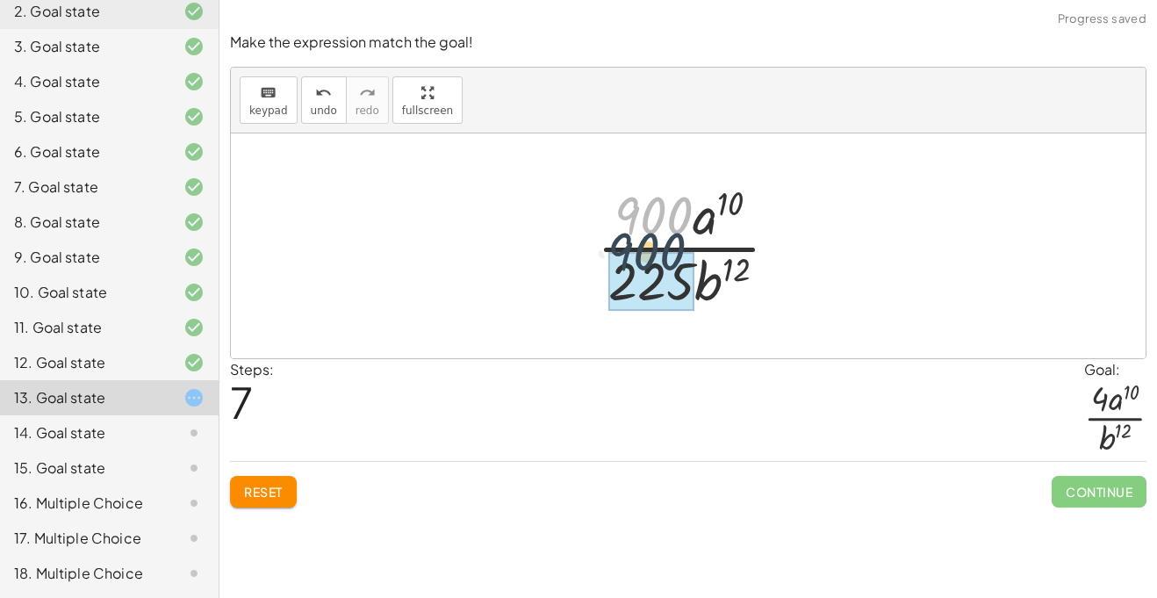
drag, startPoint x: 660, startPoint y: 214, endPoint x: 652, endPoint y: 262, distance: 48.9
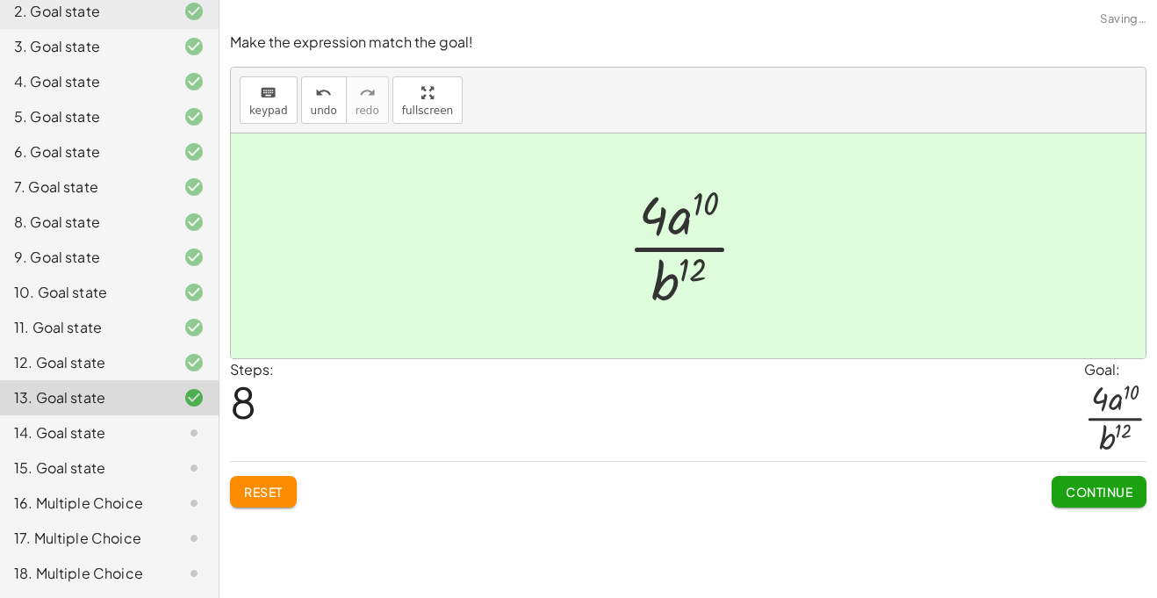
click at [1071, 499] on span "Continue" at bounding box center [1099, 492] width 67 height 16
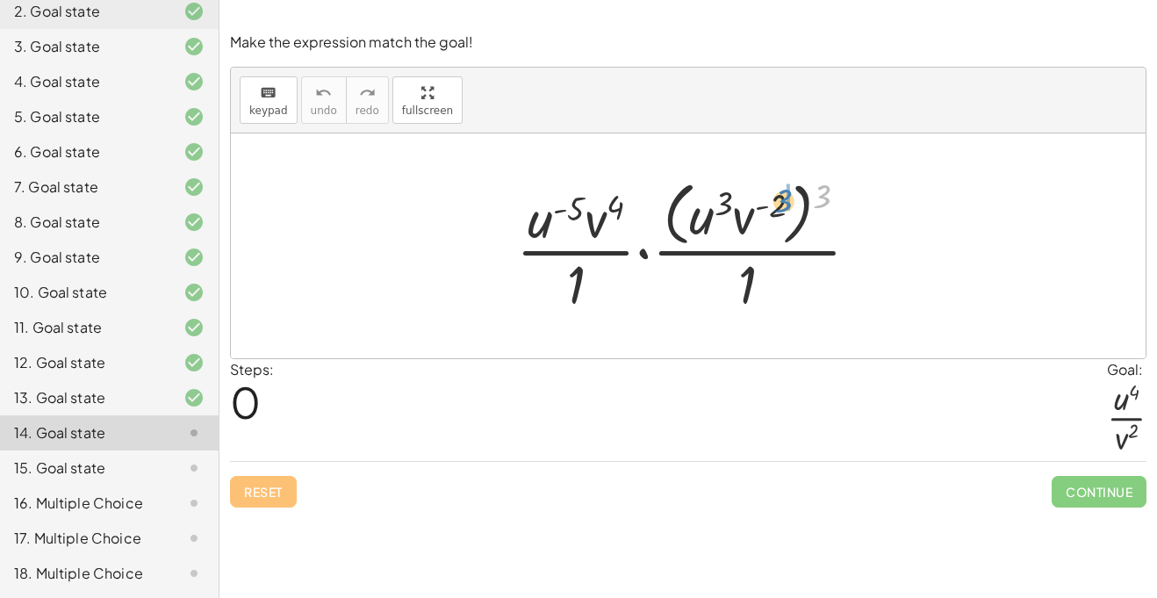
drag, startPoint x: 819, startPoint y: 194, endPoint x: 780, endPoint y: 198, distance: 38.9
click at [780, 198] on div at bounding box center [694, 245] width 375 height 143
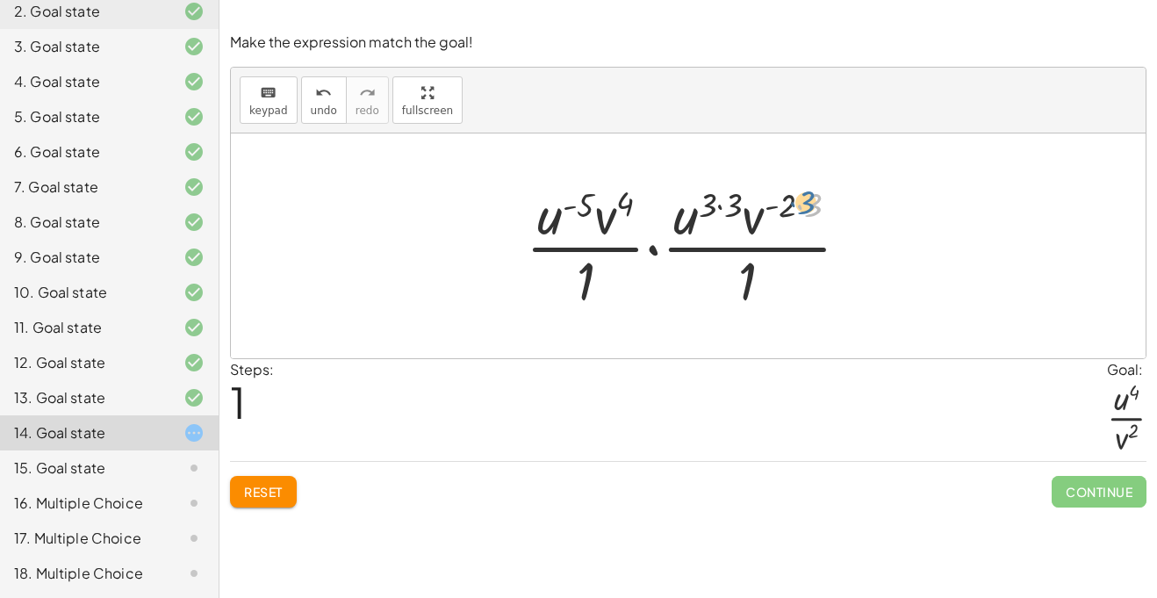
click at [810, 205] on div at bounding box center [694, 245] width 355 height 135
drag, startPoint x: 752, startPoint y: 220, endPoint x: 759, endPoint y: 291, distance: 70.6
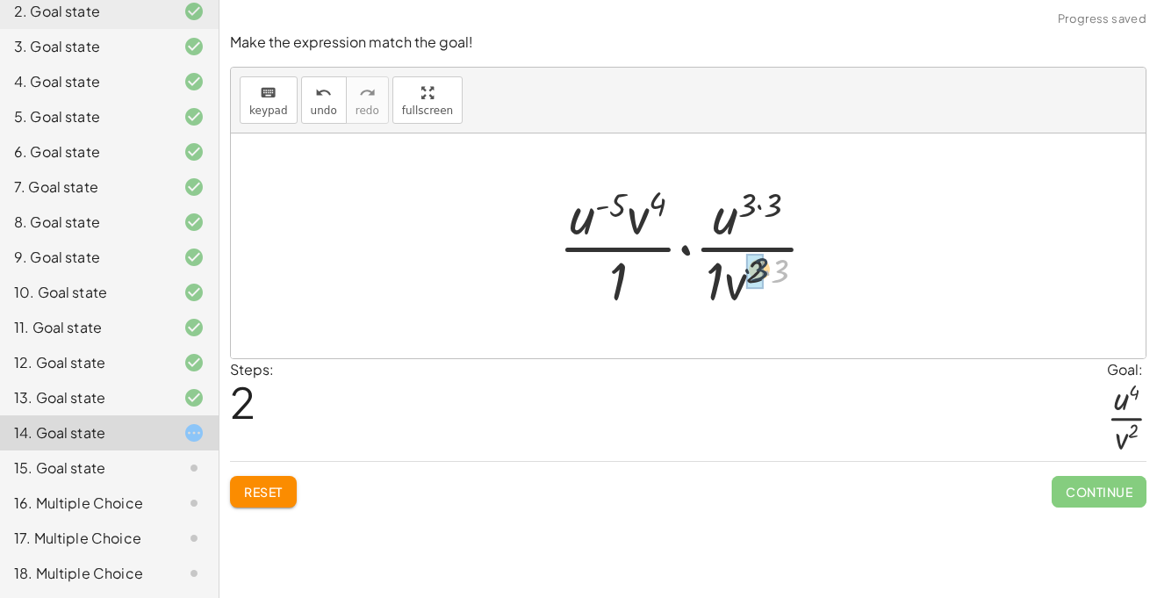
drag, startPoint x: 786, startPoint y: 272, endPoint x: 763, endPoint y: 271, distance: 22.8
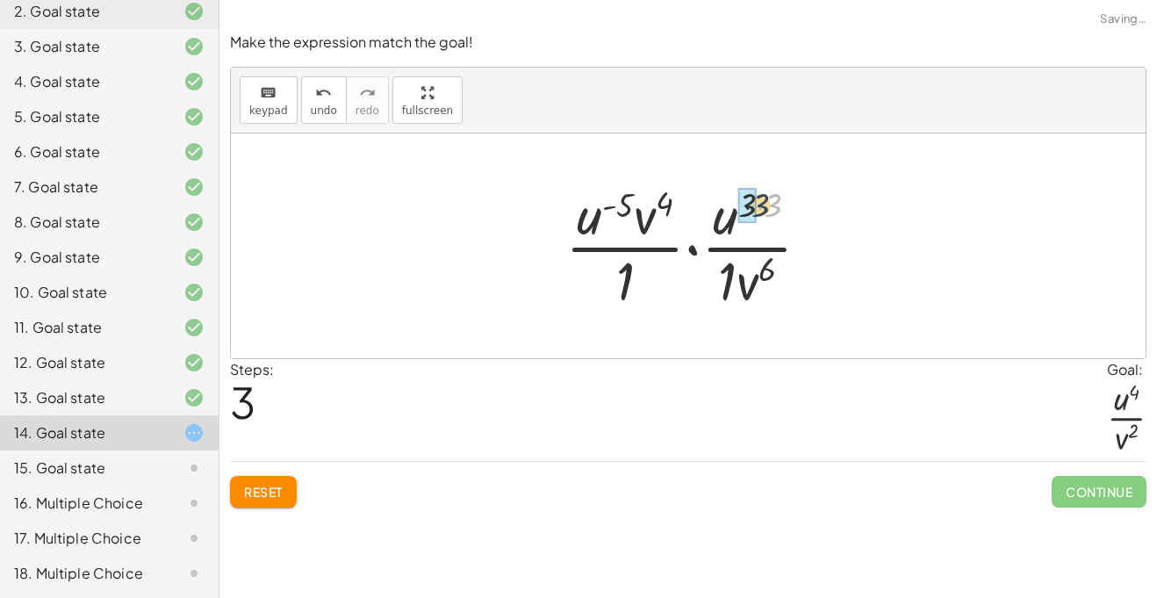
drag, startPoint x: 778, startPoint y: 197, endPoint x: 753, endPoint y: 197, distance: 24.6
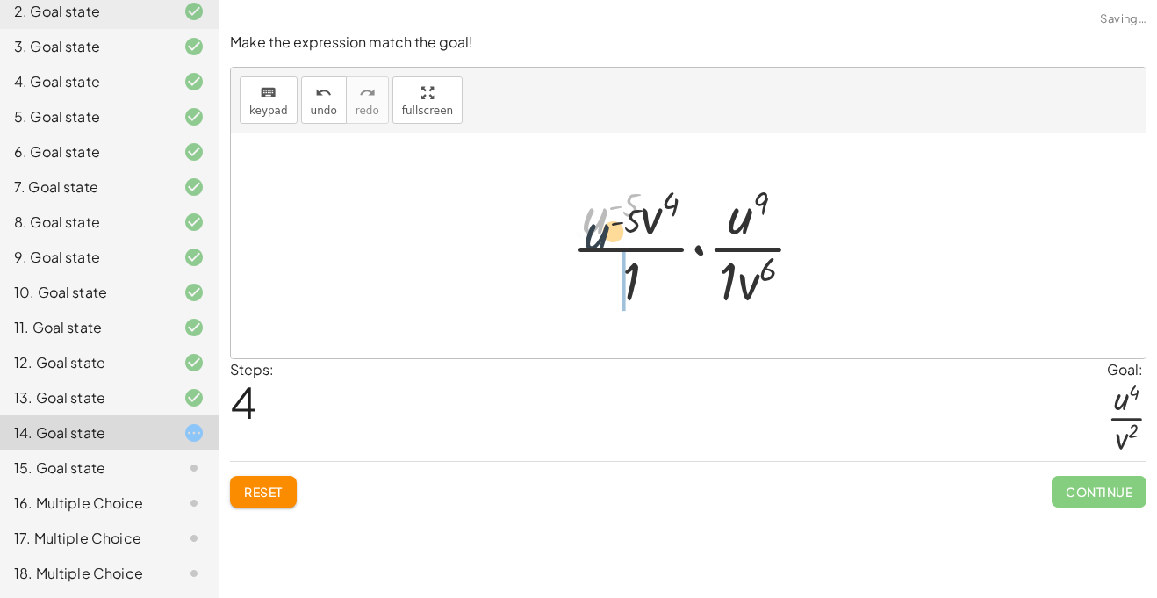
drag, startPoint x: 592, startPoint y: 216, endPoint x: 592, endPoint y: 277, distance: 61.4
click at [592, 277] on div at bounding box center [695, 245] width 265 height 135
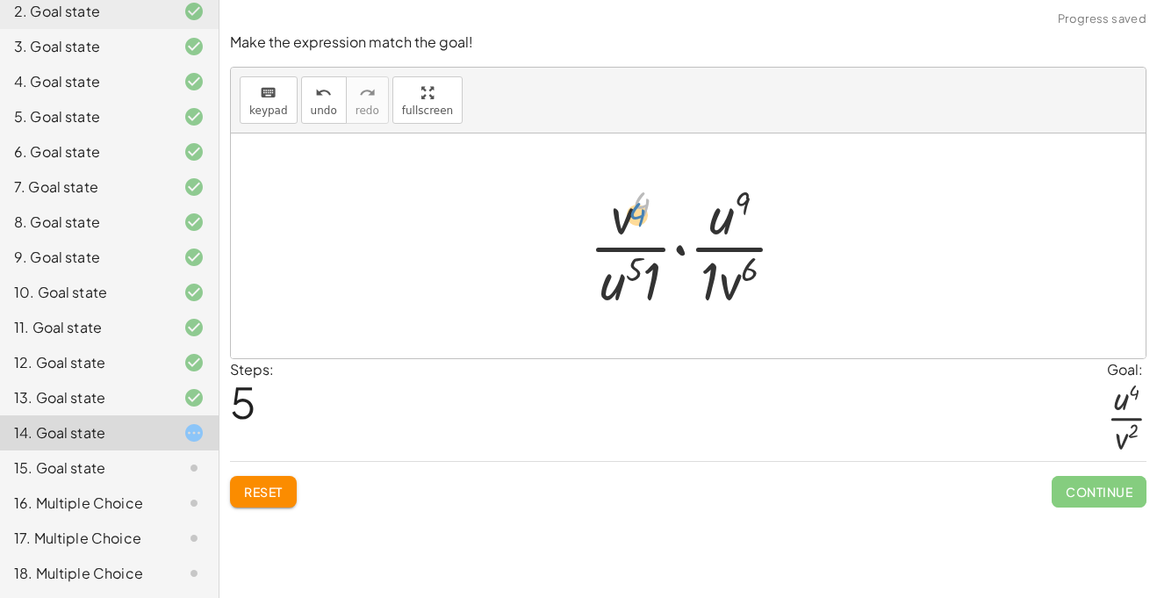
click at [634, 199] on div at bounding box center [694, 245] width 229 height 135
drag, startPoint x: 709, startPoint y: 219, endPoint x: 598, endPoint y: 294, distance: 134.1
click at [598, 294] on div at bounding box center [694, 245] width 229 height 135
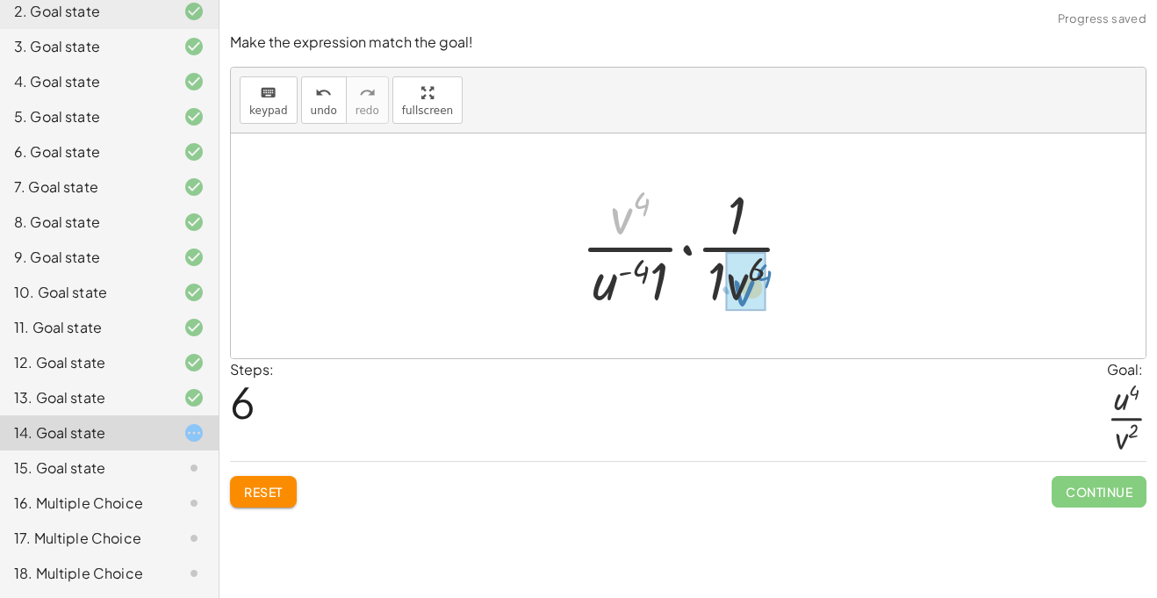
drag, startPoint x: 620, startPoint y: 215, endPoint x: 743, endPoint y: 289, distance: 143.3
drag, startPoint x: 717, startPoint y: 276, endPoint x: 732, endPoint y: 219, distance: 58.1
click at [732, 219] on div at bounding box center [695, 245] width 244 height 135
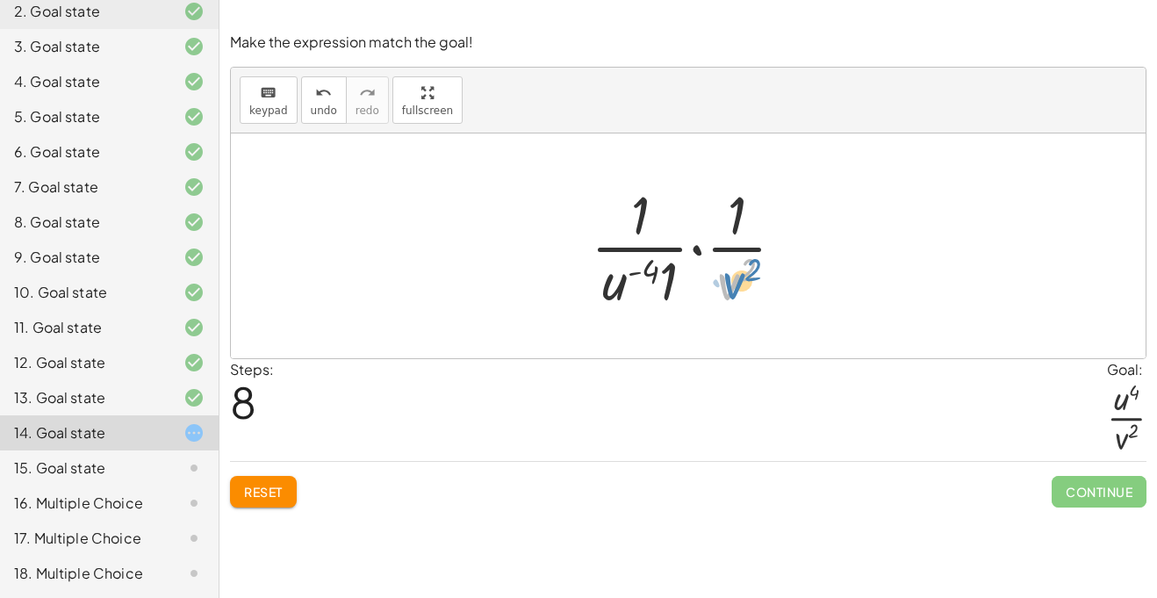
drag, startPoint x: 727, startPoint y: 282, endPoint x: 739, endPoint y: 282, distance: 12.3
click at [739, 282] on div at bounding box center [695, 245] width 226 height 135
click at [626, 289] on div at bounding box center [695, 245] width 226 height 135
drag, startPoint x: 613, startPoint y: 291, endPoint x: 628, endPoint y: 220, distance: 71.8
click at [628, 220] on div at bounding box center [695, 245] width 226 height 135
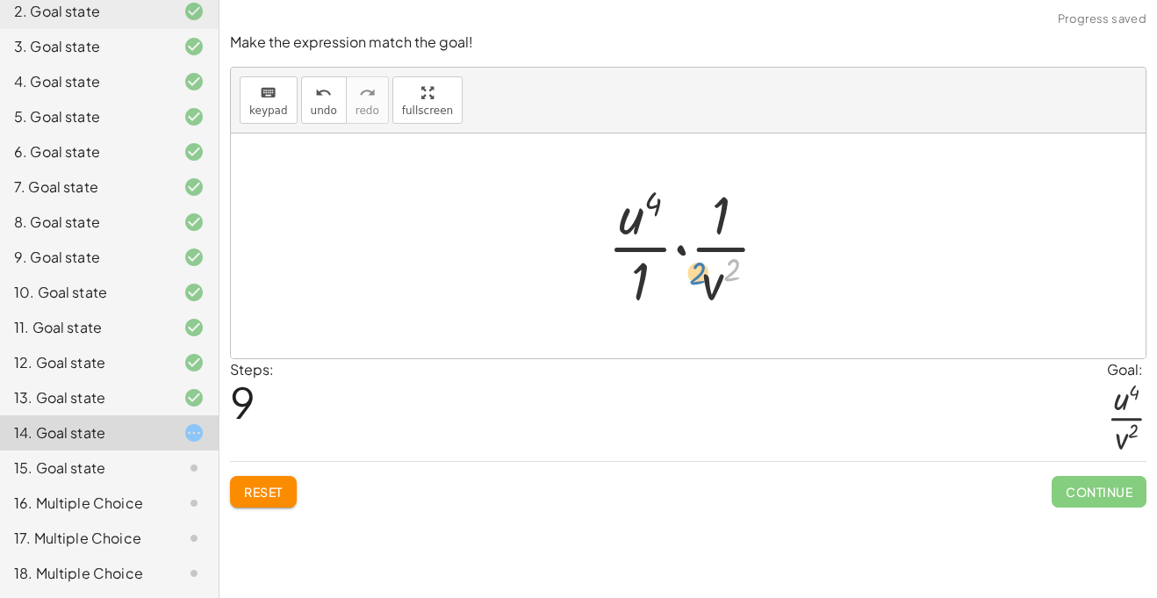
drag, startPoint x: 724, startPoint y: 287, endPoint x: 746, endPoint y: 297, distance: 24.0
click at [746, 297] on div at bounding box center [695, 245] width 193 height 135
drag, startPoint x: 714, startPoint y: 285, endPoint x: 643, endPoint y: 278, distance: 70.6
click at [643, 278] on div at bounding box center [695, 245] width 193 height 135
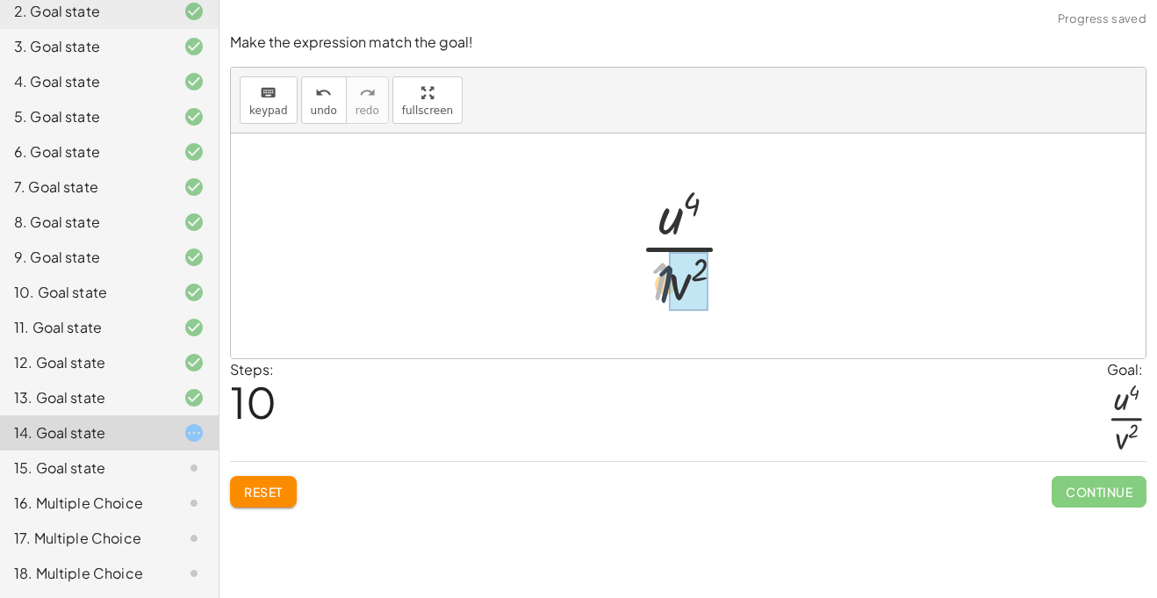
drag, startPoint x: 661, startPoint y: 285, endPoint x: 679, endPoint y: 291, distance: 19.2
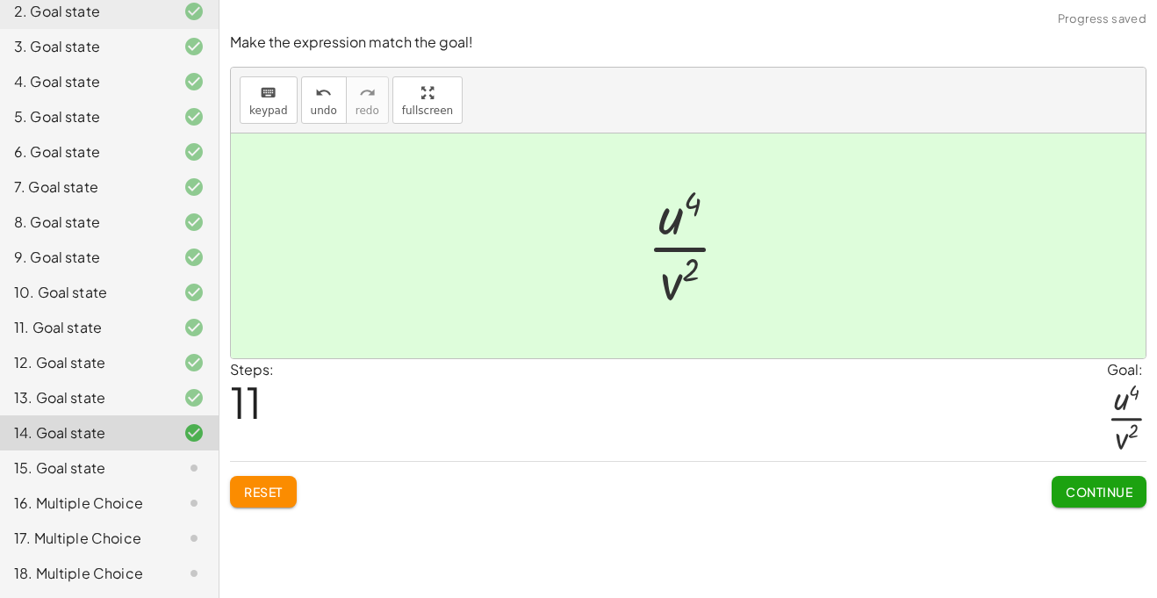
click at [1074, 492] on span "Continue" at bounding box center [1099, 492] width 67 height 16
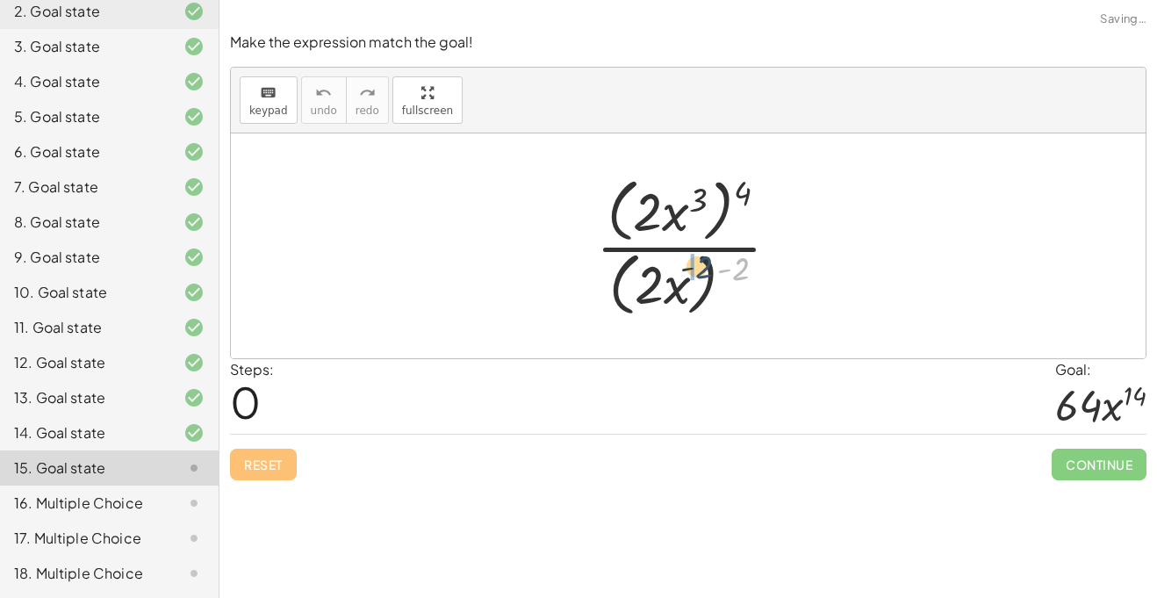
drag, startPoint x: 742, startPoint y: 260, endPoint x: 696, endPoint y: 262, distance: 45.7
click at [696, 262] on div at bounding box center [694, 245] width 215 height 151
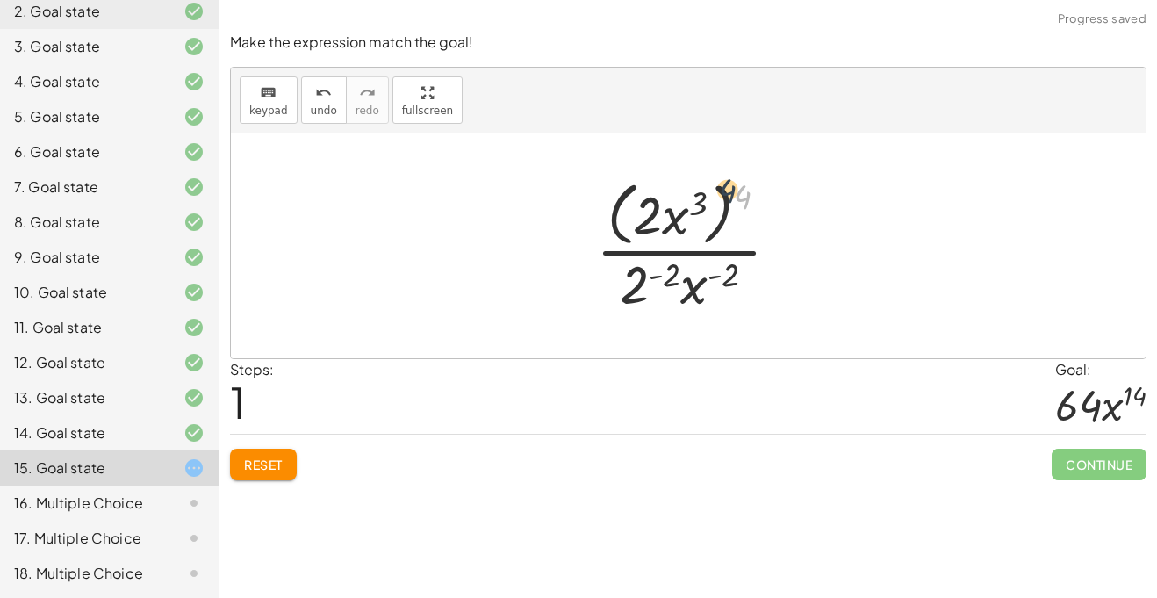
drag, startPoint x: 745, startPoint y: 194, endPoint x: 700, endPoint y: 188, distance: 45.2
click at [700, 188] on div at bounding box center [694, 245] width 215 height 143
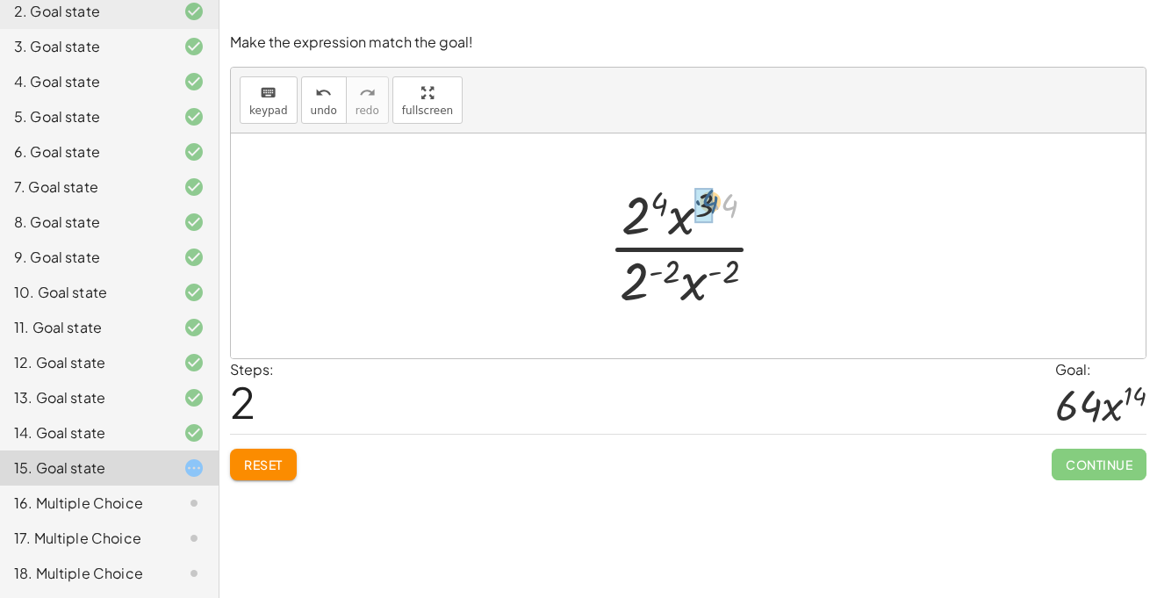
drag, startPoint x: 731, startPoint y: 212, endPoint x: 703, endPoint y: 208, distance: 28.4
drag, startPoint x: 634, startPoint y: 282, endPoint x: 632, endPoint y: 230, distance: 51.8
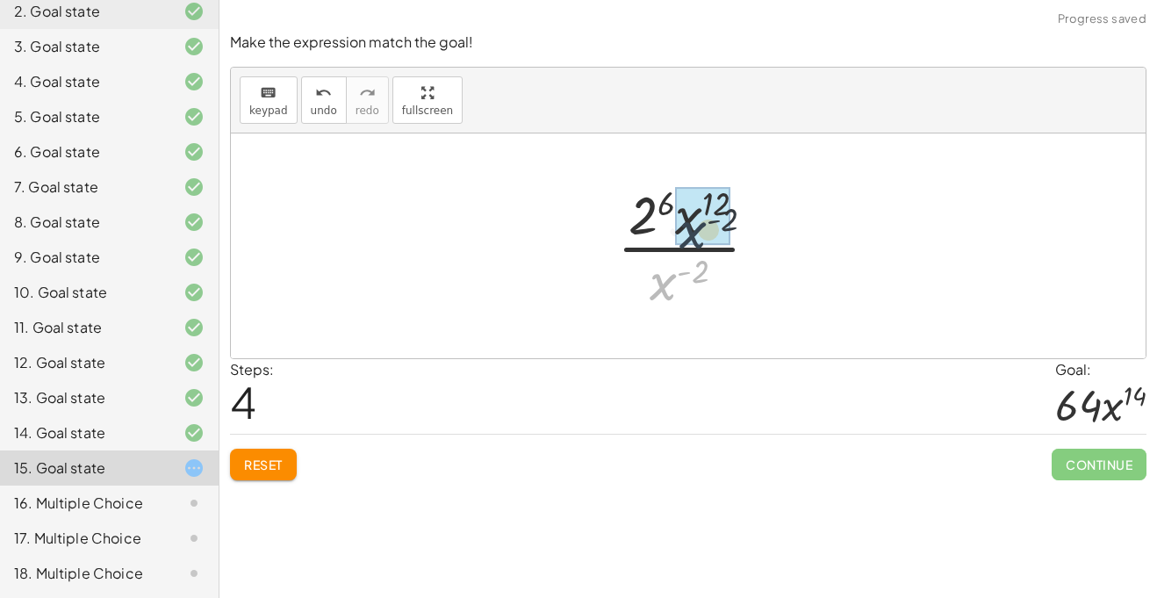
drag, startPoint x: 663, startPoint y: 285, endPoint x: 690, endPoint y: 238, distance: 54.7
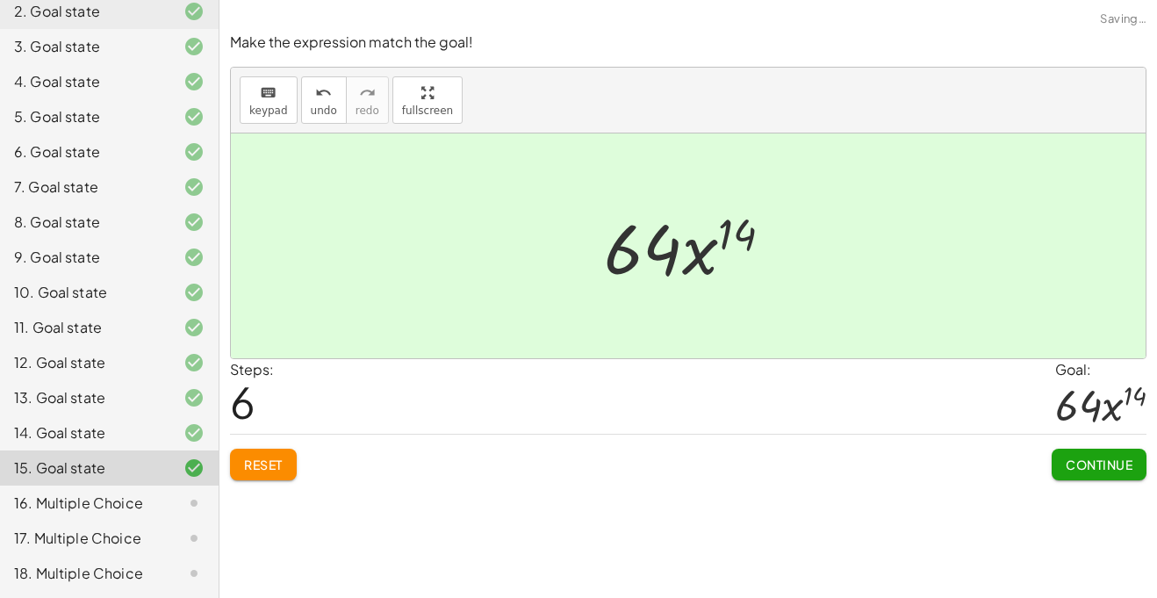
click at [1110, 460] on span "Continue" at bounding box center [1099, 464] width 67 height 16
